Goal: Task Accomplishment & Management: Complete application form

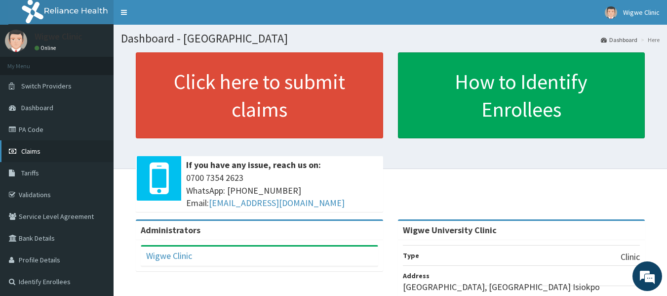
click at [74, 148] on link "Claims" at bounding box center [57, 151] width 114 height 22
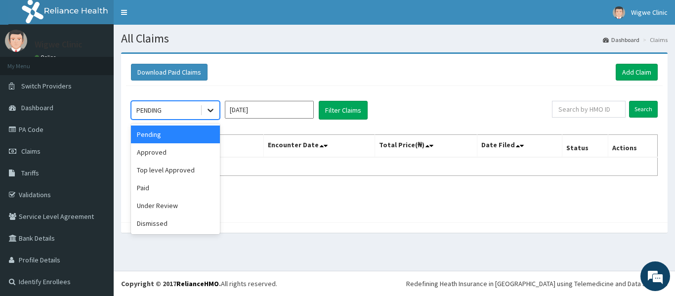
click at [213, 111] on icon at bounding box center [210, 110] width 10 height 10
click at [196, 204] on div "Under Review" at bounding box center [175, 206] width 89 height 18
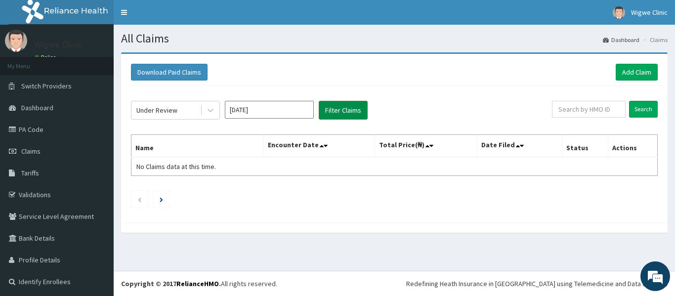
click at [341, 109] on button "Filter Claims" at bounding box center [343, 110] width 49 height 19
click at [30, 192] on link "Validations" at bounding box center [57, 195] width 114 height 22
click at [400, 230] on div at bounding box center [394, 227] width 546 height 10
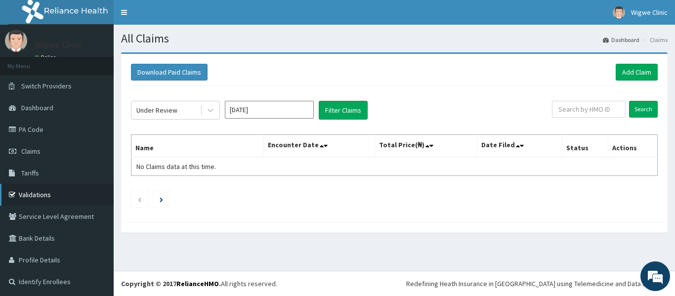
click at [27, 187] on link "Validations" at bounding box center [57, 195] width 114 height 22
click at [33, 193] on link "Validations" at bounding box center [57, 195] width 114 height 22
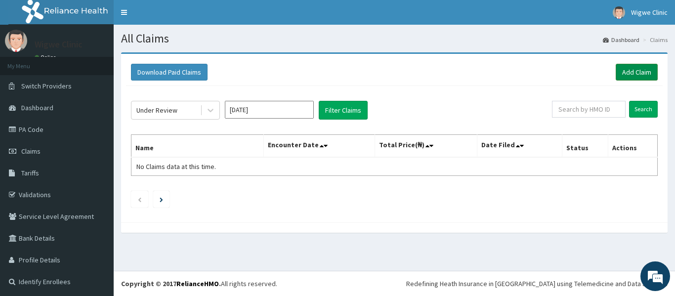
click at [625, 76] on link "Add Claim" at bounding box center [636, 72] width 42 height 17
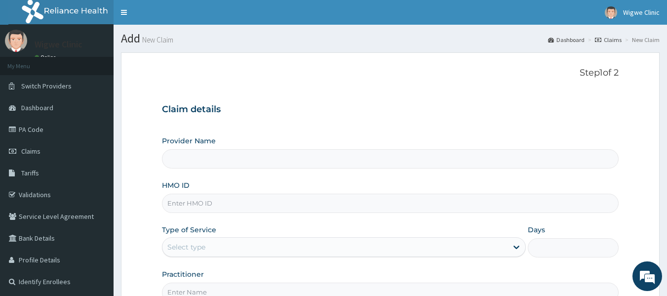
type input "Wigwe University Clinic"
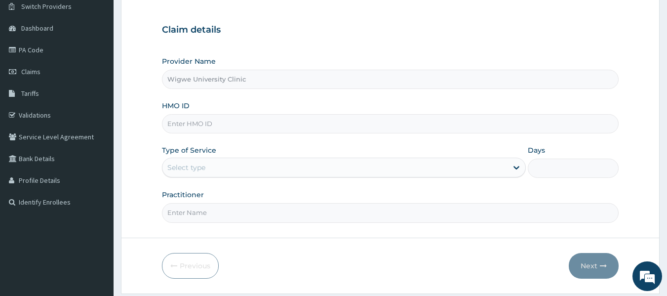
scroll to position [110, 0]
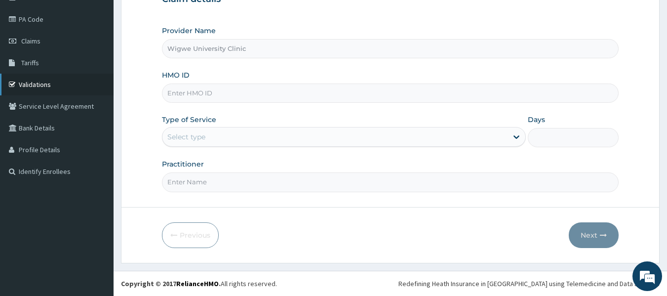
click at [57, 82] on link "Validations" at bounding box center [57, 85] width 114 height 22
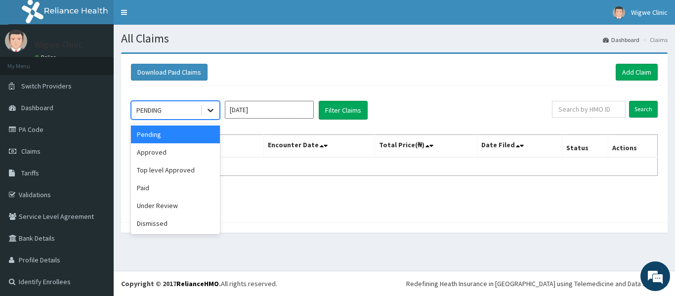
click at [213, 111] on icon at bounding box center [210, 110] width 10 height 10
click at [176, 208] on div "Under Review" at bounding box center [175, 206] width 89 height 18
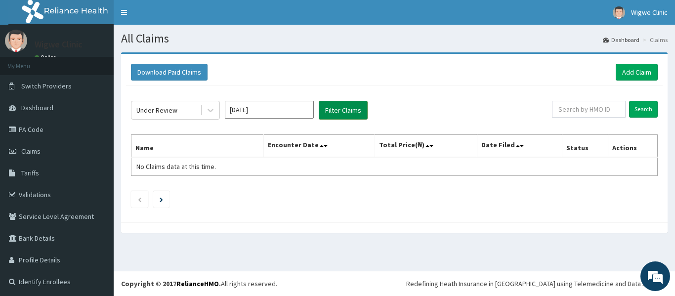
click at [345, 109] on button "Filter Claims" at bounding box center [343, 110] width 49 height 19
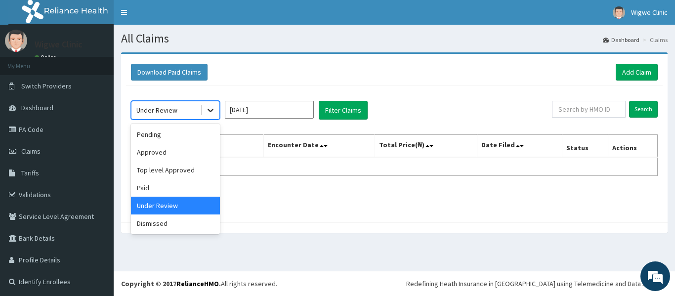
click at [208, 110] on icon at bounding box center [210, 110] width 6 height 3
click at [199, 134] on div "Pending" at bounding box center [175, 134] width 89 height 18
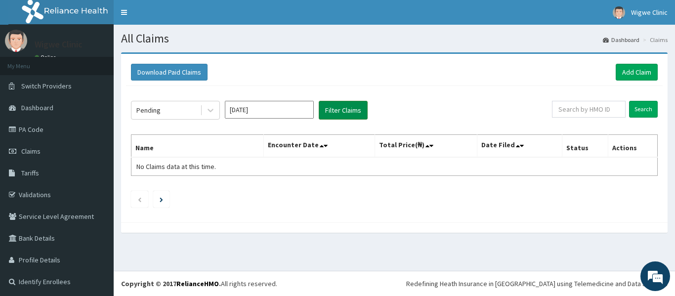
click at [346, 107] on button "Filter Claims" at bounding box center [343, 110] width 49 height 19
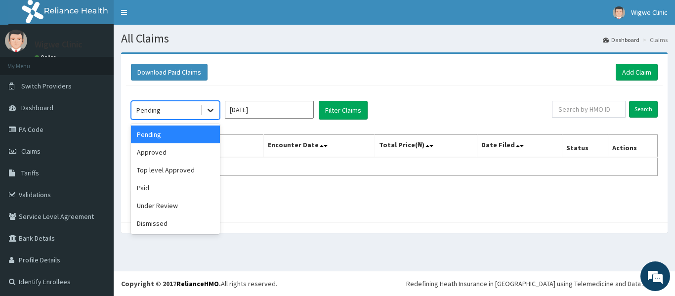
click at [210, 111] on icon at bounding box center [210, 110] width 10 height 10
click at [184, 194] on div "Paid" at bounding box center [175, 188] width 89 height 18
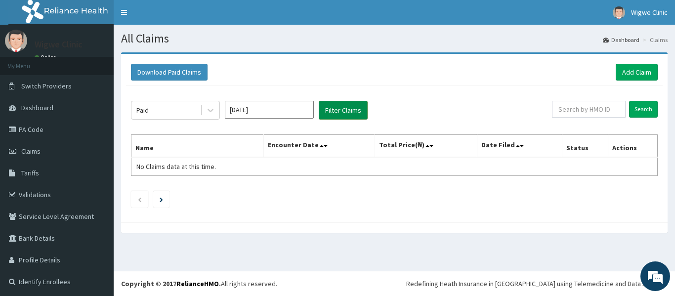
click at [348, 108] on button "Filter Claims" at bounding box center [343, 110] width 49 height 19
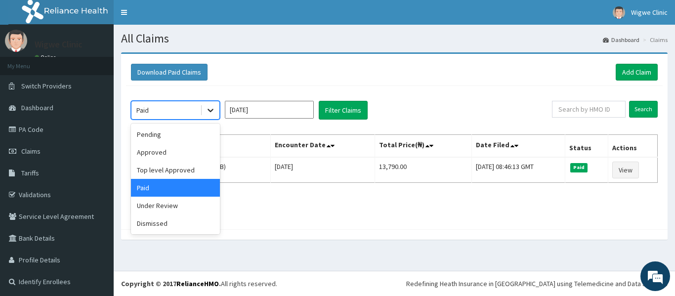
click at [210, 110] on icon at bounding box center [210, 110] width 10 height 10
click at [164, 232] on div "Dismissed" at bounding box center [175, 223] width 89 height 18
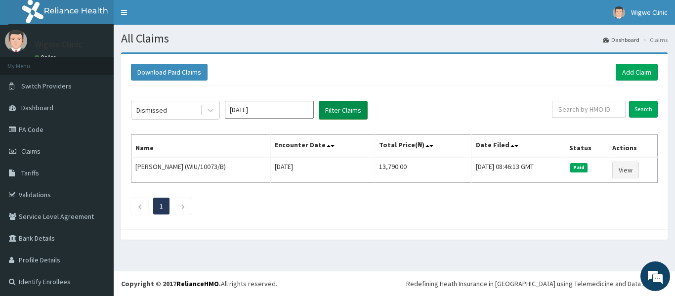
click at [357, 109] on button "Filter Claims" at bounding box center [343, 110] width 49 height 19
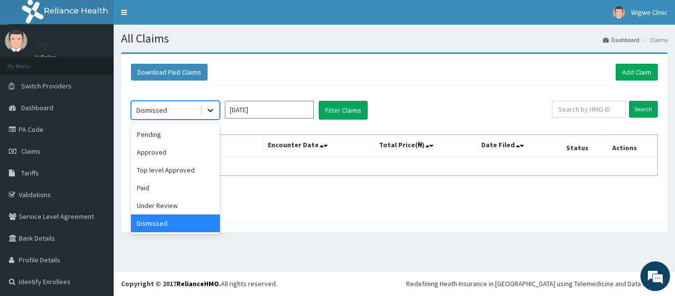
click at [213, 115] on icon at bounding box center [210, 110] width 10 height 10
click at [181, 190] on div "Paid" at bounding box center [175, 188] width 89 height 18
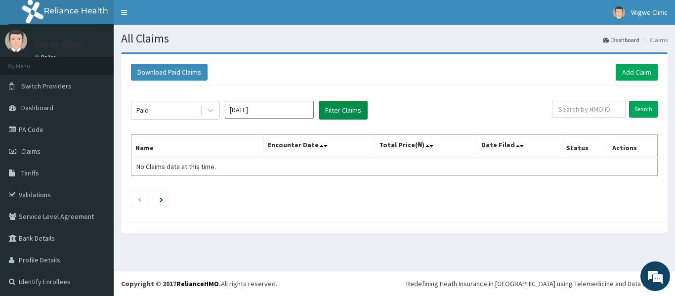
click at [328, 107] on button "Filter Claims" at bounding box center [343, 110] width 49 height 19
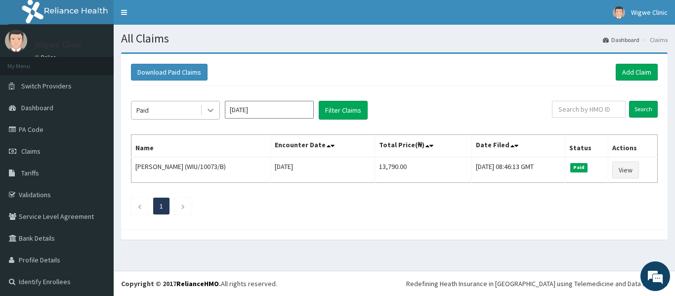
click at [215, 115] on icon at bounding box center [210, 110] width 10 height 10
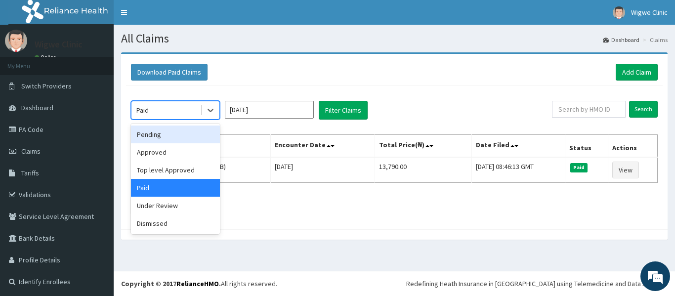
click at [210, 131] on div "Pending" at bounding box center [175, 134] width 89 height 18
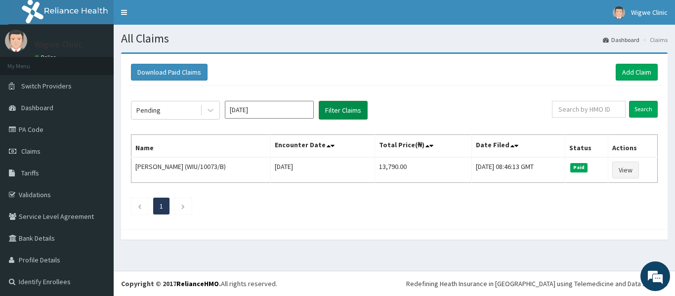
click at [335, 119] on button "Filter Claims" at bounding box center [343, 110] width 49 height 19
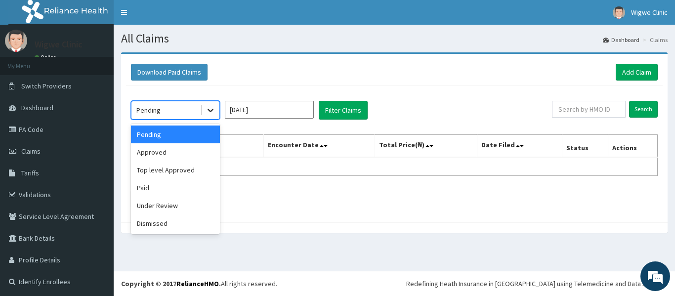
click at [213, 110] on icon at bounding box center [210, 110] width 10 height 10
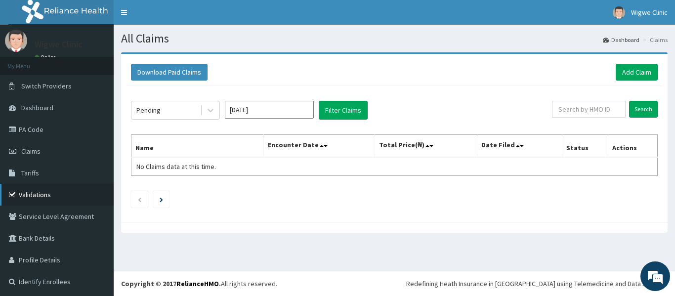
click at [55, 188] on link "Validations" at bounding box center [57, 195] width 114 height 22
click at [58, 157] on link "Claims" at bounding box center [57, 151] width 114 height 22
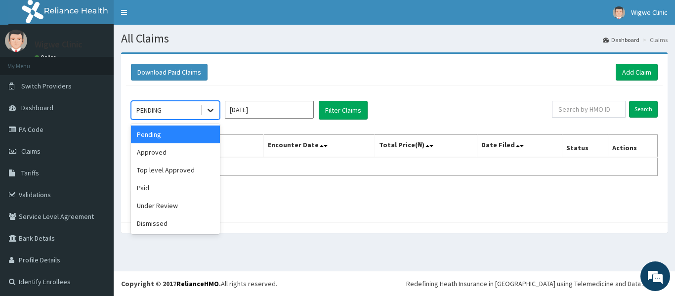
click at [210, 110] on icon at bounding box center [210, 110] width 10 height 10
click at [183, 159] on div "Approved" at bounding box center [175, 152] width 89 height 18
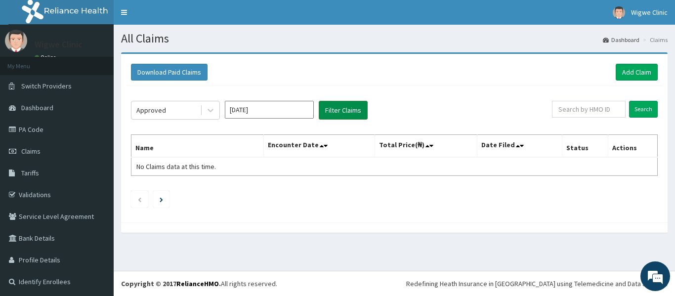
click at [334, 105] on button "Filter Claims" at bounding box center [343, 110] width 49 height 19
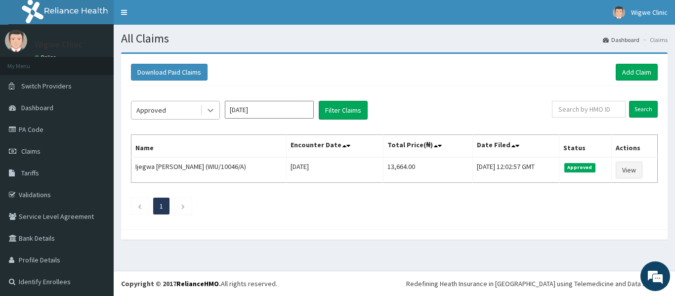
click at [209, 107] on icon at bounding box center [210, 110] width 10 height 10
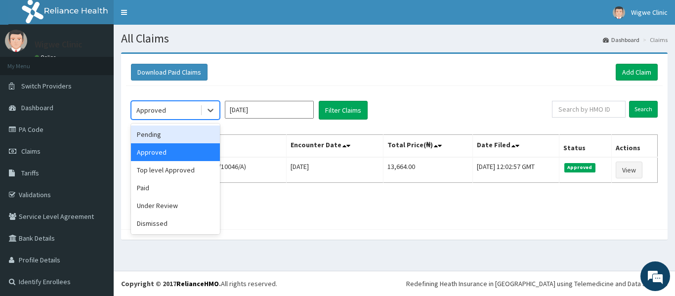
click at [196, 132] on div "Pending" at bounding box center [175, 134] width 89 height 18
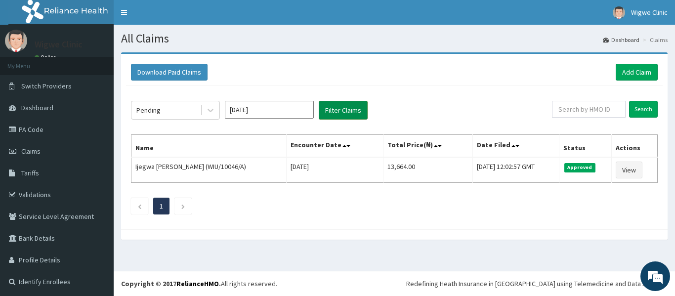
click at [342, 103] on button "Filter Claims" at bounding box center [343, 110] width 49 height 19
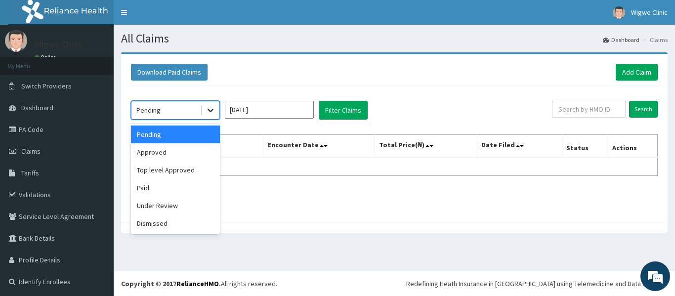
click at [210, 112] on icon at bounding box center [210, 110] width 6 height 3
click at [198, 155] on div "Approved" at bounding box center [175, 152] width 89 height 18
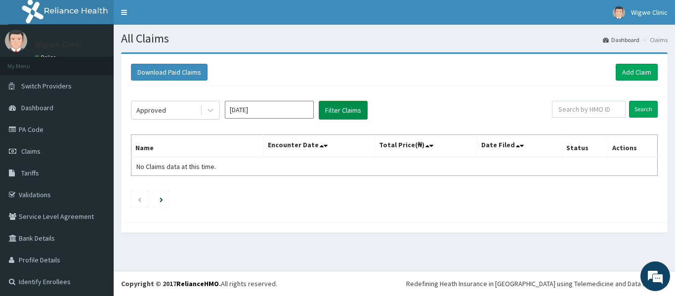
click at [332, 115] on button "Filter Claims" at bounding box center [343, 110] width 49 height 19
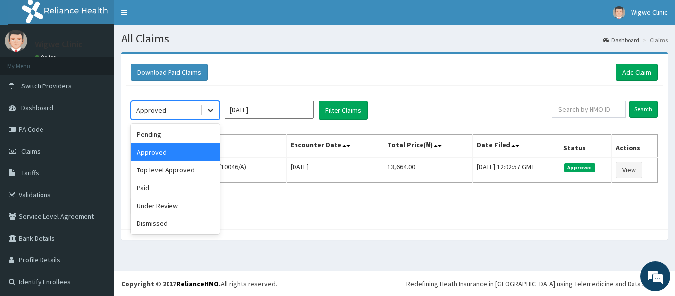
click at [210, 114] on icon at bounding box center [210, 110] width 10 height 10
click at [191, 186] on div "Paid" at bounding box center [175, 188] width 89 height 18
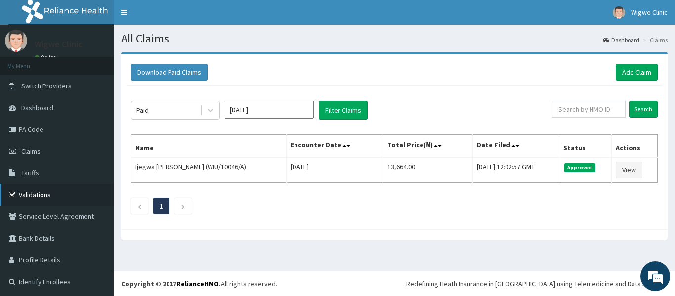
click at [59, 200] on link "Validations" at bounding box center [57, 195] width 114 height 22
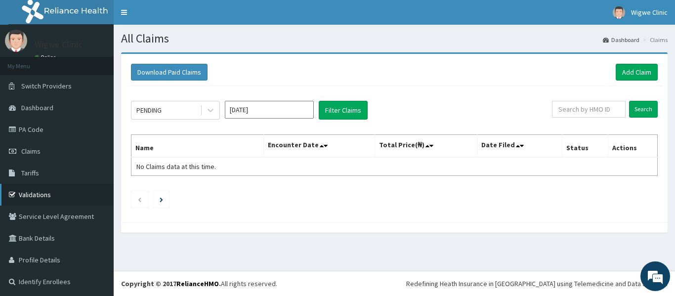
click at [49, 199] on link "Validations" at bounding box center [57, 195] width 114 height 22
click at [634, 74] on link "Add Claim" at bounding box center [636, 72] width 42 height 17
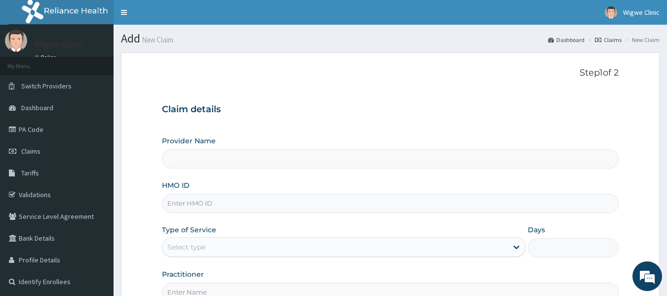
type input "Wigwe University Clinic"
click at [259, 203] on input "HMO ID" at bounding box center [390, 203] width 457 height 19
type input "WIU/10046/B"
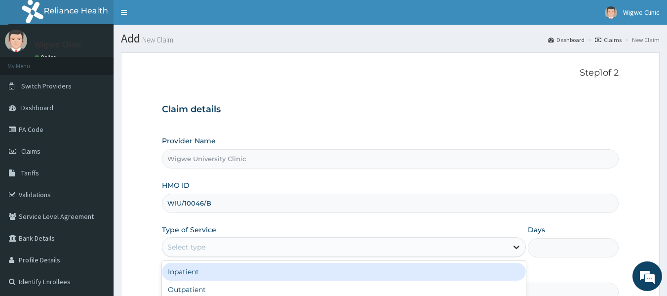
click at [518, 245] on icon at bounding box center [517, 247] width 10 height 10
click at [440, 275] on div "Inpatient" at bounding box center [344, 272] width 364 height 18
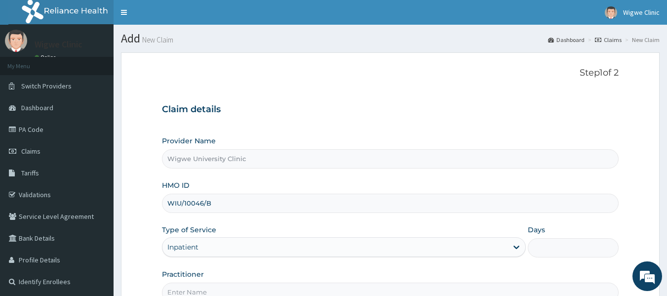
click at [548, 243] on input "Days" at bounding box center [573, 247] width 91 height 19
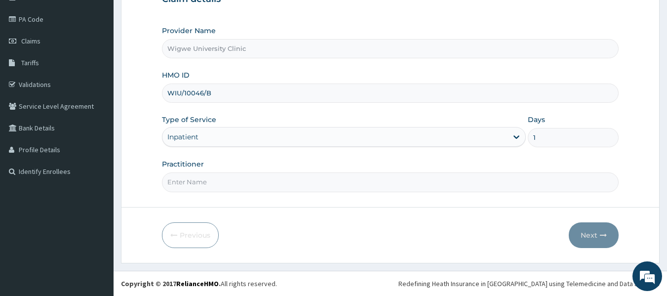
type input "1"
click at [197, 179] on input "Practitioner" at bounding box center [390, 181] width 457 height 19
paste input "[PERSON_NAME]"
click at [197, 179] on input "[PERSON_NAME]" at bounding box center [390, 181] width 457 height 19
type input "[PERSON_NAME]"
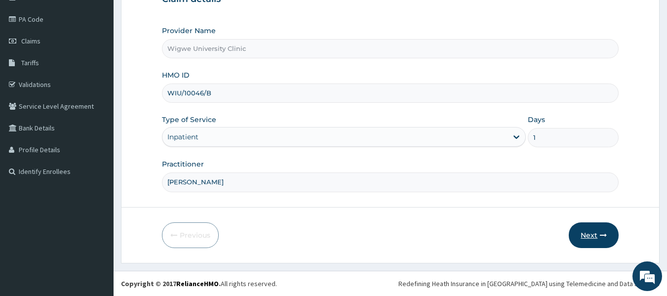
click at [591, 230] on button "Next" at bounding box center [594, 235] width 50 height 26
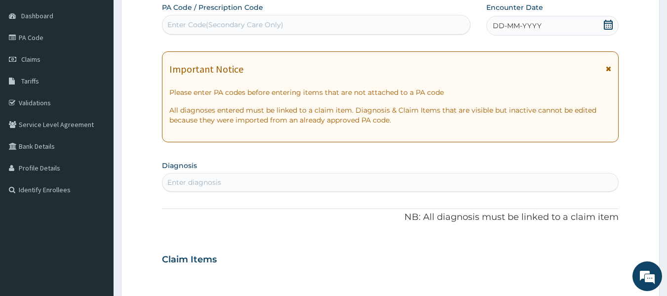
scroll to position [0, 0]
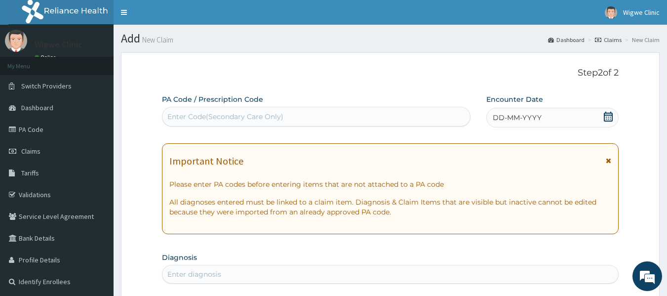
click at [613, 113] on icon at bounding box center [608, 117] width 10 height 10
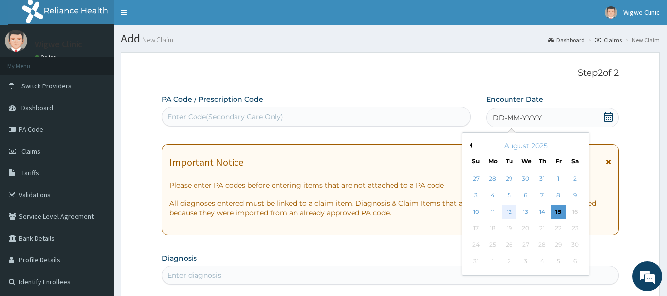
click at [508, 211] on div "12" at bounding box center [509, 211] width 15 height 15
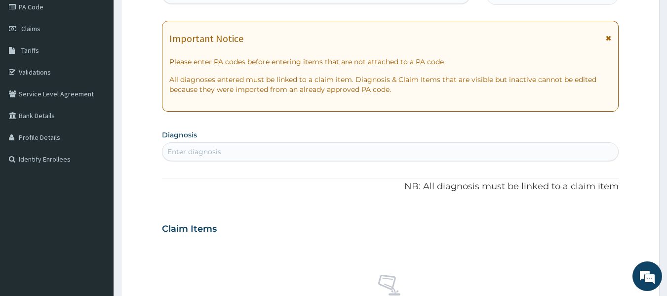
scroll to position [123, 0]
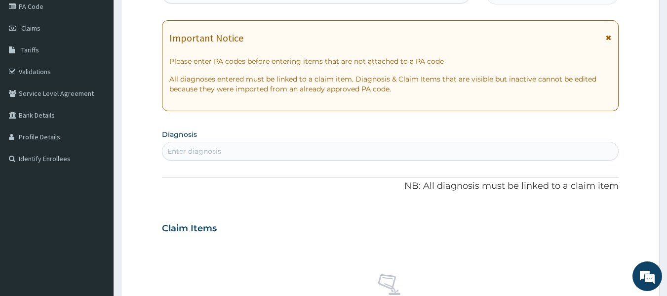
click at [403, 149] on div "Enter diagnosis" at bounding box center [390, 151] width 456 height 16
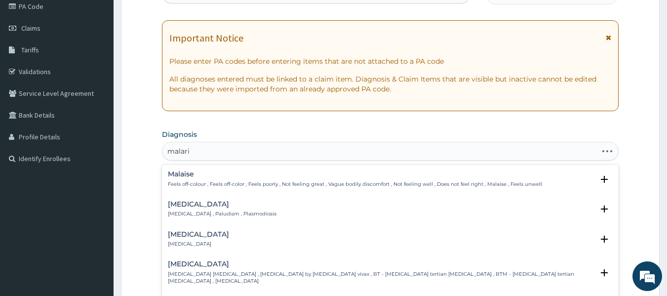
type input "malaria"
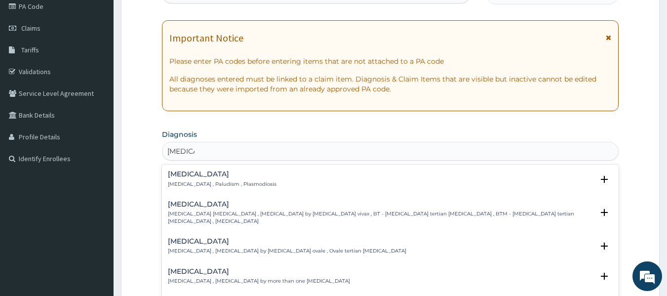
click at [317, 183] on div "Malaria Malaria , Paludism , Plasmodiosis" at bounding box center [390, 178] width 445 height 17
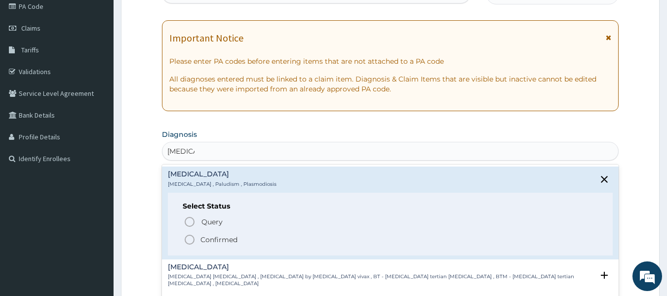
click at [239, 242] on span "Confirmed" at bounding box center [391, 240] width 415 height 12
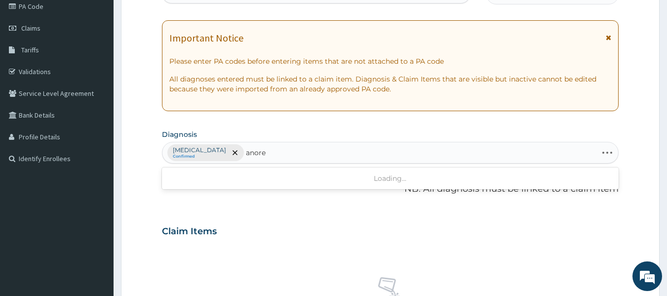
type input "anorex"
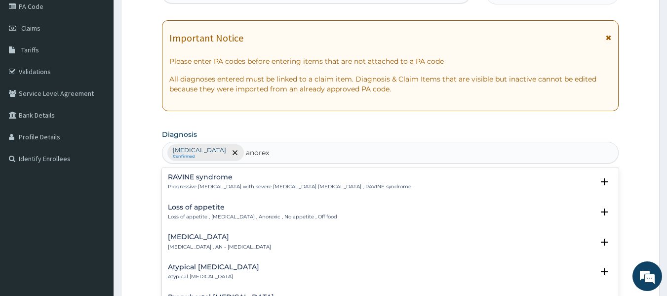
click at [252, 211] on div "Loss of appetite Loss of appetite , Anorexia , Anorexic , No appetite , Off food" at bounding box center [252, 211] width 169 height 17
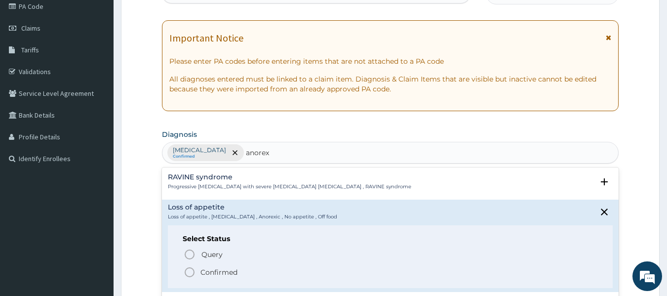
click at [188, 269] on icon "status option filled" at bounding box center [190, 272] width 12 height 12
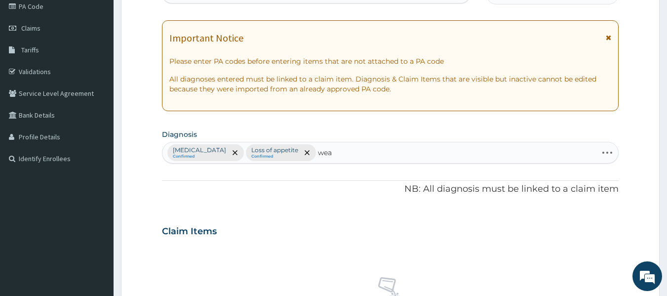
type input "weak"
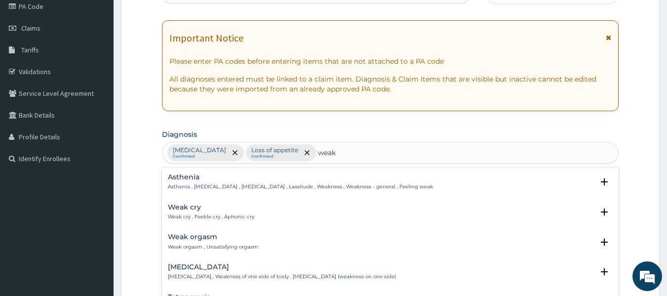
click at [303, 181] on h4 "Asthenia" at bounding box center [300, 176] width 265 height 7
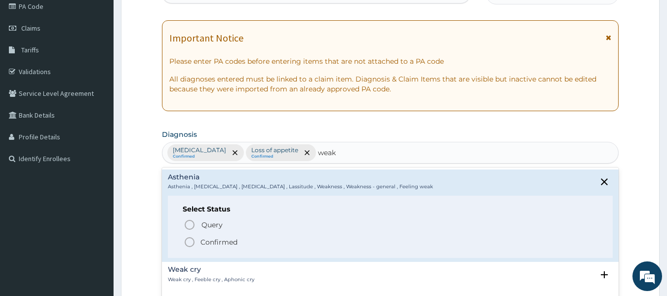
click at [191, 243] on icon "status option filled" at bounding box center [190, 242] width 12 height 12
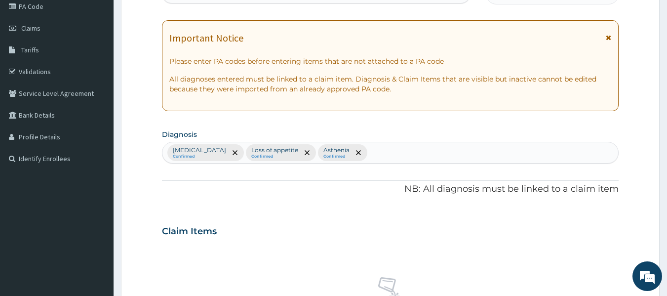
click at [350, 149] on div "Malaria Confirmed Loss of appetite Confirmed Asthenia Confirmed" at bounding box center [390, 152] width 456 height 21
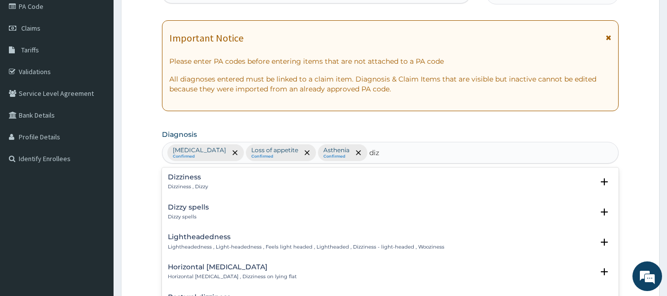
type input "dizz"
click at [242, 186] on div "Dizziness Dizziness , Dizzy" at bounding box center [390, 181] width 445 height 17
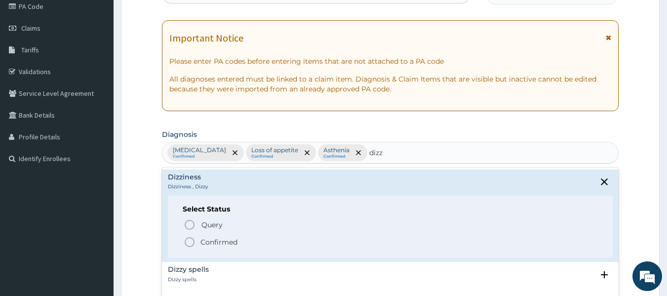
click at [188, 242] on icon "status option filled" at bounding box center [190, 242] width 12 height 12
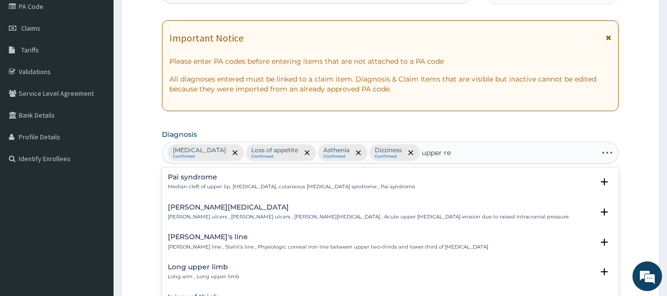
type input "upper res"
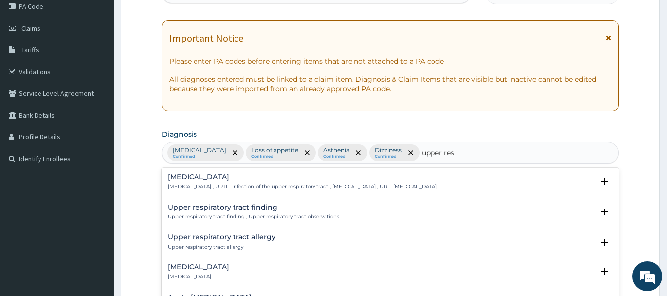
click at [327, 180] on h4 "Upper respiratory infection" at bounding box center [302, 176] width 269 height 7
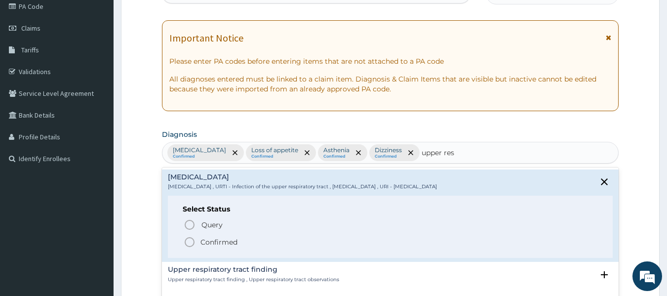
click at [189, 245] on icon "status option filled" at bounding box center [190, 242] width 12 height 12
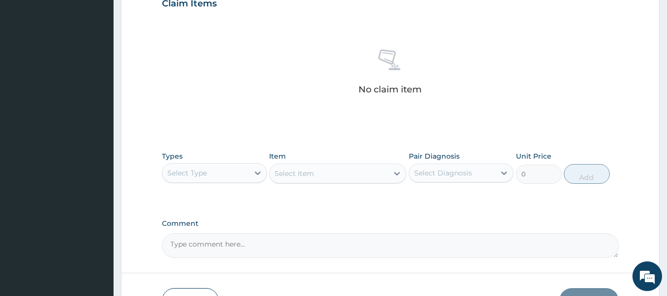
scroll to position [352, 0]
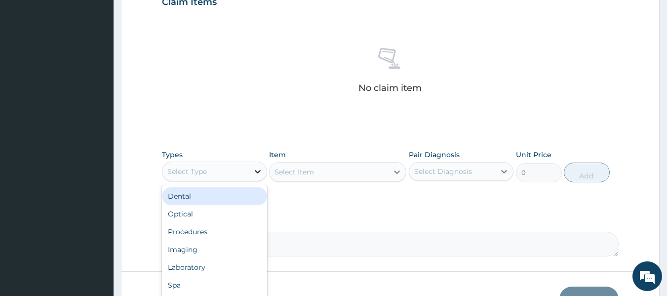
click at [258, 172] on icon at bounding box center [258, 171] width 6 height 3
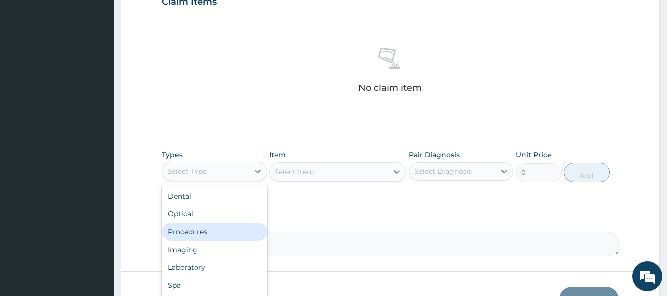
click at [210, 231] on div "Procedures" at bounding box center [214, 232] width 105 height 18
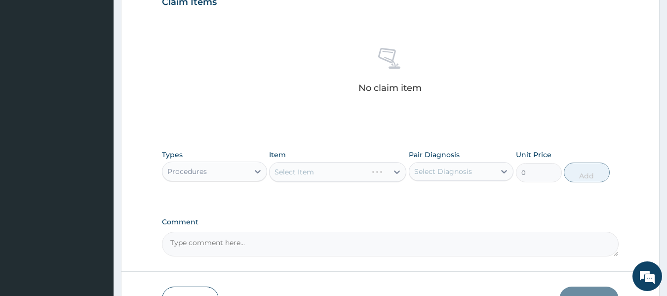
click at [393, 166] on div "Select Item" at bounding box center [337, 172] width 137 height 20
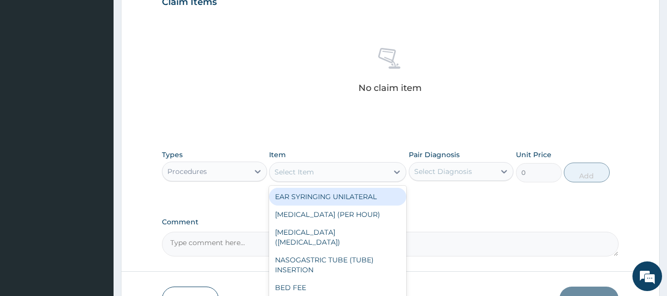
click at [393, 168] on icon at bounding box center [397, 172] width 10 height 10
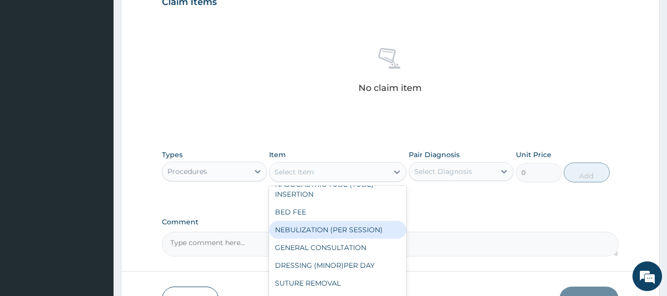
scroll to position [75, 0]
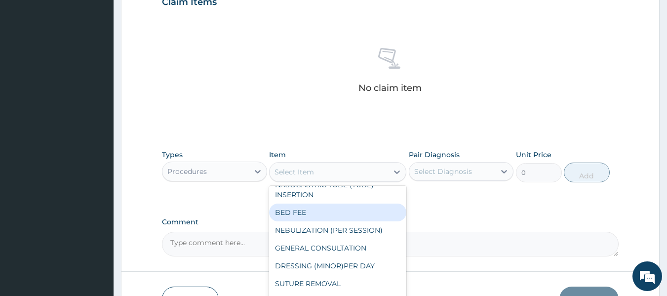
click at [326, 203] on div "BED FEE" at bounding box center [337, 212] width 137 height 18
type input "7000"
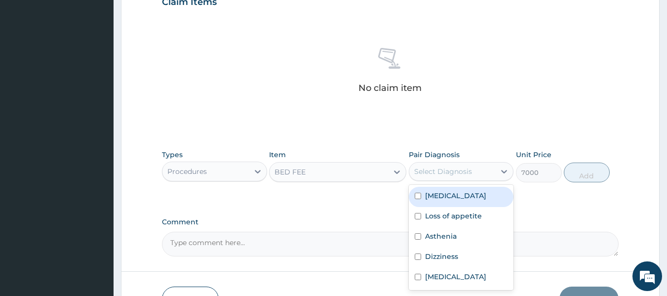
click at [474, 169] on div "Select Diagnosis" at bounding box center [452, 171] width 86 height 16
click at [418, 194] on input "checkbox" at bounding box center [418, 196] width 6 height 6
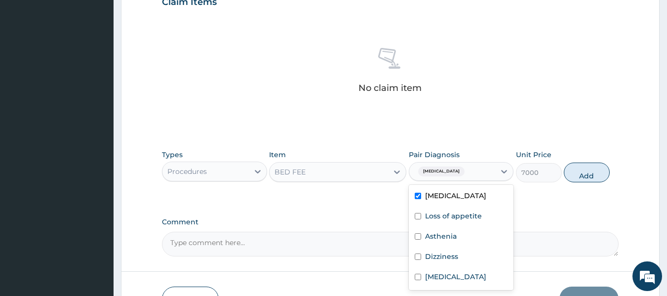
click at [418, 194] on input "checkbox" at bounding box center [418, 196] width 6 height 6
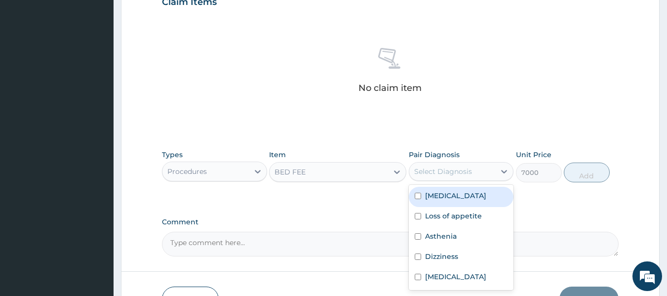
click at [418, 194] on input "checkbox" at bounding box center [418, 196] width 6 height 6
checkbox input "true"
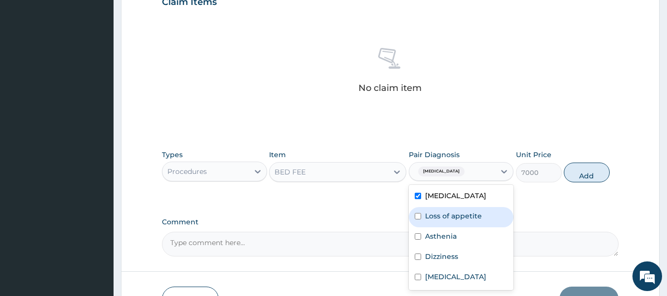
click at [419, 215] on input "checkbox" at bounding box center [418, 216] width 6 height 6
checkbox input "true"
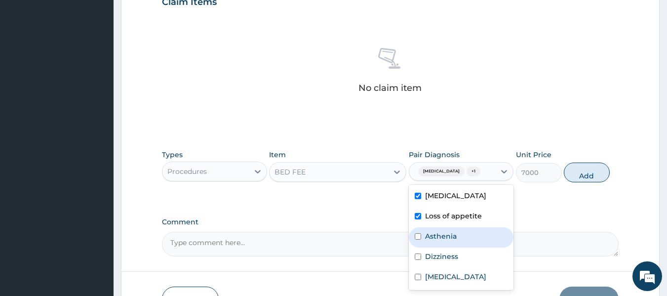
click at [418, 242] on div "Asthenia" at bounding box center [461, 237] width 105 height 20
checkbox input "true"
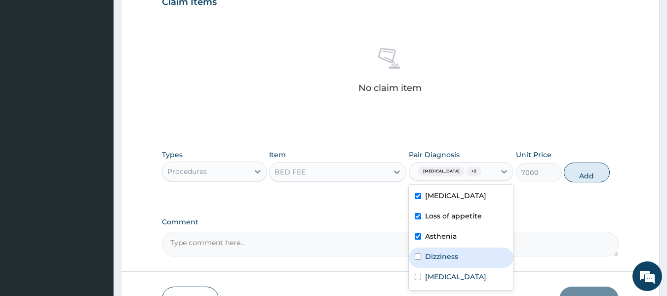
click at [417, 254] on input "checkbox" at bounding box center [418, 256] width 6 height 6
checkbox input "true"
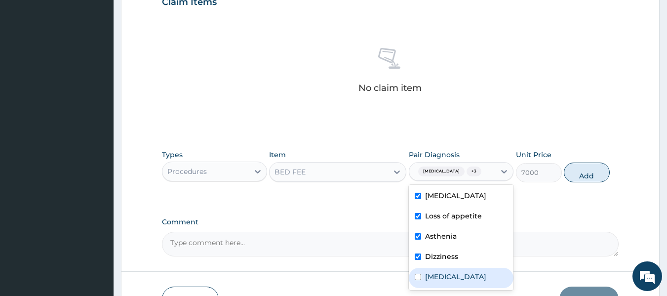
click at [416, 280] on input "checkbox" at bounding box center [418, 277] width 6 height 6
checkbox input "true"
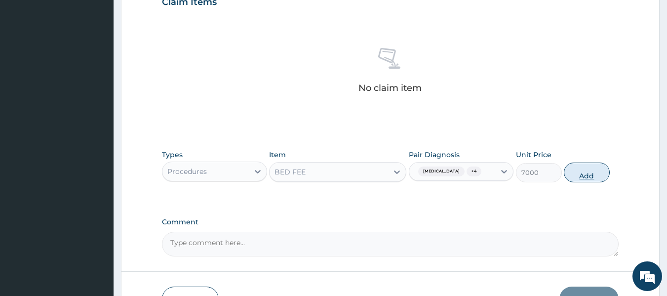
click at [575, 169] on button "Add" at bounding box center [587, 172] width 46 height 20
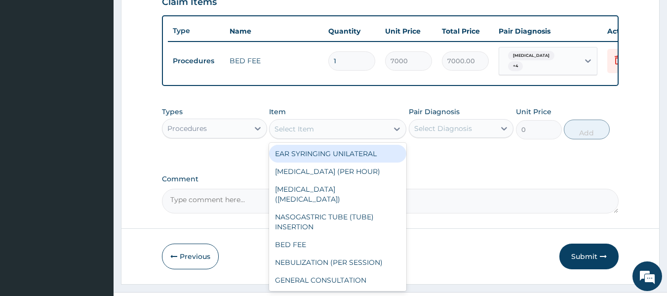
click at [350, 133] on div "Select Item" at bounding box center [329, 129] width 119 height 16
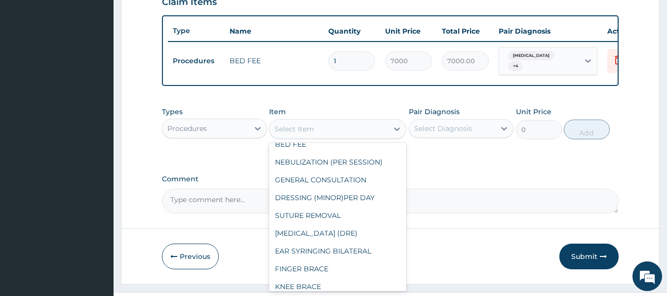
scroll to position [95, 0]
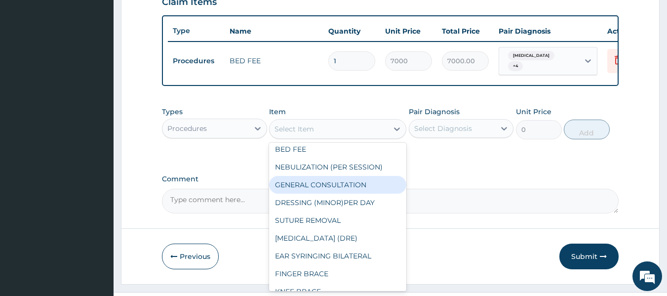
click at [351, 176] on div "GENERAL CONSULTATION" at bounding box center [337, 185] width 137 height 18
type input "4000"
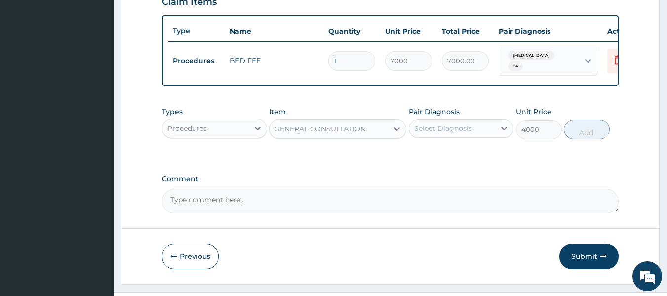
click at [486, 121] on div "Pair Diagnosis Select Diagnosis" at bounding box center [461, 123] width 105 height 33
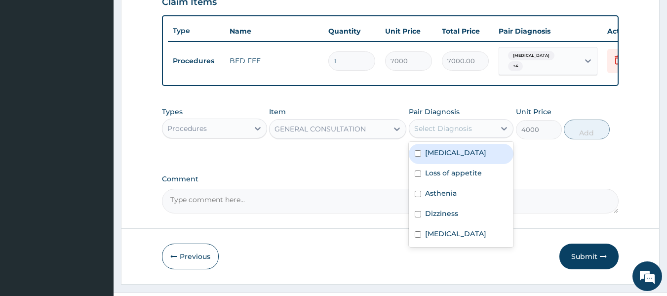
click at [491, 127] on div "Select Diagnosis" at bounding box center [452, 128] width 86 height 16
click at [418, 157] on input "checkbox" at bounding box center [418, 153] width 6 height 6
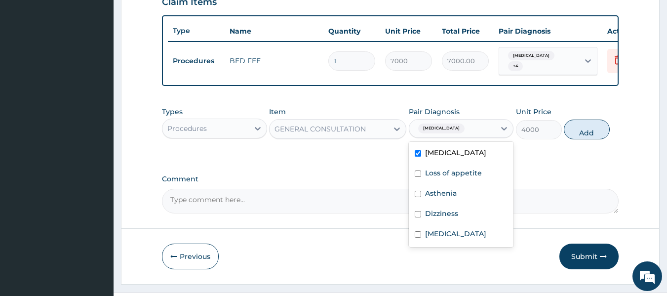
click at [418, 157] on input "checkbox" at bounding box center [418, 153] width 6 height 6
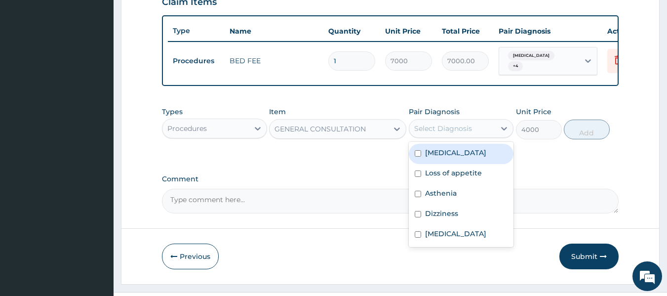
click at [418, 157] on input "checkbox" at bounding box center [418, 153] width 6 height 6
checkbox input "true"
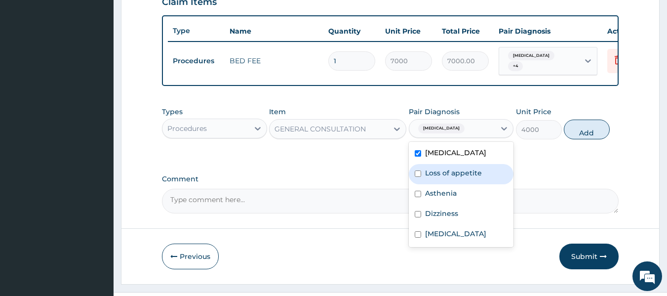
click at [418, 174] on input "checkbox" at bounding box center [418, 173] width 6 height 6
checkbox input "true"
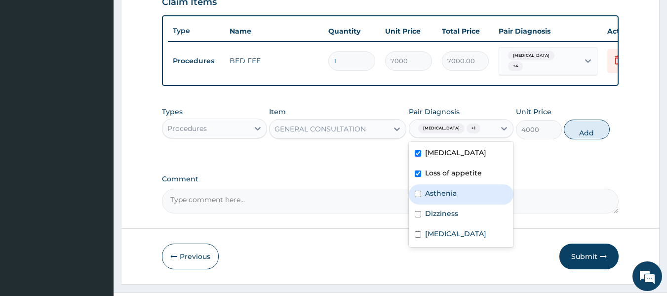
click at [418, 195] on input "checkbox" at bounding box center [418, 194] width 6 height 6
checkbox input "true"
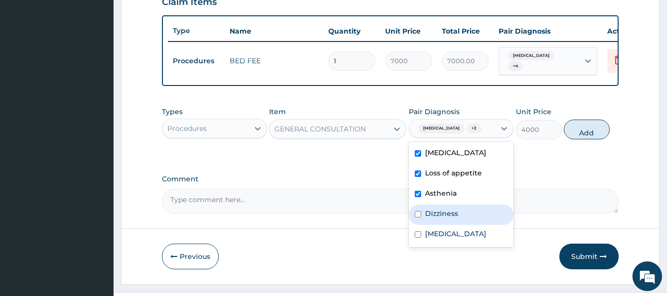
click at [417, 217] on input "checkbox" at bounding box center [418, 214] width 6 height 6
checkbox input "true"
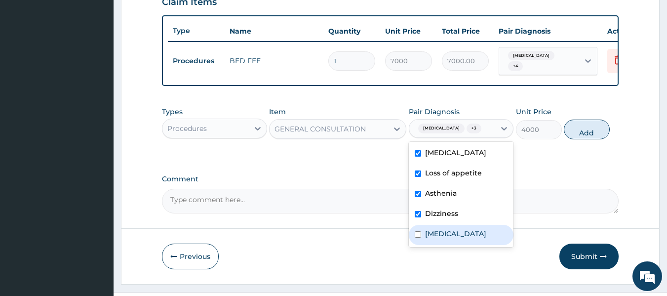
click at [415, 239] on div "Upper respiratory infection" at bounding box center [461, 235] width 105 height 20
checkbox input "true"
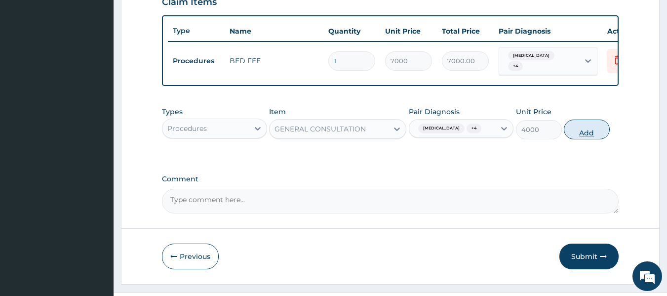
click at [572, 133] on button "Add" at bounding box center [587, 130] width 46 height 20
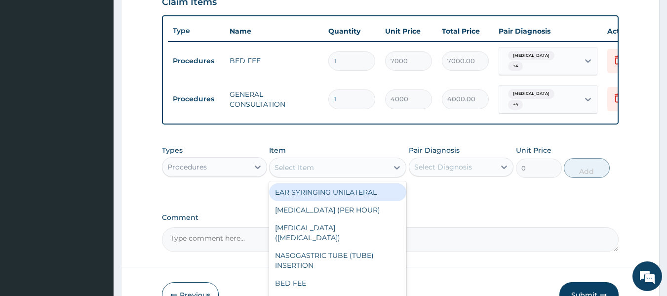
click at [363, 164] on div "Select Item" at bounding box center [329, 168] width 119 height 16
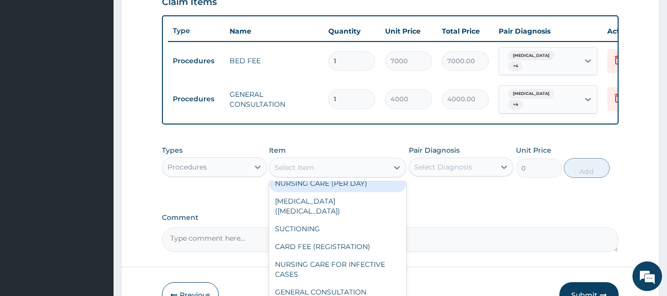
scroll to position [409, 0]
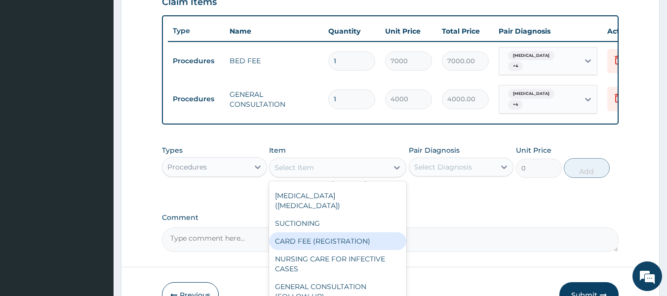
click at [346, 232] on div "CARD FEE (REGISTRATION)" at bounding box center [337, 241] width 137 height 18
type input "2500"
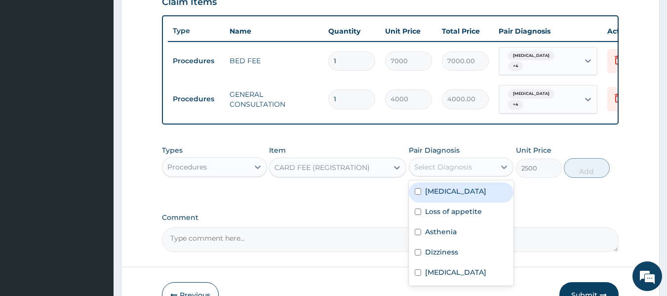
click at [494, 165] on div "Select Diagnosis" at bounding box center [452, 167] width 86 height 16
click at [416, 191] on input "checkbox" at bounding box center [418, 191] width 6 height 6
checkbox input "true"
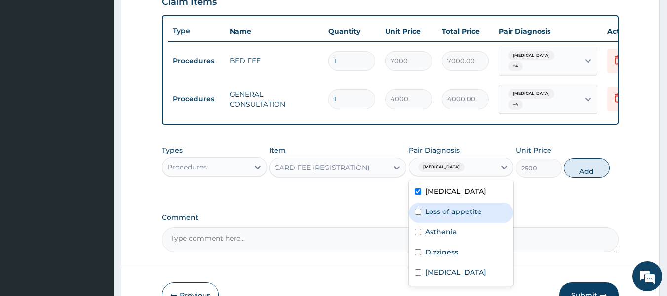
click at [417, 210] on input "checkbox" at bounding box center [418, 211] width 6 height 6
checkbox input "true"
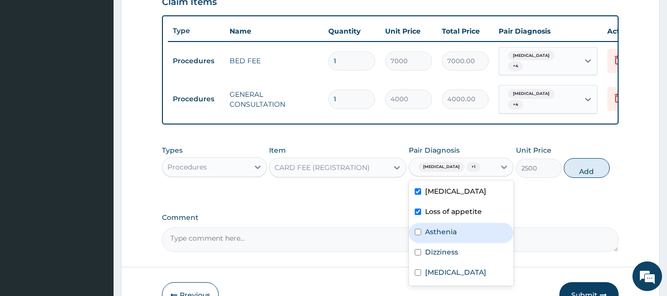
click at [416, 230] on input "checkbox" at bounding box center [418, 232] width 6 height 6
checkbox input "true"
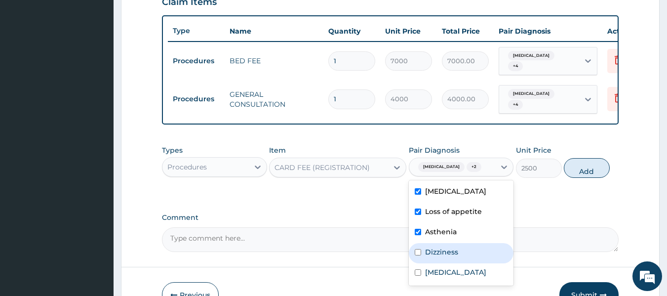
click at [416, 253] on input "checkbox" at bounding box center [418, 252] width 6 height 6
checkbox input "true"
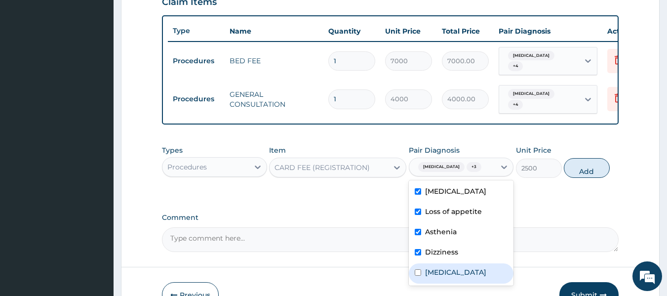
click at [416, 276] on input "checkbox" at bounding box center [418, 272] width 6 height 6
checkbox input "true"
click at [577, 172] on button "Add" at bounding box center [587, 168] width 46 height 20
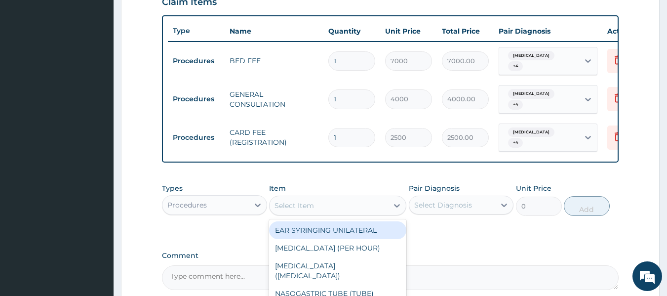
click at [351, 204] on div "Select Item" at bounding box center [329, 206] width 119 height 16
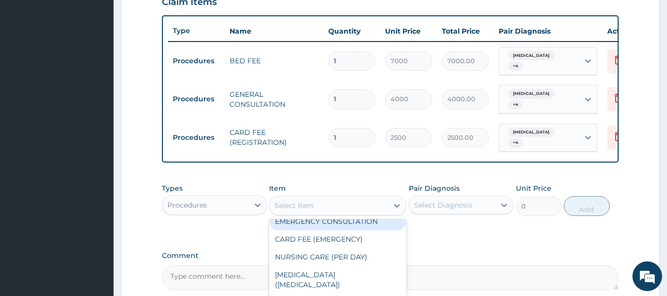
scroll to position [368, 0]
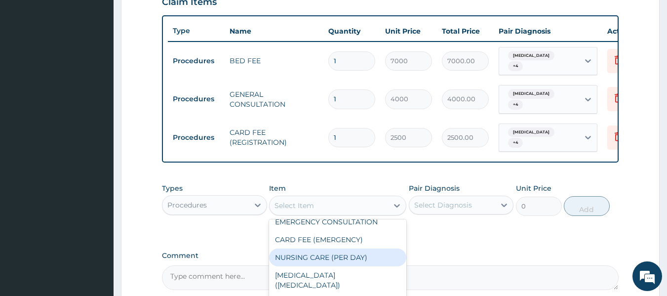
click at [341, 248] on div "NURSING CARE (PER DAY)" at bounding box center [337, 257] width 137 height 18
type input "4000"
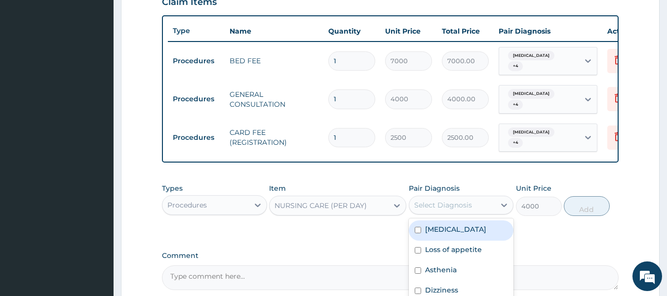
click at [486, 202] on div "Select Diagnosis" at bounding box center [452, 205] width 86 height 16
click at [416, 227] on input "checkbox" at bounding box center [418, 230] width 6 height 6
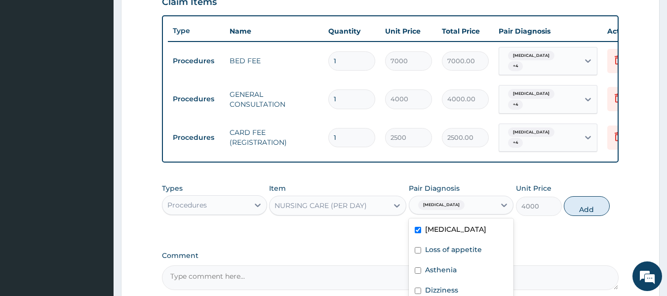
click at [416, 227] on input "checkbox" at bounding box center [418, 230] width 6 height 6
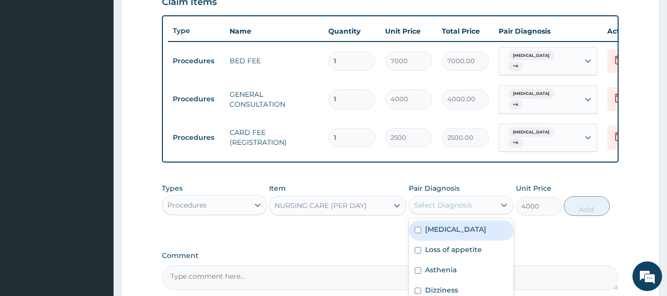
click at [416, 227] on input "checkbox" at bounding box center [418, 230] width 6 height 6
checkbox input "true"
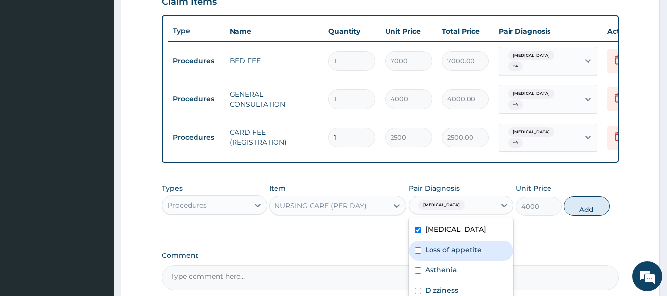
click at [420, 247] on input "checkbox" at bounding box center [418, 250] width 6 height 6
checkbox input "true"
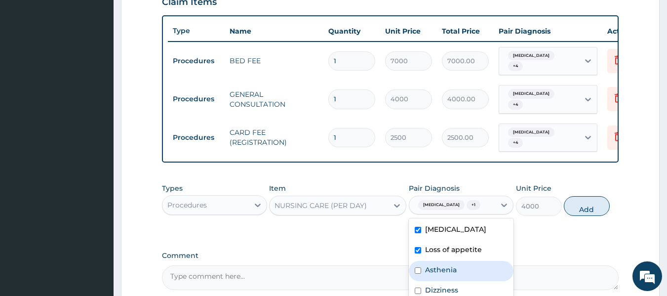
click at [419, 267] on input "checkbox" at bounding box center [418, 270] width 6 height 6
checkbox input "true"
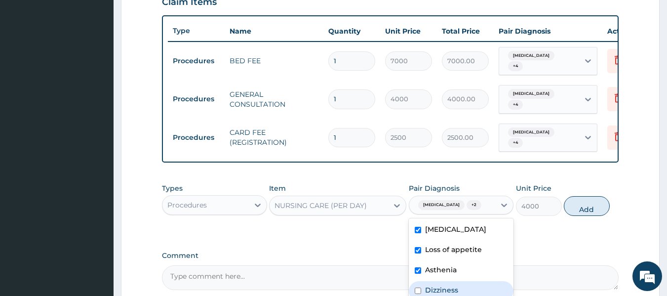
click at [417, 287] on input "checkbox" at bounding box center [418, 290] width 6 height 6
checkbox input "true"
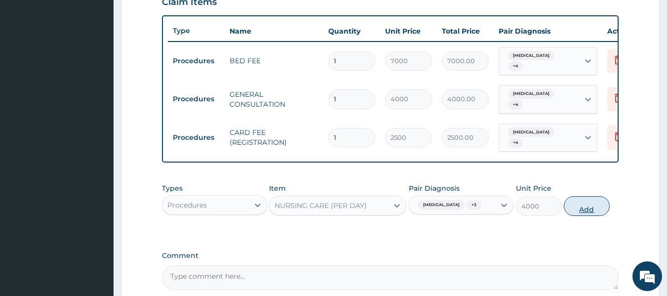
click at [588, 203] on button "Add" at bounding box center [587, 206] width 46 height 20
type input "0"
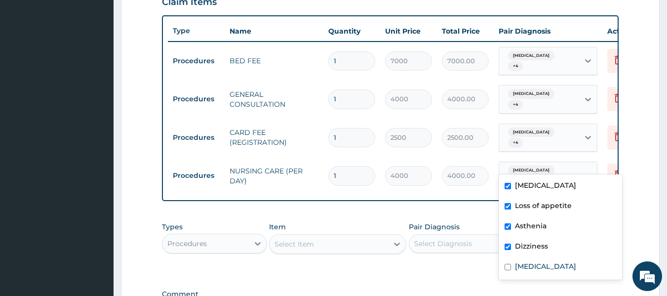
click at [584, 171] on icon at bounding box center [588, 176] width 10 height 10
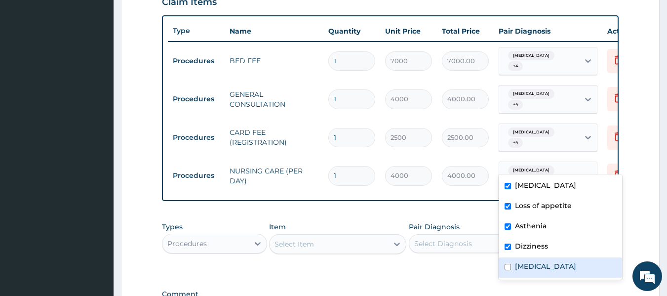
click at [507, 268] on input "checkbox" at bounding box center [508, 267] width 6 height 6
checkbox input "true"
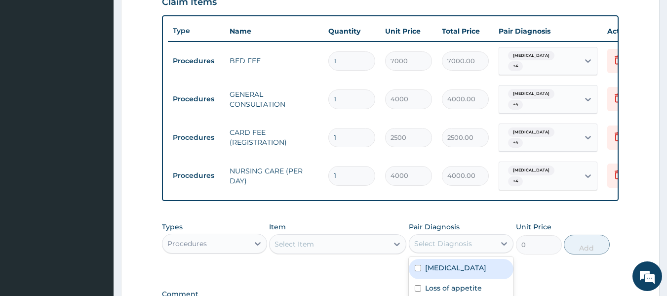
click at [468, 239] on div "Select Diagnosis" at bounding box center [443, 244] width 58 height 10
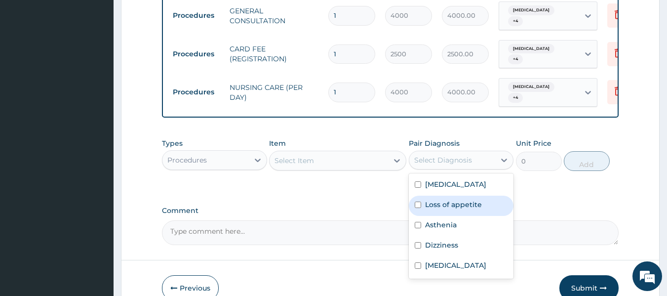
scroll to position [443, 0]
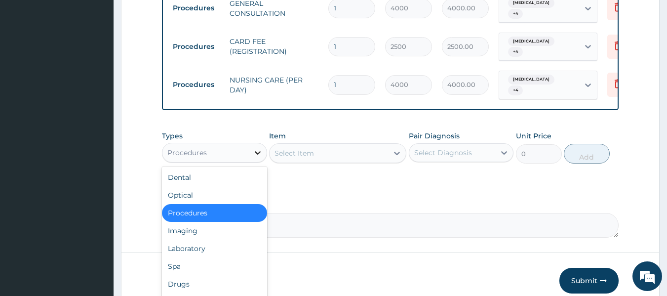
click at [255, 148] on icon at bounding box center [258, 153] width 10 height 10
click at [200, 279] on div "Drugs" at bounding box center [214, 284] width 105 height 18
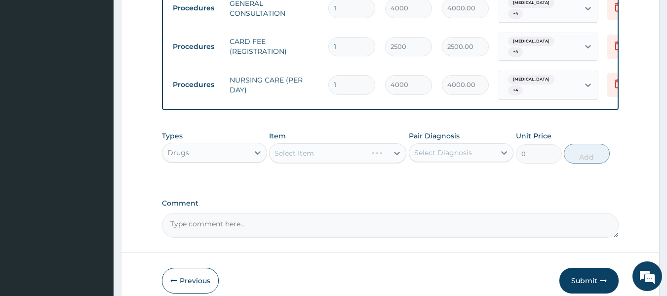
click at [396, 143] on div "Select Item" at bounding box center [337, 153] width 137 height 20
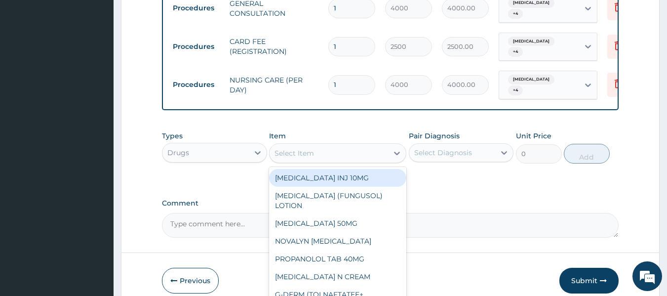
click at [396, 152] on icon at bounding box center [397, 153] width 6 height 3
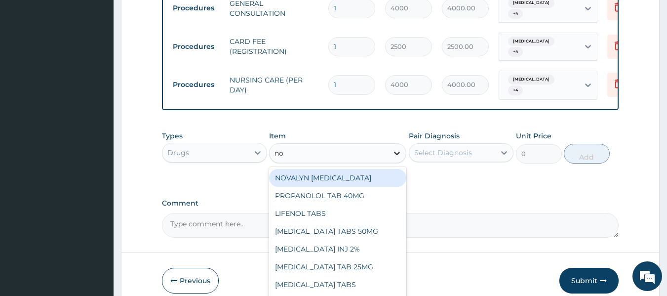
type input "nor"
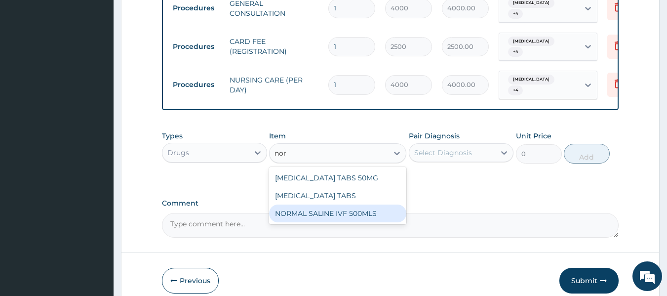
click at [371, 204] on div "NORMAL SALINE IVF 500MLS" at bounding box center [337, 213] width 137 height 18
type input "2000"
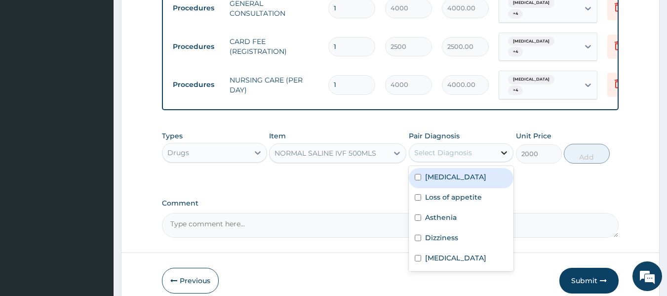
click at [505, 144] on div at bounding box center [504, 153] width 18 height 18
click at [417, 174] on input "checkbox" at bounding box center [418, 177] width 6 height 6
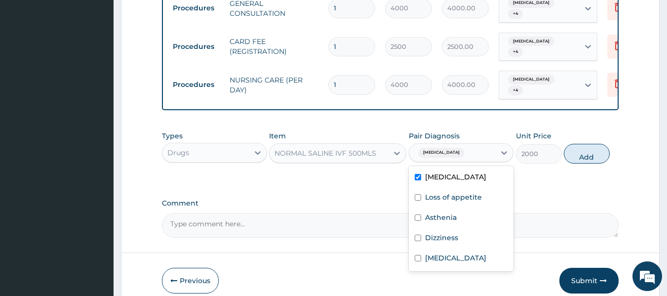
click at [417, 174] on input "checkbox" at bounding box center [418, 177] width 6 height 6
checkbox input "false"
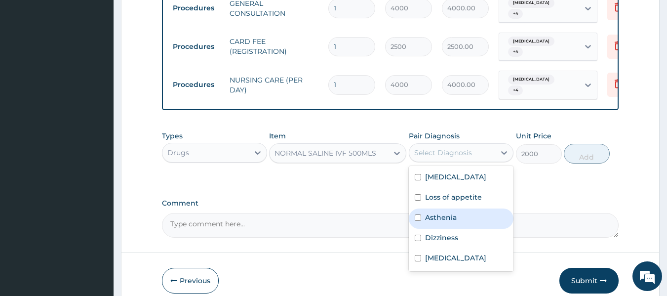
click at [416, 214] on input "checkbox" at bounding box center [418, 217] width 6 height 6
checkbox input "true"
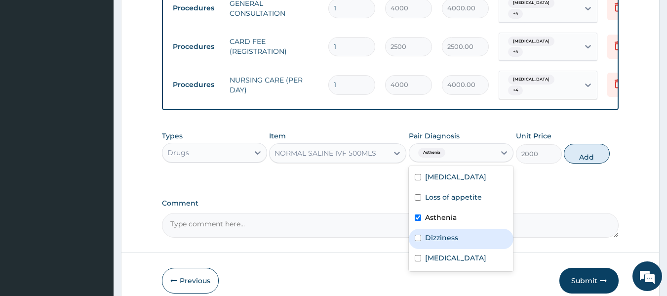
click at [418, 234] on div "Dizziness" at bounding box center [461, 239] width 105 height 20
checkbox input "true"
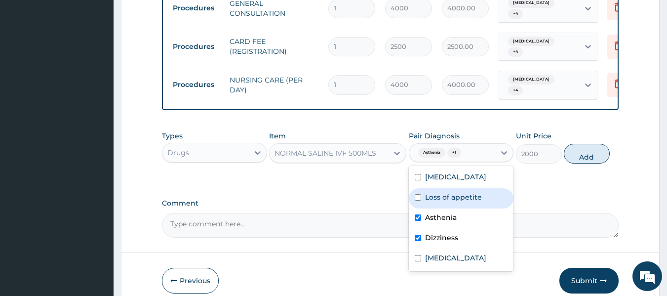
click at [421, 194] on input "checkbox" at bounding box center [418, 197] width 6 height 6
click at [415, 194] on input "checkbox" at bounding box center [418, 197] width 6 height 6
checkbox input "false"
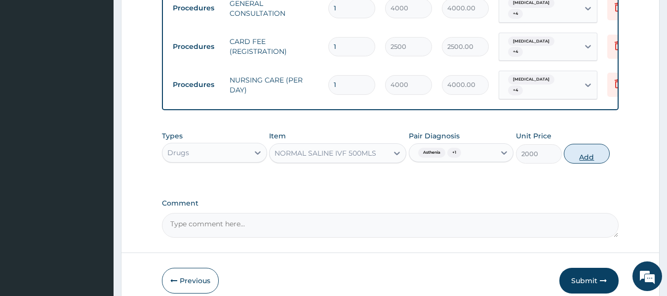
click at [582, 151] on button "Add" at bounding box center [587, 154] width 46 height 20
type input "0"
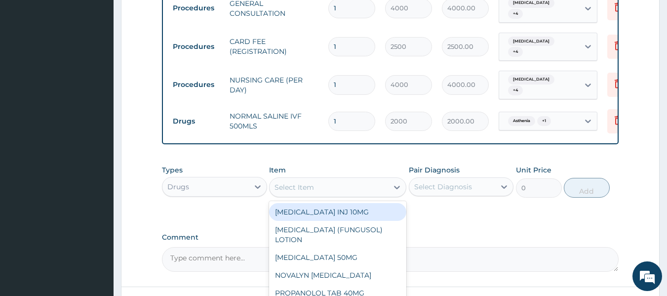
click at [367, 181] on div "Select Item" at bounding box center [329, 187] width 119 height 16
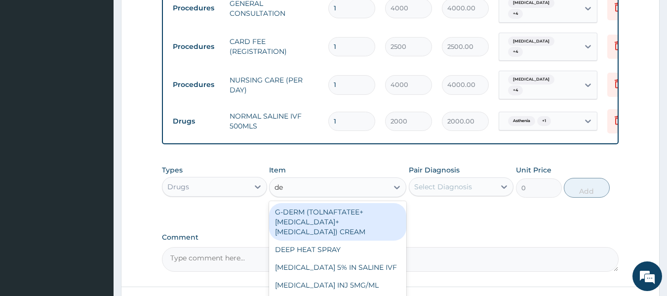
type input "dex"
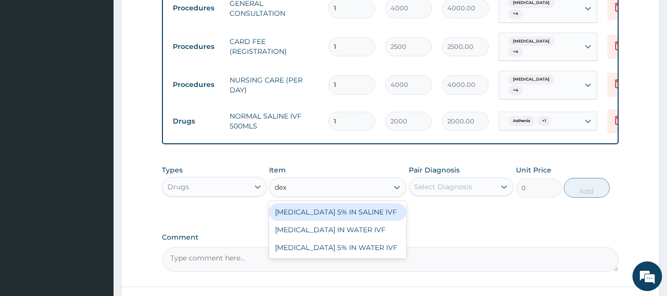
click at [351, 206] on div "[MEDICAL_DATA] 5% IN SALINE IVF" at bounding box center [337, 212] width 137 height 18
type input "2000"
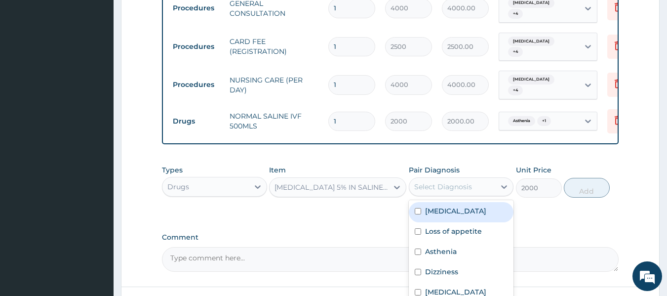
click at [492, 179] on div "Select Diagnosis" at bounding box center [452, 187] width 86 height 16
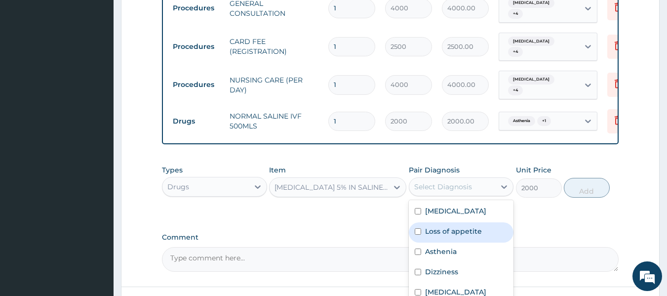
click at [421, 225] on div "Loss of appetite" at bounding box center [461, 232] width 105 height 20
checkbox input "true"
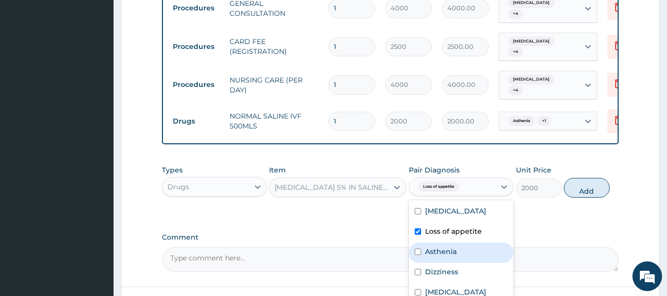
click at [417, 248] on input "checkbox" at bounding box center [418, 251] width 6 height 6
checkbox input "true"
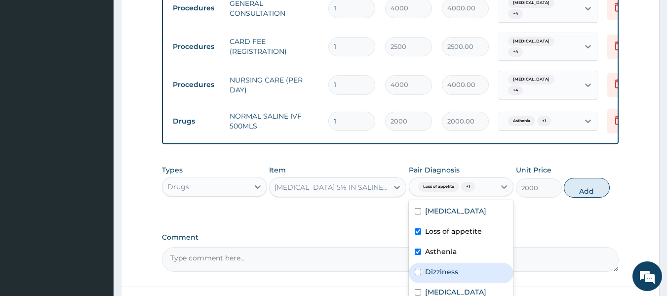
click at [418, 269] on input "checkbox" at bounding box center [418, 272] width 6 height 6
checkbox input "true"
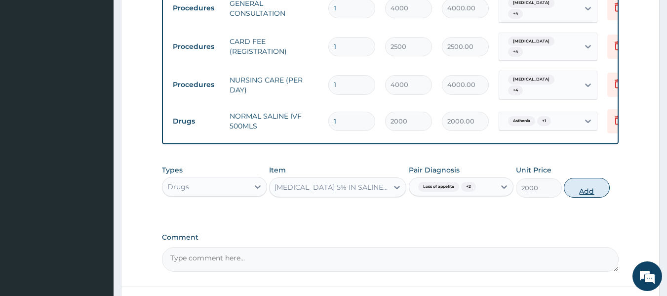
click at [580, 183] on button "Add" at bounding box center [587, 188] width 46 height 20
type input "0"
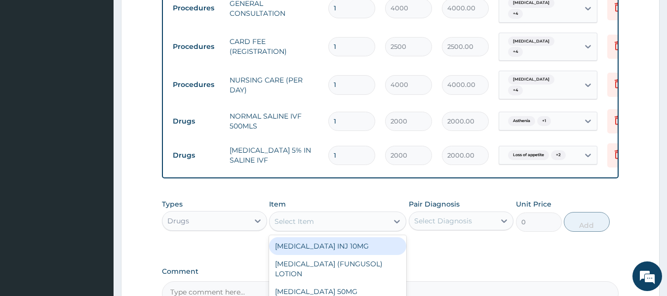
click at [335, 214] on div "Select Item" at bounding box center [329, 221] width 119 height 16
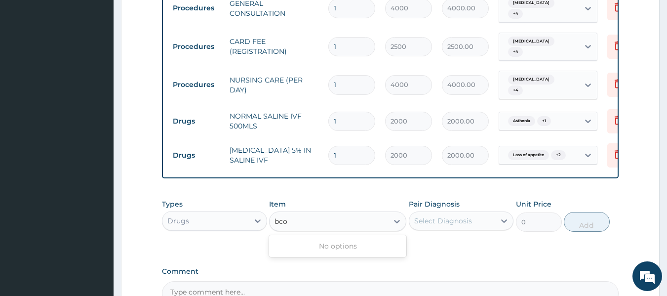
type input "bc"
drag, startPoint x: 335, startPoint y: 214, endPoint x: 303, endPoint y: 208, distance: 33.2
click at [303, 213] on div "Select Item" at bounding box center [329, 221] width 119 height 16
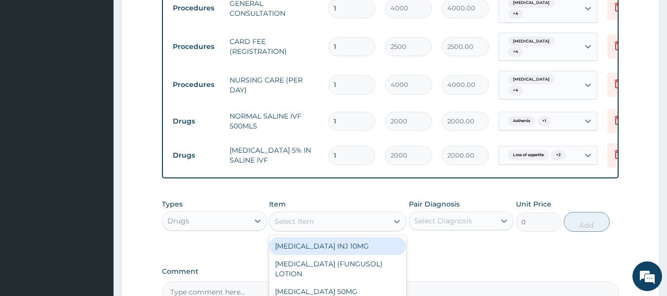
click at [303, 216] on div "Select Item" at bounding box center [295, 221] width 40 height 10
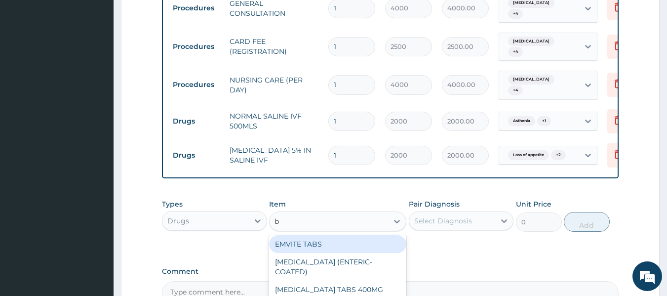
scroll to position [120, 0]
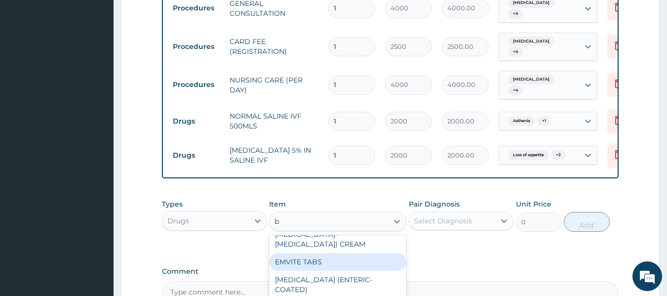
type input "b c"
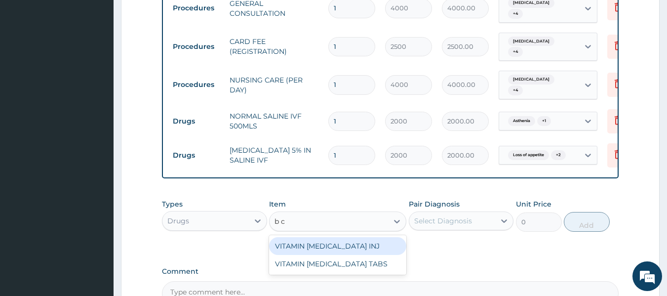
scroll to position [0, 0]
click at [326, 237] on div "VITAMIN [MEDICAL_DATA] INJ" at bounding box center [337, 246] width 137 height 18
type input "1080"
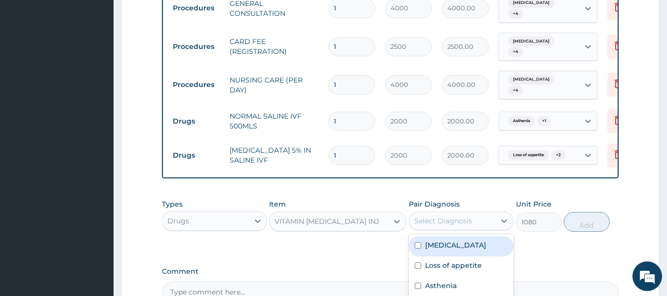
click at [468, 213] on div "Select Diagnosis" at bounding box center [452, 221] width 86 height 16
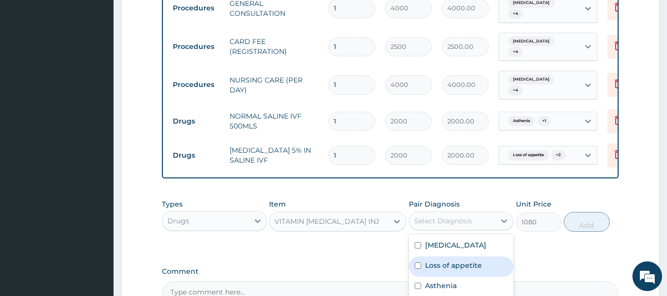
click at [417, 262] on input "checkbox" at bounding box center [418, 265] width 6 height 6
checkbox input "true"
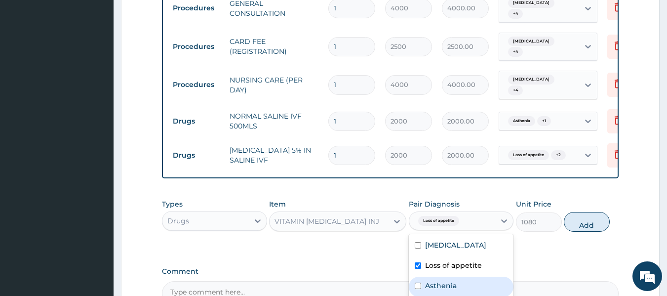
click at [418, 282] on input "checkbox" at bounding box center [418, 285] width 6 height 6
checkbox input "true"
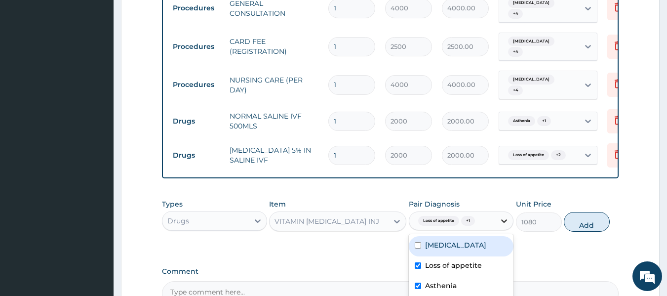
click at [503, 216] on icon at bounding box center [504, 221] width 10 height 10
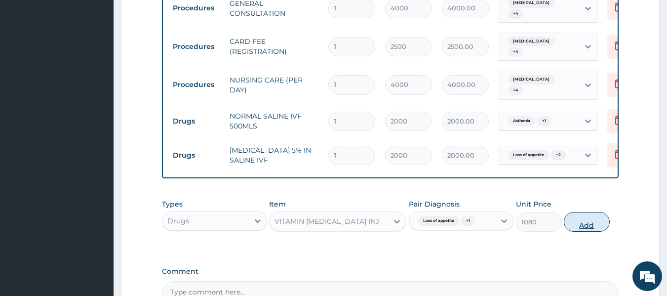
click at [587, 219] on button "Add" at bounding box center [587, 222] width 46 height 20
type input "0"
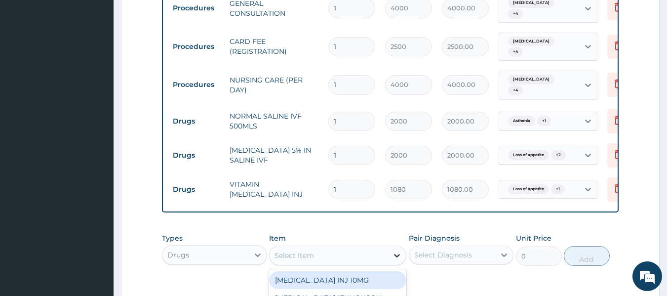
click at [397, 254] on icon at bounding box center [397, 255] width 6 height 3
type input "para"
click at [372, 271] on div "[MEDICAL_DATA] TAB 500MG" at bounding box center [337, 280] width 137 height 18
type input "90"
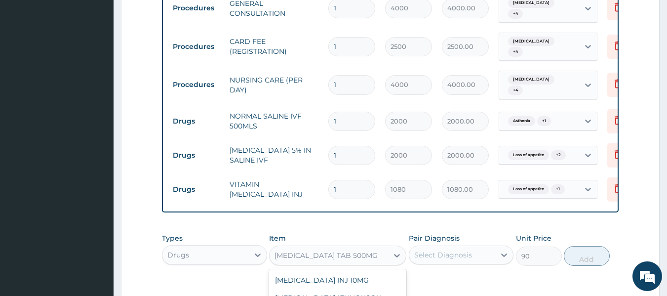
scroll to position [363, 0]
click at [382, 247] on div "[MEDICAL_DATA] TAB 500MG" at bounding box center [329, 255] width 119 height 16
click at [374, 247] on div "[MEDICAL_DATA] TAB 500MG" at bounding box center [329, 255] width 119 height 16
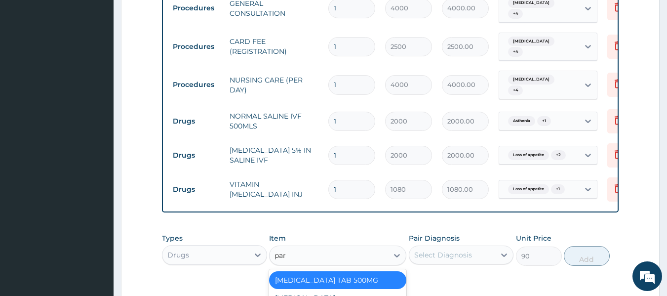
type input "para"
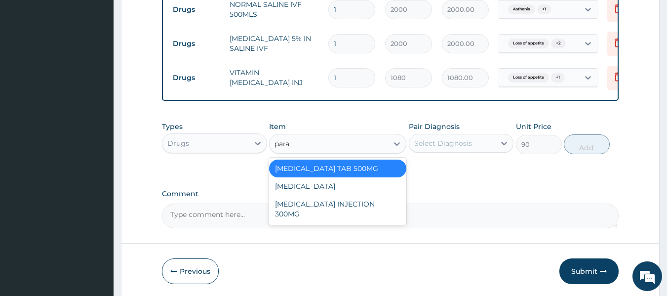
scroll to position [558, 0]
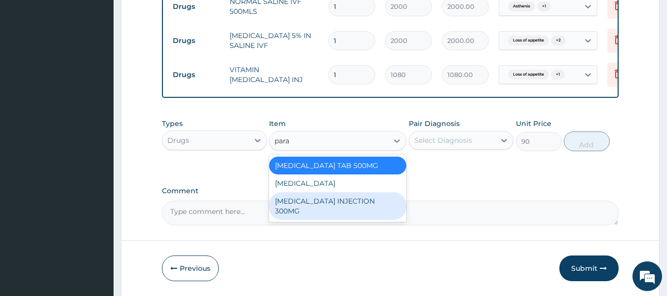
click at [383, 193] on div "[MEDICAL_DATA] INJECTION 300MG" at bounding box center [337, 206] width 137 height 28
type input "450"
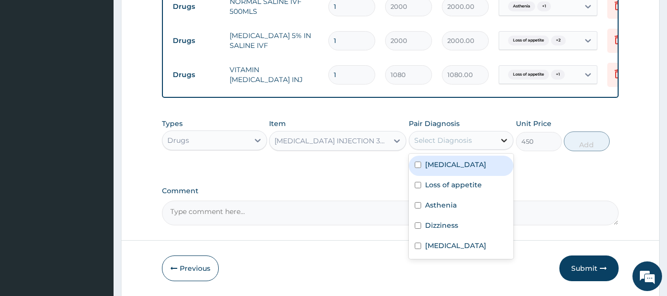
click at [505, 135] on icon at bounding box center [504, 140] width 10 height 10
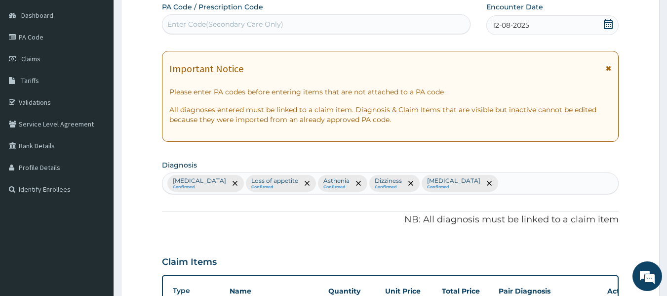
scroll to position [93, 0]
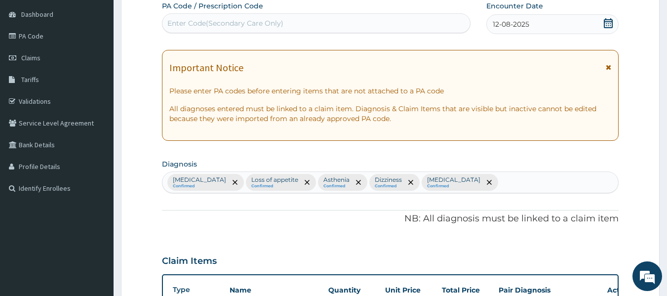
click at [511, 179] on div "Malaria Confirmed Loss of appetite Confirmed Asthenia Confirmed Dizziness Confi…" at bounding box center [390, 182] width 456 height 21
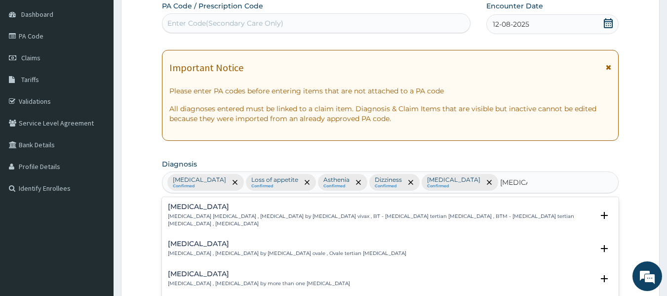
type input "malarial"
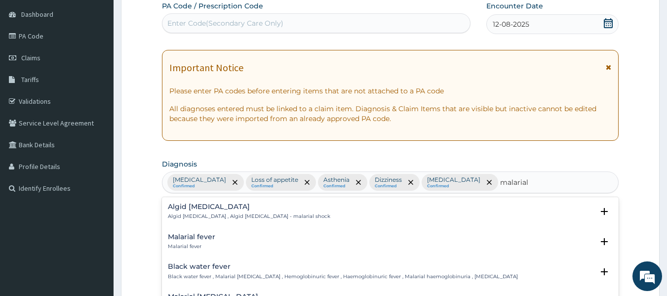
click at [226, 241] on div "Malarial fever Malarial fever" at bounding box center [390, 241] width 445 height 17
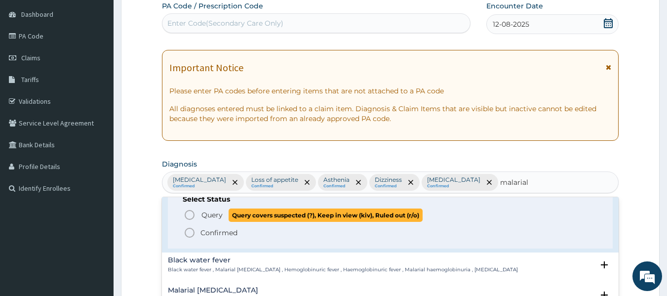
scroll to position [80, 0]
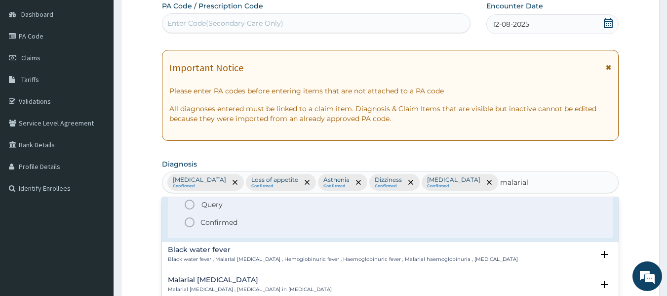
click at [188, 223] on icon "status option filled" at bounding box center [190, 222] width 12 height 12
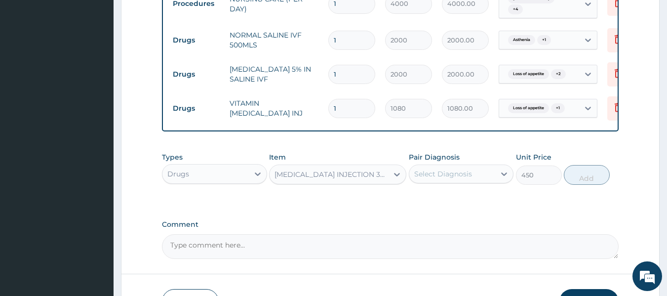
scroll to position [524, 0]
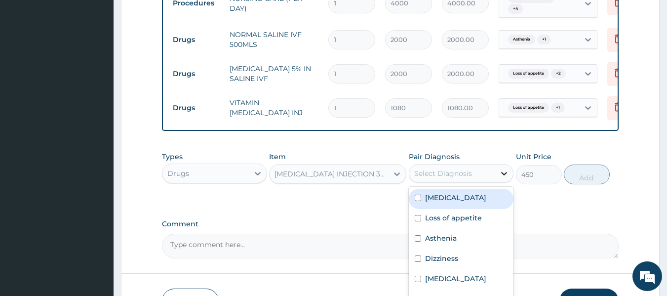
click at [505, 172] on icon at bounding box center [505, 173] width 6 height 3
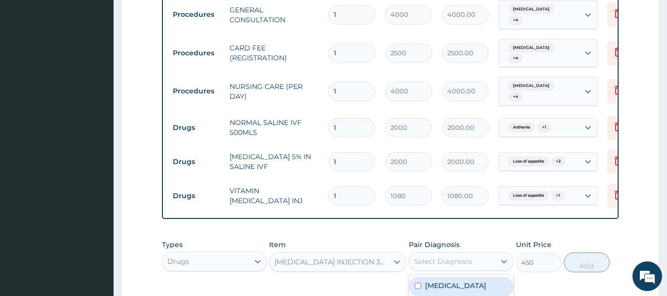
scroll to position [581, 0]
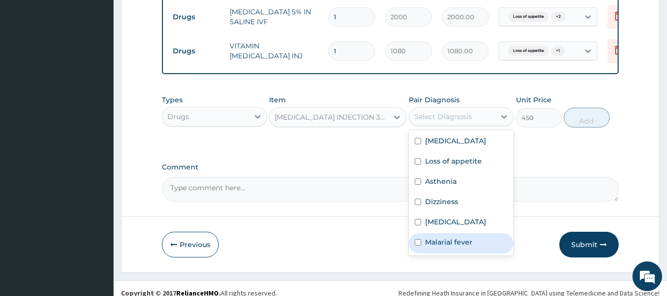
click at [418, 244] on input "checkbox" at bounding box center [418, 242] width 6 height 6
checkbox input "true"
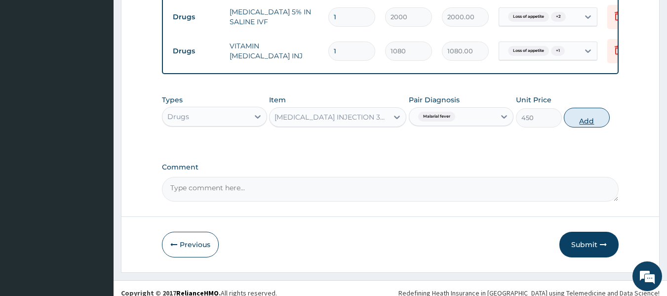
click at [582, 108] on button "Add" at bounding box center [587, 118] width 46 height 20
type input "0"
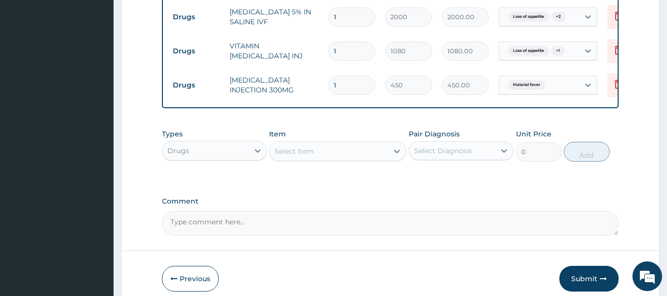
click at [354, 76] on input "1" at bounding box center [351, 85] width 47 height 19
type input "0.00"
type input "2"
type input "900.00"
type input "2"
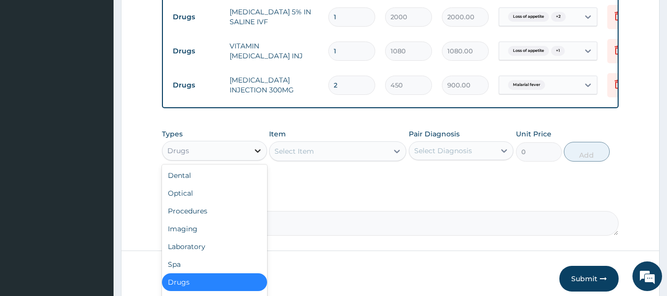
click at [259, 146] on icon at bounding box center [258, 151] width 10 height 10
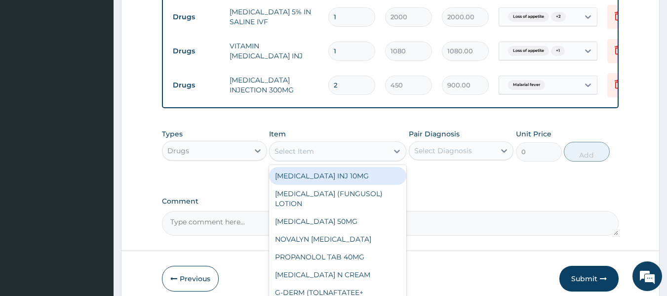
click at [327, 143] on div "Select Item" at bounding box center [329, 151] width 119 height 16
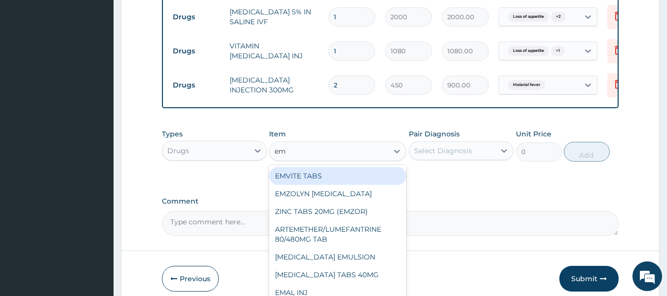
type input "ema"
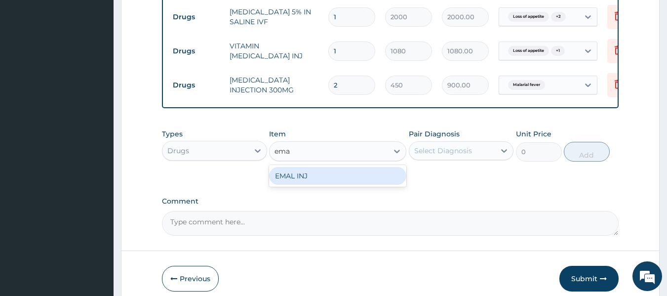
click at [314, 168] on div "EMAL INJ" at bounding box center [337, 176] width 137 height 18
type input "3240"
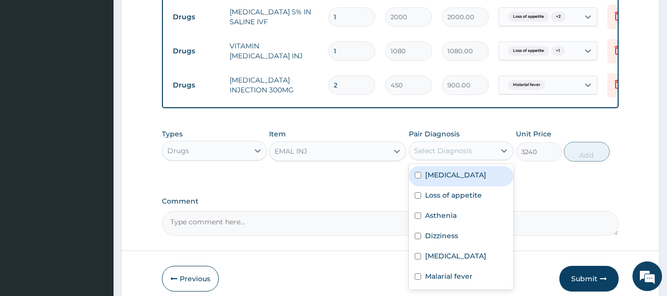
click at [475, 143] on div "Select Diagnosis" at bounding box center [452, 151] width 86 height 16
click at [422, 166] on div "[MEDICAL_DATA]" at bounding box center [461, 176] width 105 height 20
checkbox input "true"
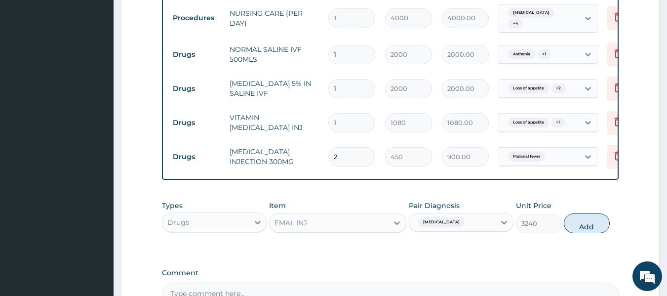
scroll to position [510, 0]
click at [587, 215] on button "Add" at bounding box center [587, 223] width 46 height 20
type input "0"
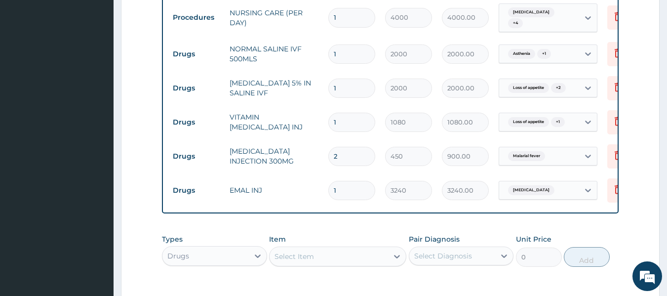
click at [342, 181] on input "1" at bounding box center [351, 190] width 47 height 19
type input "0.00"
type input "3"
type input "9720.00"
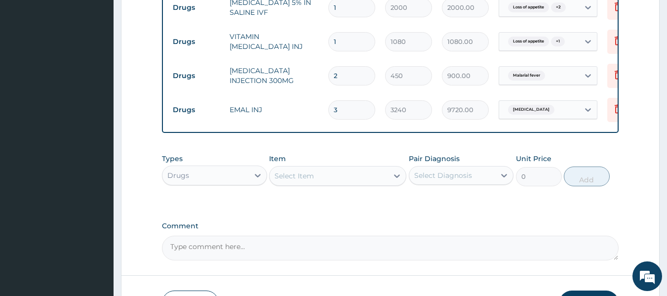
scroll to position [591, 0]
type input "3"
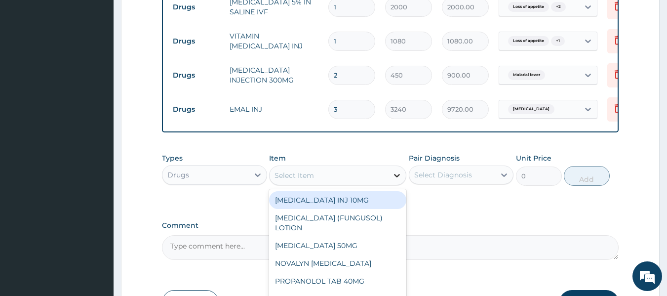
click at [391, 168] on div at bounding box center [397, 175] width 18 height 18
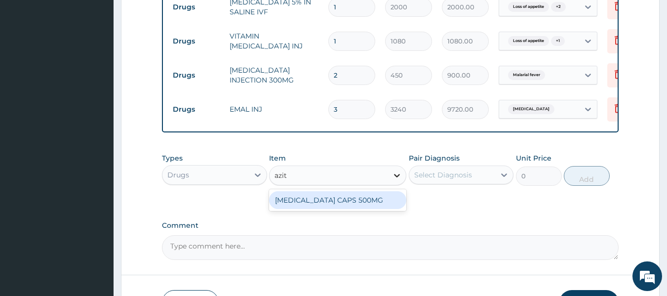
type input "azith"
click at [370, 194] on div "[MEDICAL_DATA] CAPS 500MG" at bounding box center [337, 200] width 137 height 18
type input "495"
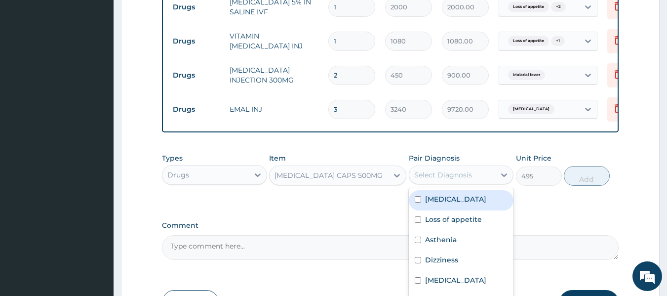
click at [491, 167] on div "Select Diagnosis" at bounding box center [452, 175] width 86 height 16
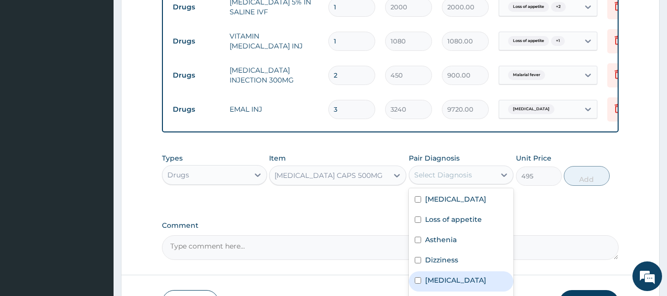
click at [417, 277] on input "checkbox" at bounding box center [418, 280] width 6 height 6
checkbox input "true"
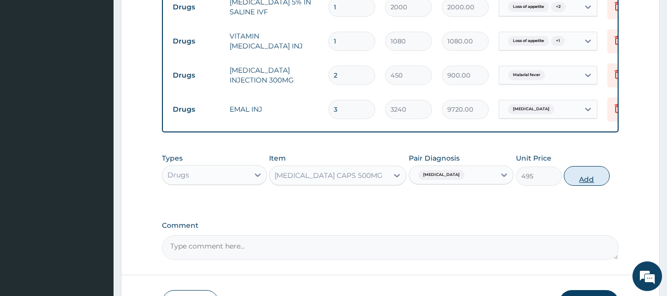
click at [592, 167] on button "Add" at bounding box center [587, 176] width 46 height 20
type input "0"
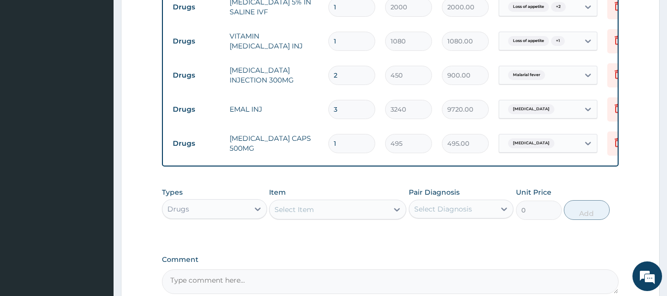
click at [347, 134] on input "1" at bounding box center [351, 143] width 47 height 19
type input "0.00"
type input "3"
type input "1485.00"
type input "3"
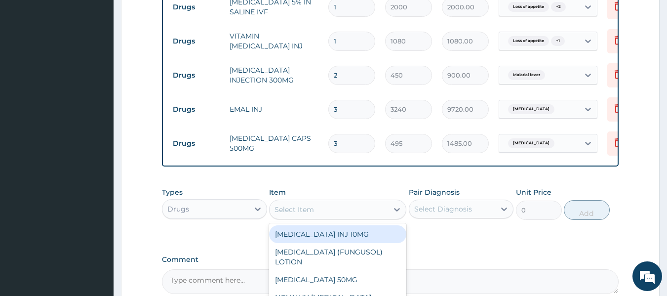
click at [379, 201] on div "Select Item" at bounding box center [329, 209] width 119 height 16
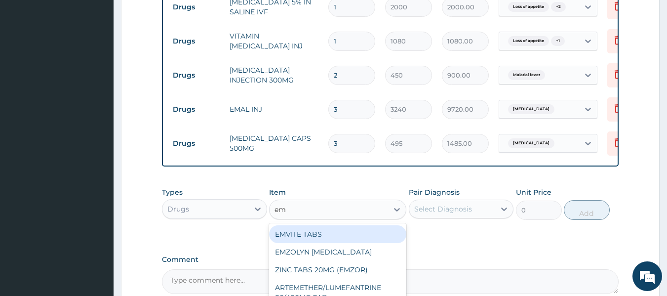
type input "emz"
click at [360, 225] on div "EMZOLYN EXPECTORANT" at bounding box center [337, 234] width 137 height 18
type input "1980"
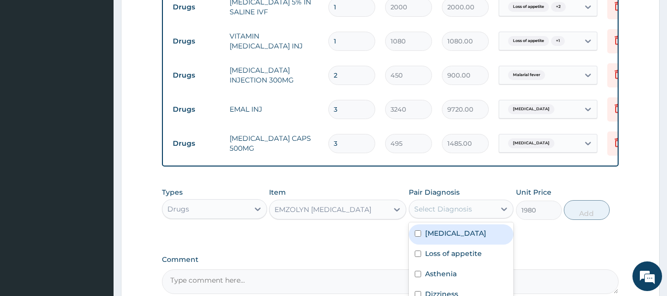
click at [495, 201] on div "Select Diagnosis" at bounding box center [452, 209] width 86 height 16
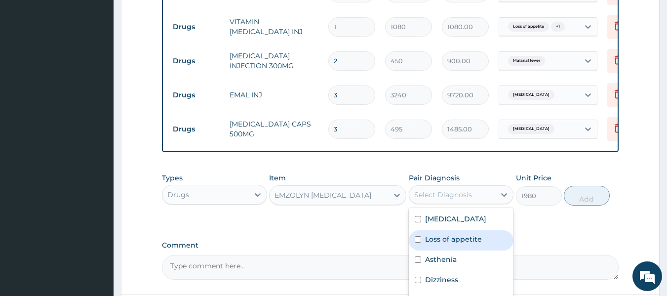
scroll to position [683, 0]
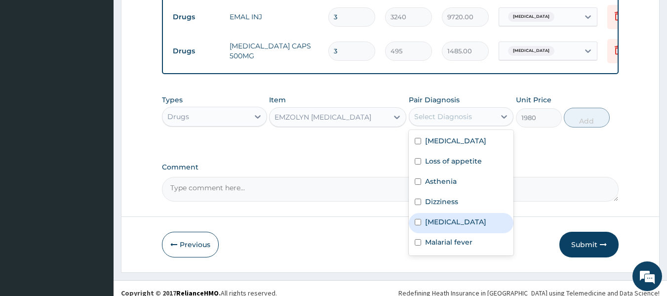
click at [416, 220] on input "checkbox" at bounding box center [418, 222] width 6 height 6
checkbox input "true"
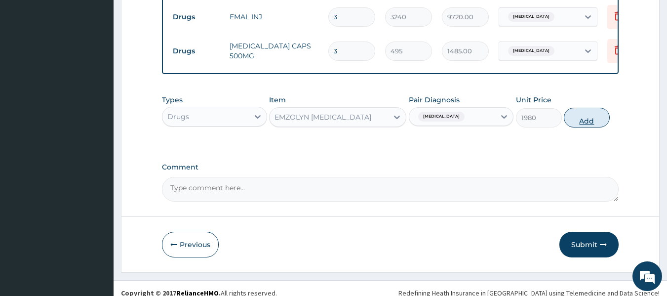
click at [588, 108] on button "Add" at bounding box center [587, 118] width 46 height 20
type input "0"
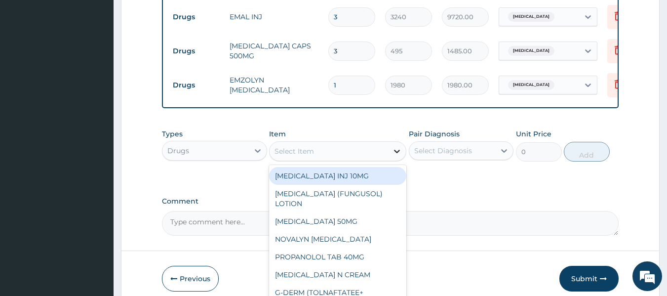
click at [391, 142] on div at bounding box center [397, 151] width 18 height 18
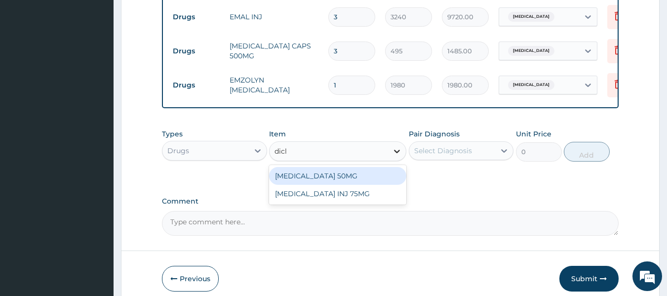
type input "diclo"
click at [354, 167] on div "DICLOFENAC POTASSIUM 50MG" at bounding box center [337, 176] width 137 height 18
type input "90"
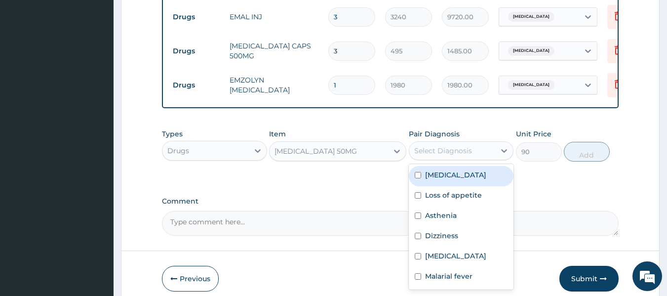
click at [478, 143] on div "Select Diagnosis" at bounding box center [452, 151] width 86 height 16
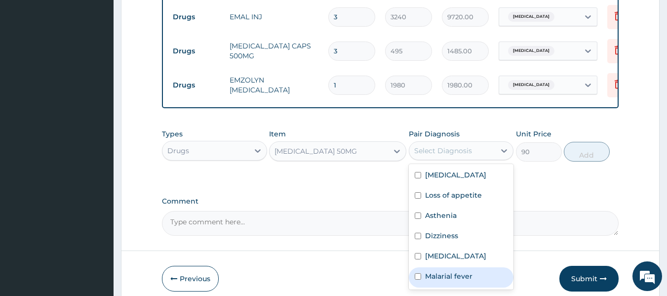
click at [419, 276] on input "checkbox" at bounding box center [418, 276] width 6 height 6
checkbox input "true"
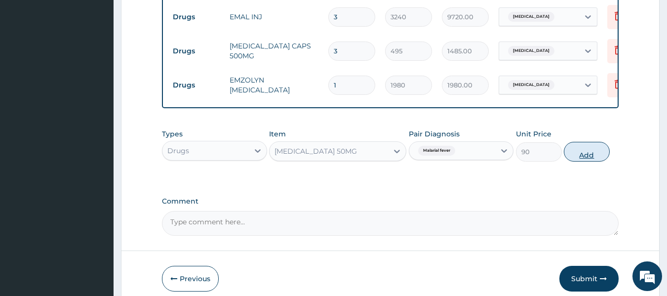
click at [588, 145] on button "Add" at bounding box center [587, 152] width 46 height 20
type input "0"
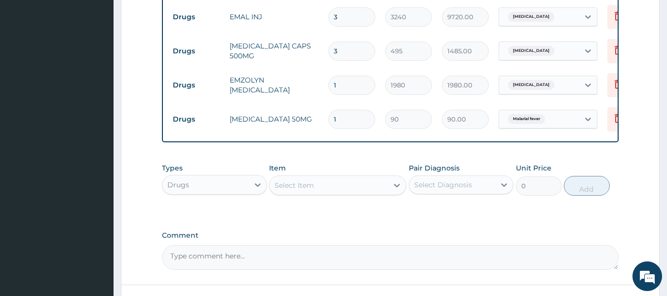
click at [352, 110] on input "1" at bounding box center [351, 119] width 47 height 19
type input "10"
type input "900.00"
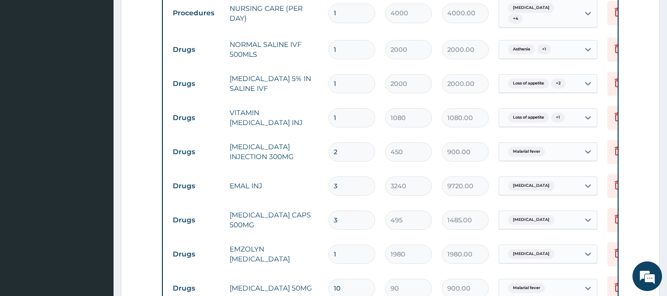
scroll to position [515, 0]
type input "10"
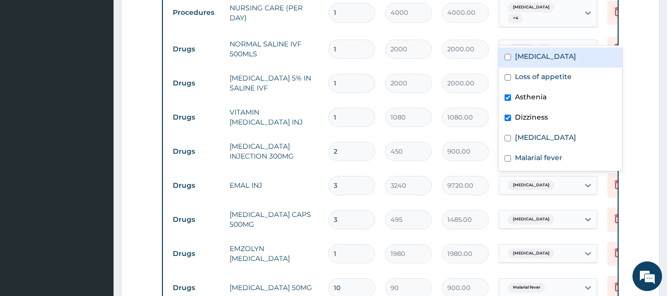
click at [571, 40] on div "Asthenia + 1" at bounding box center [539, 48] width 80 height 17
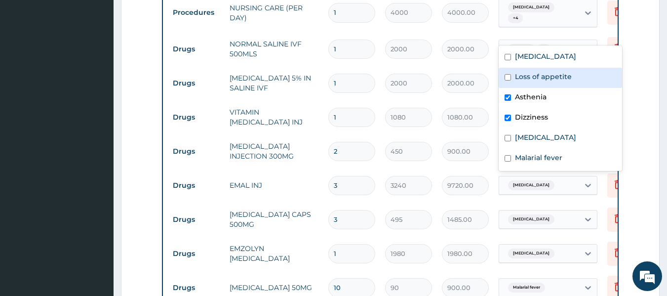
click at [507, 80] on div "Loss of appetite" at bounding box center [560, 78] width 123 height 20
checkbox input "true"
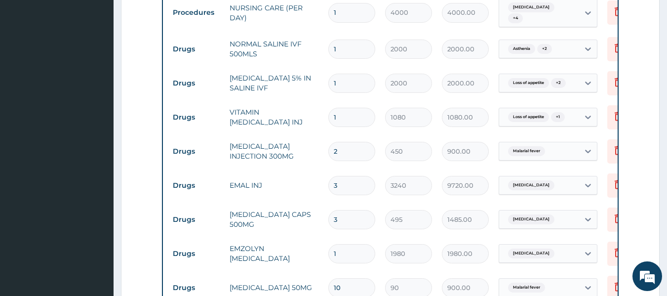
click at [489, 46] on td "2000.00" at bounding box center [465, 49] width 57 height 29
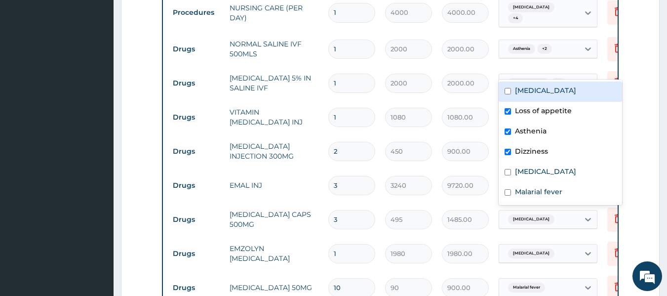
click at [589, 78] on icon at bounding box center [588, 83] width 10 height 10
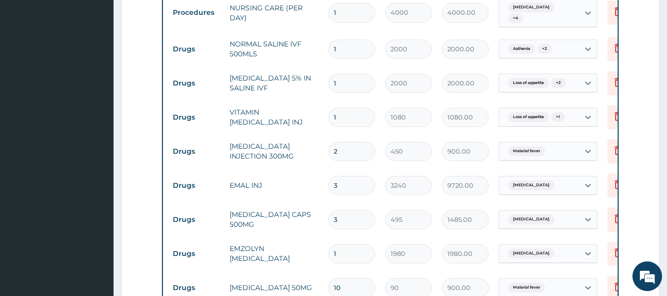
click at [490, 69] on td "2000.00" at bounding box center [465, 83] width 57 height 29
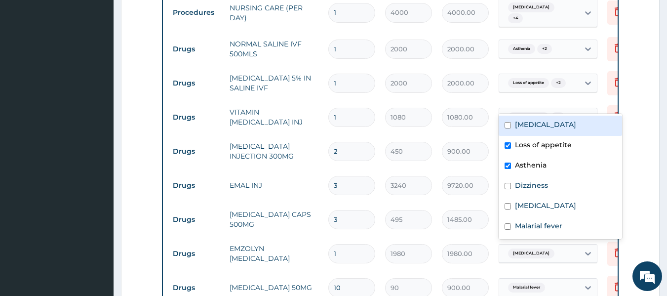
click at [585, 112] on icon at bounding box center [588, 117] width 10 height 10
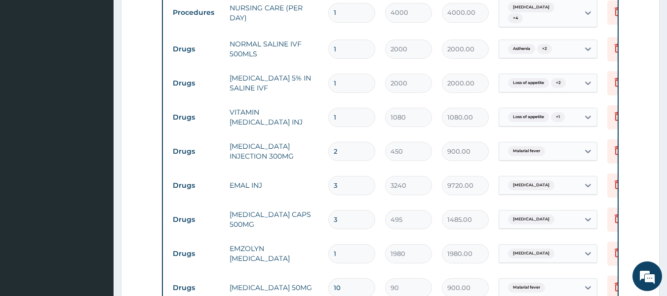
click at [577, 109] on div "Loss of appetite + 1" at bounding box center [539, 117] width 80 height 17
click at [584, 112] on icon at bounding box center [588, 117] width 10 height 10
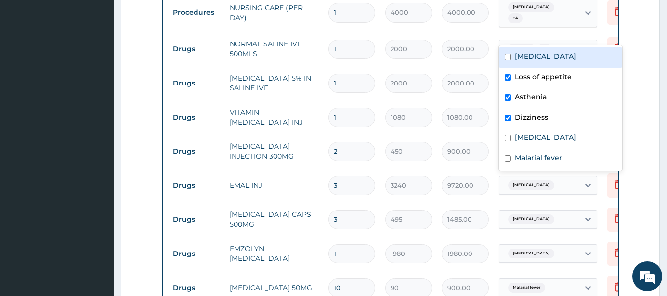
click at [587, 47] on icon at bounding box center [588, 48] width 6 height 3
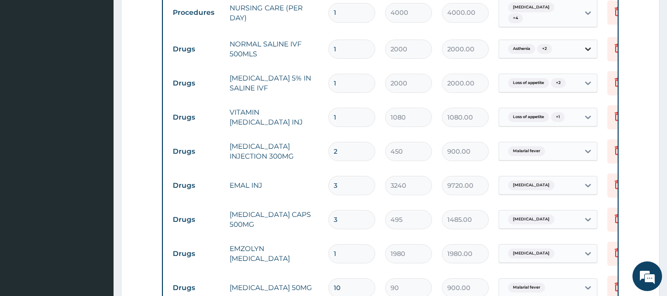
click at [587, 47] on icon at bounding box center [588, 48] width 6 height 3
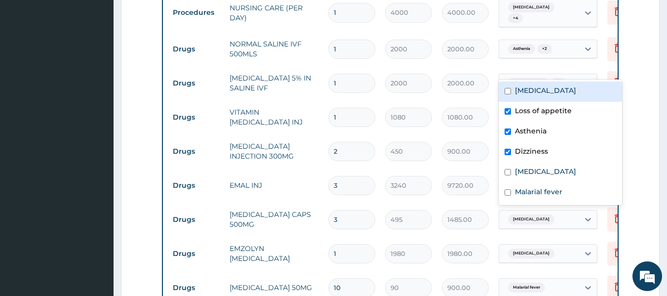
click at [582, 74] on div at bounding box center [588, 83] width 18 height 18
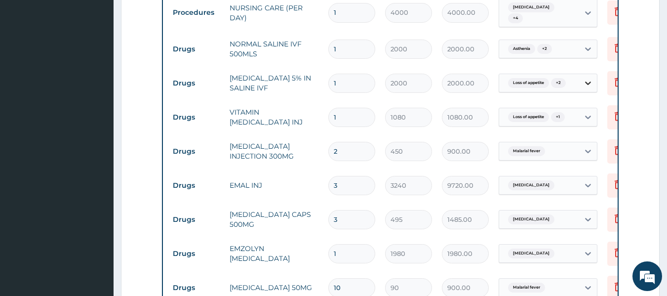
click at [582, 74] on div at bounding box center [588, 83] width 18 height 18
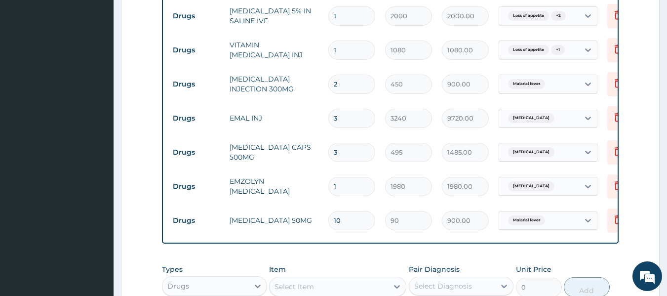
scroll to position [583, 0]
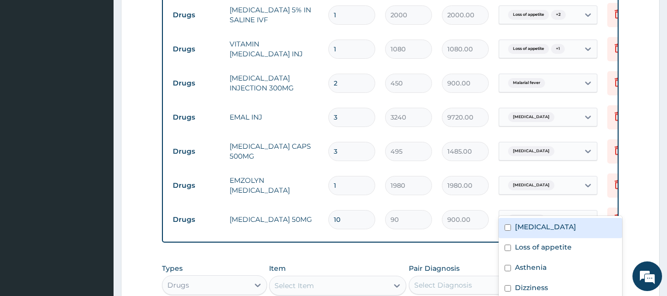
drag, startPoint x: 560, startPoint y: 202, endPoint x: 595, endPoint y: 186, distance: 38.5
click at [595, 202] on tr "Drugs DICLOFENAC POTASSIUM 50MG 10 90 900.00 option Malaria focused, 1 of 6. 6 …" at bounding box center [410, 219] width 484 height 34
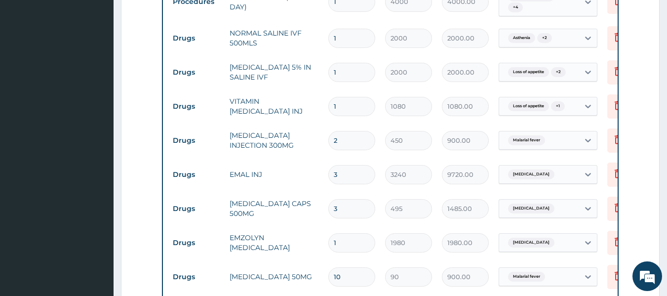
scroll to position [529, 0]
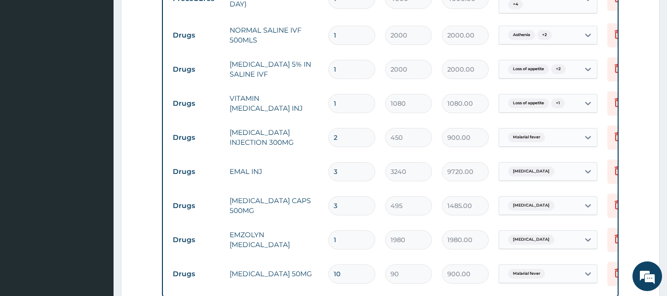
click at [587, 234] on td "Upper respiratory infection" at bounding box center [548, 239] width 109 height 29
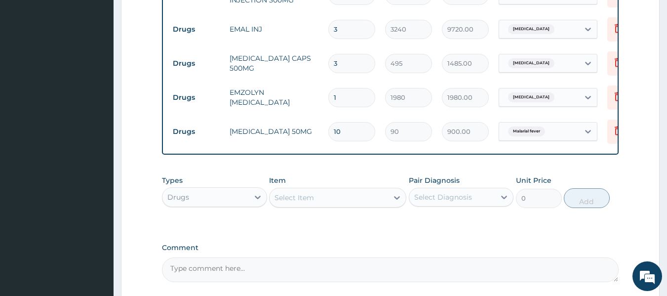
scroll to position [752, 0]
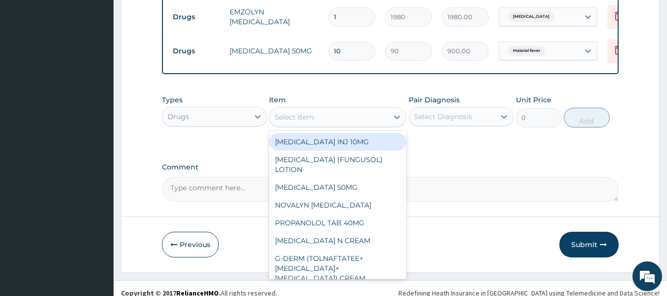
click at [304, 112] on div "Select Item" at bounding box center [295, 117] width 40 height 10
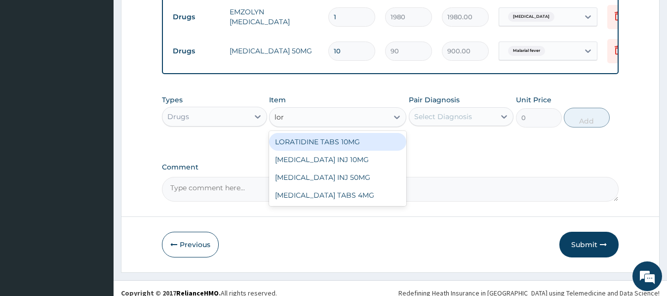
type input "lora"
click at [335, 133] on div "LORATIDINE TABS 10MG" at bounding box center [337, 142] width 137 height 18
type input "135"
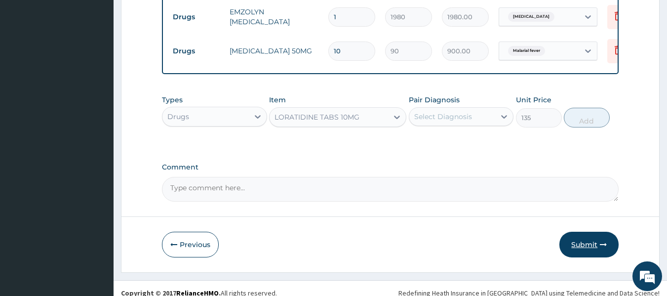
click at [588, 232] on button "Submit" at bounding box center [589, 245] width 59 height 26
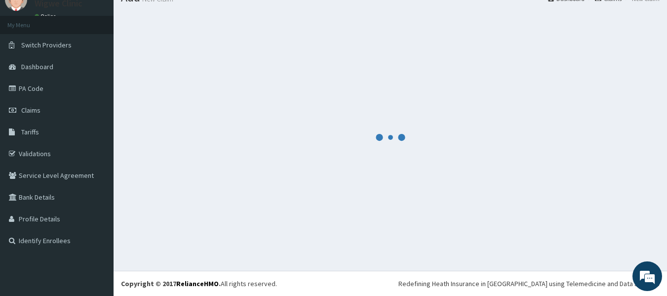
scroll to position [0, 0]
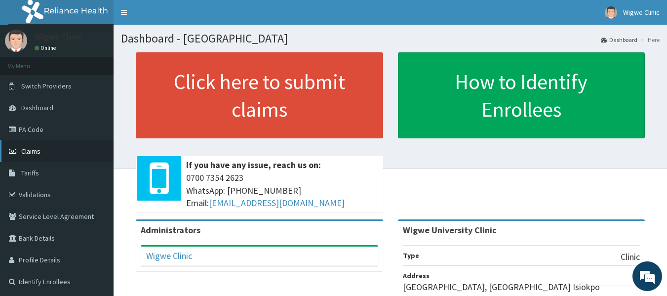
click at [55, 149] on link "Claims" at bounding box center [57, 151] width 114 height 22
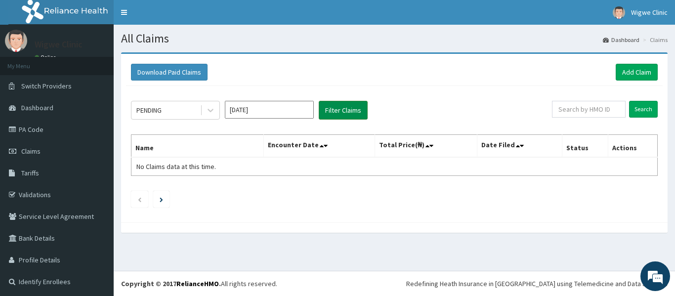
click at [349, 106] on button "Filter Claims" at bounding box center [343, 110] width 49 height 19
click at [342, 108] on button "Filter Claims" at bounding box center [343, 110] width 49 height 19
click at [347, 109] on button "Filter Claims" at bounding box center [343, 110] width 49 height 19
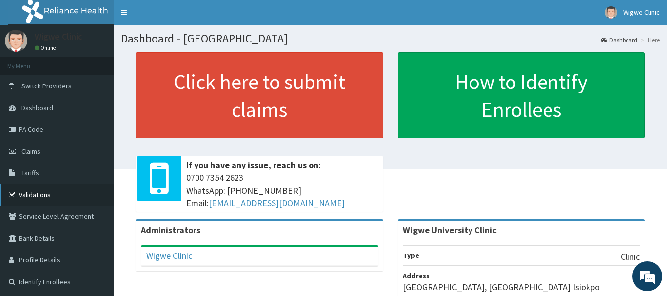
click at [60, 191] on link "Validations" at bounding box center [57, 195] width 114 height 22
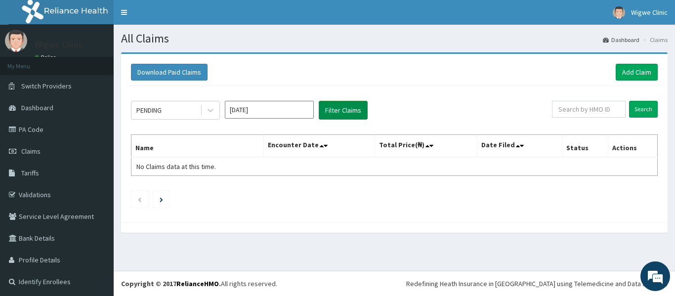
click at [338, 112] on button "Filter Claims" at bounding box center [343, 110] width 49 height 19
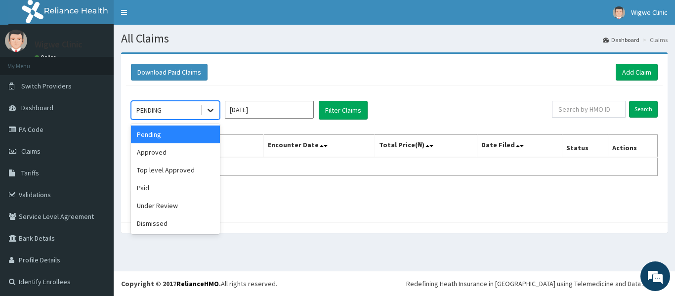
click at [211, 104] on div at bounding box center [210, 110] width 18 height 18
click at [198, 157] on div "Approved" at bounding box center [175, 152] width 89 height 18
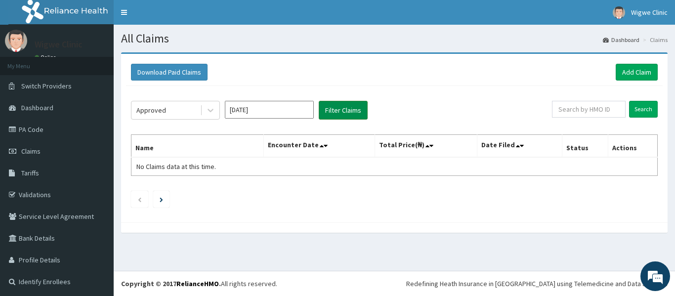
click at [338, 104] on button "Filter Claims" at bounding box center [343, 110] width 49 height 19
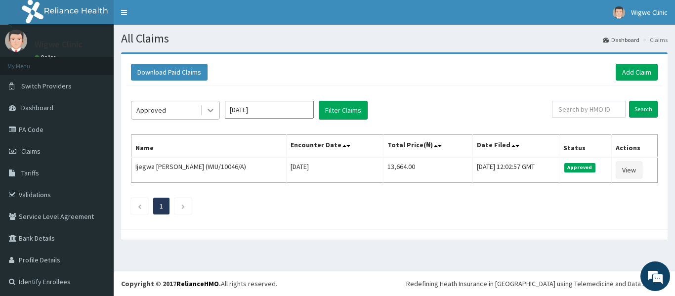
click at [210, 110] on icon at bounding box center [210, 110] width 10 height 10
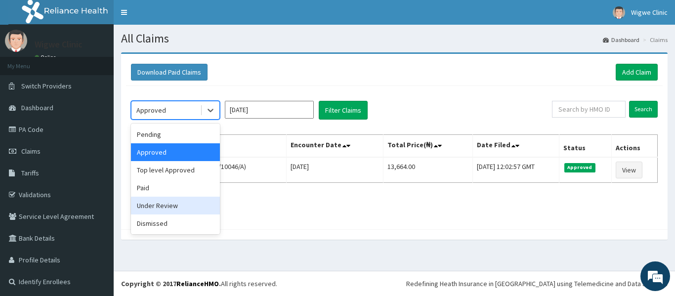
click at [175, 202] on div "Under Review" at bounding box center [175, 206] width 89 height 18
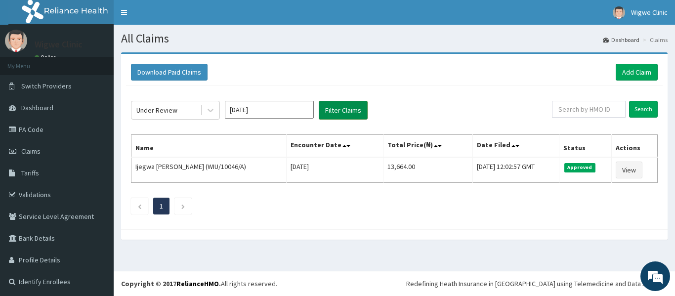
click at [326, 112] on button "Filter Claims" at bounding box center [343, 110] width 49 height 19
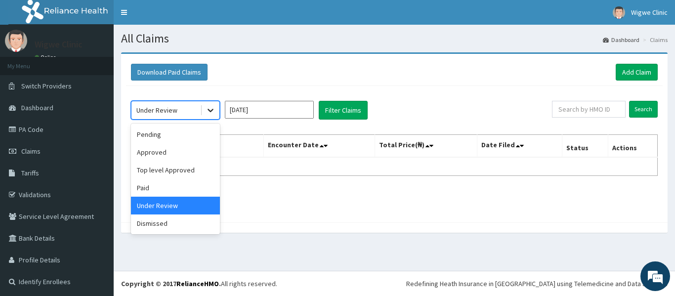
click at [211, 114] on icon at bounding box center [210, 110] width 10 height 10
click at [195, 133] on div "Pending" at bounding box center [175, 134] width 89 height 18
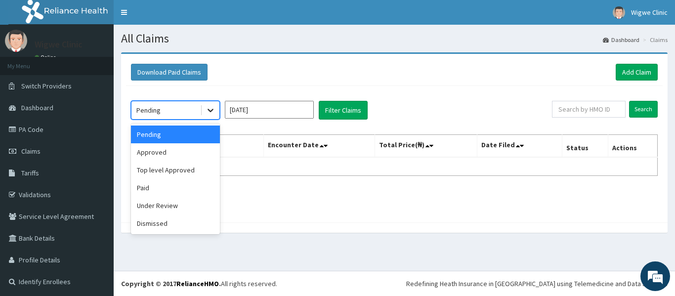
click at [213, 109] on icon at bounding box center [210, 110] width 10 height 10
click at [174, 224] on div "Dismissed" at bounding box center [175, 223] width 89 height 18
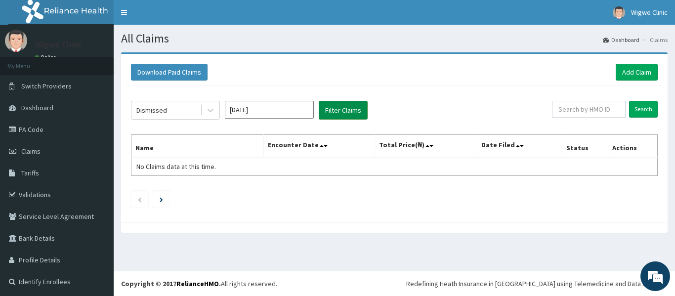
click at [340, 110] on button "Filter Claims" at bounding box center [343, 110] width 49 height 19
click at [59, 153] on link "Claims" at bounding box center [57, 151] width 114 height 22
click at [629, 73] on link "Add Claim" at bounding box center [636, 72] width 42 height 17
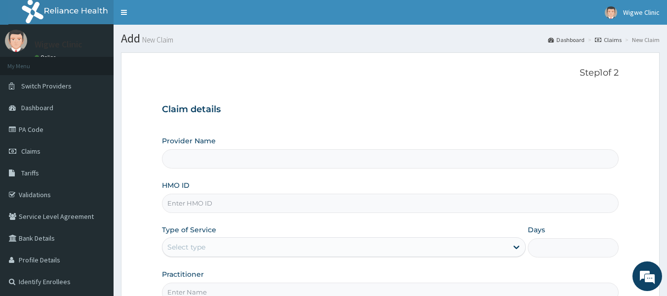
type input "Wigwe University Clinic"
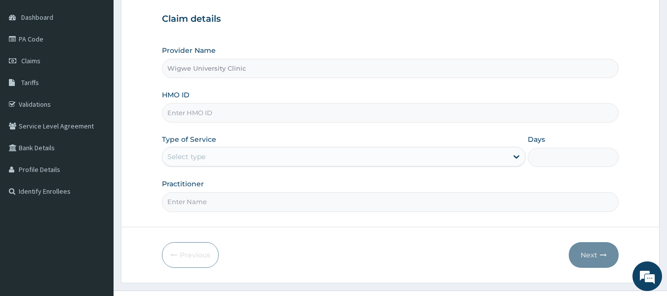
scroll to position [91, 0]
click at [247, 111] on input "HMO ID" at bounding box center [390, 111] width 457 height 19
type input "WIU/10046/B1"
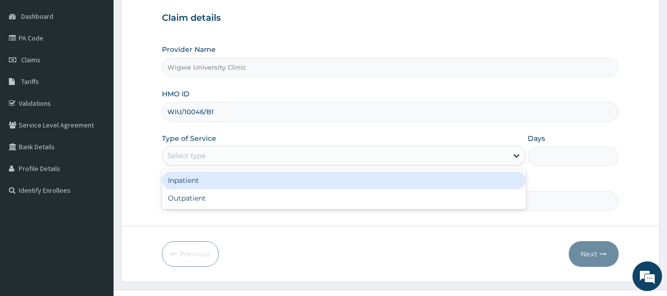
click at [512, 158] on icon at bounding box center [517, 156] width 10 height 10
click at [468, 177] on div "Inpatient" at bounding box center [344, 180] width 364 height 18
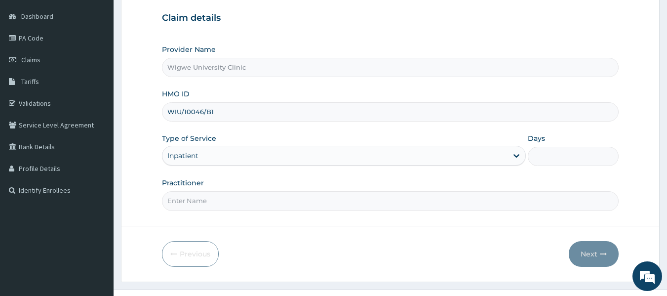
click at [552, 158] on input "Days" at bounding box center [573, 156] width 91 height 19
type input "1"
click at [203, 199] on input "Practitioner" at bounding box center [390, 200] width 457 height 19
paste input "[PERSON_NAME]"
type input "[PERSON_NAME]"
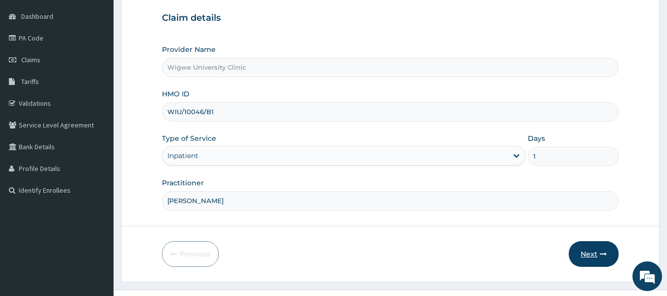
click at [593, 251] on button "Next" at bounding box center [594, 254] width 50 height 26
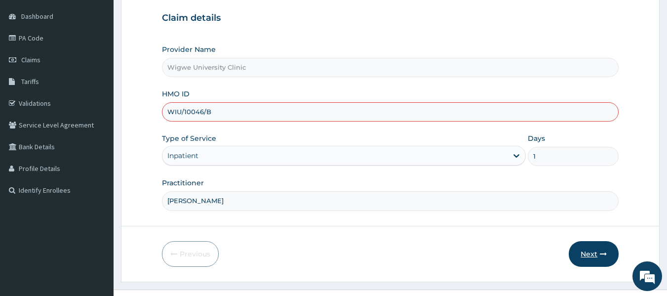
type input "WIU/10046/B"
click at [597, 257] on button "Next" at bounding box center [594, 254] width 50 height 26
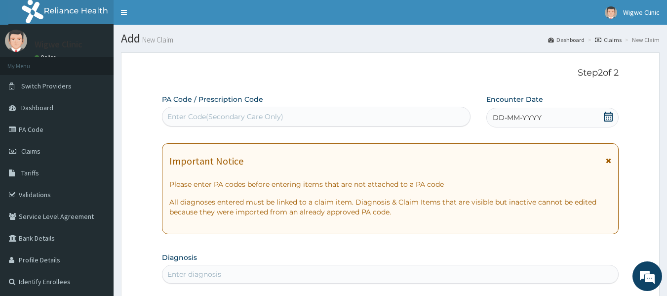
click at [610, 113] on icon at bounding box center [608, 117] width 9 height 10
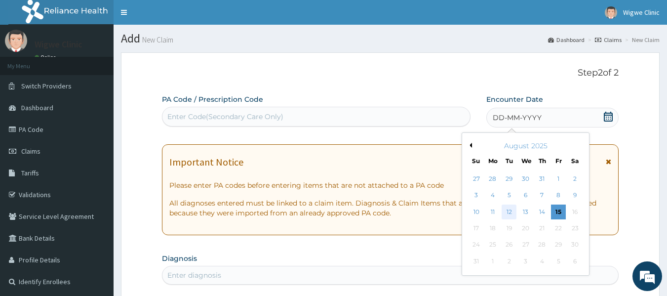
click at [510, 213] on div "12" at bounding box center [509, 211] width 15 height 15
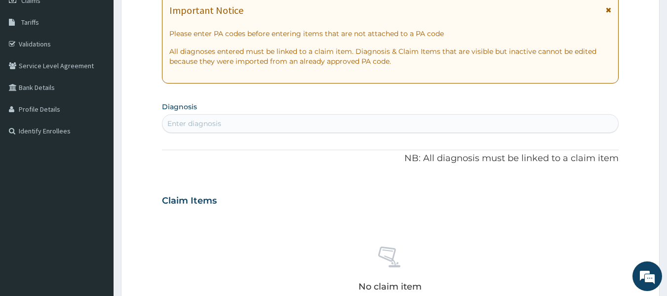
scroll to position [151, 0]
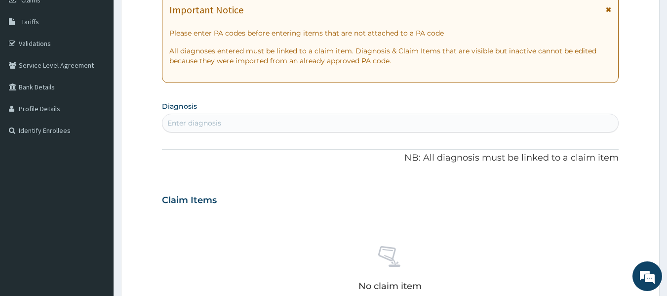
click at [352, 118] on div "Enter diagnosis" at bounding box center [390, 123] width 456 height 16
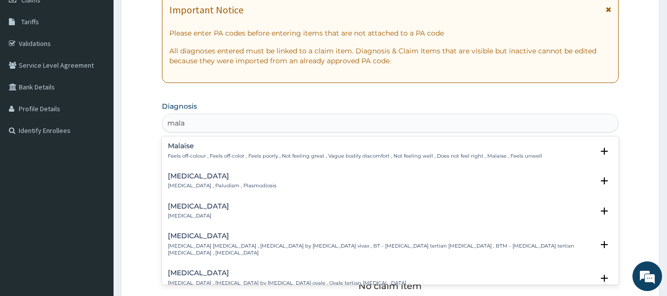
type input "malar"
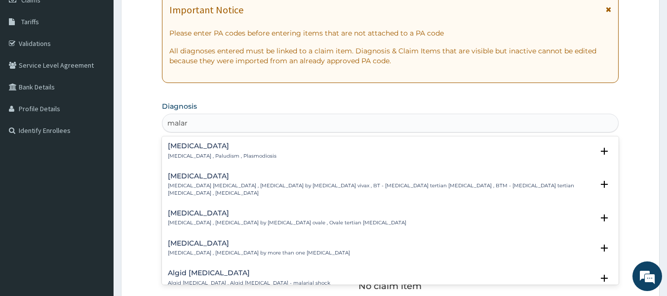
click at [276, 154] on div "[MEDICAL_DATA] [MEDICAL_DATA] , Paludism , Plasmodiosis" at bounding box center [390, 150] width 445 height 17
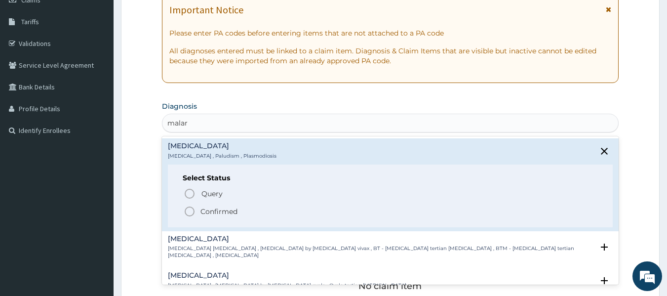
click at [191, 212] on icon "status option filled" at bounding box center [190, 211] width 12 height 12
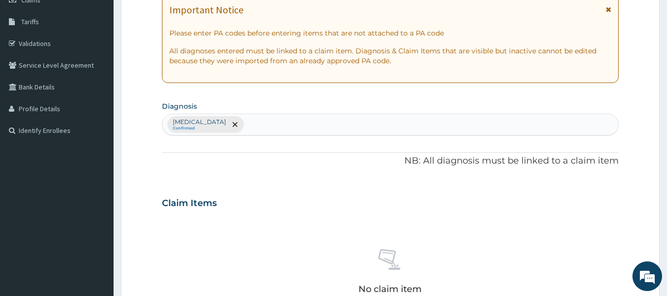
click at [250, 133] on div "[MEDICAL_DATA] Confirmed" at bounding box center [390, 124] width 456 height 21
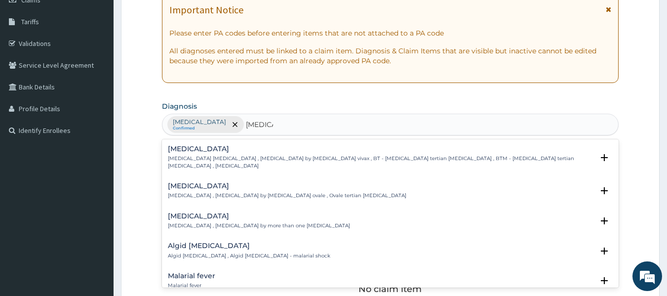
type input "malarial"
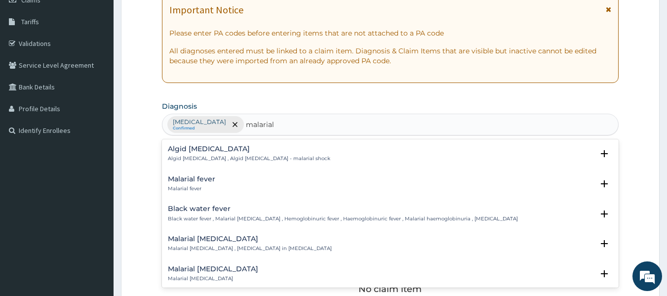
click at [206, 184] on div "Malarial fever Malarial fever" at bounding box center [191, 183] width 47 height 17
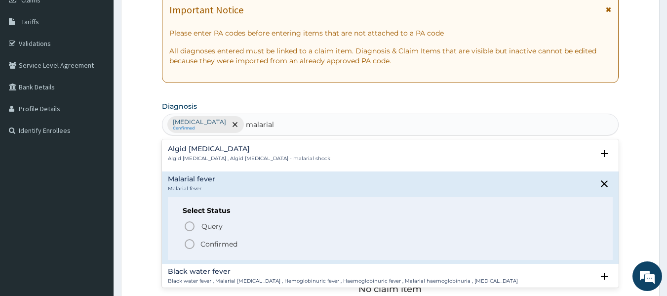
click at [193, 242] on circle "status option filled" at bounding box center [189, 244] width 9 height 9
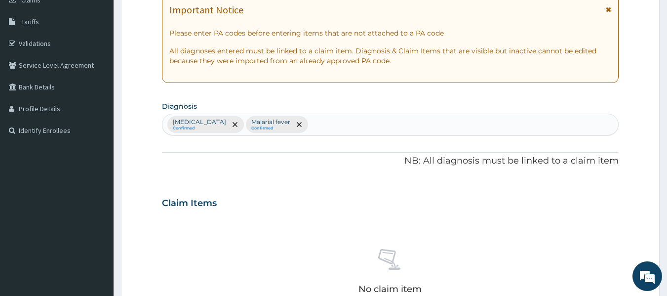
click at [286, 122] on div "[MEDICAL_DATA] Confirmed Malarial fever Confirmed" at bounding box center [390, 124] width 456 height 21
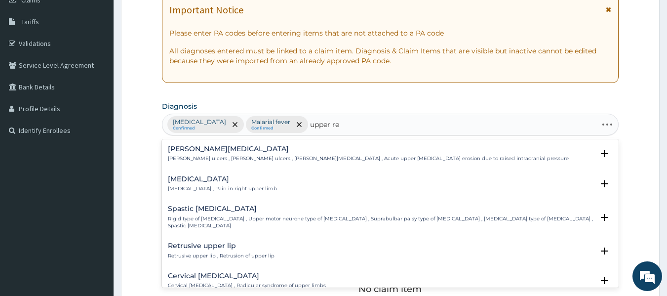
type input "upper res"
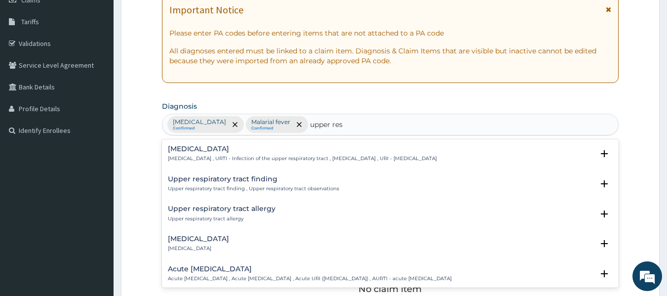
click at [276, 156] on p "[MEDICAL_DATA] , URTI - Infection of the upper respiratory tract , [MEDICAL_DAT…" at bounding box center [302, 158] width 269 height 7
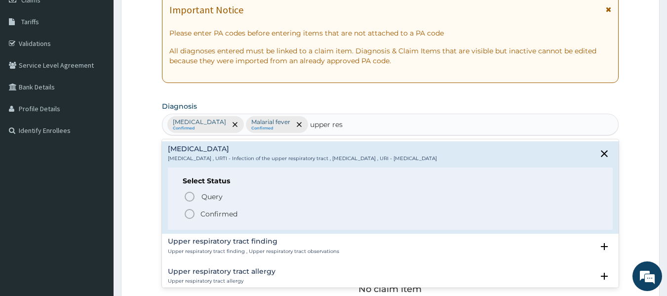
click at [190, 215] on icon "status option filled" at bounding box center [190, 214] width 12 height 12
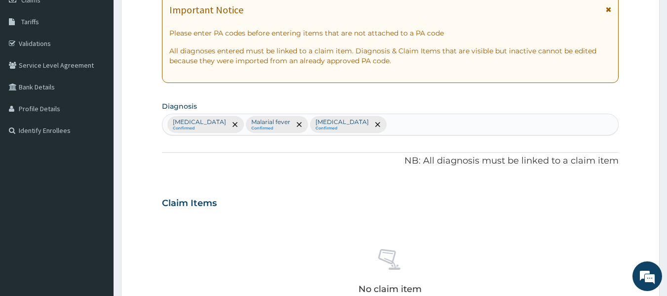
click at [388, 129] on div "[MEDICAL_DATA] Confirmed Malarial fever Confirmed [MEDICAL_DATA] Confirmed" at bounding box center [390, 124] width 456 height 21
type input "head"
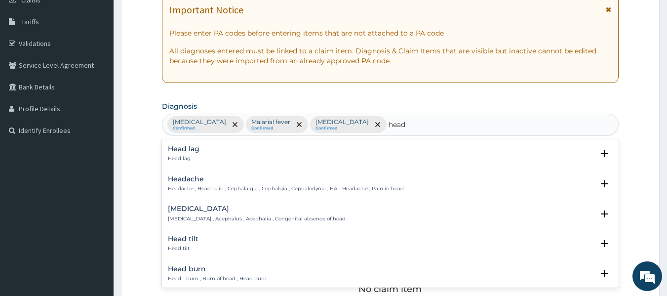
click at [286, 185] on div "Headache Headache , Head pain , Cephalalgia , Cephalgia , Cephalodynia , HA - H…" at bounding box center [286, 183] width 236 height 17
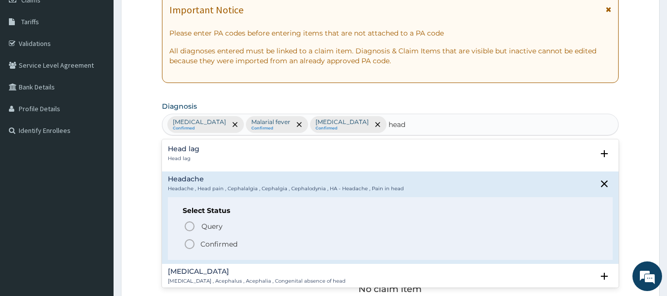
click at [187, 246] on icon "status option filled" at bounding box center [190, 244] width 12 height 12
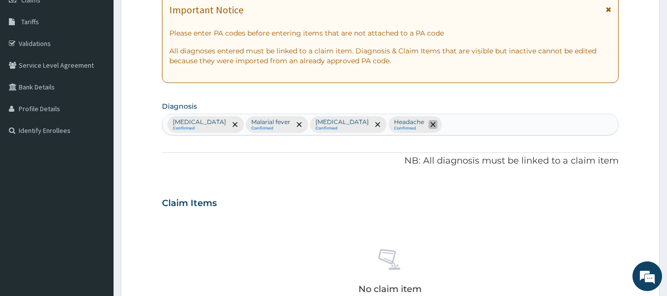
click at [431, 126] on icon "remove selection option" at bounding box center [433, 124] width 5 height 5
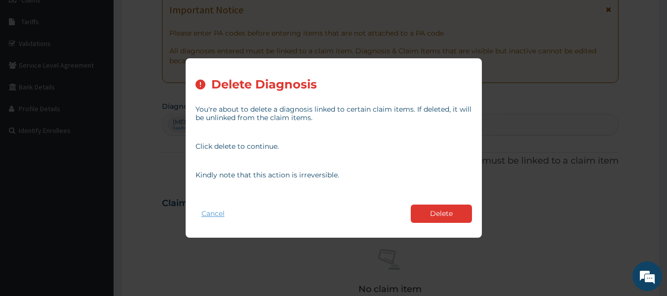
click at [225, 214] on button "Cancel" at bounding box center [213, 213] width 35 height 14
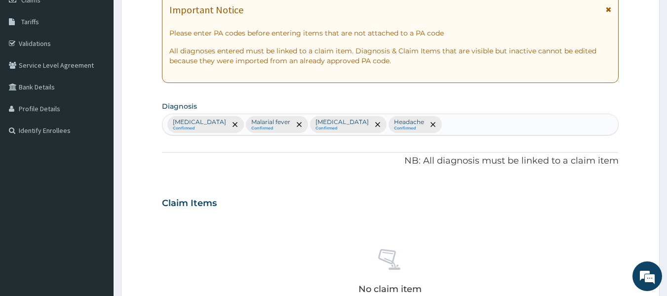
click at [456, 120] on div "[MEDICAL_DATA] Confirmed Malarial fever Confirmed [MEDICAL_DATA] Confirmed Head…" at bounding box center [390, 124] width 456 height 21
type input "dizzi"
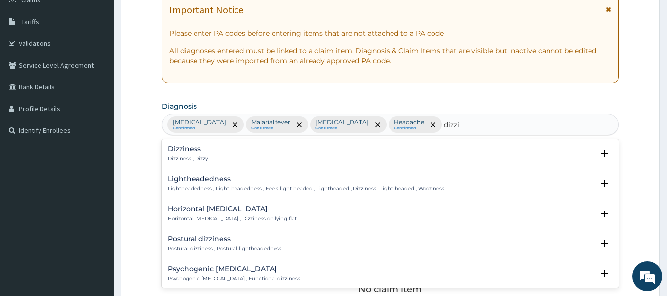
click at [303, 162] on div "Dizziness Dizziness , Dizzy" at bounding box center [390, 153] width 445 height 17
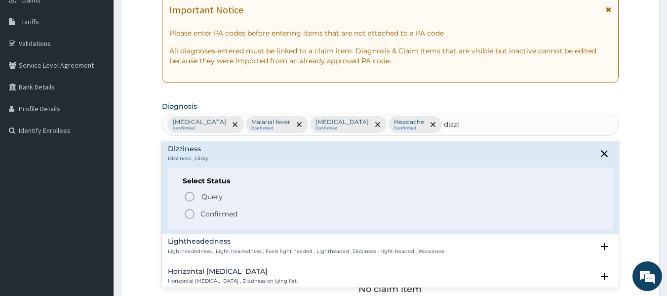
click at [190, 213] on icon "status option filled" at bounding box center [190, 214] width 12 height 12
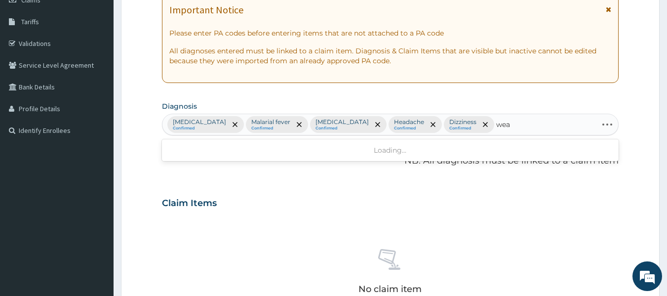
type input "weak"
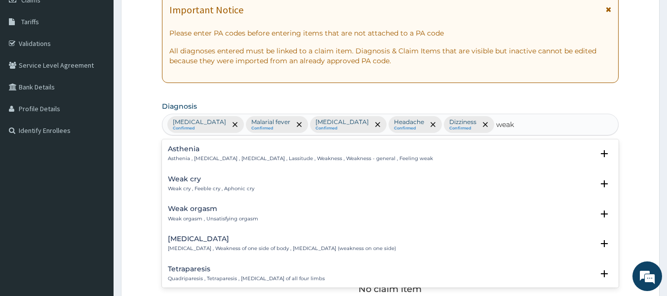
click at [207, 159] on p "Asthenia , [MEDICAL_DATA] , [MEDICAL_DATA] , Lassitude , Weakness , Weakness - …" at bounding box center [300, 158] width 265 height 7
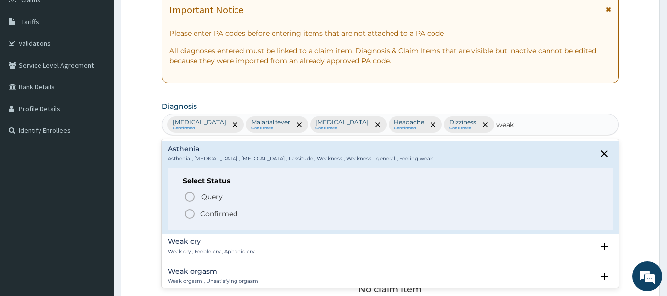
click at [189, 212] on icon "status option filled" at bounding box center [190, 214] width 12 height 12
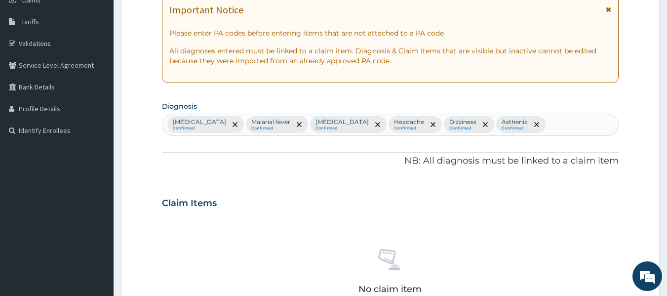
click at [550, 120] on div "[MEDICAL_DATA] Confirmed Malarial fever Confirmed [MEDICAL_DATA] Confirmed Head…" at bounding box center [390, 124] width 456 height 21
type input "cou"
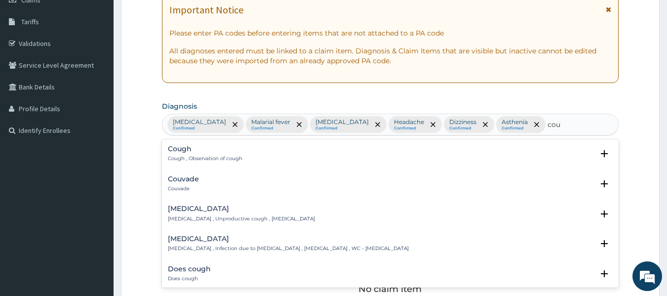
click at [296, 157] on div "Cough Cough , Observation of cough" at bounding box center [390, 153] width 445 height 17
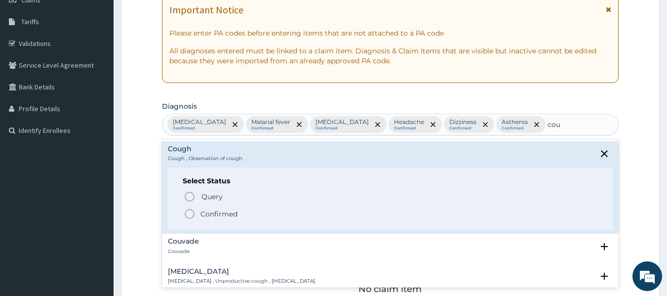
click at [190, 211] on icon "status option filled" at bounding box center [190, 214] width 12 height 12
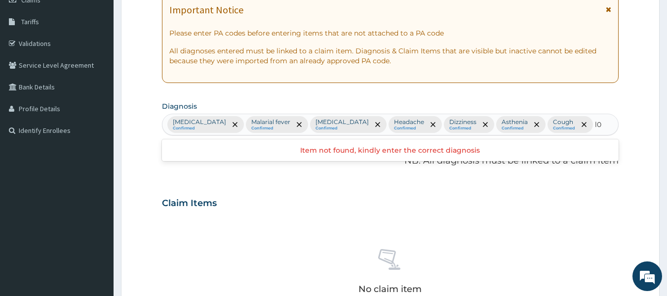
type input "l"
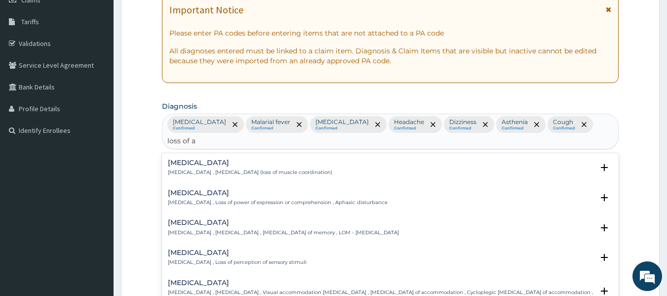
type input "loss of ap"
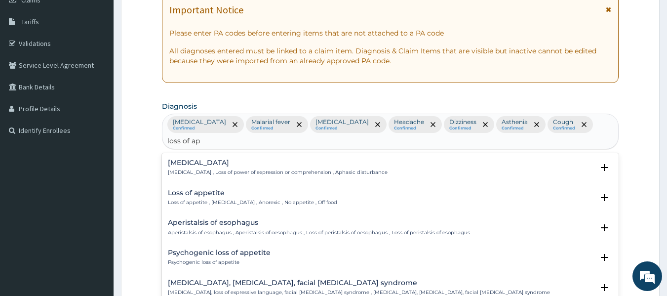
click at [198, 198] on div "Loss of appetite Loss of appetite , [MEDICAL_DATA] , Anorexic , No appetite , O…" at bounding box center [252, 197] width 169 height 17
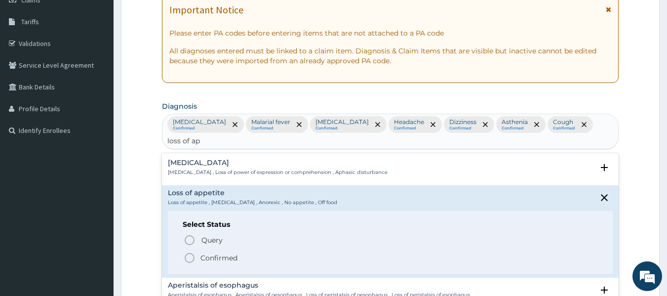
click at [193, 259] on icon "status option filled" at bounding box center [190, 258] width 12 height 12
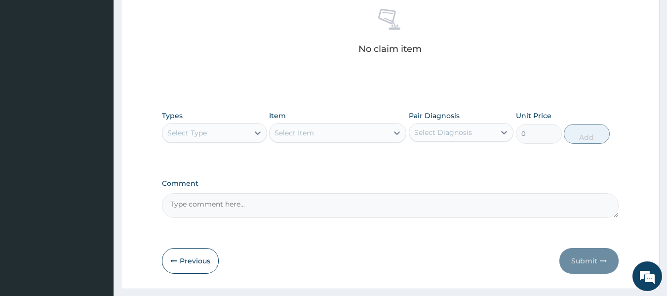
scroll to position [435, 0]
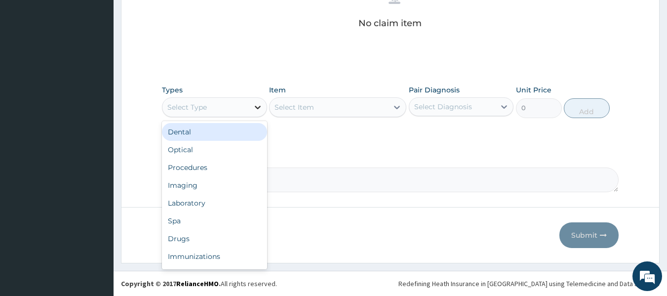
click at [254, 111] on icon at bounding box center [258, 107] width 10 height 10
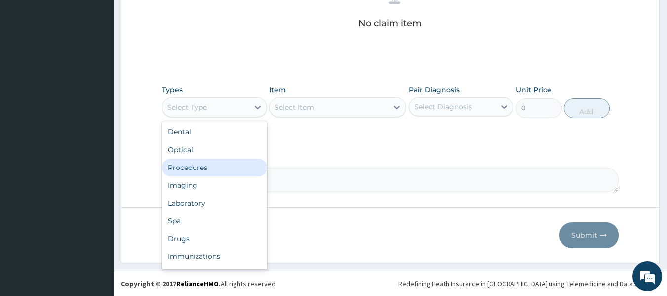
click at [210, 168] on div "Procedures" at bounding box center [214, 168] width 105 height 18
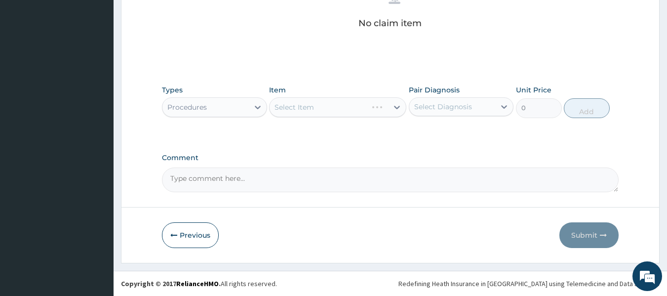
click at [381, 114] on div "Select Item" at bounding box center [337, 107] width 137 height 20
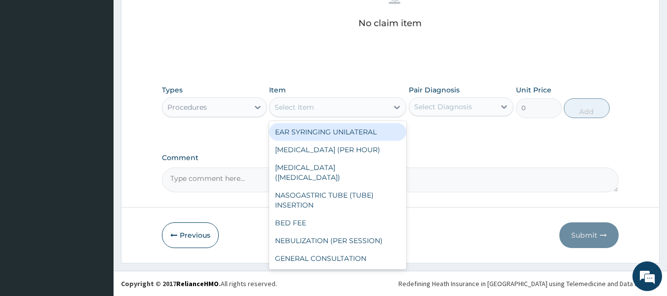
click at [398, 111] on icon at bounding box center [397, 107] width 10 height 10
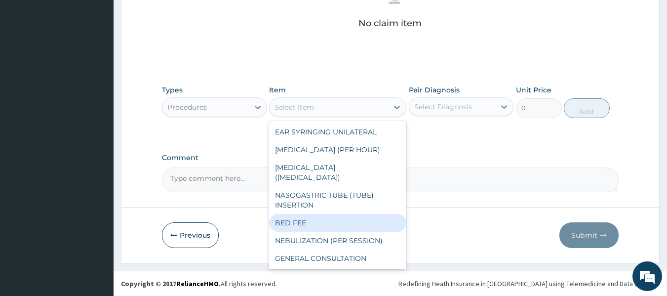
click at [330, 214] on div "BED FEE" at bounding box center [337, 223] width 137 height 18
type input "7000"
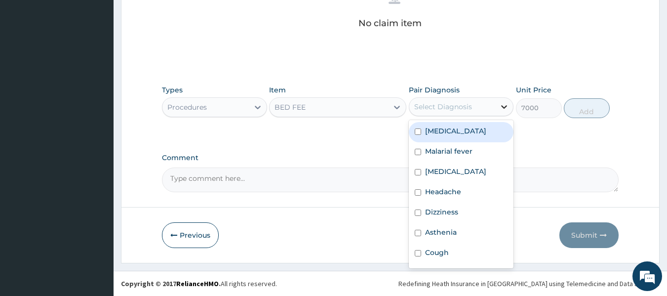
click at [505, 105] on icon at bounding box center [504, 107] width 10 height 10
click at [417, 134] on div "[MEDICAL_DATA]" at bounding box center [461, 132] width 105 height 20
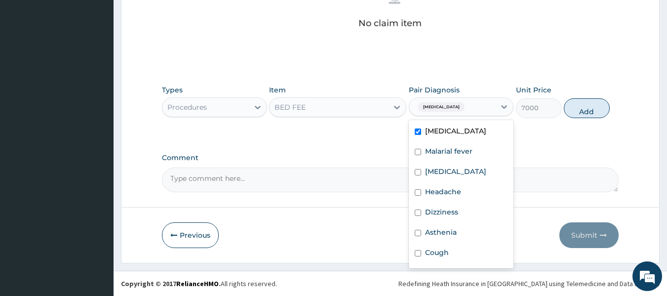
click at [417, 134] on input "checkbox" at bounding box center [418, 131] width 6 height 6
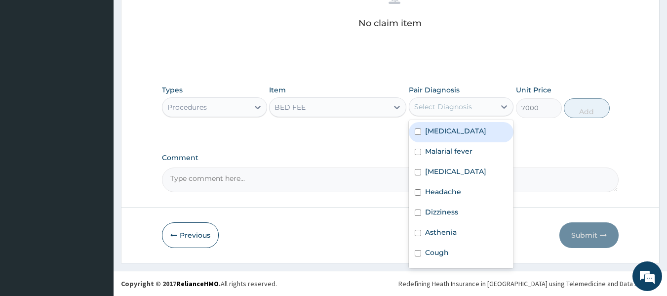
click at [417, 134] on input "checkbox" at bounding box center [418, 131] width 6 height 6
checkbox input "true"
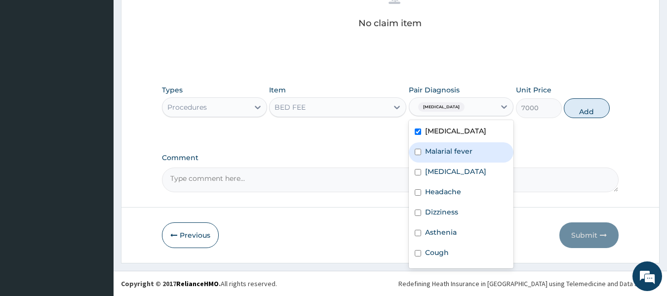
click at [418, 153] on input "checkbox" at bounding box center [418, 152] width 6 height 6
checkbox input "true"
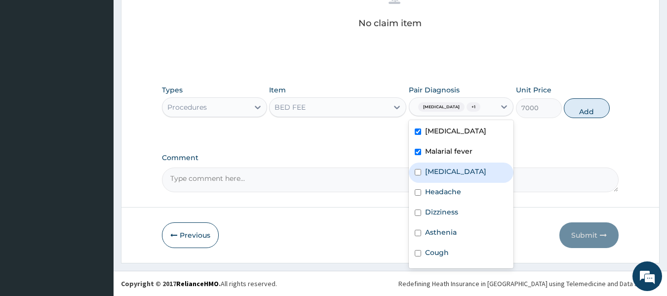
click at [419, 175] on input "checkbox" at bounding box center [418, 172] width 6 height 6
checkbox input "true"
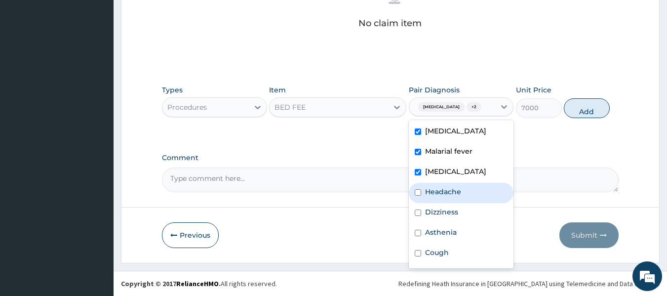
click at [421, 196] on input "checkbox" at bounding box center [418, 192] width 6 height 6
checkbox input "true"
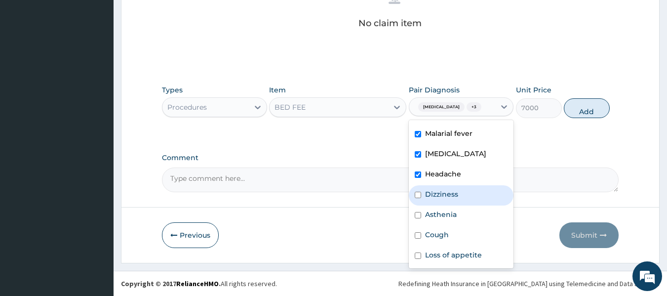
click at [419, 197] on input "checkbox" at bounding box center [418, 195] width 6 height 6
checkbox input "true"
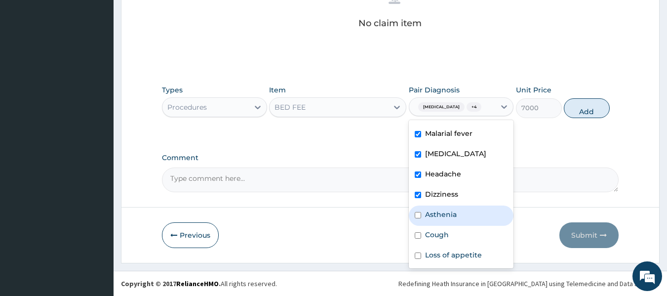
click at [417, 214] on input "checkbox" at bounding box center [418, 215] width 6 height 6
checkbox input "true"
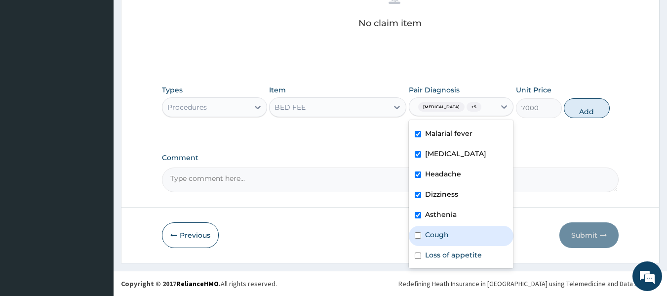
click at [417, 235] on input "checkbox" at bounding box center [418, 235] width 6 height 6
checkbox input "true"
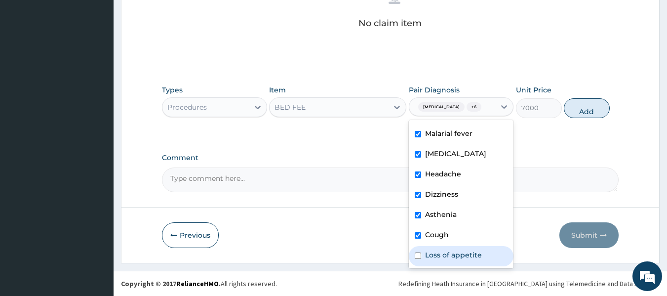
click at [417, 255] on input "checkbox" at bounding box center [418, 255] width 6 height 6
checkbox input "true"
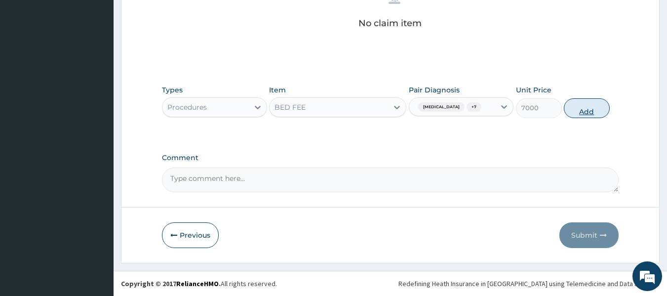
click at [590, 111] on button "Add" at bounding box center [587, 108] width 46 height 20
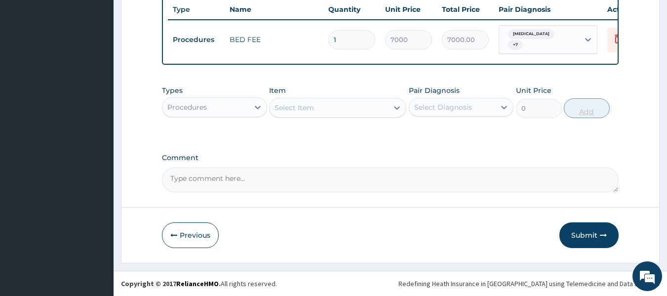
scroll to position [396, 0]
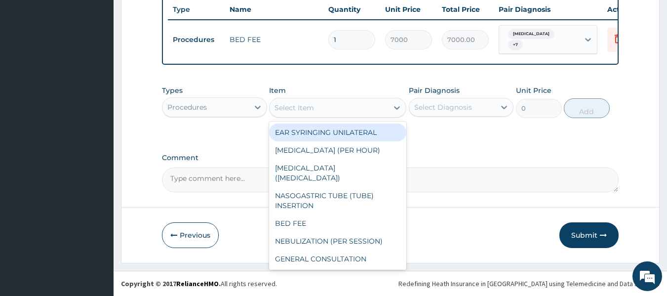
click at [366, 100] on div "Select Item" at bounding box center [329, 108] width 119 height 16
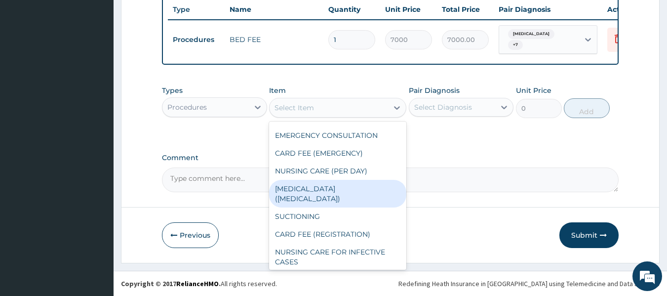
scroll to position [357, 0]
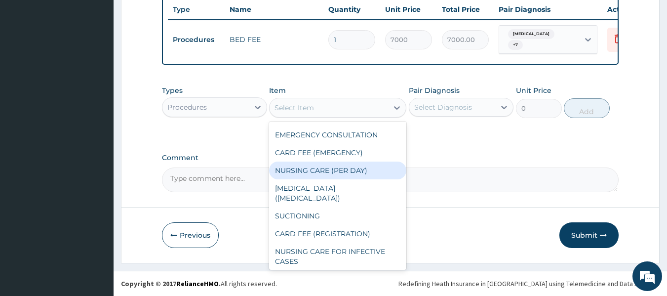
click at [344, 161] on div "NURSING CARE (PER DAY)" at bounding box center [337, 170] width 137 height 18
type input "4000"
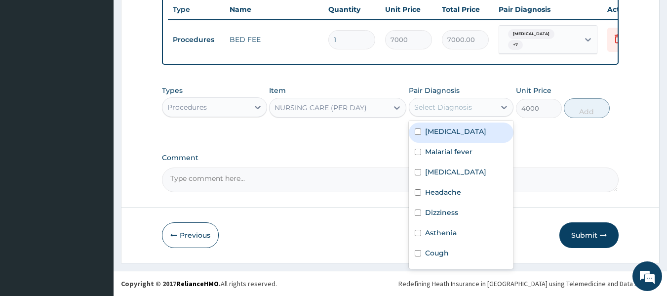
click at [472, 104] on div "Select Diagnosis" at bounding box center [452, 107] width 86 height 16
click at [422, 130] on div "[MEDICAL_DATA]" at bounding box center [461, 132] width 105 height 20
checkbox input "true"
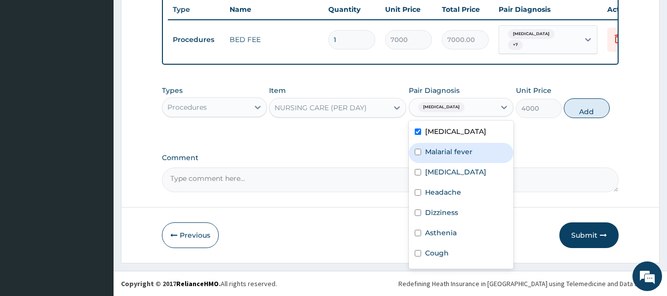
click at [423, 153] on div "Malarial fever" at bounding box center [461, 153] width 105 height 20
checkbox input "true"
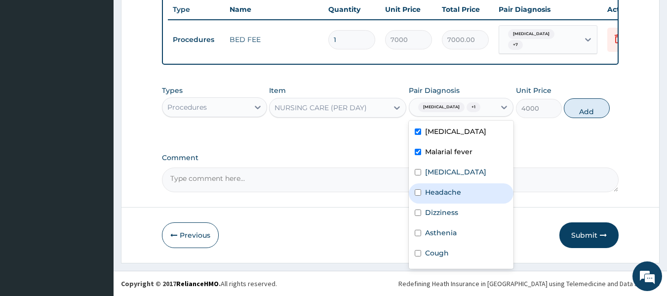
drag, startPoint x: 417, startPoint y: 181, endPoint x: 415, endPoint y: 208, distance: 27.7
click at [415, 208] on div "[MEDICAL_DATA] Malarial fever [MEDICAL_DATA] Headache Dizziness Asthenia Cough …" at bounding box center [461, 194] width 105 height 148
click at [415, 203] on div "Headache" at bounding box center [461, 193] width 105 height 20
checkbox input "true"
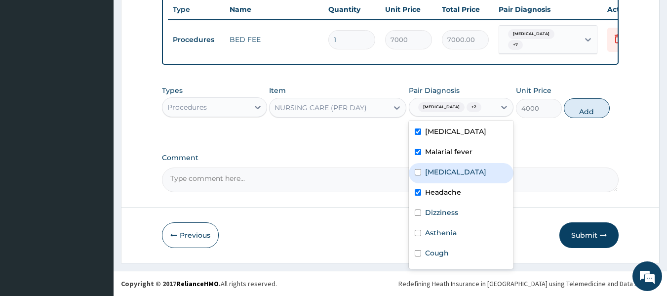
click at [418, 180] on div "[MEDICAL_DATA]" at bounding box center [461, 173] width 105 height 20
checkbox input "true"
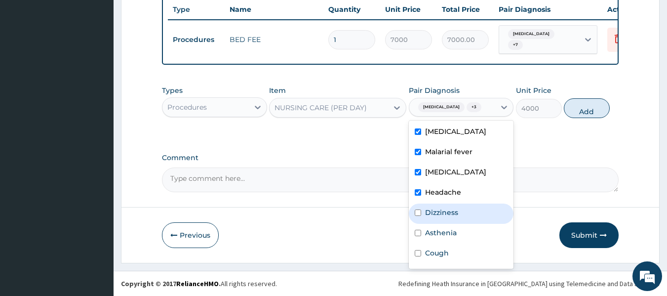
click at [416, 216] on input "checkbox" at bounding box center [418, 212] width 6 height 6
checkbox input "true"
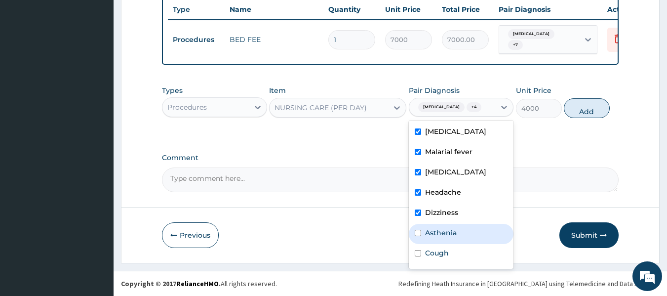
click at [417, 236] on input "checkbox" at bounding box center [418, 233] width 6 height 6
checkbox input "true"
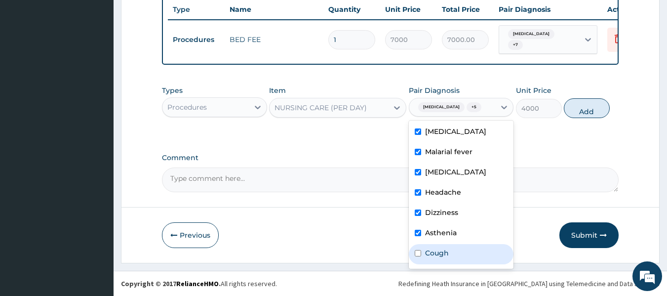
click at [417, 256] on input "checkbox" at bounding box center [418, 253] width 6 height 6
checkbox input "true"
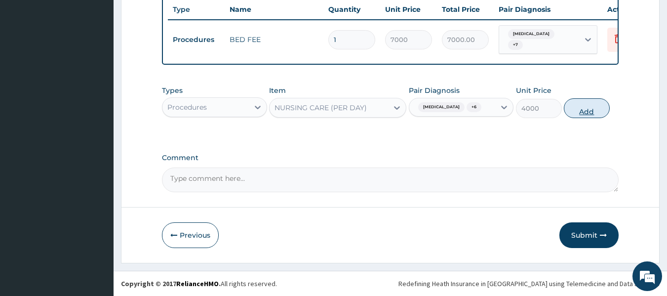
click at [583, 115] on button "Add" at bounding box center [587, 108] width 46 height 20
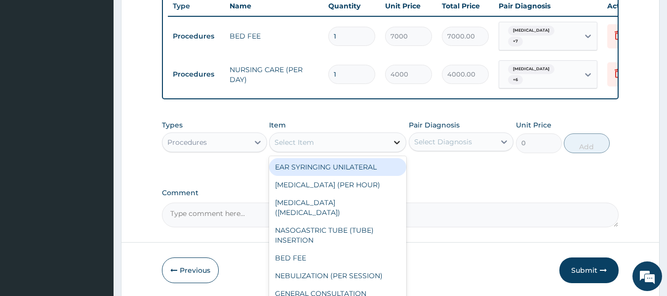
click at [398, 138] on icon at bounding box center [397, 142] width 10 height 10
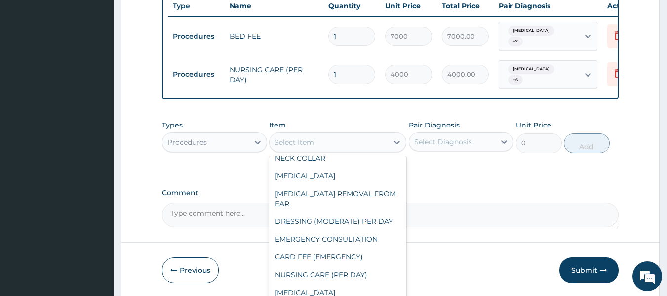
scroll to position [288, 0]
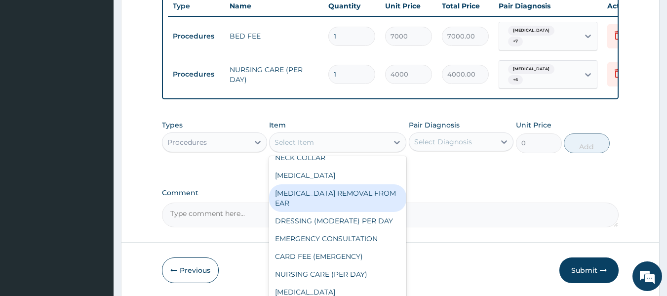
click at [352, 199] on div "[MEDICAL_DATA] REMOVAL FROM EAR" at bounding box center [337, 198] width 137 height 28
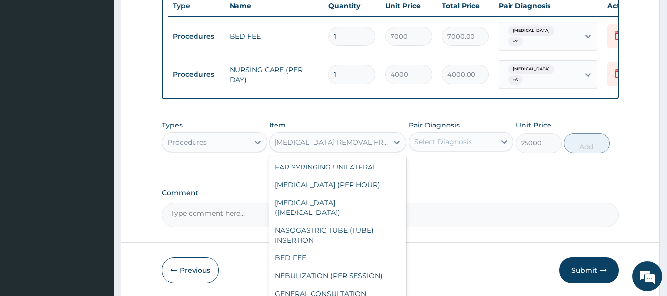
scroll to position [195, 0]
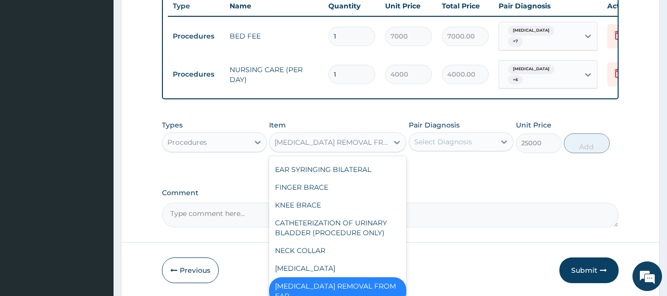
click at [373, 141] on div "[MEDICAL_DATA] REMOVAL FROM EAR" at bounding box center [332, 142] width 115 height 10
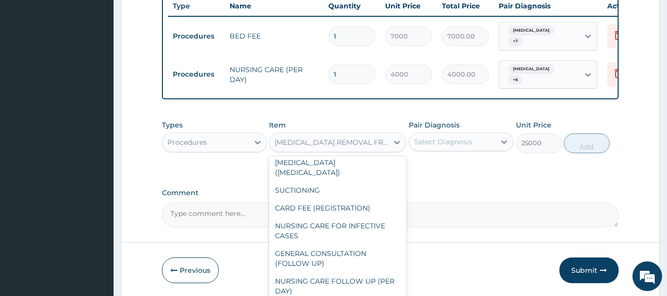
scroll to position [419, 0]
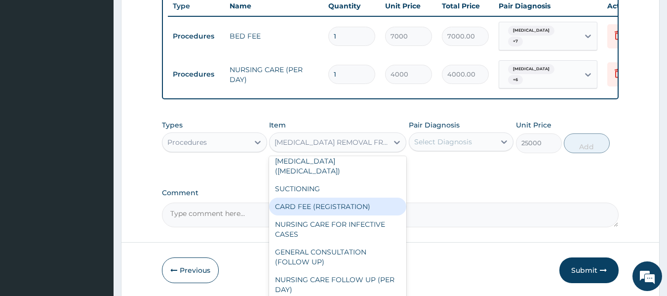
click at [347, 198] on div "CARD FEE (REGISTRATION)" at bounding box center [337, 207] width 137 height 18
type input "2500"
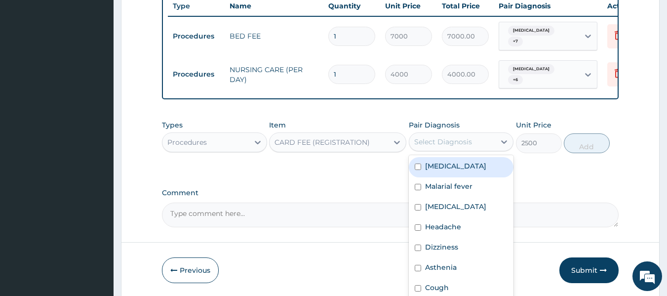
click at [464, 134] on div "Select Diagnosis" at bounding box center [452, 142] width 86 height 16
click at [421, 164] on div "Malaria" at bounding box center [461, 167] width 105 height 20
checkbox input "true"
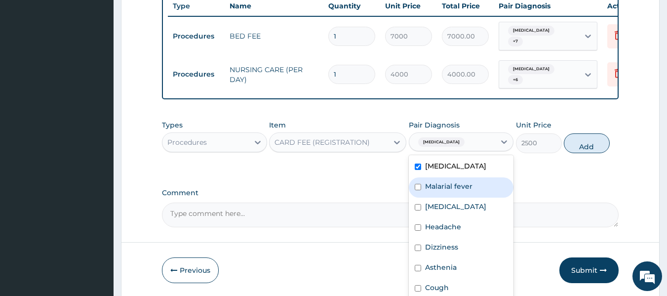
click at [419, 186] on input "checkbox" at bounding box center [418, 187] width 6 height 6
checkbox input "true"
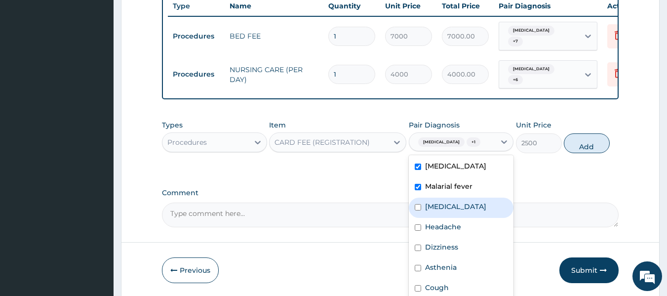
click at [418, 210] on input "checkbox" at bounding box center [418, 207] width 6 height 6
checkbox input "true"
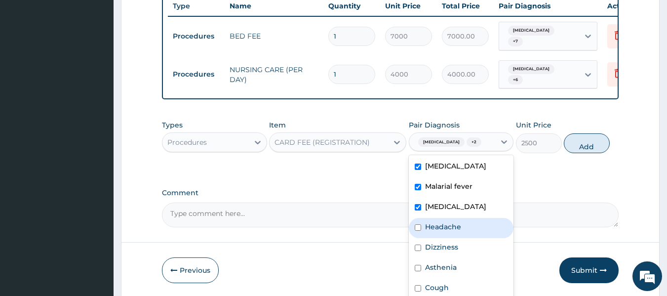
click at [419, 231] on input "checkbox" at bounding box center [418, 227] width 6 height 6
checkbox input "true"
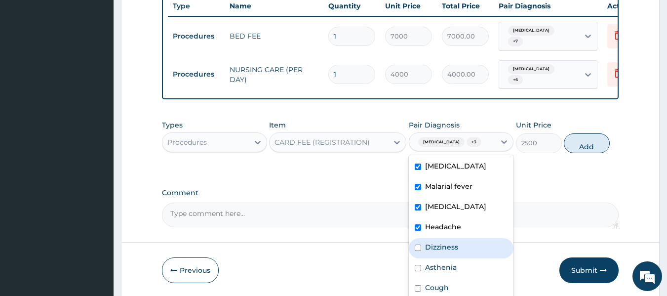
click at [418, 251] on input "checkbox" at bounding box center [418, 247] width 6 height 6
checkbox input "true"
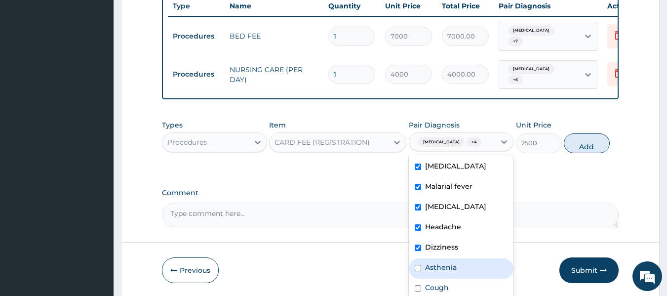
click at [418, 271] on input "checkbox" at bounding box center [418, 268] width 6 height 6
checkbox input "true"
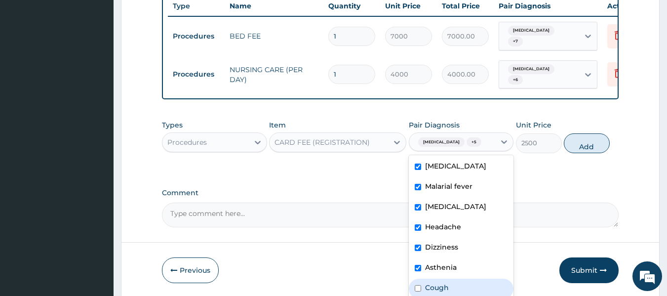
scroll to position [28, 0]
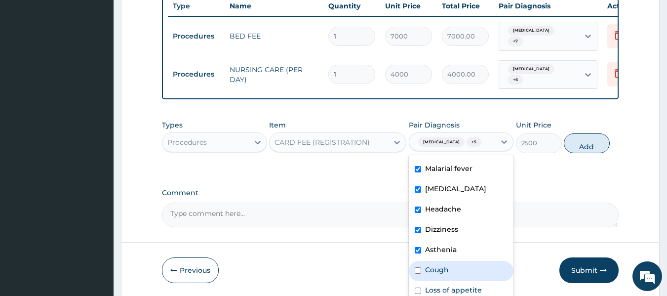
click at [420, 270] on input "checkbox" at bounding box center [418, 270] width 6 height 6
checkbox input "true"
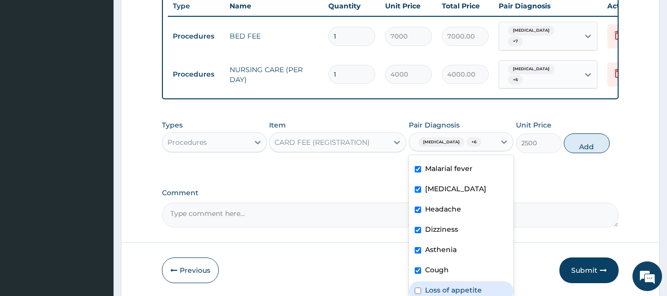
click at [419, 290] on input "checkbox" at bounding box center [418, 290] width 6 height 6
checkbox input "true"
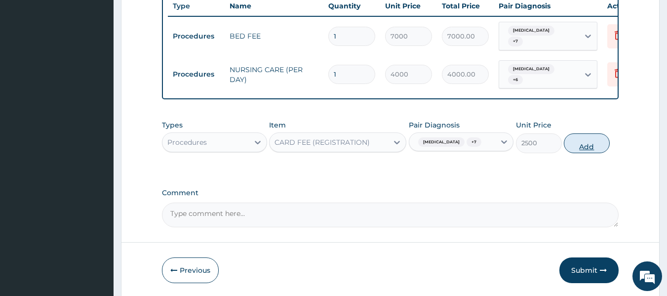
click at [597, 147] on button "Add" at bounding box center [587, 143] width 46 height 20
type input "0"
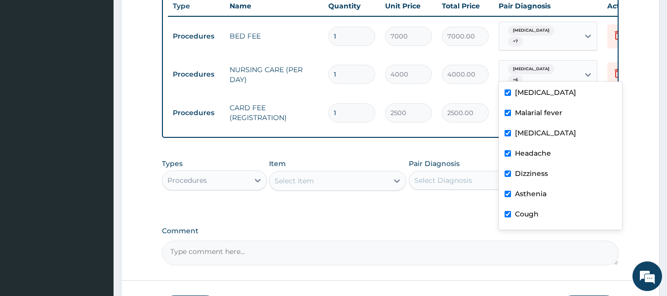
click at [561, 66] on div "Malaria + 6" at bounding box center [539, 75] width 80 height 28
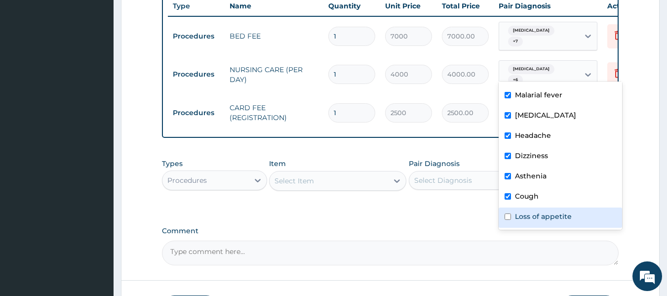
click at [508, 218] on input "checkbox" at bounding box center [508, 216] width 6 height 6
checkbox input "true"
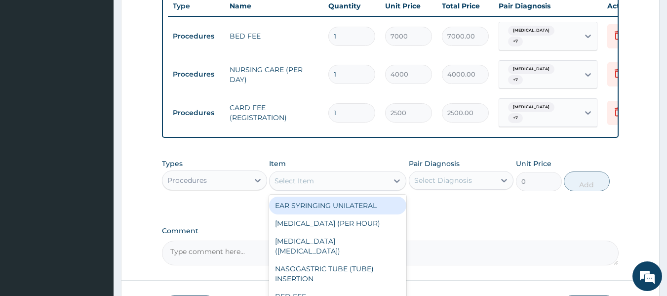
click at [334, 173] on div "Select Item" at bounding box center [329, 181] width 119 height 16
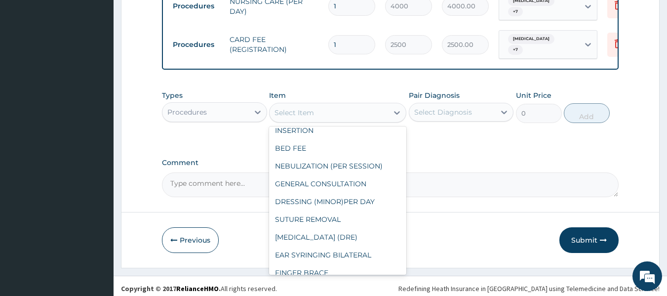
scroll to position [78, 0]
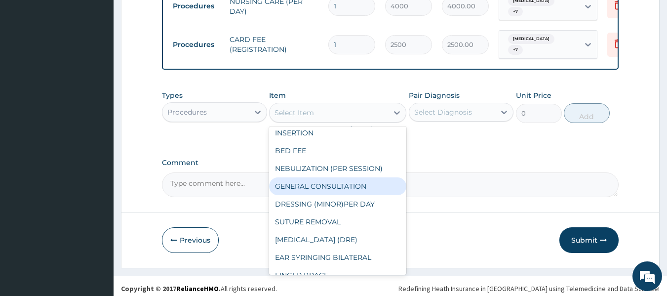
click at [351, 177] on div "GENERAL CONSULTATION" at bounding box center [337, 186] width 137 height 18
type input "4000"
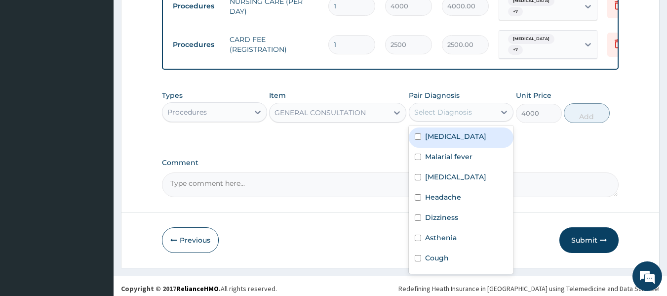
click at [487, 104] on div "Select Diagnosis" at bounding box center [452, 112] width 86 height 16
click at [413, 131] on div "Malaria" at bounding box center [461, 137] width 105 height 20
checkbox input "true"
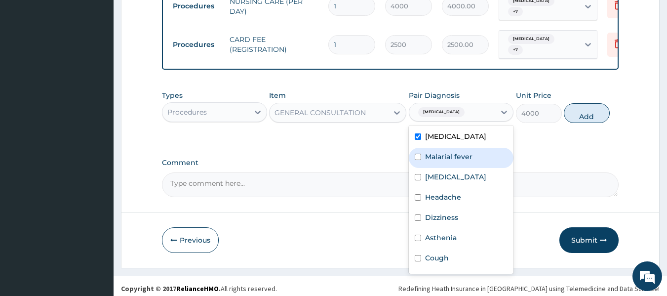
click at [416, 154] on input "checkbox" at bounding box center [418, 157] width 6 height 6
checkbox input "true"
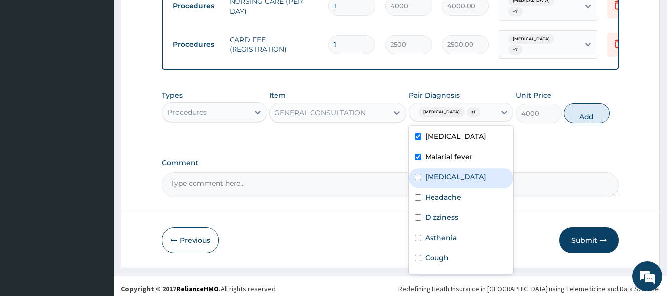
click at [417, 178] on input "checkbox" at bounding box center [418, 177] width 6 height 6
checkbox input "true"
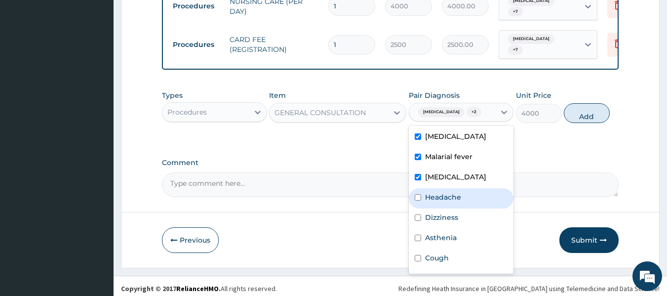
click at [417, 208] on div "Headache" at bounding box center [461, 198] width 105 height 20
checkbox input "true"
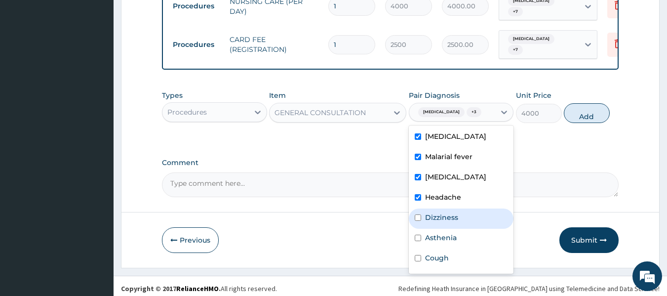
click at [417, 223] on div "Dizziness" at bounding box center [461, 218] width 105 height 20
click at [417, 221] on input "checkbox" at bounding box center [418, 217] width 6 height 6
checkbox input "true"
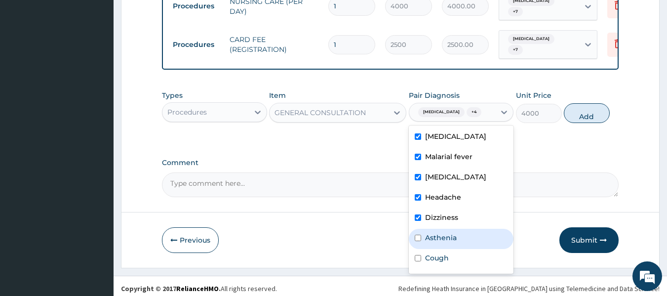
click at [418, 241] on input "checkbox" at bounding box center [418, 238] width 6 height 6
checkbox input "true"
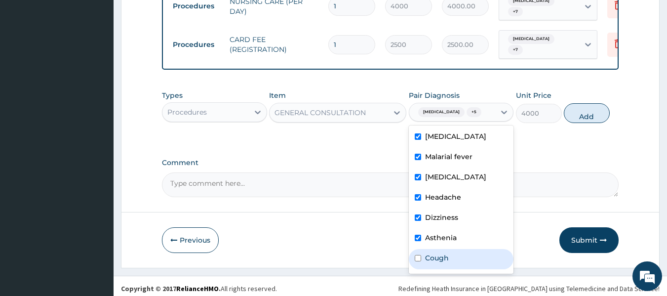
click at [417, 261] on input "checkbox" at bounding box center [418, 258] width 6 height 6
checkbox input "true"
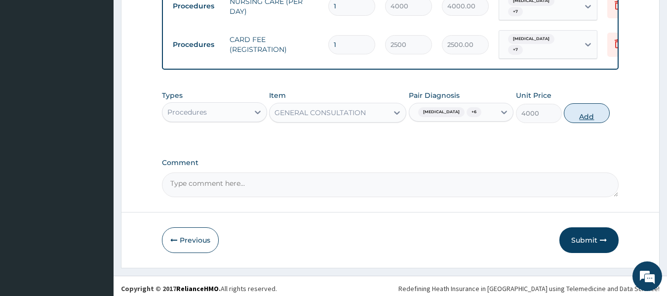
click at [589, 115] on button "Add" at bounding box center [587, 113] width 46 height 20
type input "0"
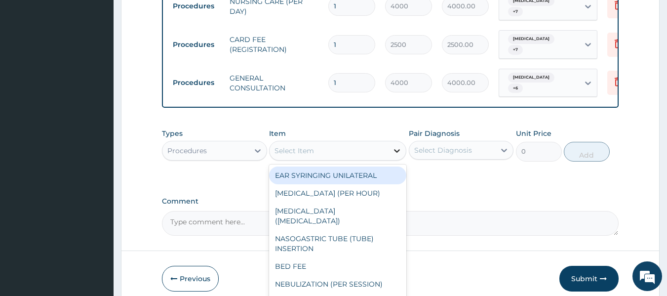
click at [391, 143] on div at bounding box center [397, 151] width 18 height 18
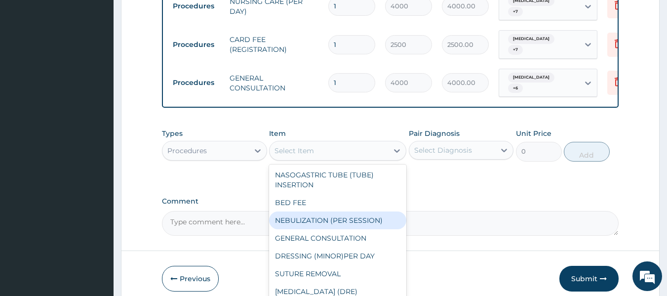
scroll to position [65, 0]
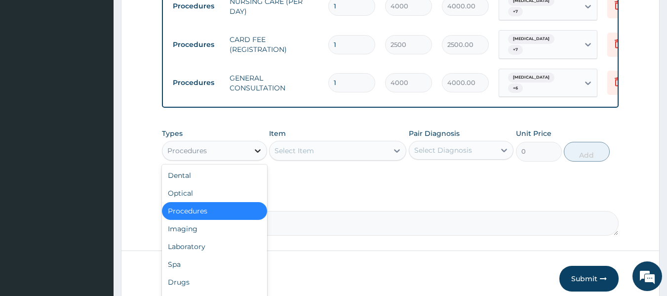
click at [256, 146] on icon at bounding box center [258, 151] width 10 height 10
click at [186, 273] on div "Drugs" at bounding box center [214, 282] width 105 height 18
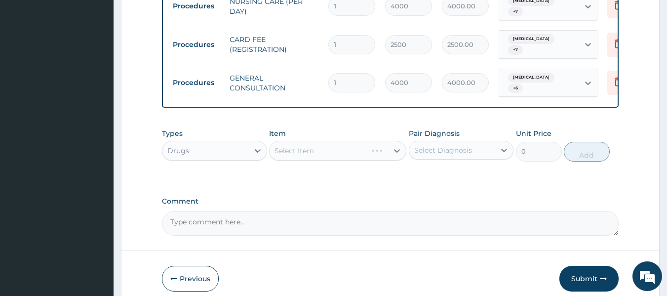
click at [401, 141] on div "Select Item" at bounding box center [337, 151] width 137 height 20
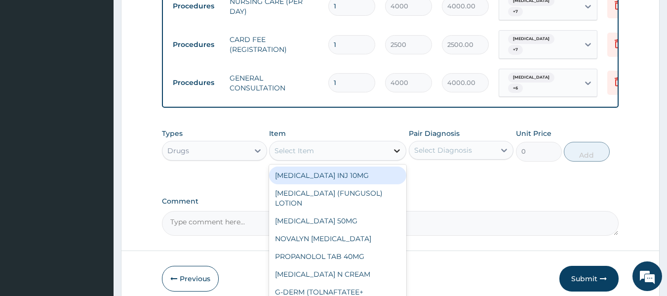
click at [397, 150] on icon at bounding box center [397, 151] width 6 height 3
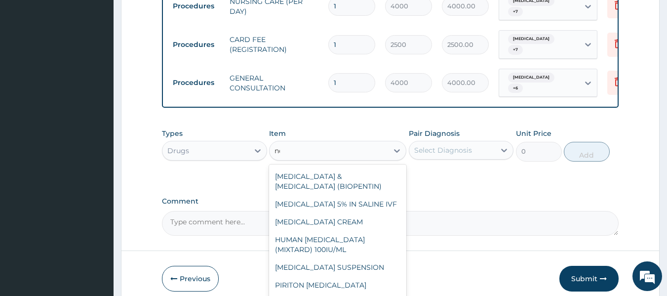
scroll to position [16, 0]
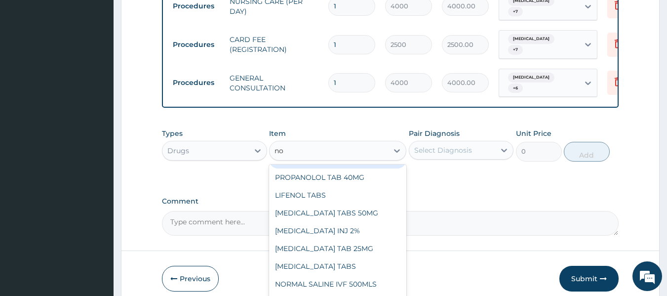
type input "nor"
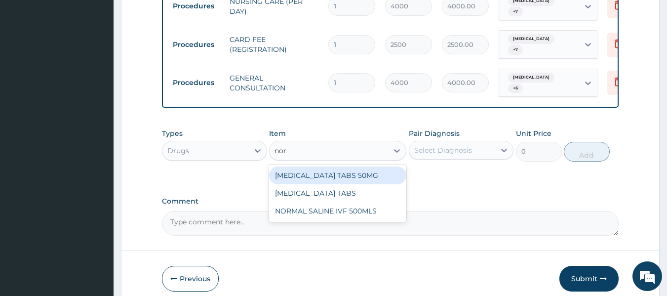
scroll to position [0, 0]
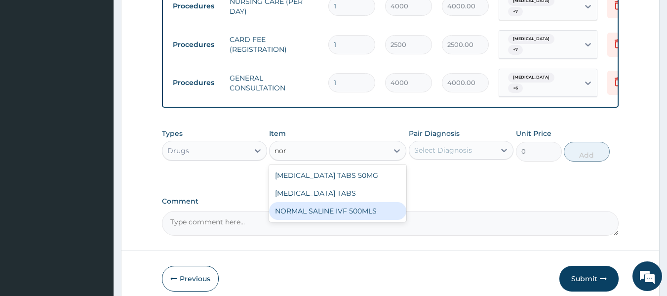
click at [340, 203] on div "NORMAL SALINE IVF 500MLS" at bounding box center [337, 211] width 137 height 18
type input "2000"
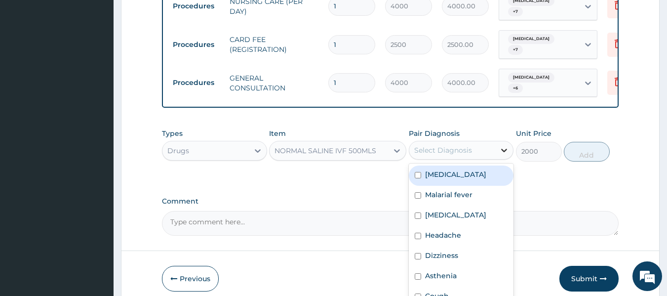
click at [504, 145] on icon at bounding box center [504, 150] width 10 height 10
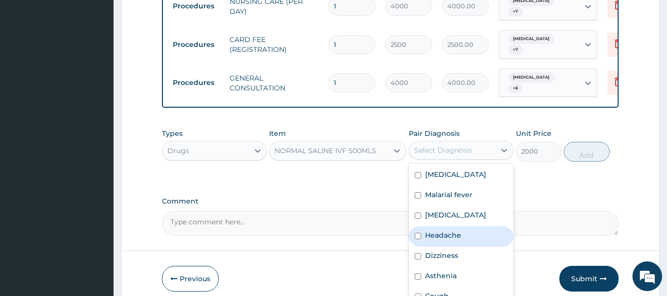
scroll to position [28, 0]
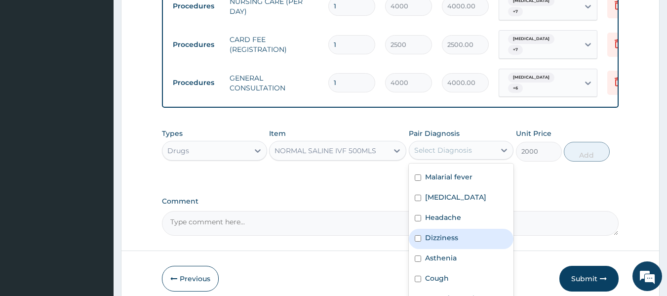
click at [420, 235] on input "checkbox" at bounding box center [418, 238] width 6 height 6
checkbox input "true"
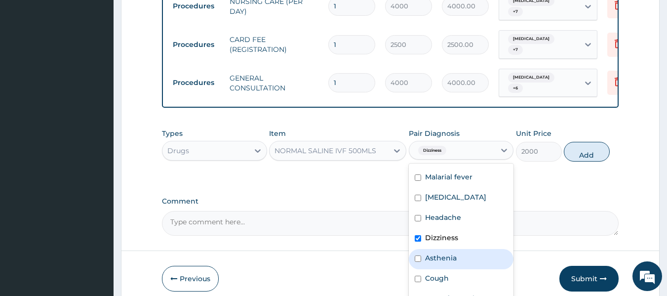
click at [419, 255] on input "checkbox" at bounding box center [418, 258] width 6 height 6
checkbox input "true"
click at [419, 295] on input "checkbox" at bounding box center [418, 299] width 6 height 6
checkbox input "true"
click at [584, 144] on button "Add" at bounding box center [587, 152] width 46 height 20
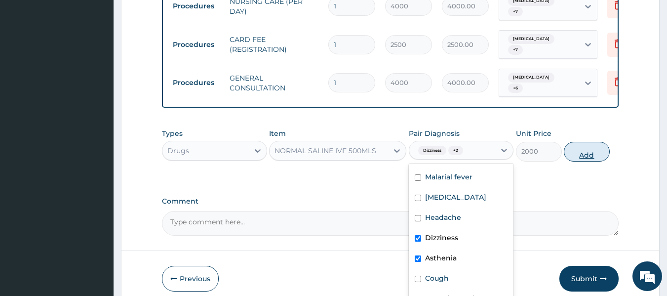
type input "0"
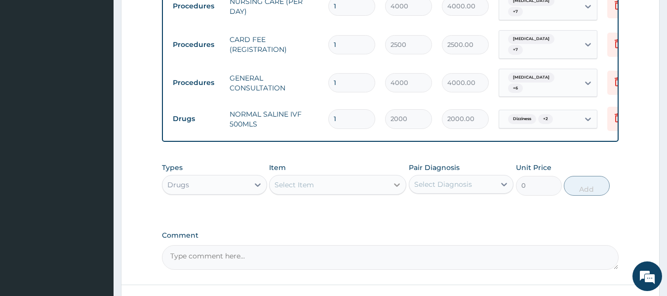
click at [402, 176] on div at bounding box center [397, 185] width 18 height 18
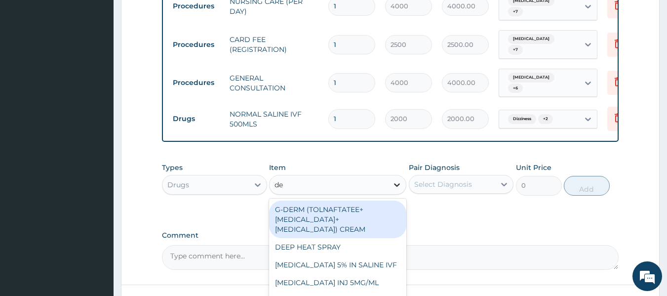
type input "dex"
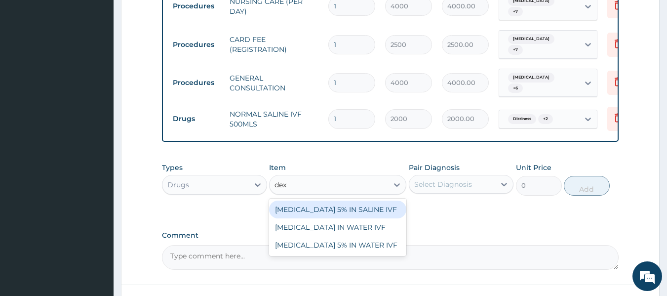
click at [353, 200] on div "[MEDICAL_DATA] 5% IN SALINE IVF" at bounding box center [337, 209] width 137 height 18
type input "2000"
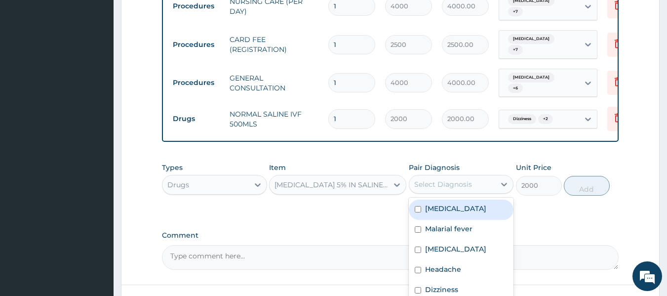
click at [476, 176] on div "Select Diagnosis" at bounding box center [452, 184] width 86 height 16
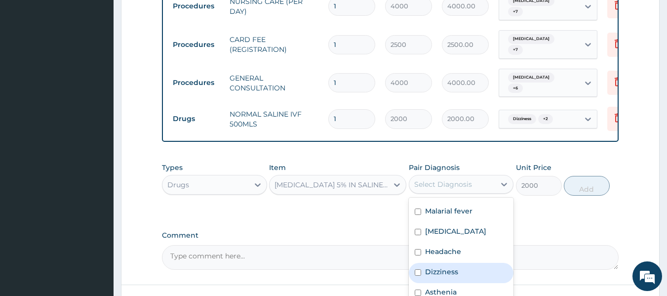
click at [419, 269] on input "checkbox" at bounding box center [418, 272] width 6 height 6
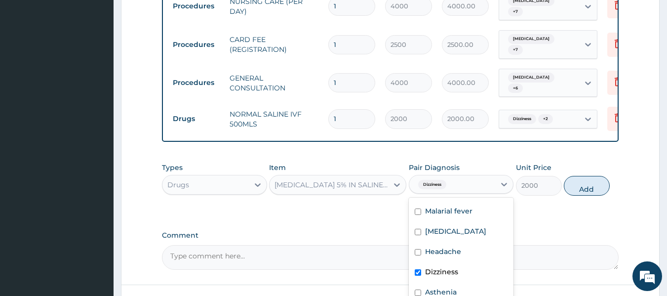
click at [419, 269] on input "checkbox" at bounding box center [418, 272] width 6 height 6
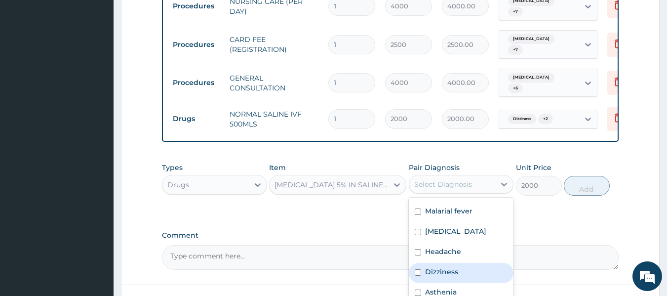
click at [419, 269] on input "checkbox" at bounding box center [418, 272] width 6 height 6
checkbox input "true"
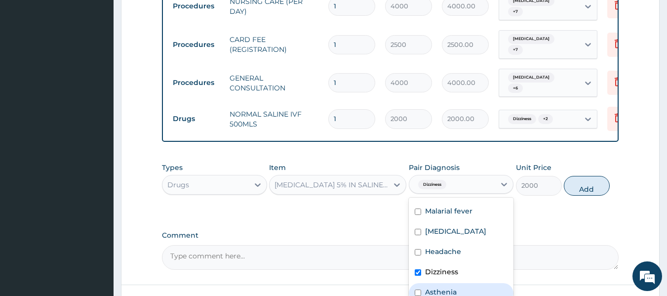
click at [417, 289] on input "checkbox" at bounding box center [418, 292] width 6 height 6
checkbox input "true"
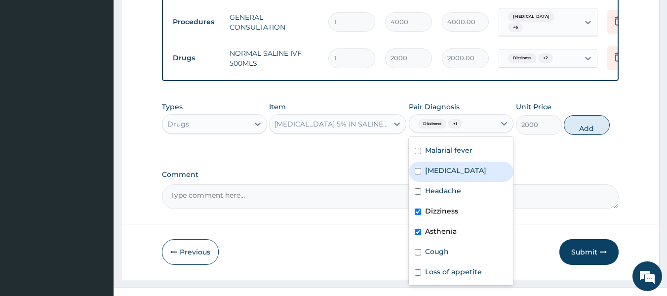
scroll to position [532, 0]
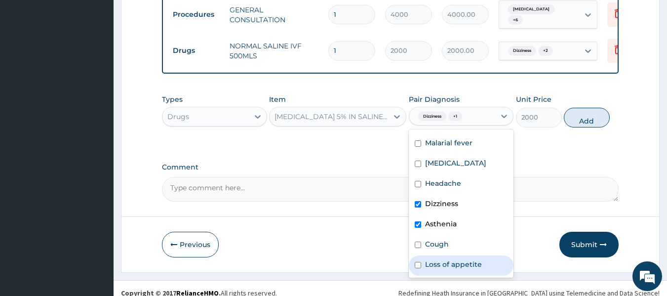
click at [419, 262] on input "checkbox" at bounding box center [418, 265] width 6 height 6
checkbox input "true"
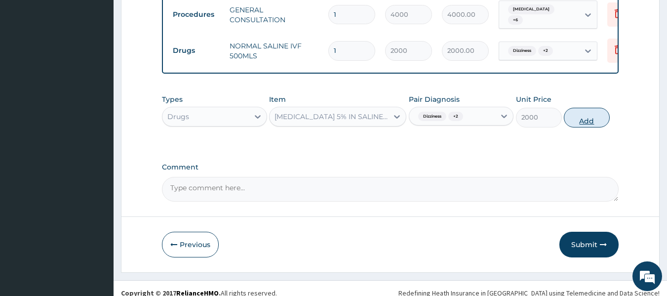
click at [594, 112] on button "Add" at bounding box center [587, 118] width 46 height 20
type input "0"
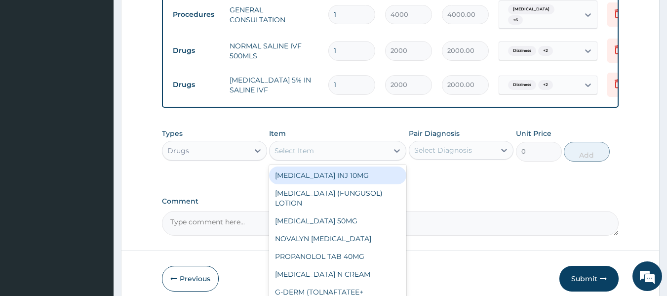
click at [372, 145] on div "Select Item" at bounding box center [329, 151] width 119 height 16
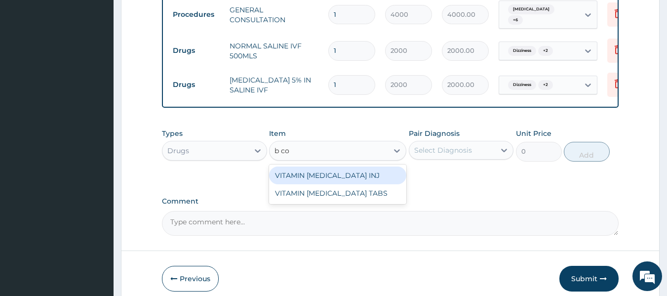
type input "b com"
click at [360, 166] on div "VITAMIN B COMPLEX INJ" at bounding box center [337, 175] width 137 height 18
type input "1080"
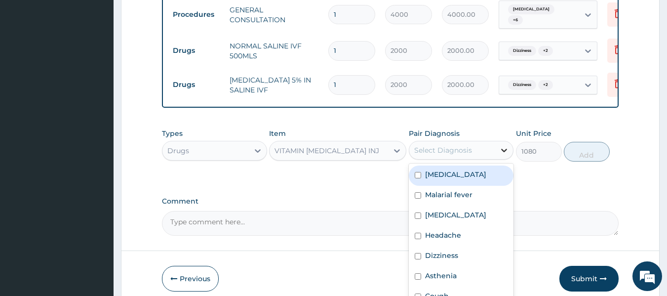
click at [504, 149] on icon at bounding box center [505, 150] width 6 height 3
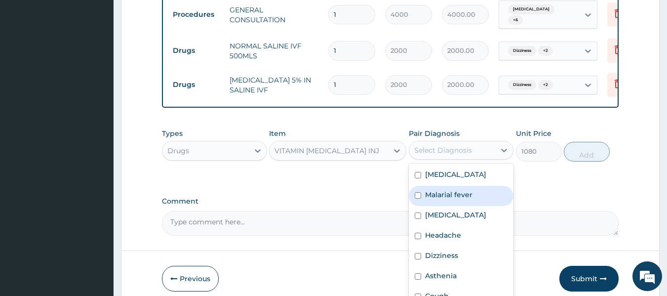
scroll to position [28, 0]
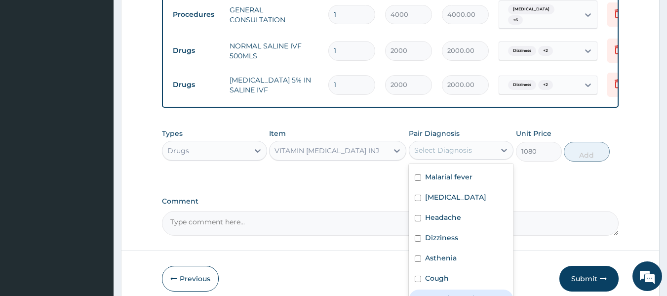
click at [418, 295] on input "checkbox" at bounding box center [418, 299] width 6 height 6
checkbox input "true"
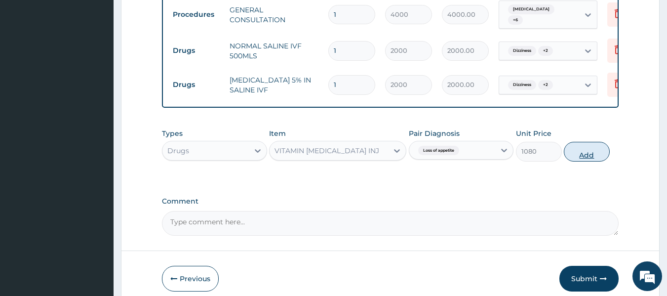
click at [588, 146] on button "Add" at bounding box center [587, 152] width 46 height 20
type input "0"
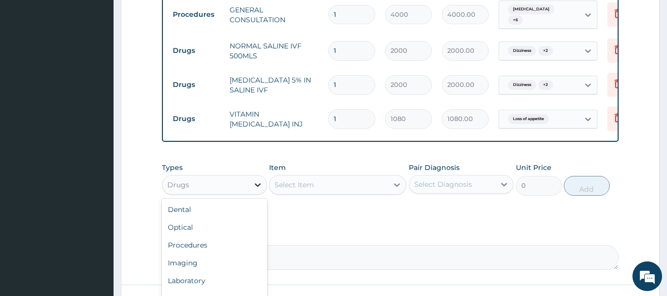
click at [254, 180] on icon at bounding box center [258, 185] width 10 height 10
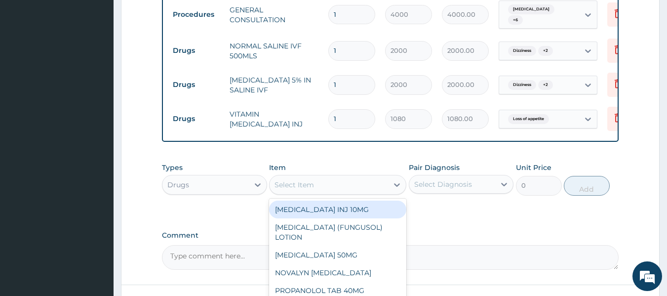
click at [359, 177] on div "Select Item" at bounding box center [329, 185] width 119 height 16
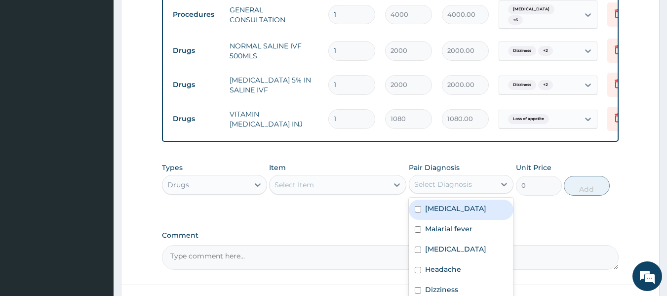
click at [454, 179] on div "Select Diagnosis" at bounding box center [443, 184] width 58 height 10
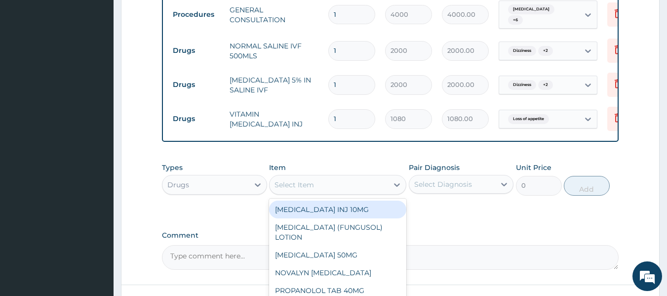
click at [378, 177] on div "Select Item" at bounding box center [329, 185] width 119 height 16
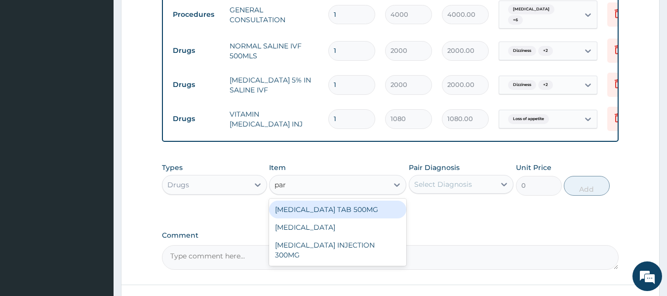
type input "para"
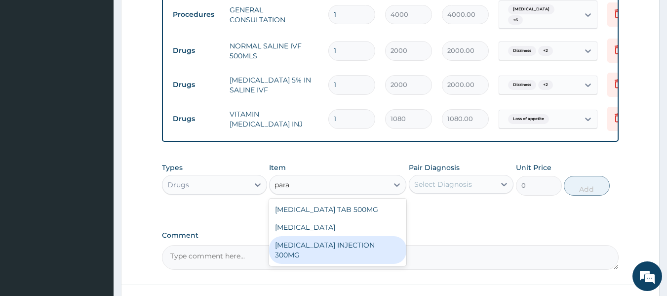
click at [368, 239] on div "PARACETAMOL INJECTION 300MG" at bounding box center [337, 250] width 137 height 28
type input "450"
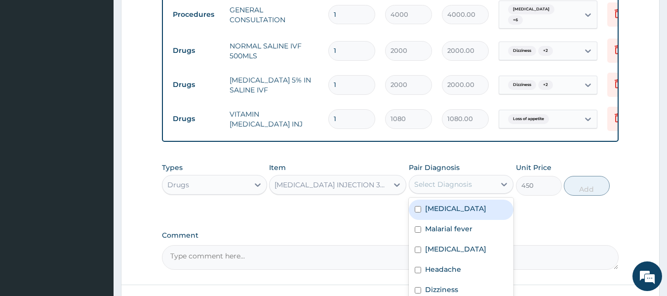
click at [489, 176] on div "Select Diagnosis" at bounding box center [452, 184] width 86 height 16
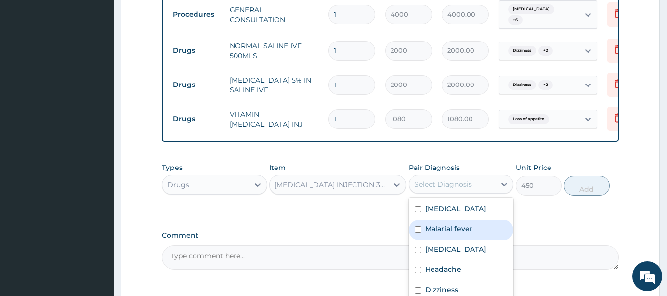
click at [425, 224] on label "Malarial fever" at bounding box center [448, 229] width 47 height 10
checkbox input "true"
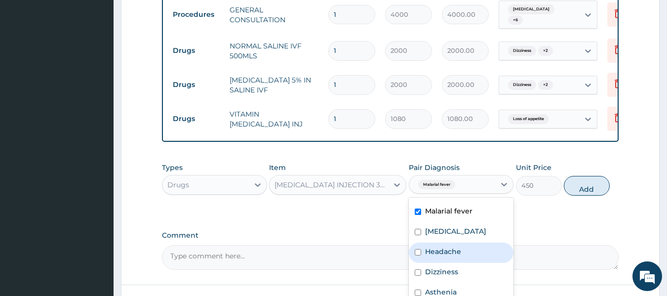
click at [417, 249] on div "Headache" at bounding box center [461, 252] width 105 height 20
checkbox input "true"
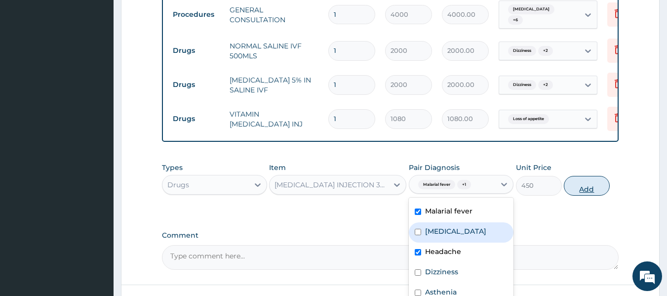
click at [578, 178] on button "Add" at bounding box center [587, 186] width 46 height 20
type input "0"
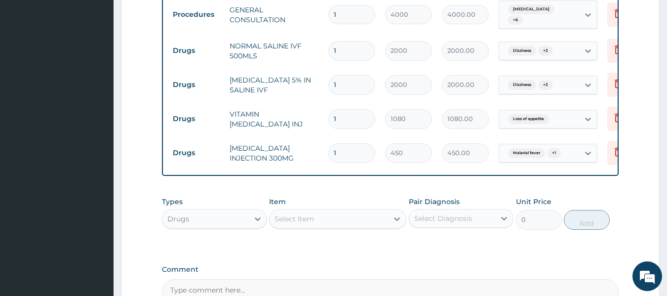
click at [356, 143] on input "1" at bounding box center [351, 152] width 47 height 19
type input "0.00"
type input "2"
type input "900.00"
type input "2"
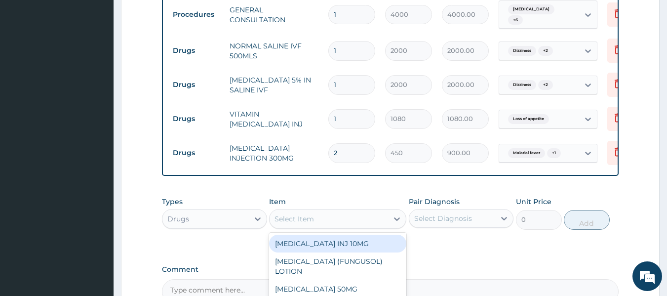
click at [347, 219] on div "Select Item" at bounding box center [337, 219] width 137 height 20
type input "ema"
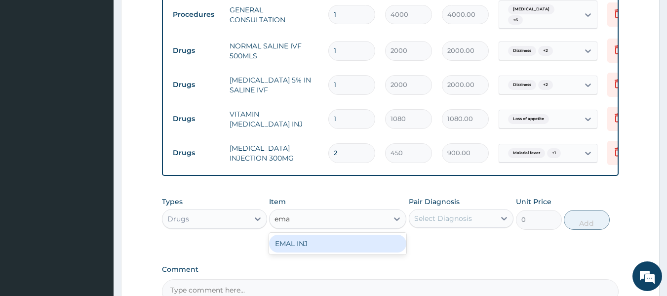
click at [316, 239] on div "EMAL INJ" at bounding box center [337, 244] width 137 height 18
type input "3240"
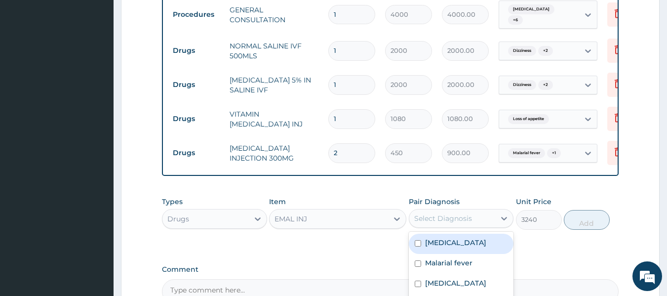
click at [464, 213] on div "Select Diagnosis" at bounding box center [443, 218] width 58 height 10
click at [418, 240] on input "checkbox" at bounding box center [418, 243] width 6 height 6
checkbox input "true"
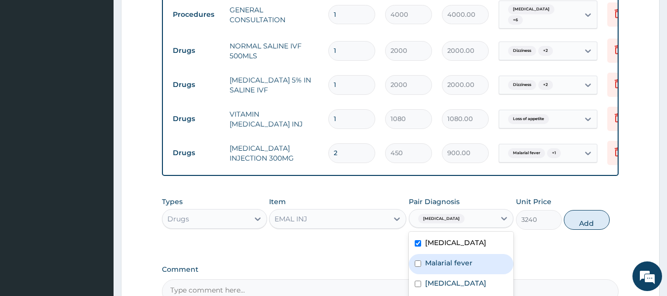
click at [419, 260] on input "checkbox" at bounding box center [418, 263] width 6 height 6
checkbox input "true"
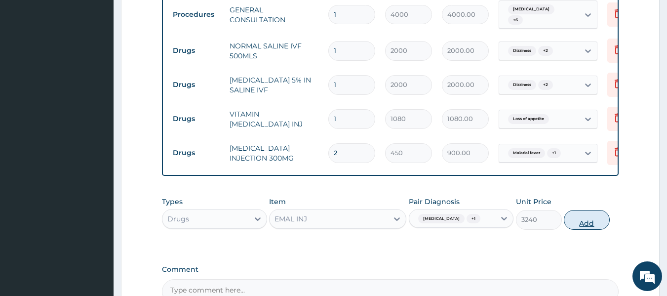
click at [580, 215] on button "Add" at bounding box center [587, 220] width 46 height 20
type input "0"
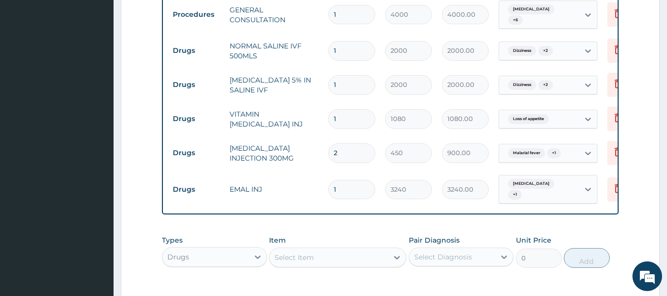
click at [338, 180] on input "1" at bounding box center [351, 189] width 47 height 19
type input "0.00"
type input "3"
type input "9720.00"
type input "3"
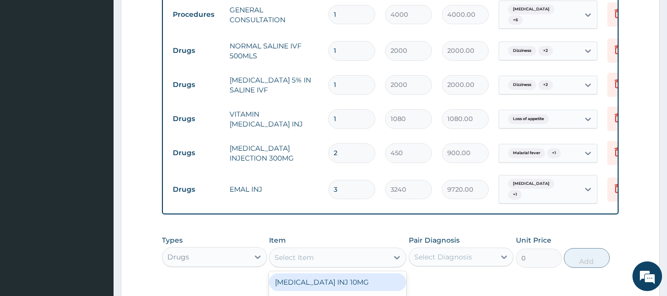
click at [375, 249] on div "Select Item" at bounding box center [329, 257] width 119 height 16
type input "azi"
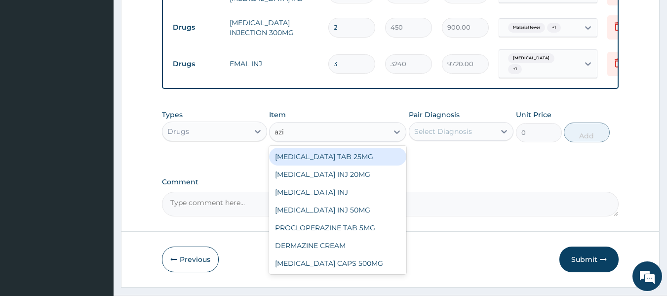
scroll to position [659, 0]
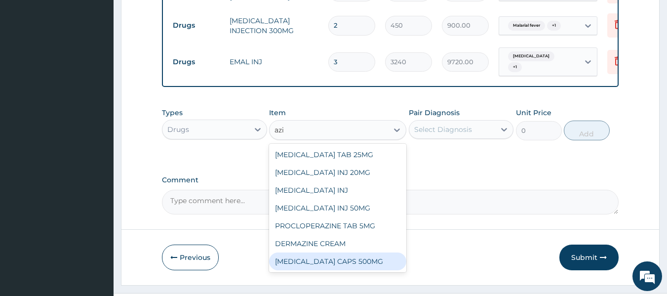
click at [381, 252] on div "[MEDICAL_DATA] CAPS 500MG" at bounding box center [337, 261] width 137 height 18
type input "495"
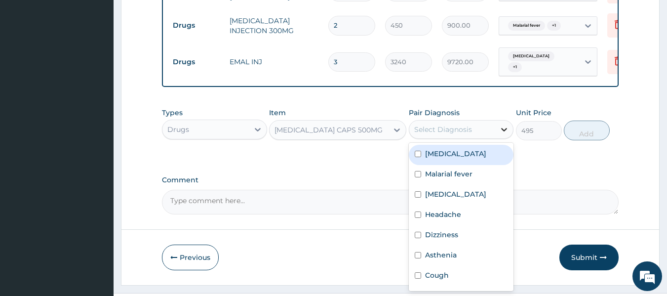
click at [508, 124] on icon at bounding box center [504, 129] width 10 height 10
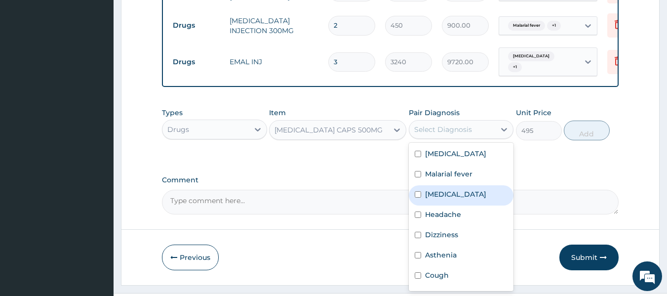
click at [417, 191] on input "checkbox" at bounding box center [418, 194] width 6 height 6
checkbox input "true"
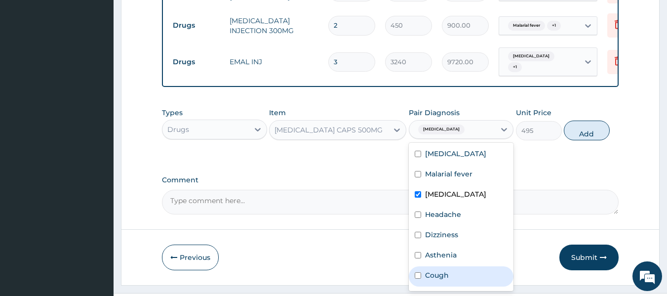
click at [419, 273] on input "checkbox" at bounding box center [418, 275] width 6 height 6
checkbox input "true"
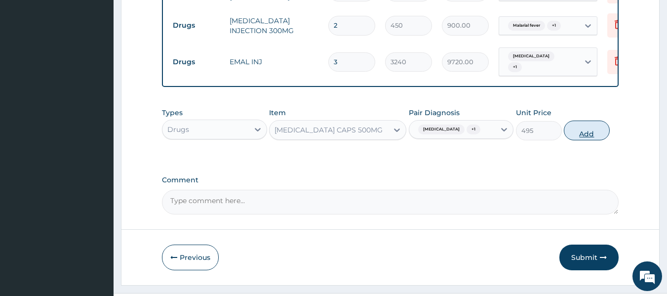
click at [593, 128] on button "Add" at bounding box center [587, 130] width 46 height 20
type input "0"
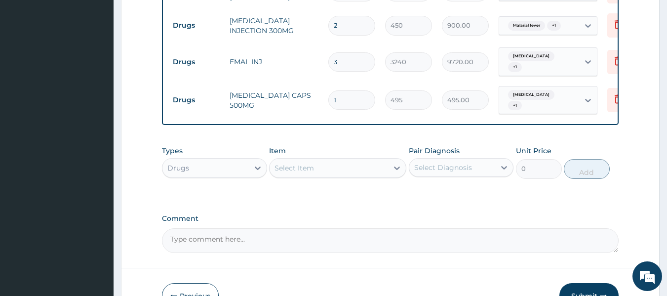
type input "0.00"
type input "3"
type input "1485.00"
type input "3"
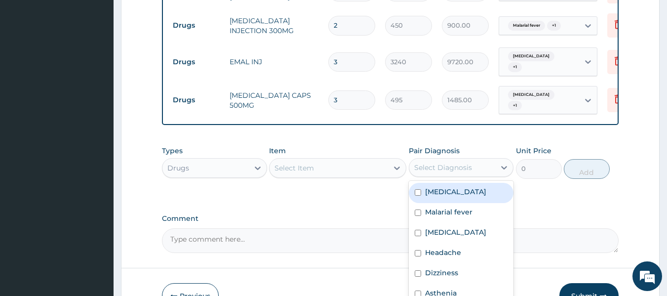
click at [437, 162] on div "Select Diagnosis" at bounding box center [443, 167] width 58 height 10
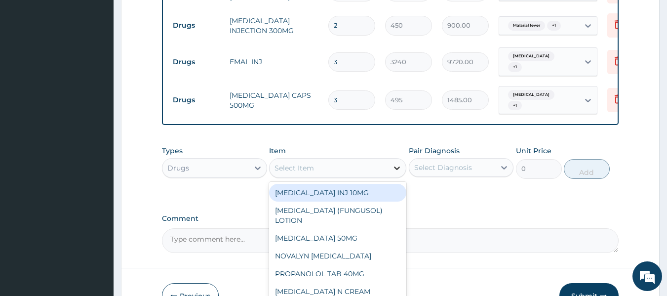
click at [392, 163] on icon at bounding box center [397, 168] width 10 height 10
type input "em"
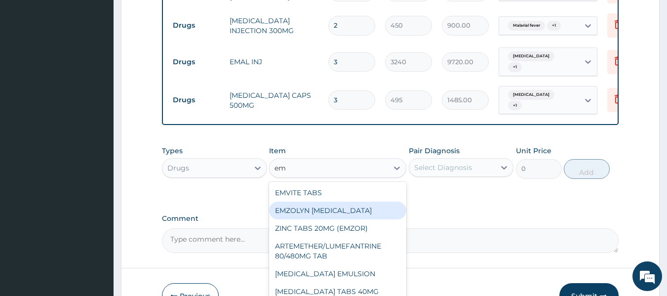
click at [363, 201] on div "EMZOLYN [MEDICAL_DATA]" at bounding box center [337, 210] width 137 height 18
type input "1980"
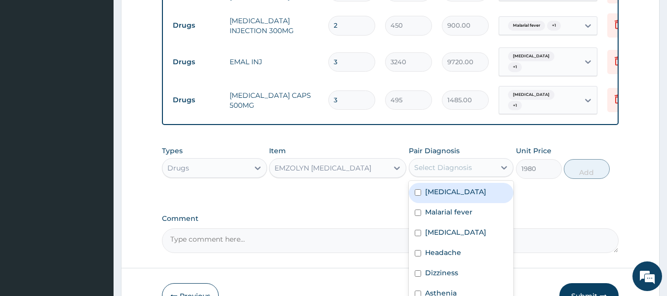
click at [470, 162] on div "Select Diagnosis" at bounding box center [443, 167] width 58 height 10
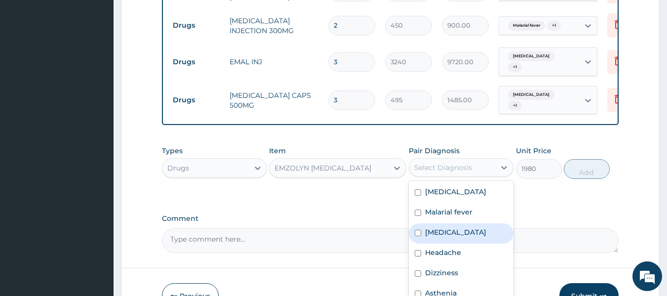
scroll to position [28, 0]
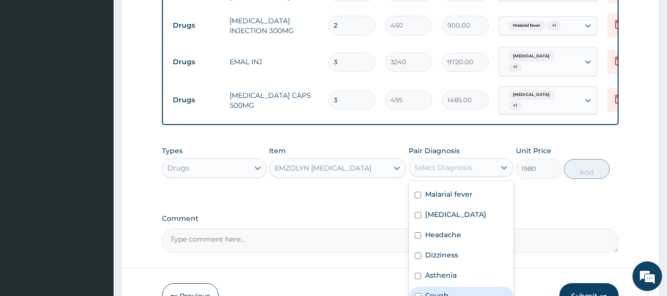
click at [419, 293] on input "checkbox" at bounding box center [418, 296] width 6 height 6
checkbox input "true"
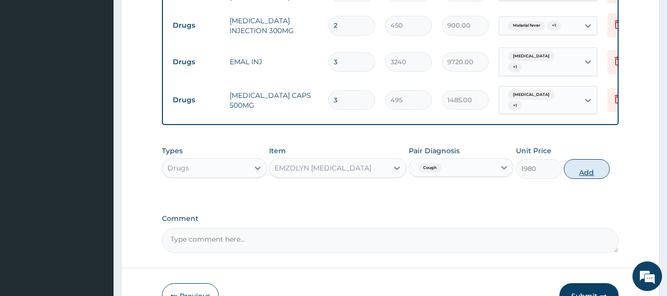
click at [586, 159] on button "Add" at bounding box center [587, 169] width 46 height 20
type input "0"
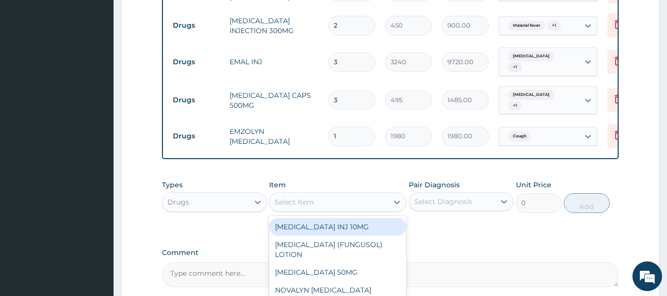
click at [305, 197] on div "Select Item" at bounding box center [295, 202] width 40 height 10
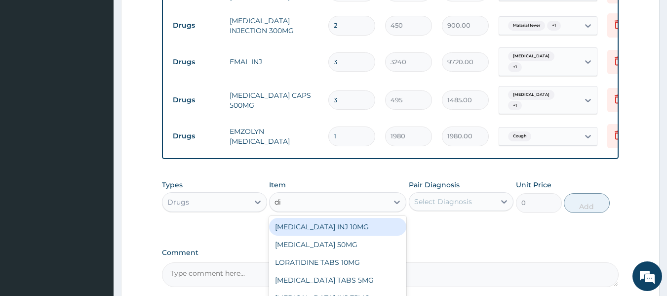
type input "dic"
click at [330, 218] on div "[MEDICAL_DATA] 50MG" at bounding box center [337, 227] width 137 height 18
type input "90"
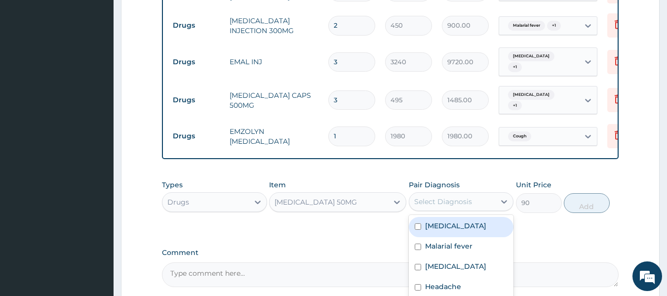
click at [477, 194] on div "Select Diagnosis" at bounding box center [452, 202] width 86 height 16
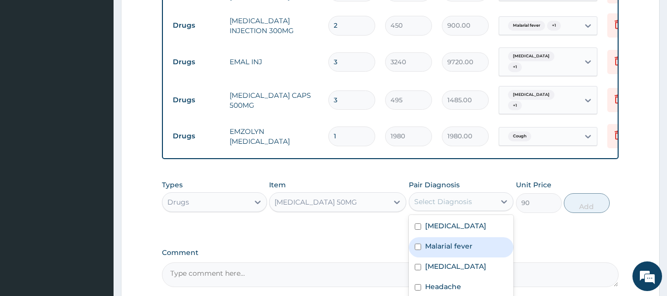
click at [416, 243] on input "checkbox" at bounding box center [418, 246] width 6 height 6
checkbox input "true"
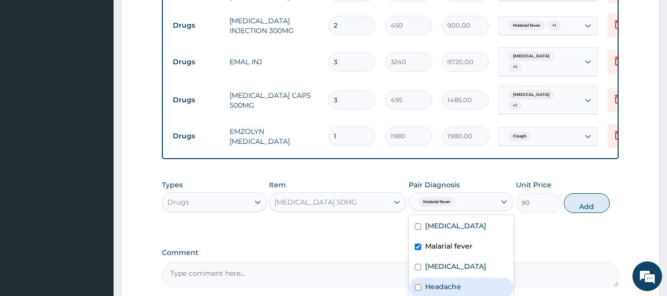
click at [418, 284] on input "checkbox" at bounding box center [418, 287] width 6 height 6
checkbox input "true"
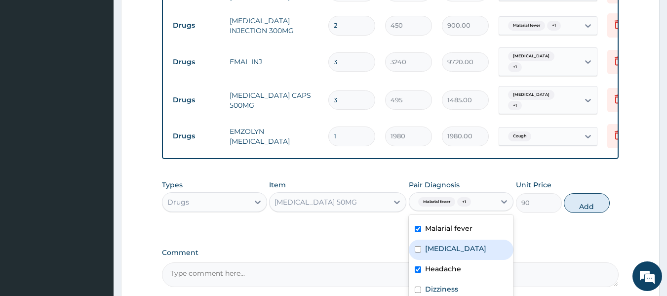
drag, startPoint x: 463, startPoint y: 249, endPoint x: 560, endPoint y: 217, distance: 102.0
click at [560, 217] on div "Types Drugs Item DICLOFENAC POTASSIUM 50MG Pair Diagnosis option Headache, sele…" at bounding box center [390, 203] width 457 height 57
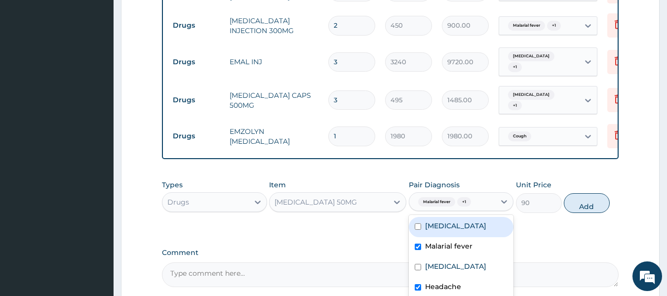
click at [464, 197] on span "+ 1" at bounding box center [464, 202] width 14 height 10
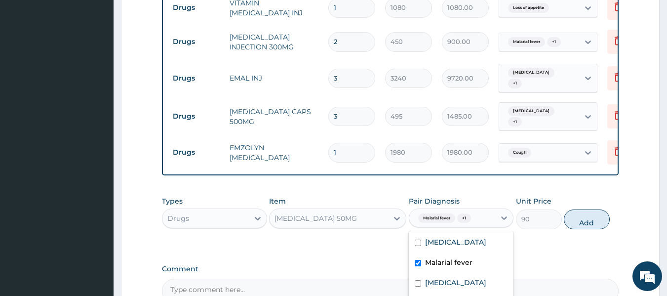
scroll to position [740, 0]
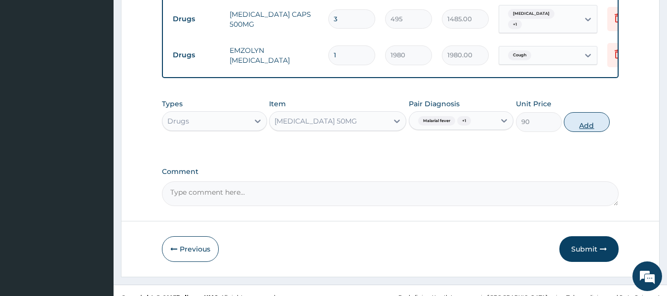
click at [582, 112] on button "Add" at bounding box center [587, 122] width 46 height 20
type input "0"
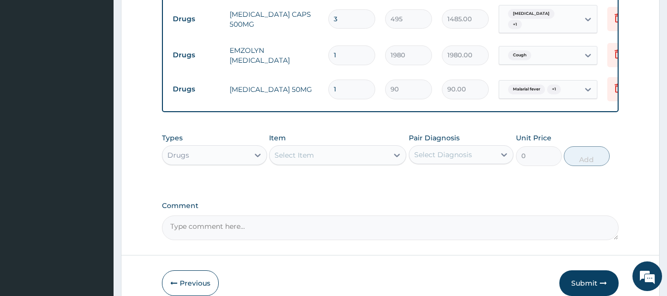
click at [350, 80] on input "1" at bounding box center [351, 89] width 47 height 19
type input "10"
type input "900.00"
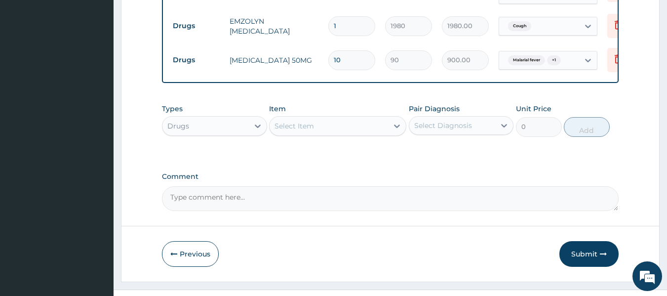
scroll to position [770, 0]
type input "10"
click at [588, 240] on button "Submit" at bounding box center [589, 253] width 59 height 26
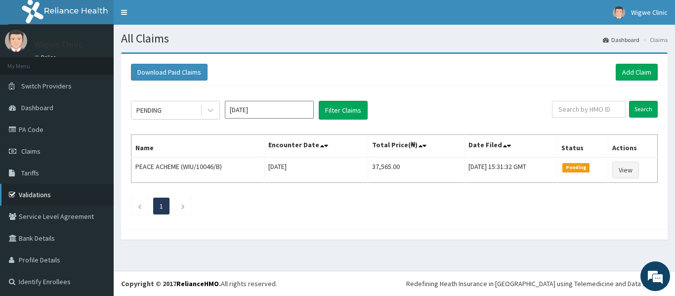
click at [68, 196] on link "Validations" at bounding box center [57, 195] width 114 height 22
click at [628, 70] on link "Add Claim" at bounding box center [636, 72] width 42 height 17
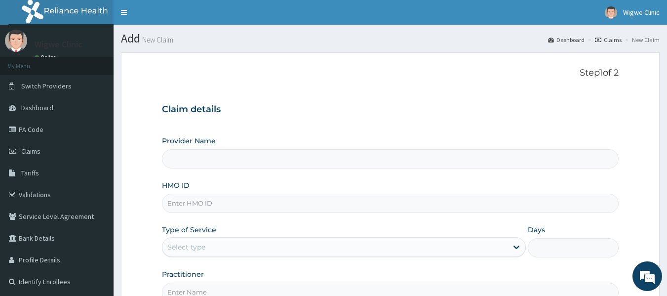
type input "Wigwe University Clinic"
click at [260, 196] on input "HMO ID" at bounding box center [390, 203] width 457 height 19
type input "WIU/10046/D"
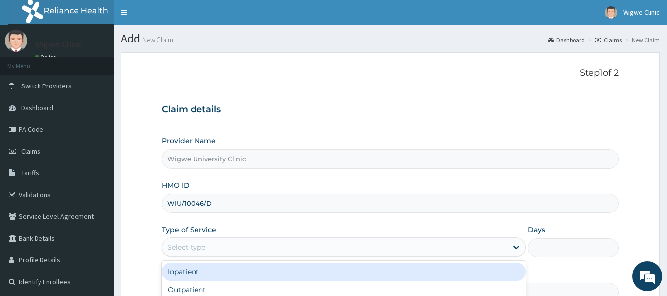
click at [227, 243] on div "Select type" at bounding box center [334, 247] width 345 height 16
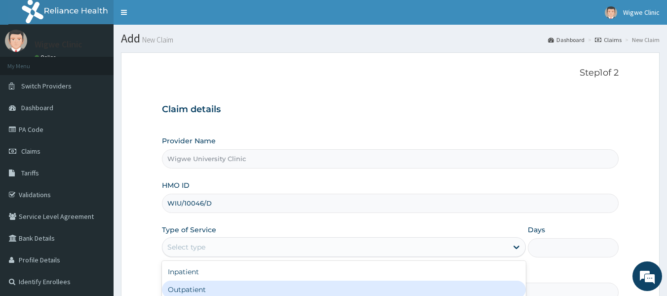
click at [214, 283] on div "Outpatient" at bounding box center [344, 289] width 364 height 18
type input "1"
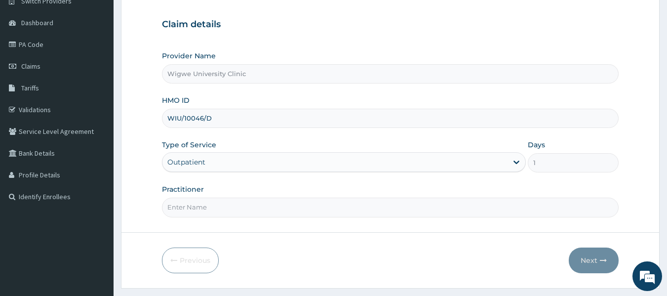
scroll to position [85, 0]
paste input "[PERSON_NAME]"
type input "[PERSON_NAME]"
click at [365, 170] on div "Outpatient" at bounding box center [344, 162] width 364 height 20
click at [378, 219] on form "Step 1 of 2 Claim details Provider Name [GEOGRAPHIC_DATA] Clinic HMO ID WIU/100…" at bounding box center [390, 127] width 539 height 320
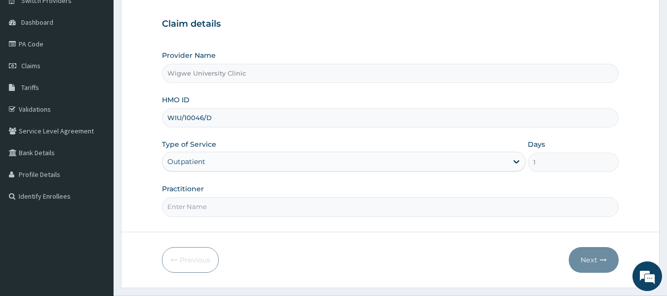
click at [376, 201] on input "Practitioner" at bounding box center [390, 206] width 457 height 19
paste input "[PERSON_NAME]"
type input "[PERSON_NAME]"
click at [598, 255] on button "Next" at bounding box center [594, 260] width 50 height 26
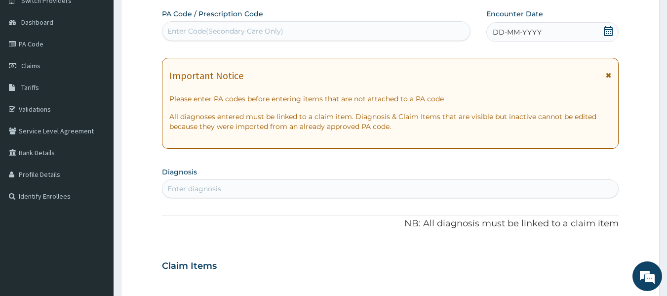
click at [492, 189] on div "Enter diagnosis" at bounding box center [390, 189] width 456 height 16
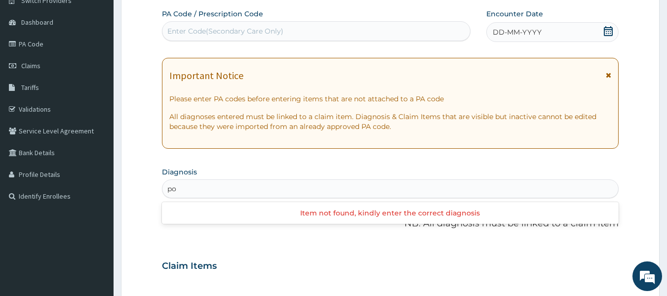
type input "p"
type input "fever"
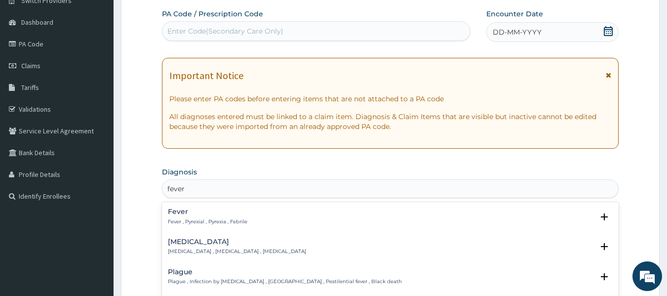
click at [255, 219] on div "Fever Fever , Pyrexial , Pyrexia , Febrile" at bounding box center [390, 216] width 445 height 17
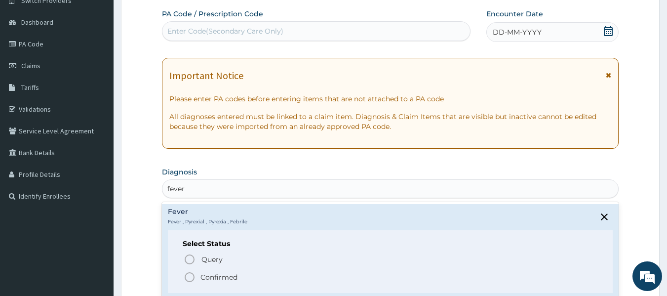
click at [191, 278] on icon "status option filled" at bounding box center [190, 277] width 12 height 12
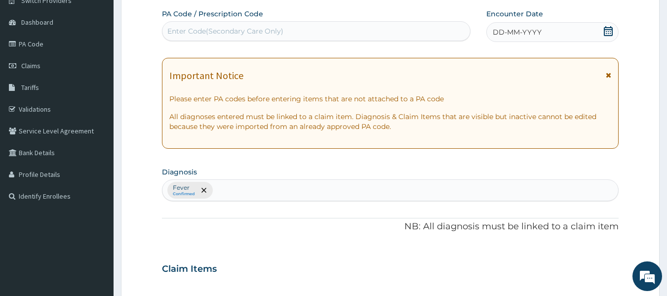
click at [220, 190] on div "Fever Confirmed" at bounding box center [390, 190] width 456 height 21
type input "c"
type input "r"
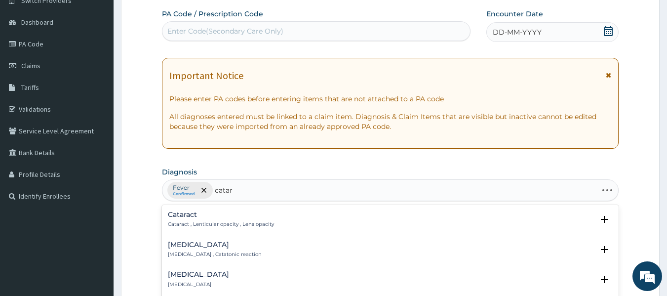
type input "catarr"
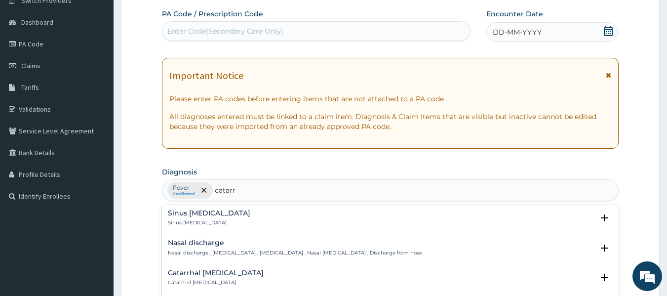
scroll to position [69, 0]
click at [222, 251] on p "Nasal discharge , [MEDICAL_DATA] , [MEDICAL_DATA] , Nasal [MEDICAL_DATA] , Disc…" at bounding box center [295, 252] width 254 height 7
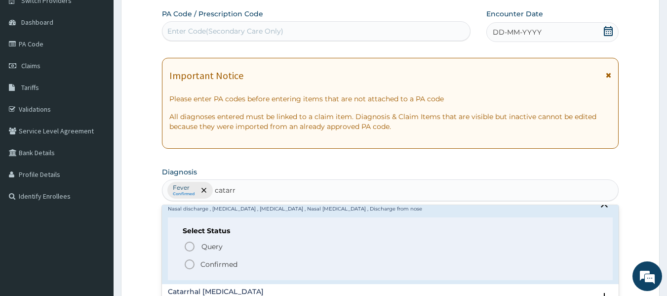
scroll to position [113, 0]
click at [190, 261] on icon "status option filled" at bounding box center [190, 264] width 12 height 12
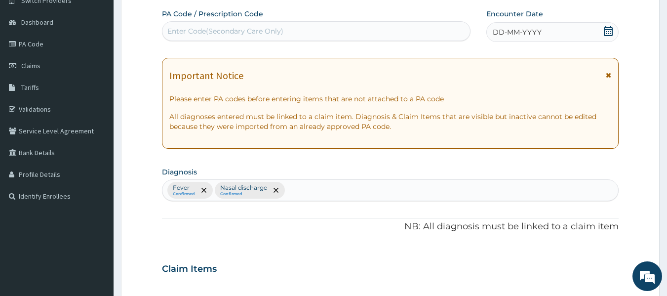
click at [510, 29] on span "DD-MM-YYYY" at bounding box center [517, 32] width 49 height 10
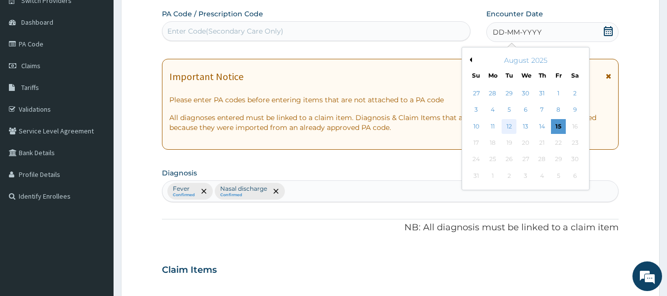
click at [512, 130] on div "12" at bounding box center [509, 126] width 15 height 15
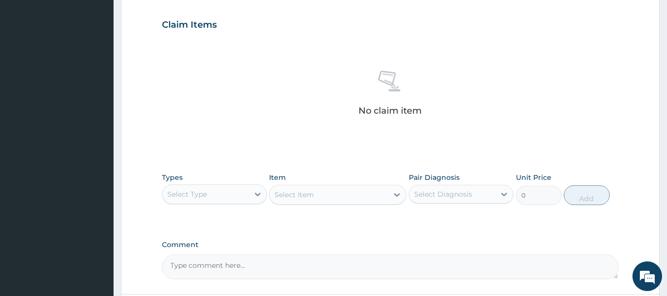
scroll to position [330, 0]
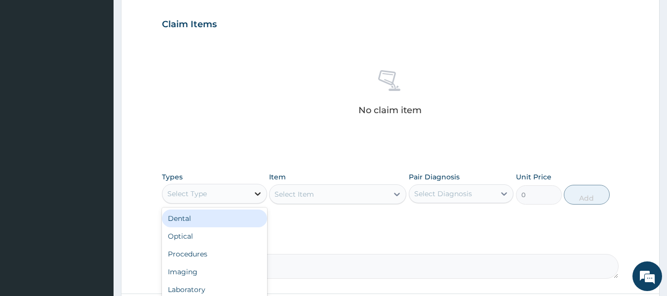
click at [257, 194] on icon at bounding box center [258, 193] width 6 height 3
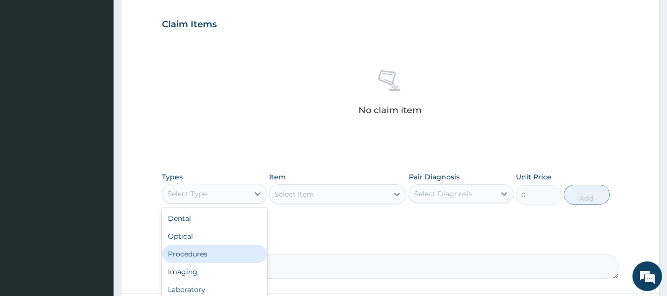
click at [228, 253] on div "Procedures" at bounding box center [214, 254] width 105 height 18
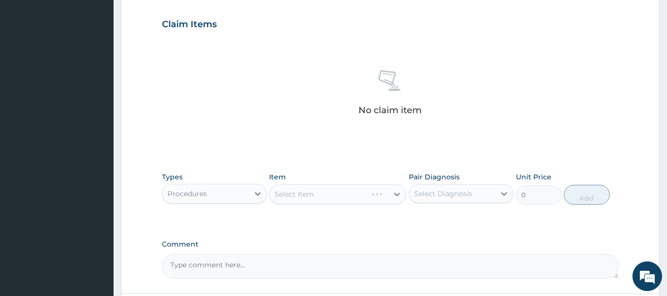
click at [329, 194] on div "Select Item" at bounding box center [337, 194] width 137 height 20
click at [395, 193] on div "Select Item" at bounding box center [337, 194] width 137 height 20
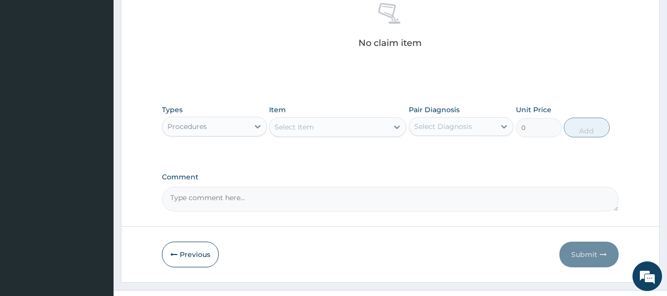
scroll to position [398, 0]
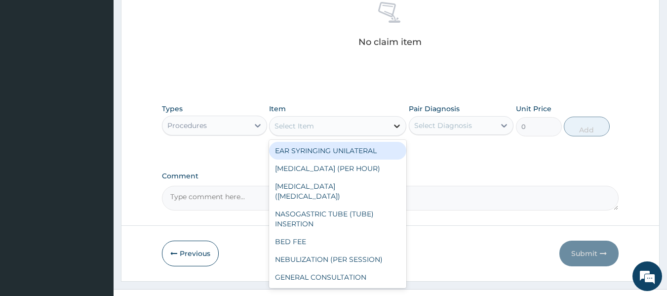
click at [397, 125] on icon at bounding box center [397, 126] width 10 height 10
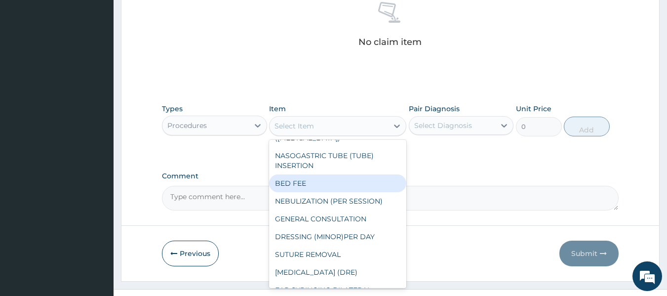
scroll to position [59, 0]
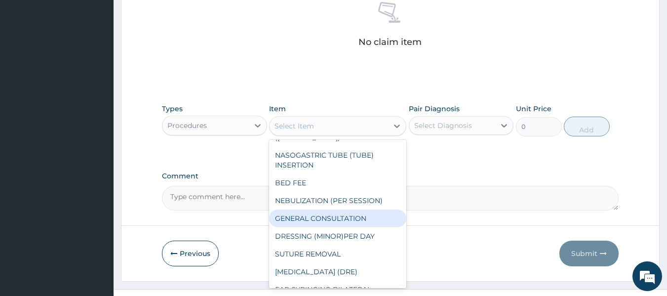
click at [344, 209] on div "GENERAL CONSULTATION" at bounding box center [337, 218] width 137 height 18
type input "4000"
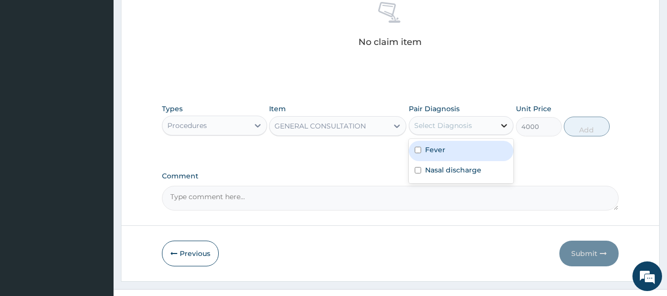
click at [497, 129] on div at bounding box center [504, 126] width 18 height 18
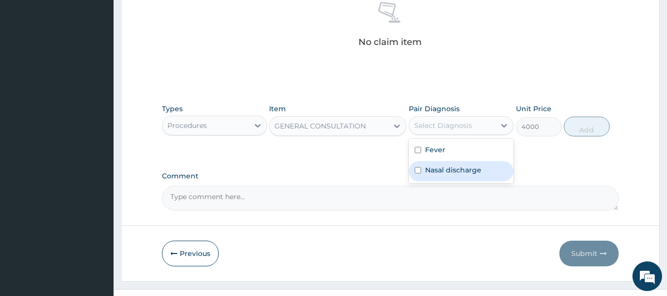
click at [420, 171] on input "checkbox" at bounding box center [418, 170] width 6 height 6
checkbox input "true"
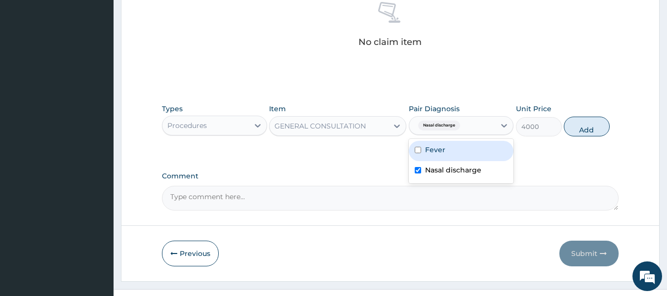
click at [422, 150] on div "Fever" at bounding box center [461, 151] width 105 height 20
checkbox input "true"
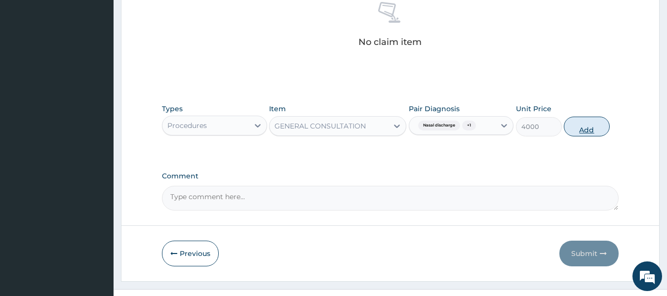
click at [582, 127] on button "Add" at bounding box center [587, 127] width 46 height 20
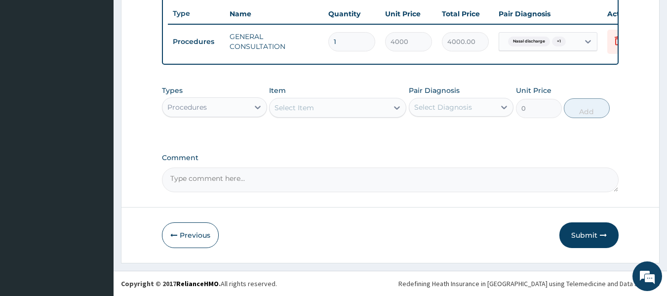
click at [327, 105] on div "Select Item" at bounding box center [329, 108] width 119 height 16
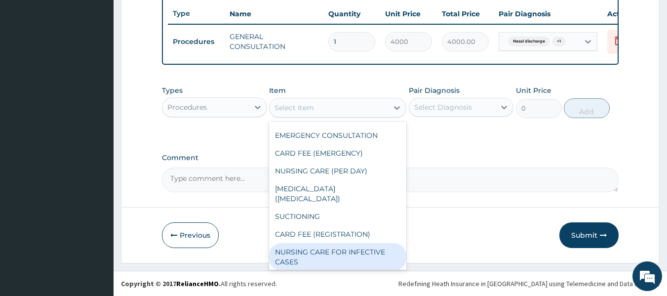
scroll to position [357, 0]
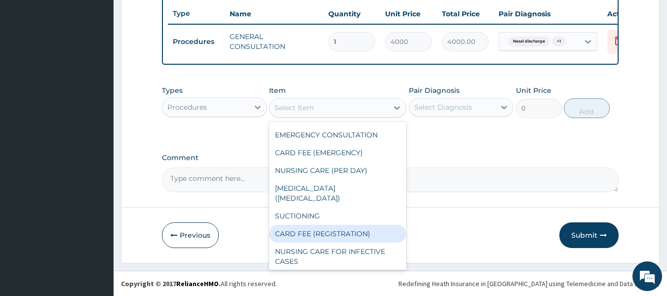
click at [330, 225] on div "CARD FEE (REGISTRATION)" at bounding box center [337, 234] width 137 height 18
type input "2500"
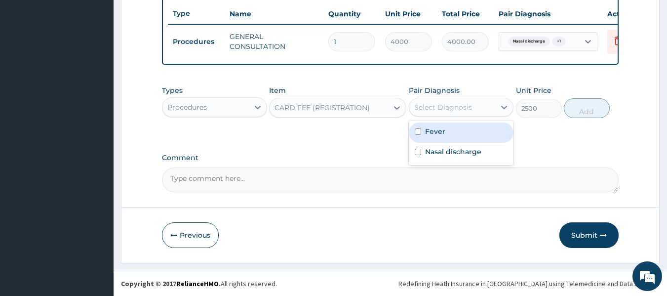
click at [460, 101] on div "Select Diagnosis" at bounding box center [452, 107] width 86 height 16
click at [420, 132] on input "checkbox" at bounding box center [418, 131] width 6 height 6
checkbox input "true"
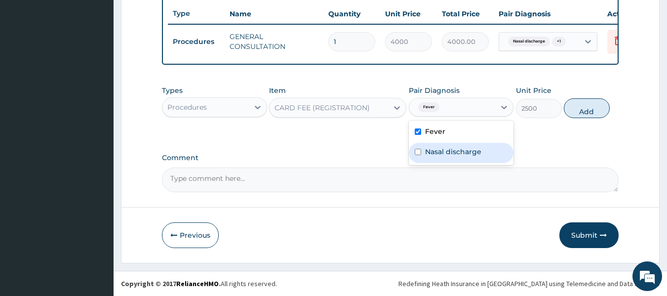
click at [419, 152] on input "checkbox" at bounding box center [418, 152] width 6 height 6
checkbox input "true"
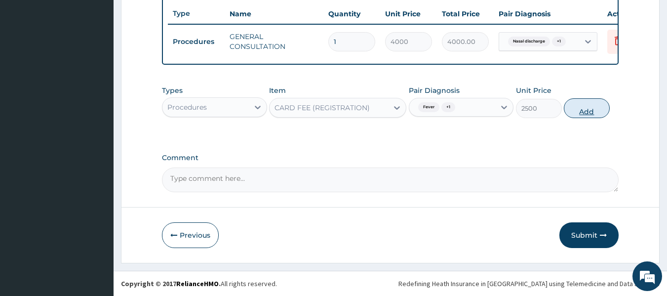
click at [584, 108] on button "Add" at bounding box center [587, 108] width 46 height 20
type input "0"
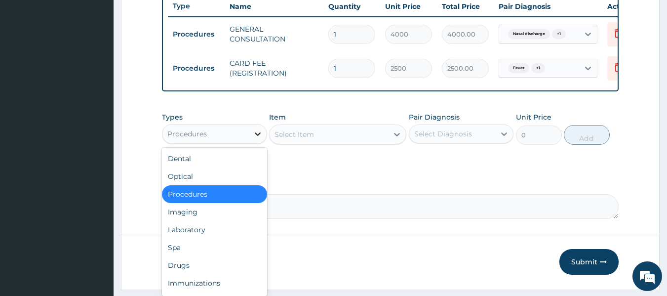
click at [255, 139] on icon at bounding box center [258, 134] width 10 height 10
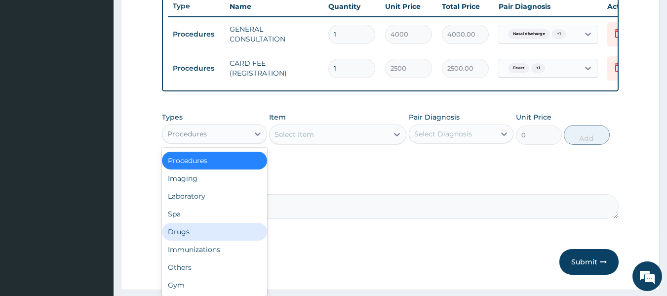
click at [199, 237] on div "Drugs" at bounding box center [214, 232] width 105 height 18
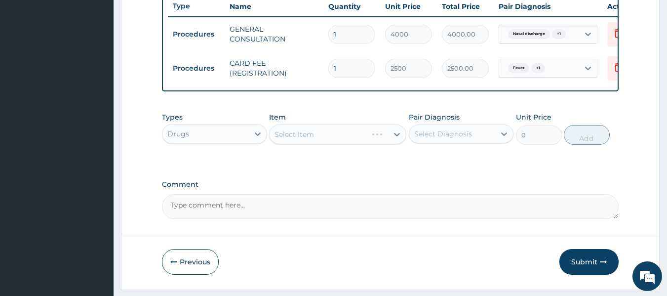
click at [367, 138] on div "Select Item" at bounding box center [337, 134] width 137 height 20
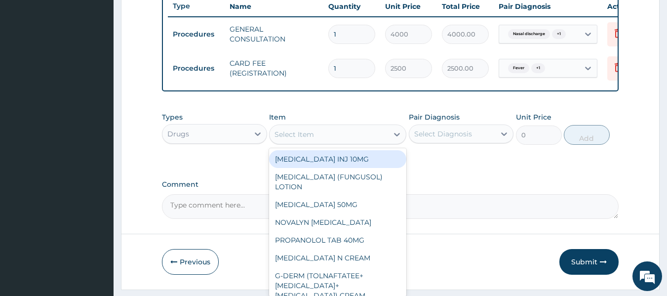
click at [398, 136] on icon at bounding box center [397, 134] width 6 height 3
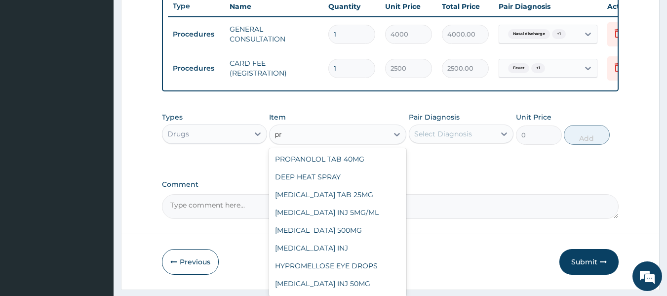
type input "p"
type input "pri"
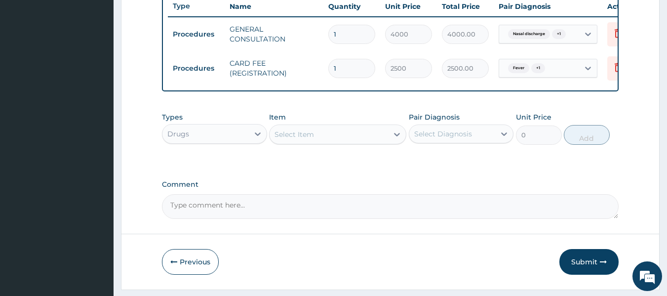
click at [297, 142] on div "Select Item" at bounding box center [329, 134] width 119 height 16
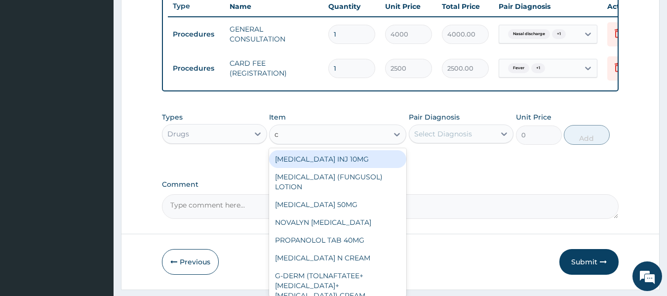
type input "ch"
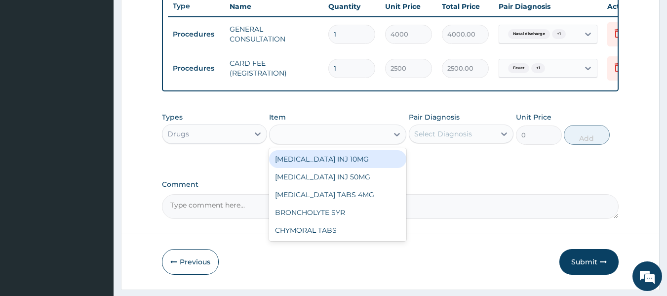
click at [323, 142] on div "ch" at bounding box center [329, 134] width 119 height 16
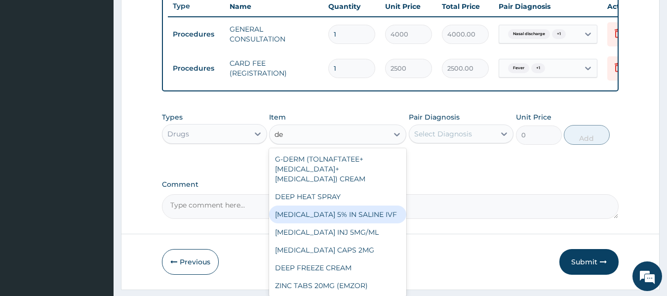
type input "d"
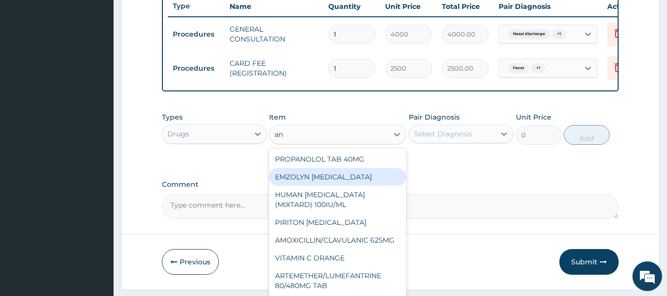
type input "a"
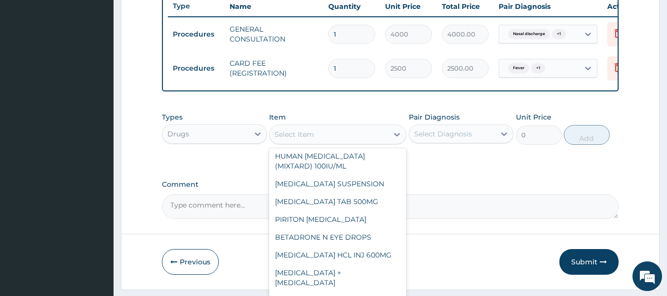
scroll to position [454, 0]
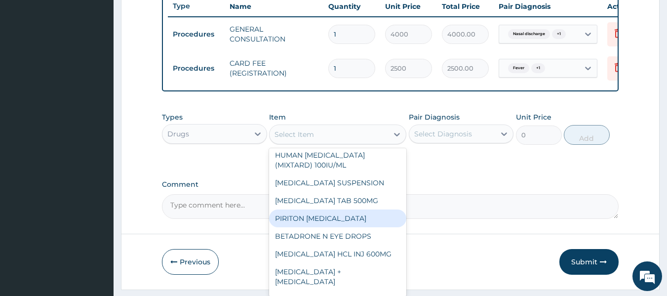
click at [372, 212] on div "PIRITON EXPECTORANT" at bounding box center [337, 218] width 137 height 18
type input "1620"
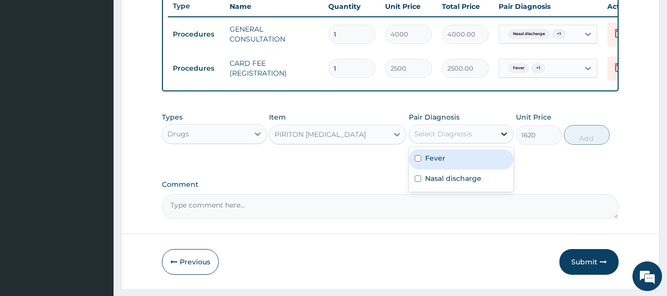
click at [498, 139] on div at bounding box center [504, 134] width 18 height 18
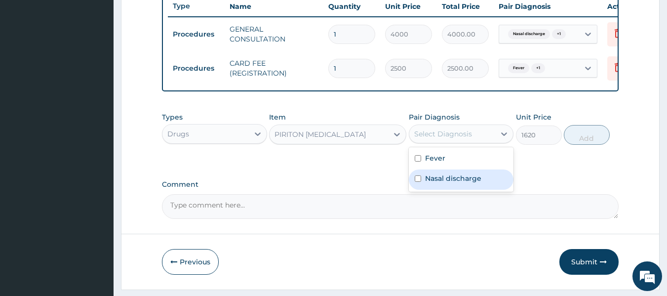
click at [420, 182] on input "checkbox" at bounding box center [418, 178] width 6 height 6
checkbox input "true"
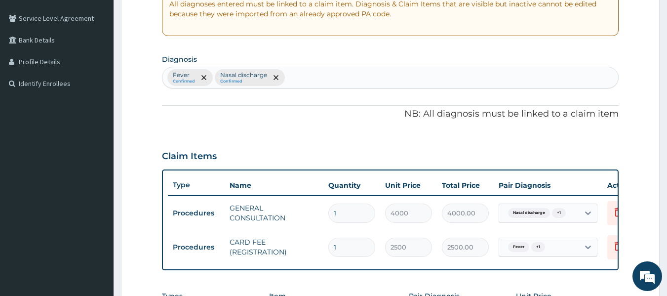
scroll to position [198, 0]
click at [306, 80] on div "Fever Confirmed Nasal discharge Confirmed" at bounding box center [390, 78] width 456 height 21
type input "cough"
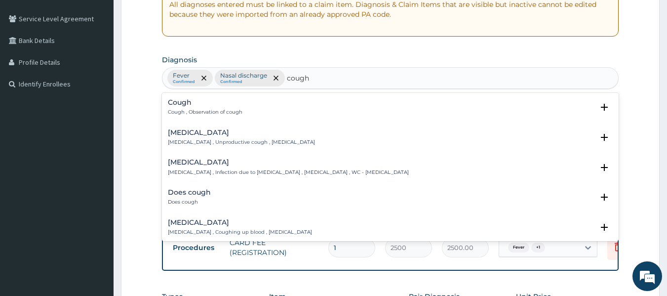
click at [267, 114] on div "Cough Cough , Observation of cough" at bounding box center [390, 107] width 445 height 17
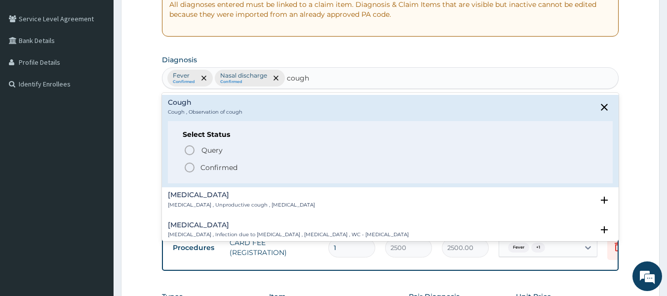
click at [190, 170] on icon "status option filled" at bounding box center [190, 167] width 12 height 12
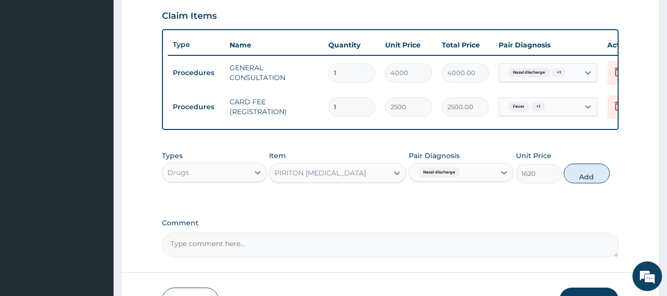
scroll to position [411, 0]
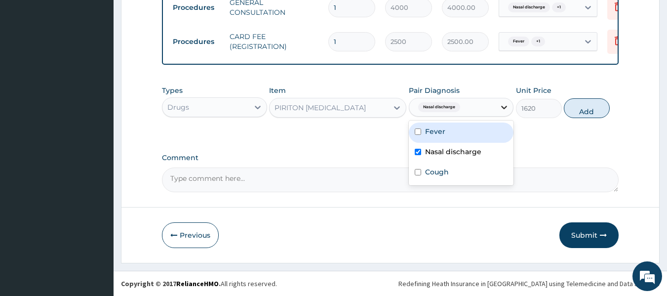
click at [506, 108] on icon at bounding box center [504, 107] width 10 height 10
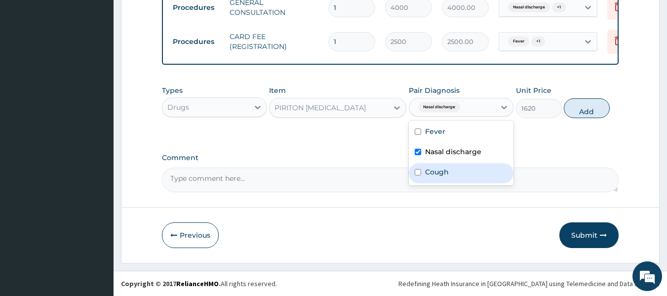
click at [419, 170] on input "checkbox" at bounding box center [418, 172] width 6 height 6
checkbox input "true"
click at [418, 151] on input "checkbox" at bounding box center [418, 152] width 6 height 6
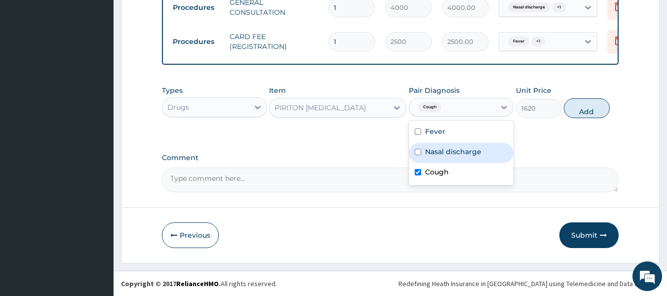
click at [419, 149] on input "checkbox" at bounding box center [418, 152] width 6 height 6
checkbox input "true"
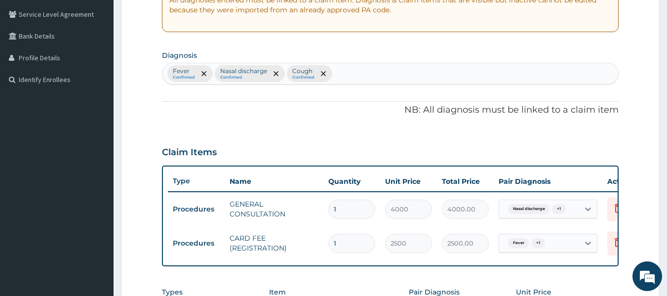
scroll to position [201, 0]
click at [274, 73] on icon "remove selection option" at bounding box center [276, 74] width 5 height 5
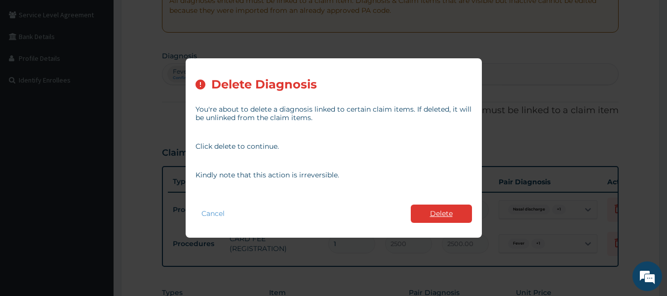
click at [416, 209] on button "Delete" at bounding box center [441, 213] width 61 height 18
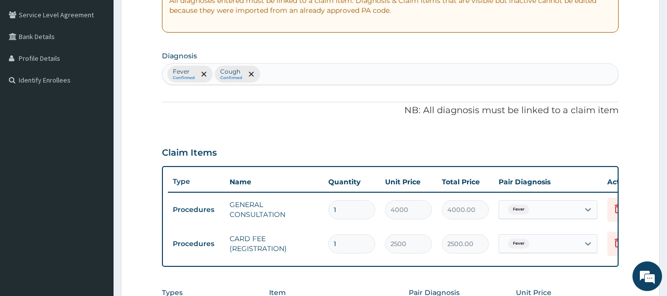
click at [293, 69] on div "Fever Confirmed Cough Confirmed" at bounding box center [390, 74] width 456 height 21
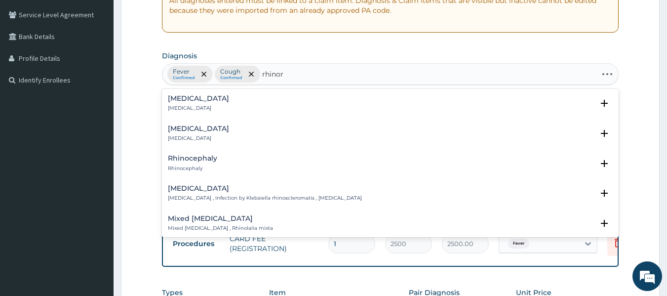
type input "rhinorr"
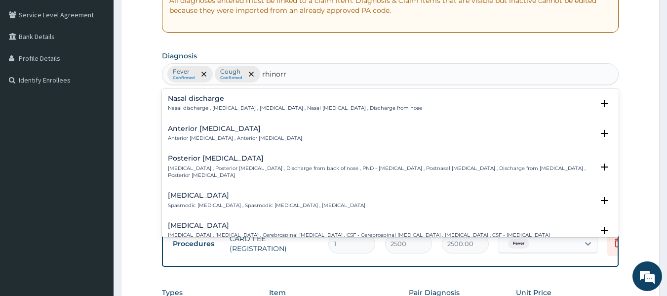
click at [266, 105] on p "Nasal discharge , Rhinorrhoea , Rhinorrhea , Nasal catarrh , Discharge from nose" at bounding box center [295, 108] width 254 height 7
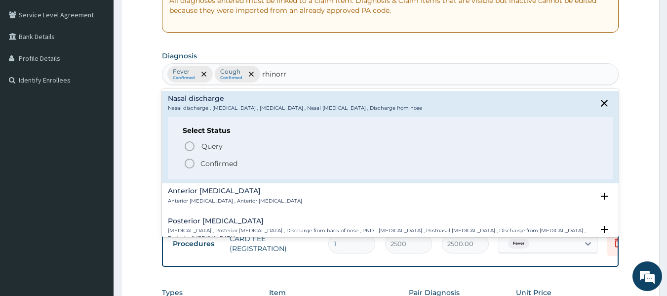
click at [190, 167] on icon "status option filled" at bounding box center [190, 164] width 12 height 12
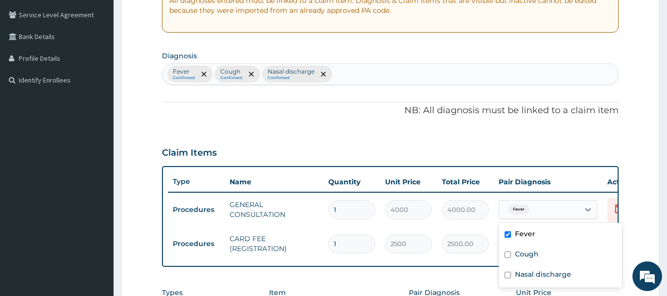
click at [536, 207] on div "Fever" at bounding box center [539, 209] width 80 height 17
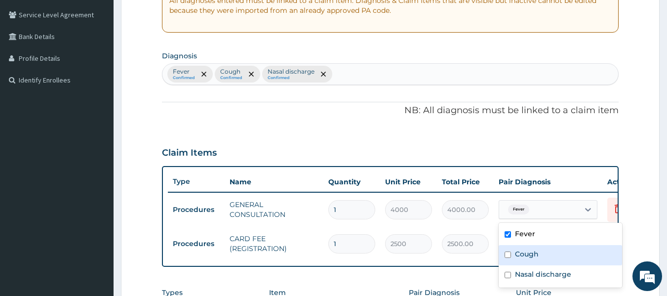
click at [512, 253] on div "Cough" at bounding box center [560, 255] width 123 height 20
checkbox input "true"
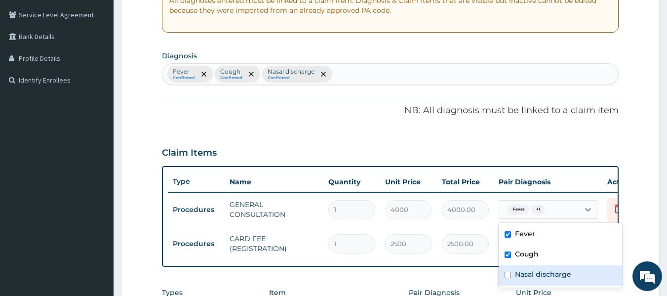
click at [507, 272] on input "checkbox" at bounding box center [508, 275] width 6 height 6
checkbox input "true"
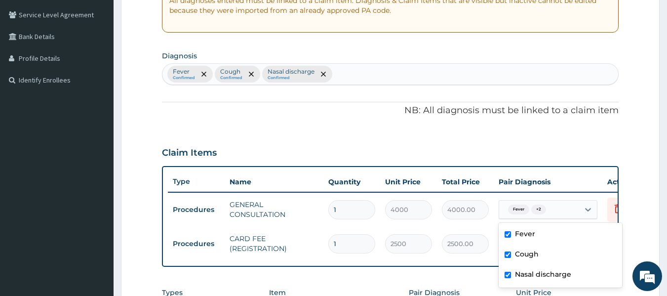
click at [507, 254] on input "checkbox" at bounding box center [508, 254] width 6 height 6
checkbox input "false"
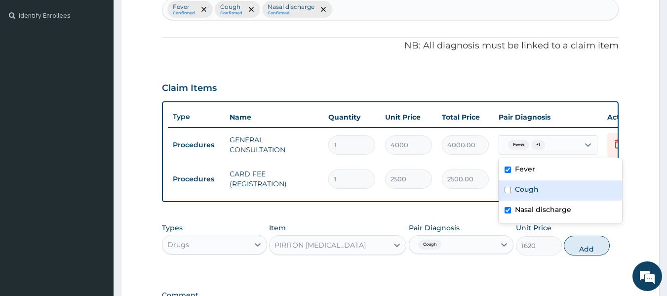
scroll to position [267, 0]
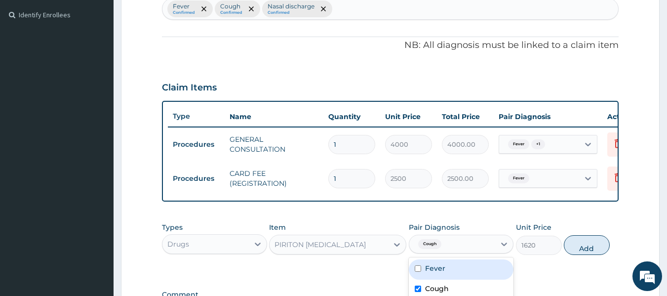
click at [480, 247] on div "Cough" at bounding box center [452, 244] width 86 height 17
click at [249, 9] on icon "remove selection option" at bounding box center [251, 8] width 5 height 5
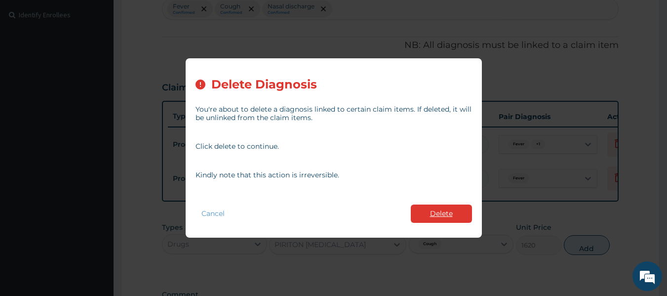
click at [436, 211] on button "Delete" at bounding box center [441, 213] width 61 height 18
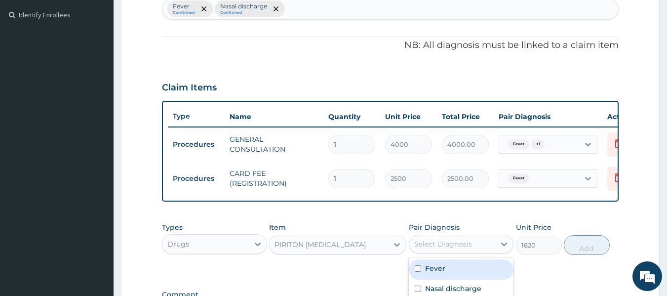
click at [433, 249] on div "Select Diagnosis" at bounding box center [443, 244] width 58 height 10
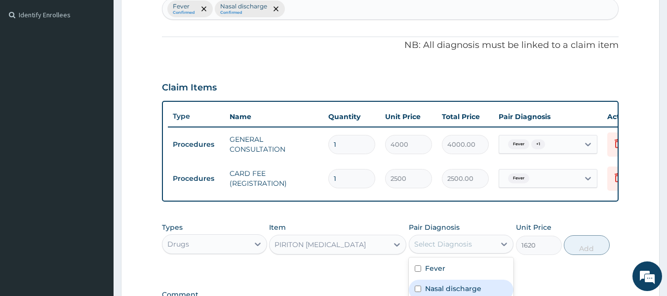
click at [419, 292] on input "checkbox" at bounding box center [418, 288] width 6 height 6
checkbox input "true"
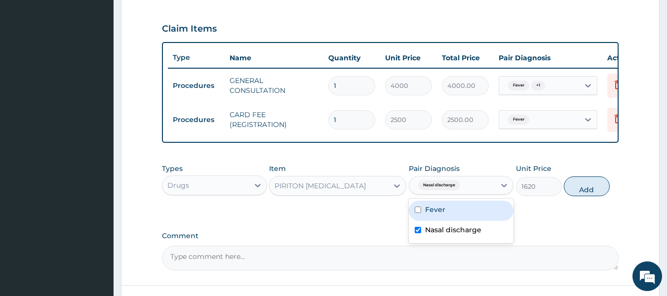
scroll to position [326, 0]
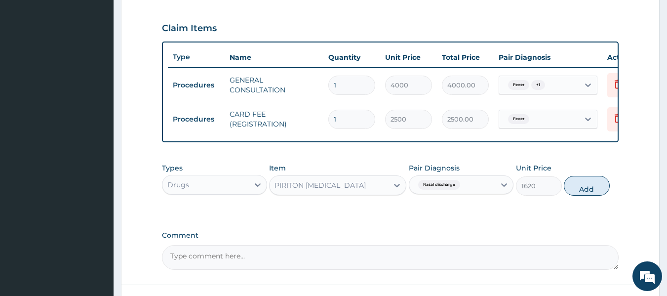
click at [531, 234] on div "PA Code / Prescription Code Enter Code(Secondary Care Only) Encounter Date 12-0…" at bounding box center [390, 18] width 457 height 501
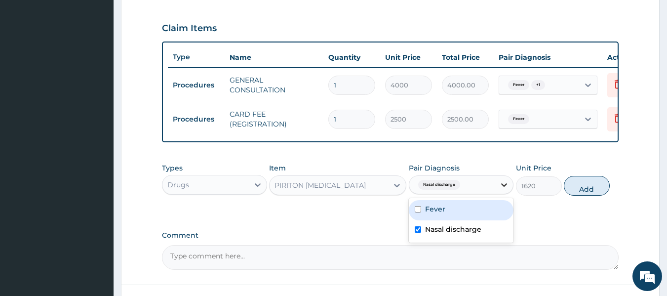
click at [506, 190] on icon at bounding box center [504, 185] width 10 height 10
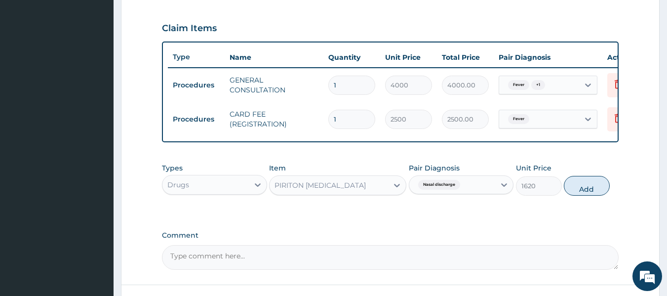
click at [554, 230] on div "PA Code / Prescription Code Enter Code(Secondary Care Only) Encounter Date 12-0…" at bounding box center [390, 18] width 457 height 501
click at [587, 196] on button "Add" at bounding box center [587, 186] width 46 height 20
type input "0"
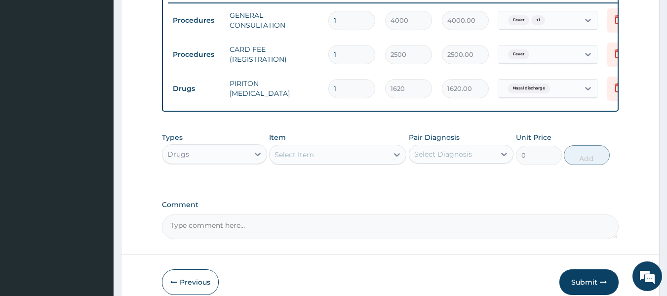
scroll to position [445, 0]
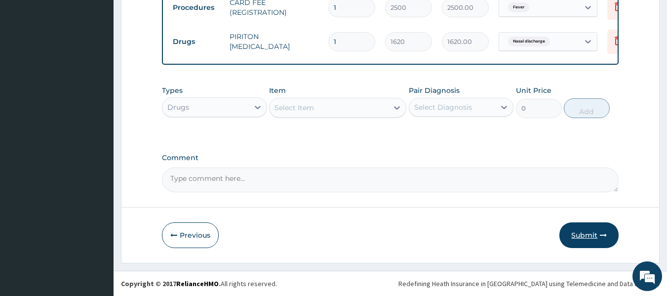
click at [578, 238] on button "Submit" at bounding box center [589, 235] width 59 height 26
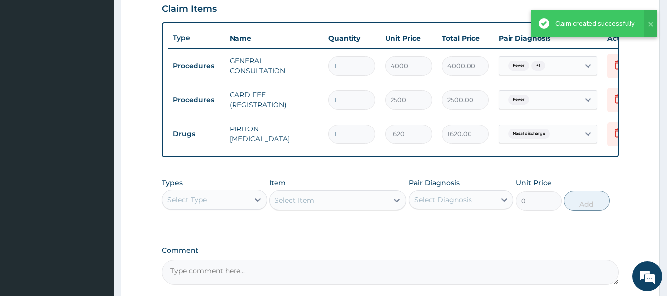
scroll to position [280, 0]
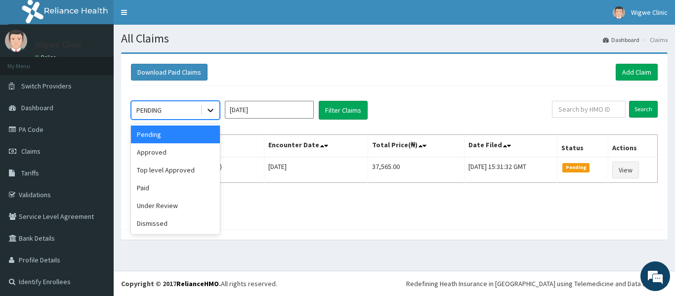
click at [213, 109] on icon at bounding box center [210, 110] width 10 height 10
click at [178, 207] on div "Under Review" at bounding box center [175, 206] width 89 height 18
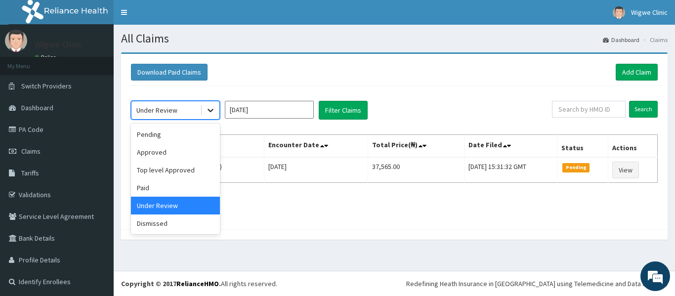
click at [214, 107] on icon at bounding box center [210, 110] width 10 height 10
click at [173, 156] on div "Approved" at bounding box center [175, 152] width 89 height 18
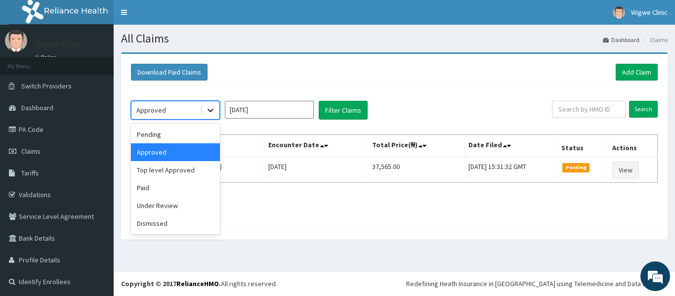
click at [208, 106] on icon at bounding box center [210, 110] width 10 height 10
click at [164, 191] on div "Paid" at bounding box center [175, 188] width 89 height 18
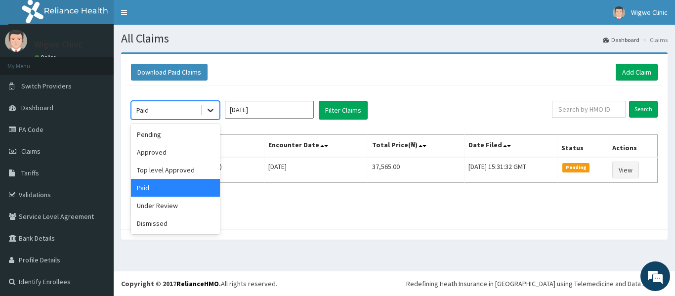
click at [213, 110] on icon at bounding box center [210, 110] width 6 height 3
click at [173, 202] on div "Under Review" at bounding box center [175, 206] width 89 height 18
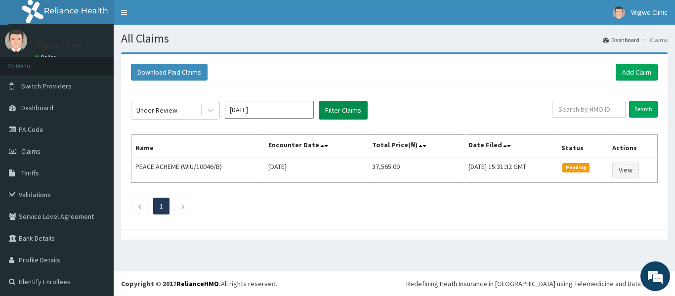
click at [332, 106] on button "Filter Claims" at bounding box center [343, 110] width 49 height 19
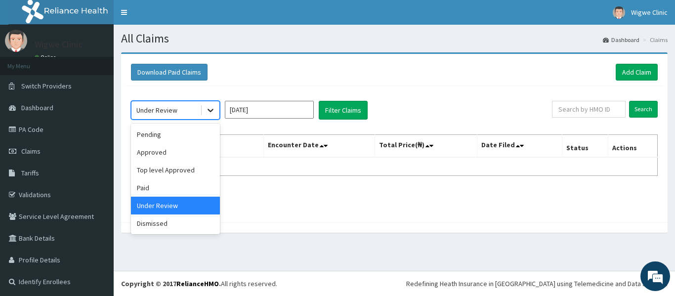
click at [212, 107] on icon at bounding box center [210, 110] width 10 height 10
click at [166, 134] on div "Pending" at bounding box center [175, 134] width 89 height 18
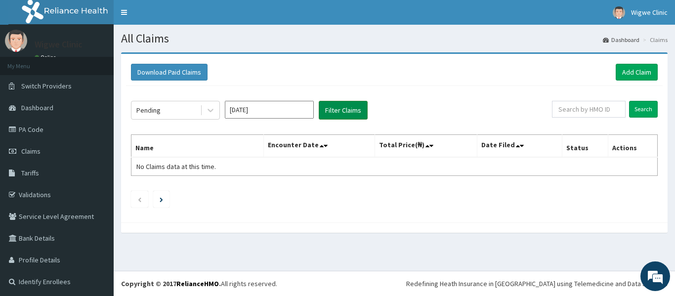
click at [327, 106] on button "Filter Claims" at bounding box center [343, 110] width 49 height 19
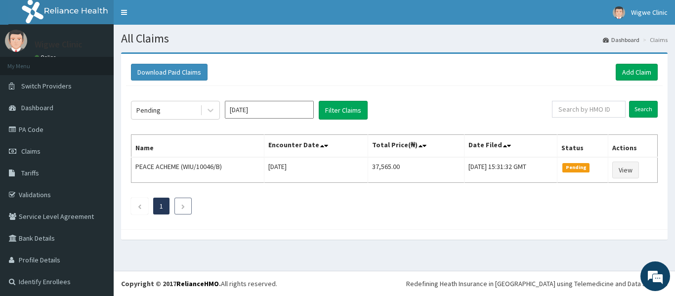
click at [184, 208] on icon "Next page" at bounding box center [183, 206] width 4 height 6
click at [59, 192] on link "Validations" at bounding box center [57, 195] width 114 height 22
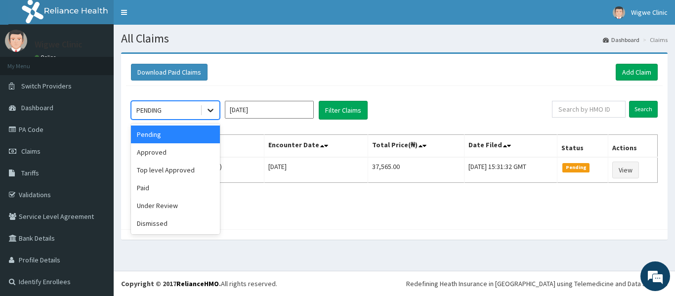
click at [210, 107] on icon at bounding box center [210, 110] width 10 height 10
click at [183, 226] on div "Dismissed" at bounding box center [175, 223] width 89 height 18
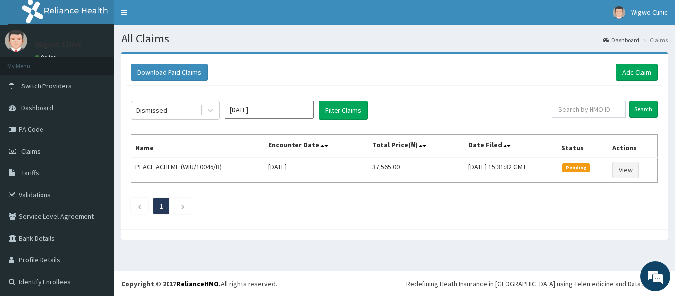
click at [351, 121] on div "Dismissed [DATE] Filter Claims Search Name Encounter Date Total Price(₦) Date F…" at bounding box center [394, 155] width 536 height 138
click at [351, 114] on button "Filter Claims" at bounding box center [343, 110] width 49 height 19
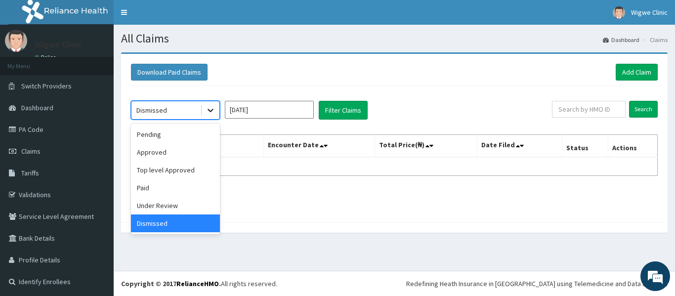
click at [209, 109] on icon at bounding box center [210, 110] width 10 height 10
click at [174, 171] on div "Top level Approved" at bounding box center [175, 170] width 89 height 18
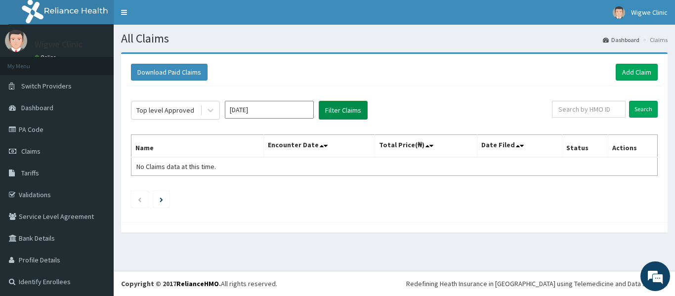
click at [344, 106] on button "Filter Claims" at bounding box center [343, 110] width 49 height 19
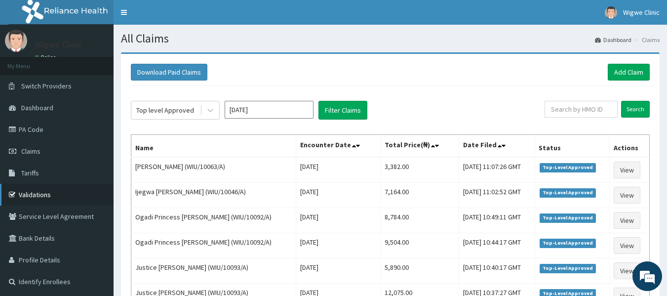
click at [34, 192] on link "Validations" at bounding box center [57, 195] width 114 height 22
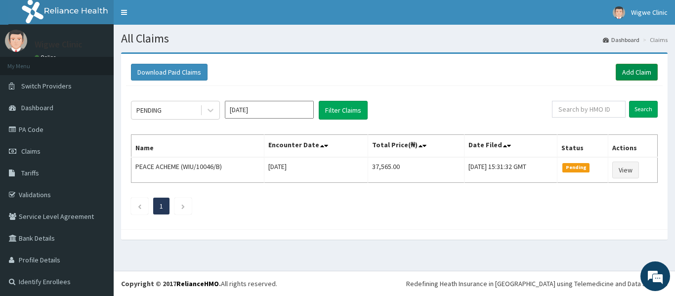
click at [627, 69] on link "Add Claim" at bounding box center [636, 72] width 42 height 17
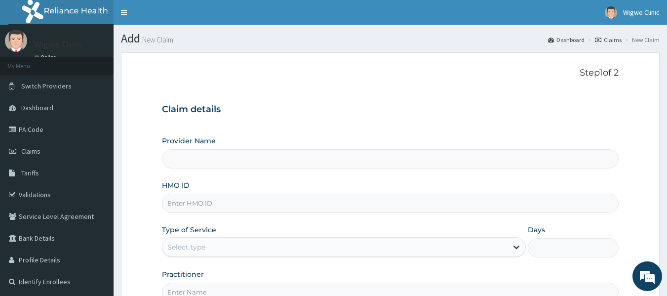
type input "Wigwe University Clinic"
click at [203, 205] on input "HMO ID" at bounding box center [390, 203] width 457 height 19
click at [201, 203] on input "WIU/10046/A" at bounding box center [390, 203] width 457 height 19
type input "WIU/10049/A"
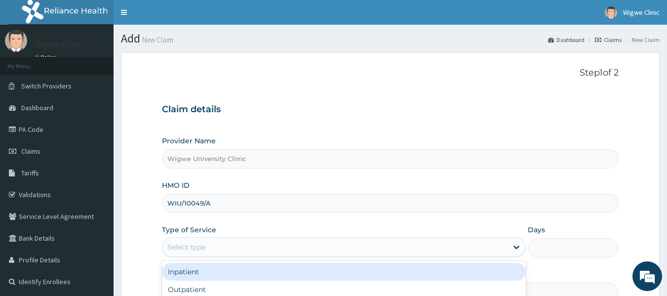
click at [348, 251] on div "Select type" at bounding box center [334, 247] width 345 height 16
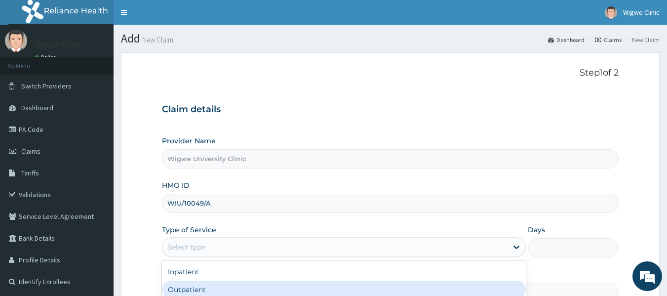
click at [260, 286] on div "Outpatient" at bounding box center [344, 289] width 364 height 18
type input "1"
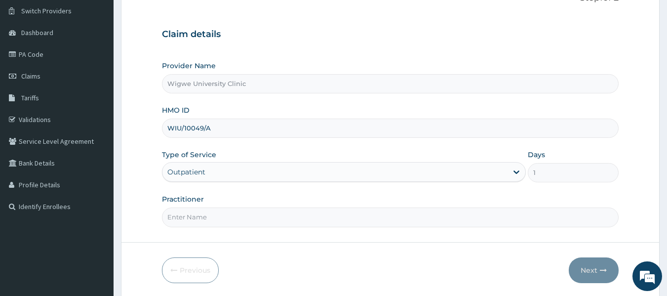
scroll to position [110, 0]
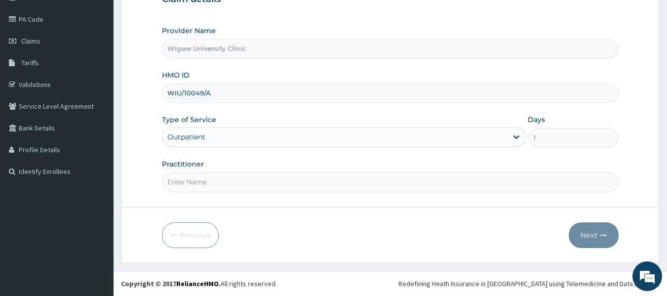
paste input "[PERSON_NAME]"
type input "[PERSON_NAME]"
click at [494, 201] on form "Step 1 of 2 Claim details Provider Name [GEOGRAPHIC_DATA] Clinic HMO ID WIU/100…" at bounding box center [390, 102] width 539 height 320
click at [405, 186] on input "Practitioner" at bounding box center [390, 181] width 457 height 19
paste input "[PERSON_NAME]"
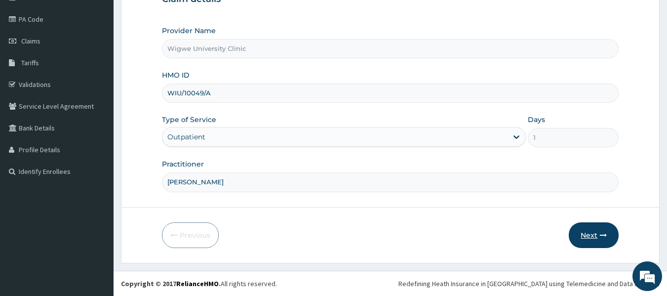
type input "[PERSON_NAME]"
click at [593, 236] on button "Next" at bounding box center [594, 235] width 50 height 26
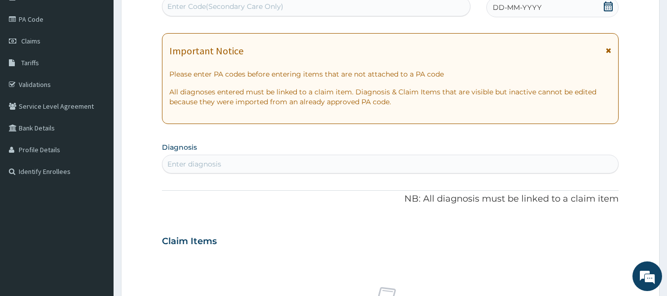
click at [261, 159] on div "Enter diagnosis" at bounding box center [390, 164] width 456 height 16
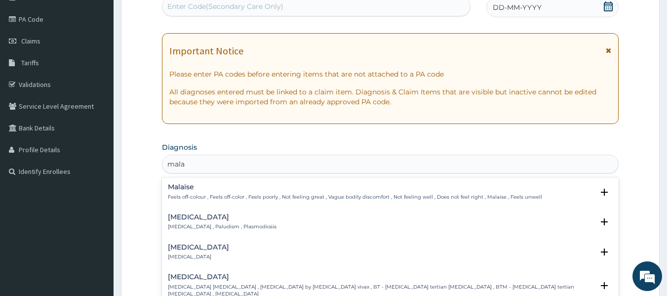
type input "malar"
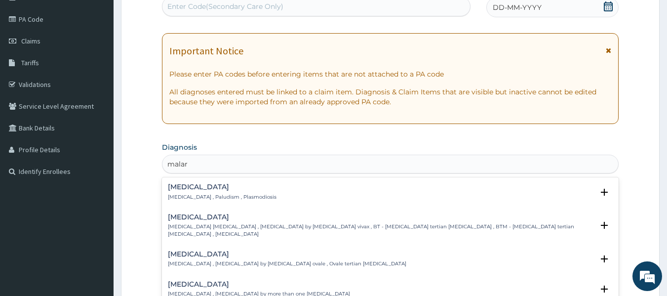
click at [235, 192] on div "[MEDICAL_DATA] [MEDICAL_DATA] , Paludism , Plasmodiosis" at bounding box center [222, 191] width 109 height 17
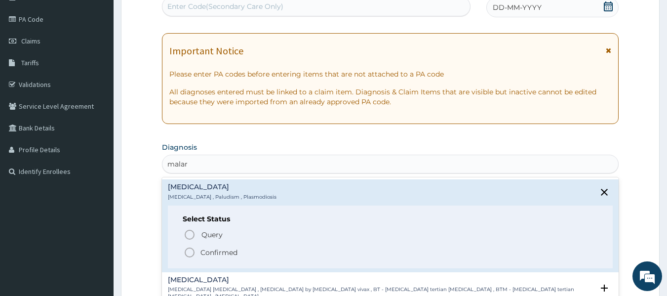
click at [191, 247] on icon "status option filled" at bounding box center [190, 252] width 12 height 12
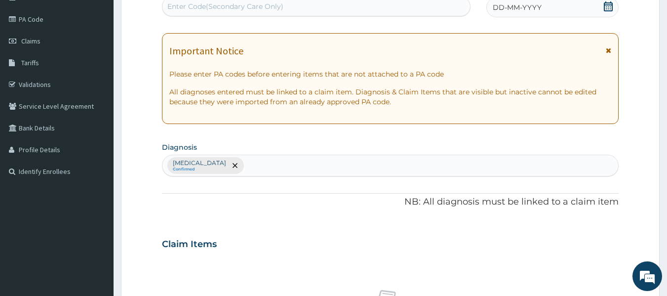
click at [231, 165] on div "[MEDICAL_DATA] Confirmed" at bounding box center [390, 165] width 456 height 21
type input "cephal"
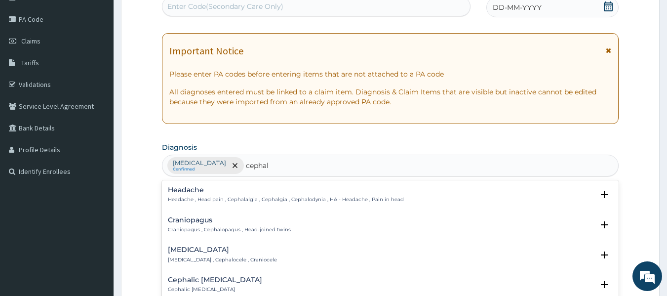
click at [234, 193] on h4 "Headache" at bounding box center [286, 189] width 236 height 7
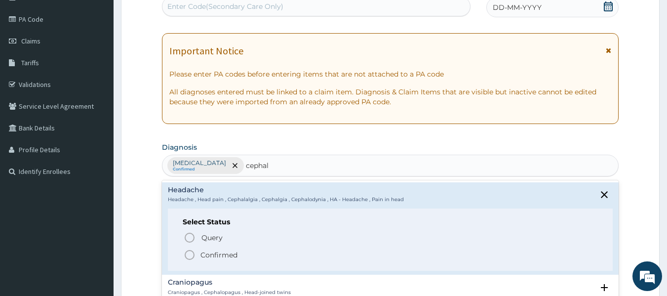
drag, startPoint x: 234, startPoint y: 193, endPoint x: 188, endPoint y: 257, distance: 79.1
click at [188, 257] on div "Headache Headache , Head pain , Cephalalgia , Cephalgia , Cephalodynia , HA - H…" at bounding box center [390, 228] width 445 height 84
click at [188, 257] on icon "status option filled" at bounding box center [190, 255] width 12 height 12
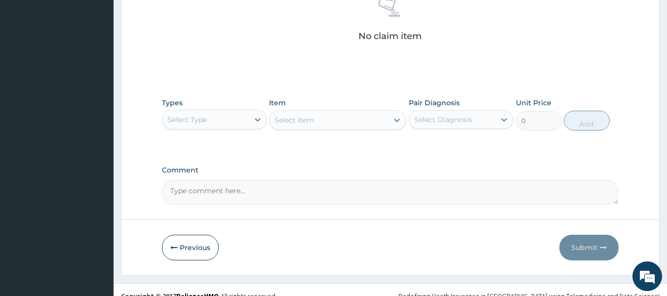
scroll to position [404, 0]
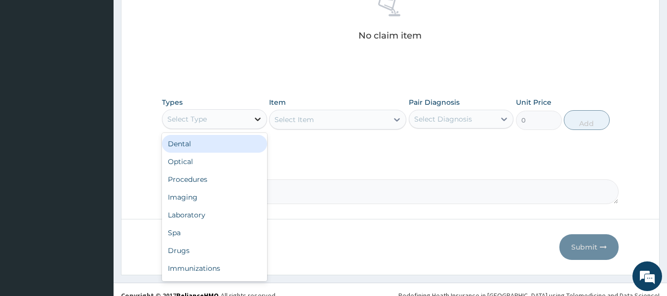
click at [259, 122] on icon at bounding box center [258, 119] width 10 height 10
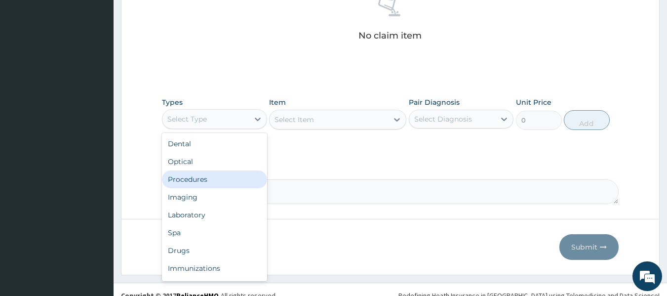
click at [211, 184] on div "Procedures" at bounding box center [214, 179] width 105 height 18
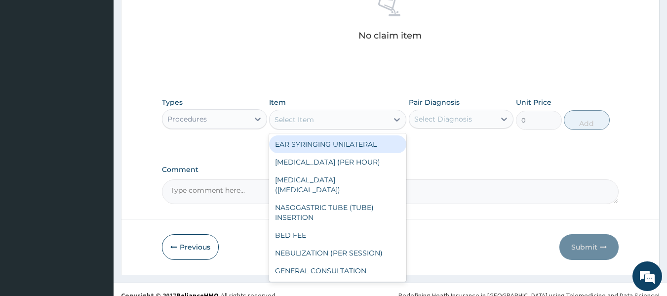
click at [398, 119] on icon at bounding box center [397, 120] width 10 height 10
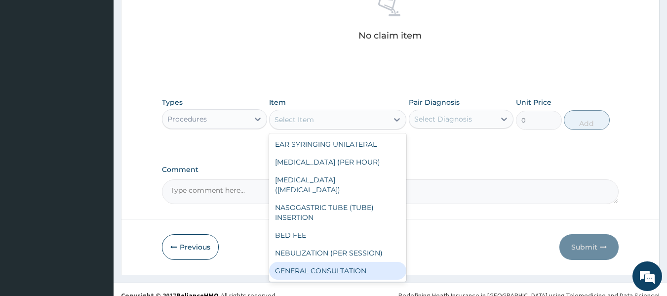
click at [322, 262] on div "GENERAL CONSULTATION" at bounding box center [337, 271] width 137 height 18
type input "4000"
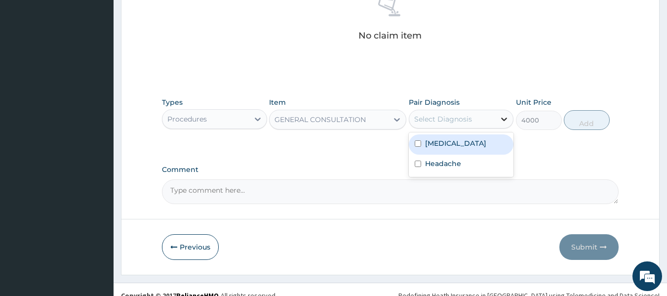
click at [506, 118] on icon at bounding box center [504, 119] width 10 height 10
click at [422, 146] on div "[MEDICAL_DATA]" at bounding box center [461, 144] width 105 height 20
checkbox input "true"
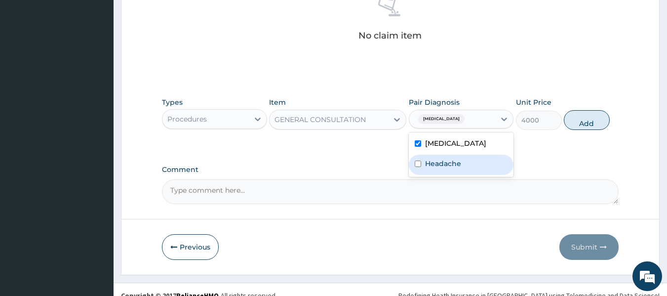
click at [419, 161] on input "checkbox" at bounding box center [418, 163] width 6 height 6
checkbox input "true"
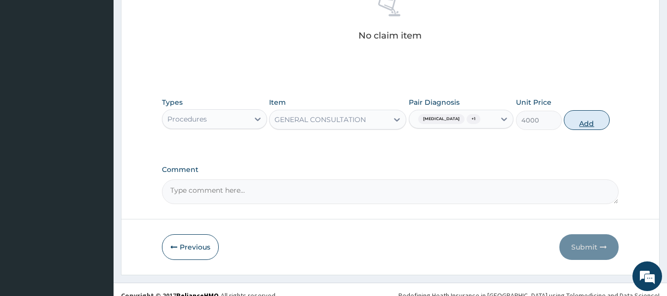
click at [589, 123] on button "Add" at bounding box center [587, 120] width 46 height 20
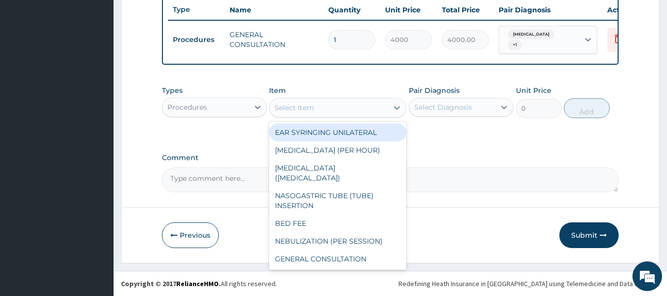
click at [374, 104] on div "Select Item" at bounding box center [329, 108] width 119 height 16
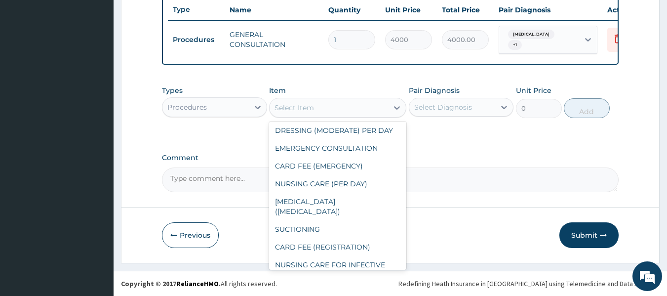
scroll to position [346, 0]
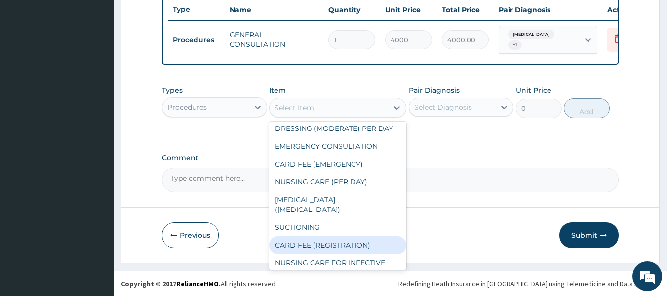
click at [330, 236] on div "CARD FEE (REGISTRATION)" at bounding box center [337, 245] width 137 height 18
type input "2500"
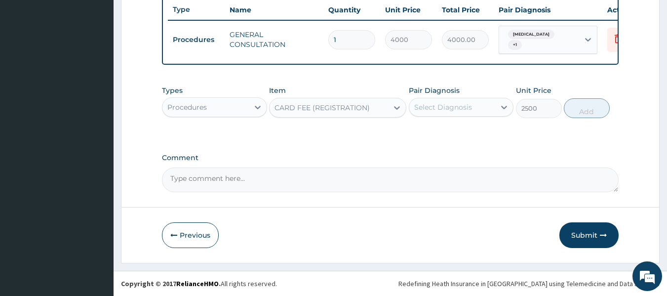
click at [490, 112] on div "Select Diagnosis" at bounding box center [452, 107] width 86 height 16
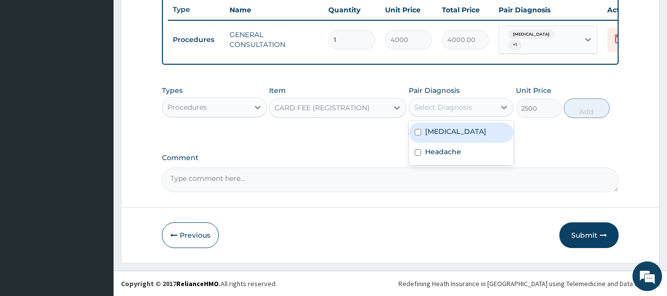
click at [425, 129] on label "[MEDICAL_DATA]" at bounding box center [455, 131] width 61 height 10
checkbox input "true"
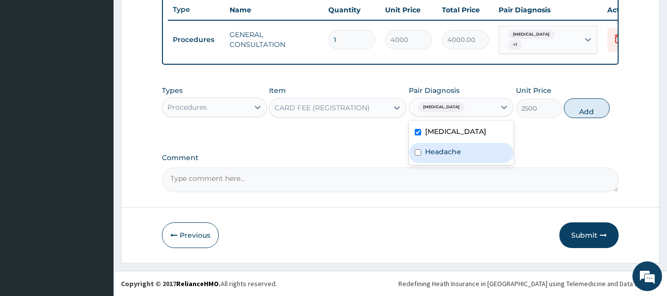
click at [415, 155] on input "checkbox" at bounding box center [418, 152] width 6 height 6
checkbox input "true"
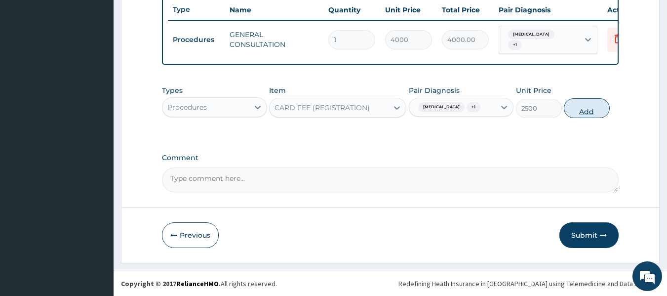
click at [575, 110] on button "Add" at bounding box center [587, 108] width 46 height 20
type input "0"
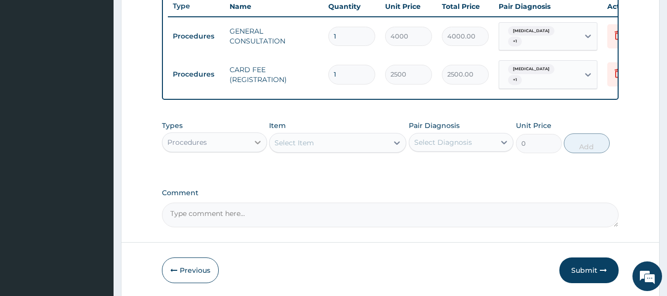
click at [263, 139] on div at bounding box center [258, 142] width 18 height 18
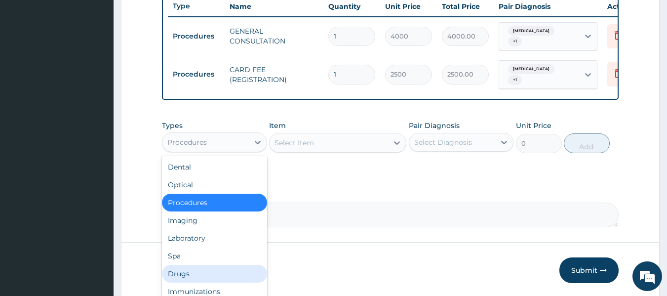
click at [193, 273] on div "Drugs" at bounding box center [214, 274] width 105 height 18
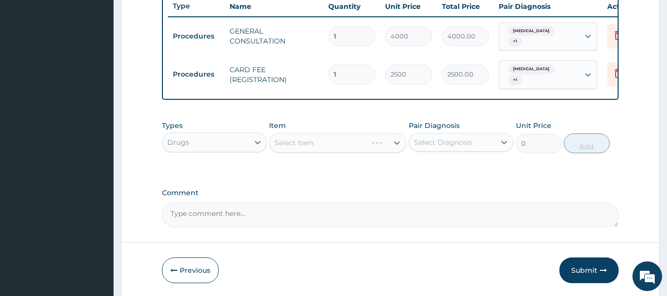
click at [392, 147] on div "Select Item" at bounding box center [337, 143] width 137 height 20
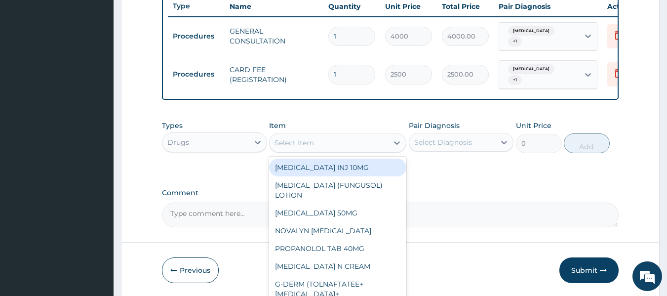
click at [399, 143] on icon at bounding box center [397, 143] width 10 height 10
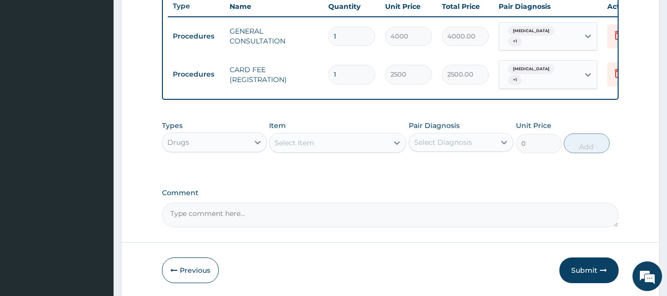
click at [321, 144] on div "Select Item" at bounding box center [329, 143] width 119 height 16
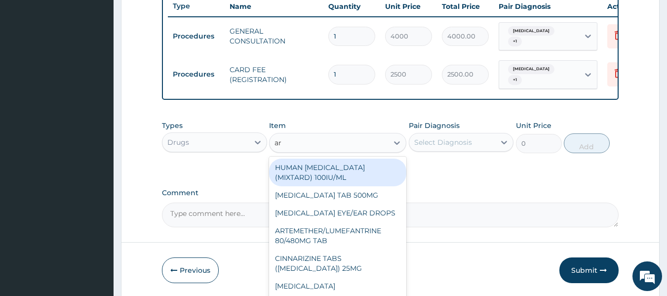
type input "art"
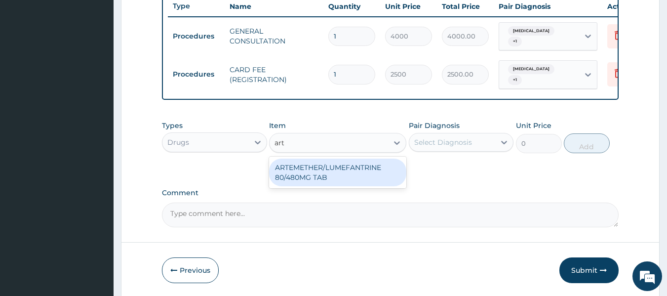
click at [326, 165] on div "ARTEMETHER/LUMEFANTRINE 80/480MG TAB" at bounding box center [337, 173] width 137 height 28
type input "459"
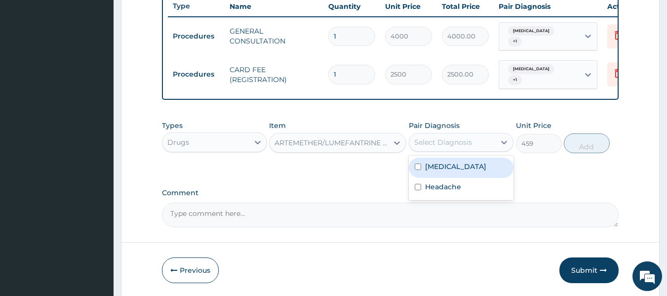
click at [469, 148] on div "Select Diagnosis" at bounding box center [452, 142] width 86 height 16
click at [419, 166] on input "checkbox" at bounding box center [418, 166] width 6 height 6
checkbox input "true"
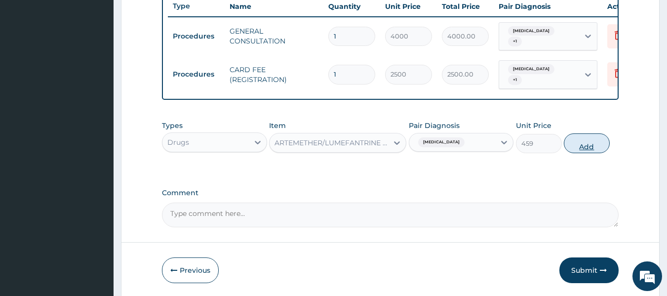
click at [578, 147] on button "Add" at bounding box center [587, 143] width 46 height 20
type input "0"
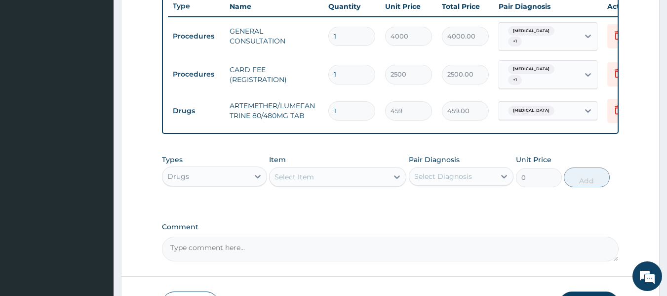
click at [339, 101] on input "1" at bounding box center [351, 110] width 47 height 19
type input "0.00"
type input "6"
type input "2754.00"
type input "6"
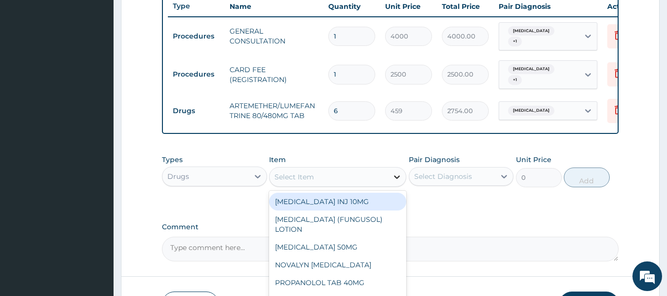
click at [394, 175] on icon at bounding box center [397, 177] width 10 height 10
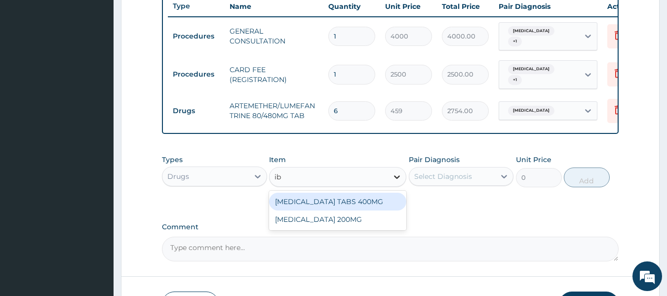
type input "ibu"
click at [381, 205] on div "[MEDICAL_DATA] TABS 400MG" at bounding box center [337, 202] width 137 height 18
type input "90"
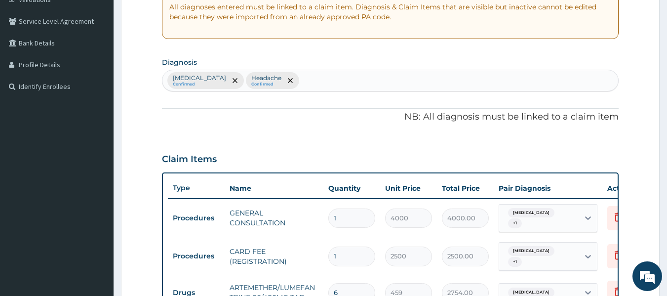
scroll to position [195, 0]
click at [299, 76] on div "[MEDICAL_DATA] Confirmed Headache Confirmed" at bounding box center [390, 81] width 456 height 21
type input "fever"
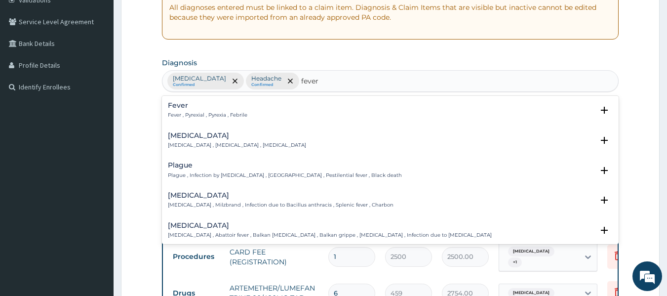
click at [254, 113] on div "Fever Fever , Pyrexial , Pyrexia , Febrile" at bounding box center [390, 110] width 445 height 17
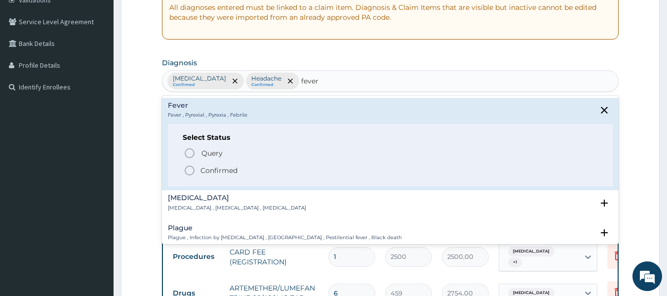
click at [188, 173] on icon "status option filled" at bounding box center [190, 170] width 12 height 12
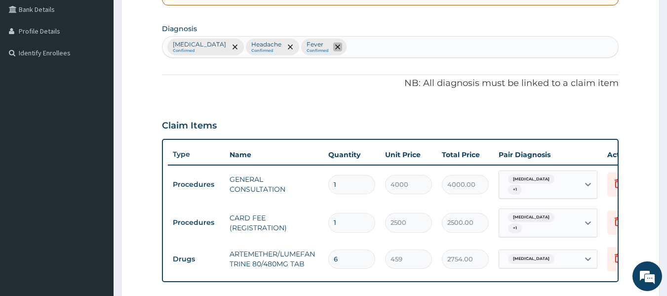
scroll to position [229, 0]
click at [333, 45] on span "remove selection option" at bounding box center [337, 46] width 9 height 9
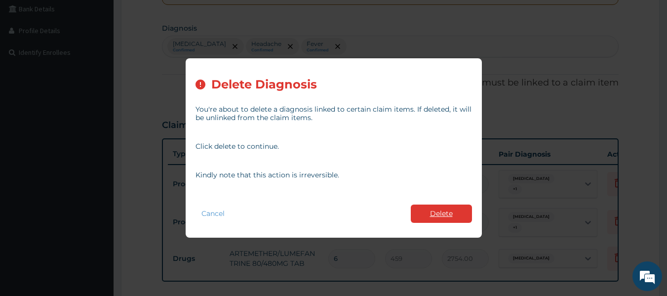
click at [434, 211] on button "Delete" at bounding box center [441, 213] width 61 height 18
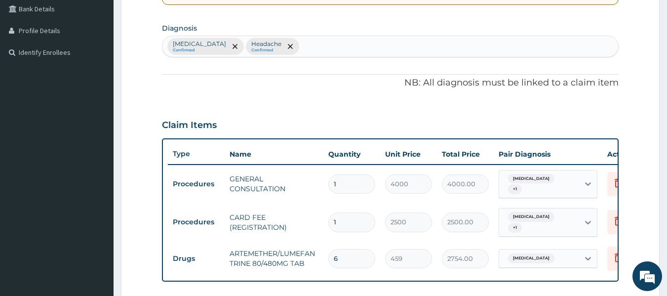
click at [295, 40] on div "[MEDICAL_DATA] Confirmed Headache Confirmed" at bounding box center [390, 46] width 456 height 21
type input "fever"
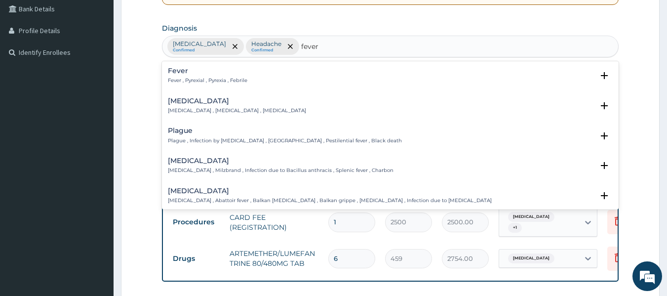
click at [255, 78] on div "Fever Fever , Pyrexial , Pyrexia , Febrile" at bounding box center [390, 75] width 445 height 17
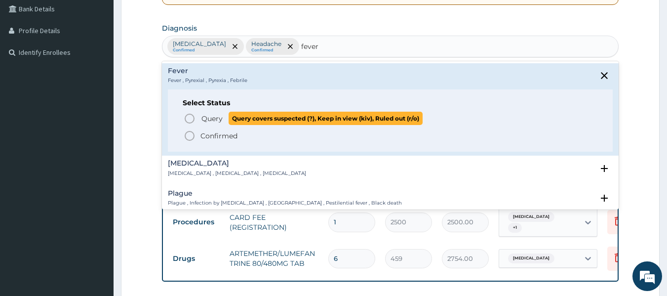
click at [190, 120] on icon "status option query" at bounding box center [190, 119] width 12 height 12
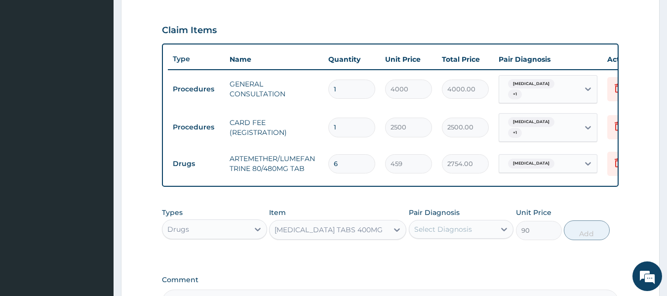
scroll to position [330, 0]
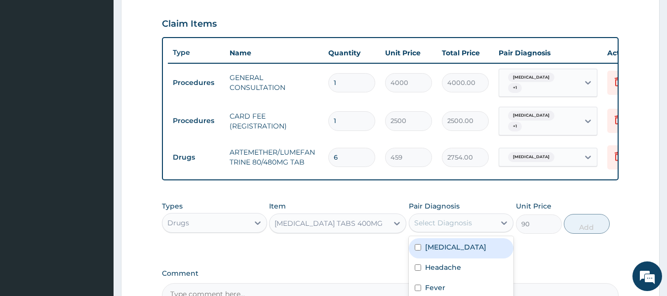
click at [466, 225] on div "Select Diagnosis" at bounding box center [443, 223] width 58 height 10
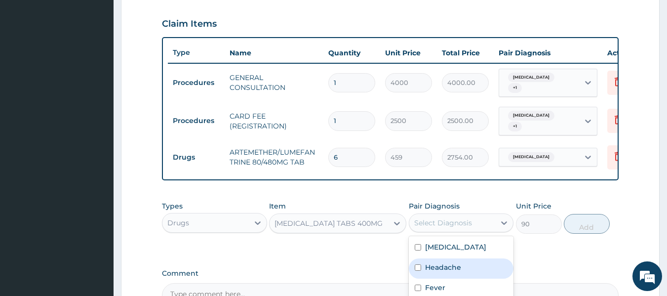
click at [421, 265] on input "checkbox" at bounding box center [418, 267] width 6 height 6
checkbox input "true"
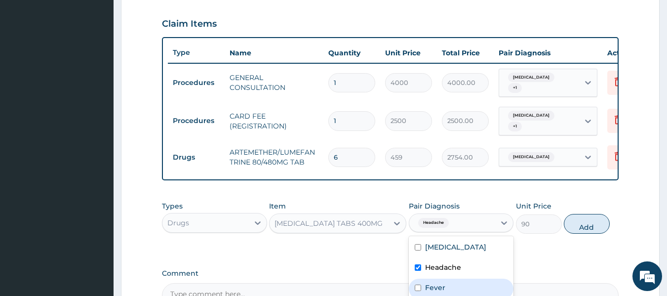
click at [420, 281] on div "Fever" at bounding box center [461, 289] width 105 height 20
checkbox input "true"
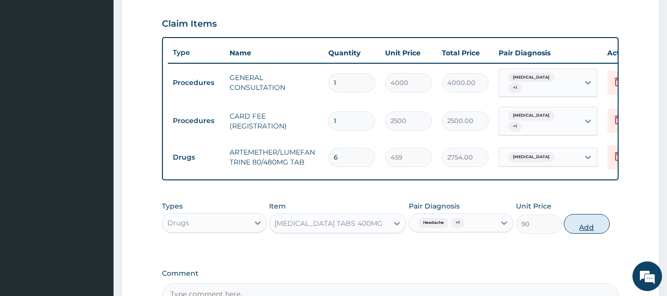
click at [585, 223] on button "Add" at bounding box center [587, 224] width 46 height 20
type input "0"
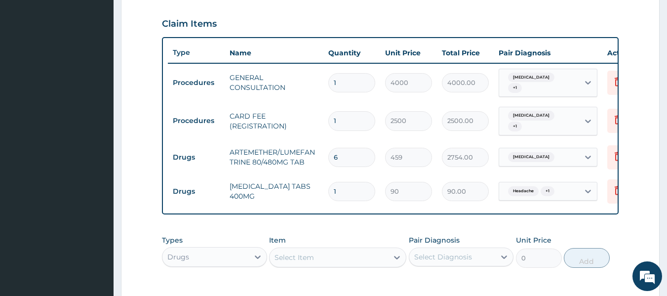
click at [337, 182] on input "1" at bounding box center [351, 191] width 47 height 19
type input "0.00"
type input "6"
type input "540.00"
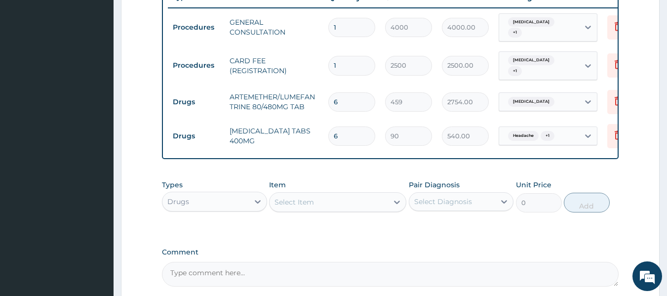
scroll to position [383, 0]
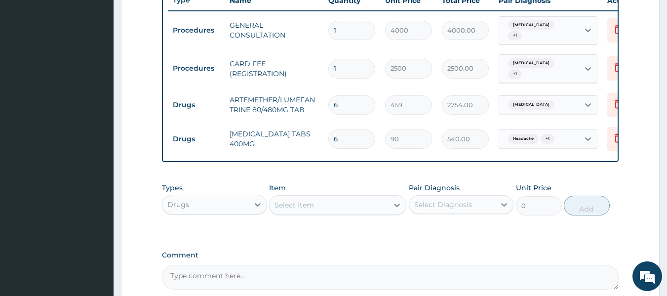
type input "6"
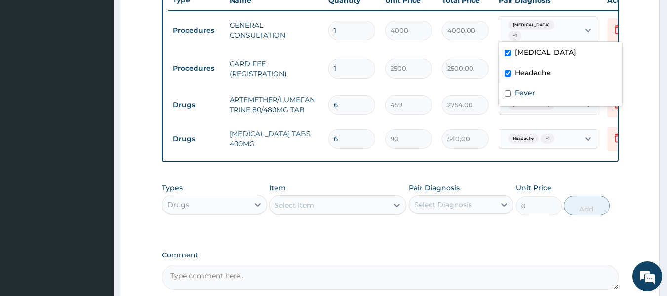
click at [560, 30] on div "Malaria + 1" at bounding box center [539, 31] width 80 height 28
click at [508, 92] on input "checkbox" at bounding box center [508, 93] width 6 height 6
checkbox input "true"
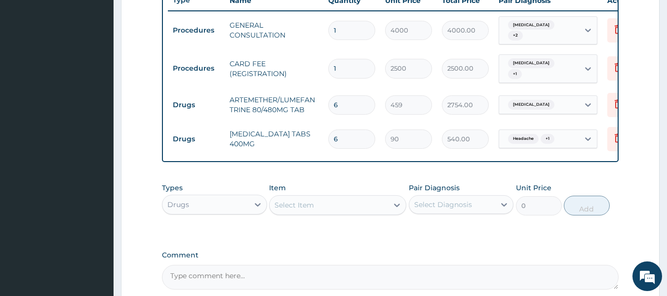
click at [572, 124] on td "Headache + 1" at bounding box center [548, 138] width 109 height 29
click at [583, 64] on icon at bounding box center [588, 69] width 10 height 10
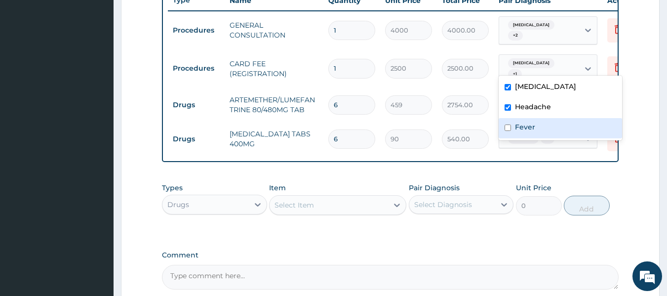
click at [514, 130] on div "Fever" at bounding box center [560, 128] width 123 height 20
checkbox input "true"
click at [638, 101] on form "Step 2 of 2 PA Code / Prescription Code Enter Code(Secondary Care Only) Encount…" at bounding box center [390, 15] width 539 height 690
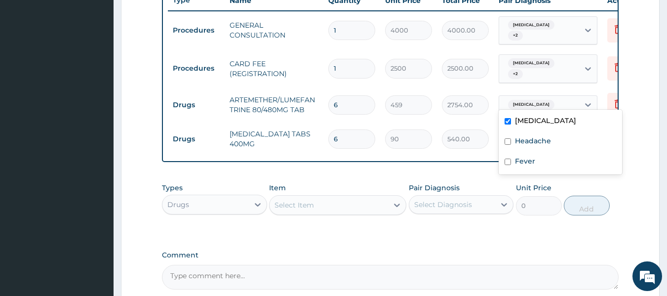
click at [570, 96] on div "[MEDICAL_DATA]" at bounding box center [539, 104] width 80 height 17
click at [640, 86] on form "Step 2 of 2 PA Code / Prescription Code Enter Code(Secondary Care Only) Encount…" at bounding box center [390, 15] width 539 height 690
drag, startPoint x: 590, startPoint y: 100, endPoint x: 600, endPoint y: 89, distance: 14.7
click at [600, 90] on td "option Malaria focused, 1 of 3. 3 results available. Use Up and Down to choose …" at bounding box center [548, 104] width 109 height 29
click at [600, 90] on td "[MEDICAL_DATA]" at bounding box center [548, 104] width 109 height 29
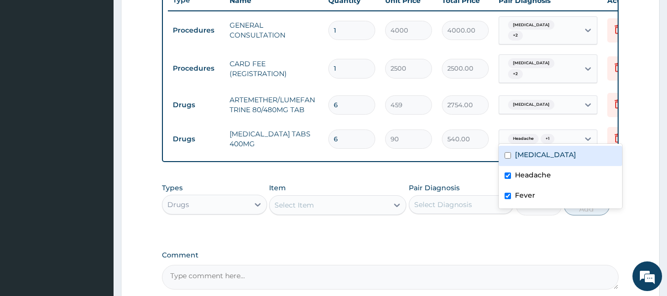
click at [554, 133] on div "Headache + 1" at bounding box center [530, 138] width 52 height 13
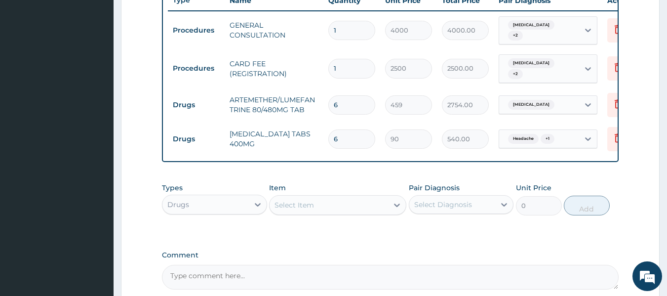
click at [568, 226] on div "Types Drugs Item Select Item Pair Diagnosis Select Diagnosis Unit Price 0 Add" at bounding box center [390, 206] width 457 height 57
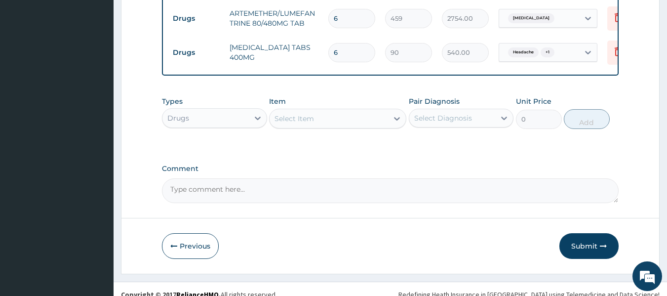
scroll to position [479, 0]
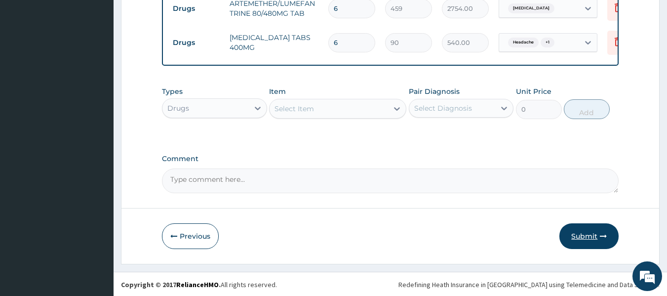
click at [577, 232] on button "Submit" at bounding box center [589, 236] width 59 height 26
click at [581, 236] on button "Submit" at bounding box center [589, 236] width 59 height 26
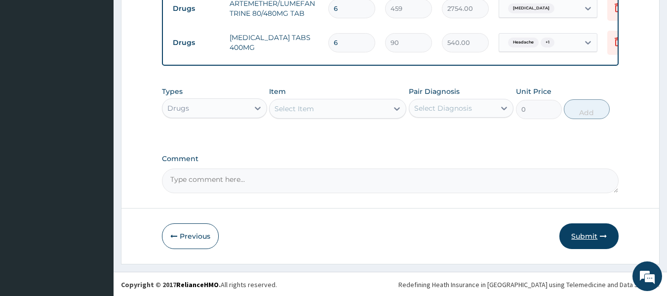
click at [581, 236] on button "Submit" at bounding box center [589, 236] width 59 height 26
click at [602, 234] on icon "button" at bounding box center [603, 236] width 7 height 7
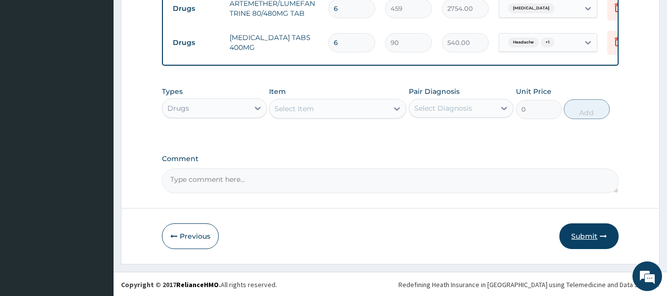
click at [602, 234] on icon "button" at bounding box center [603, 236] width 7 height 7
click at [596, 231] on button "Submit" at bounding box center [589, 236] width 59 height 26
click at [592, 240] on button "Submit" at bounding box center [589, 236] width 59 height 26
click at [593, 238] on button "Submit" at bounding box center [589, 236] width 59 height 26
click at [591, 236] on button "Submit" at bounding box center [589, 236] width 59 height 26
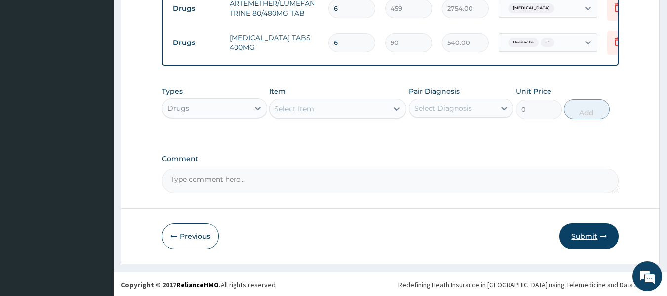
click at [592, 235] on button "Submit" at bounding box center [589, 236] width 59 height 26
click at [593, 233] on button "Submit" at bounding box center [589, 236] width 59 height 26
click at [590, 229] on button "Submit" at bounding box center [589, 236] width 59 height 26
click at [594, 232] on button "Submit" at bounding box center [589, 236] width 59 height 26
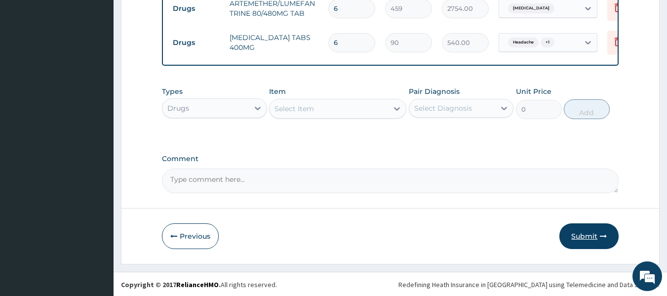
click at [584, 238] on button "Submit" at bounding box center [589, 236] width 59 height 26
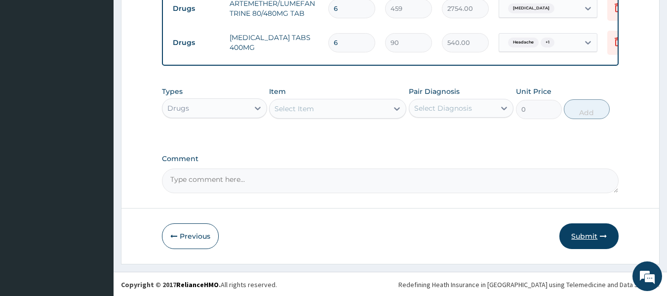
click at [584, 238] on button "Submit" at bounding box center [589, 236] width 59 height 26
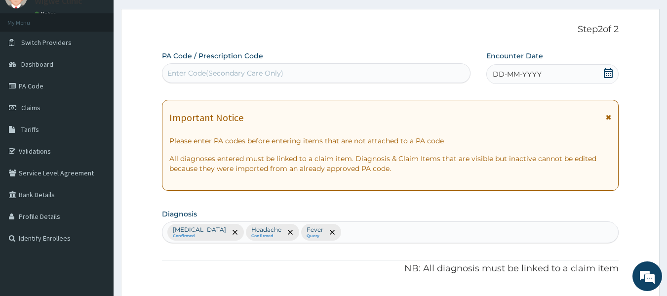
scroll to position [0, 0]
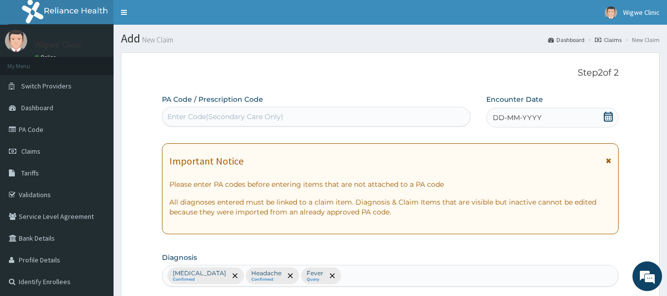
click at [606, 120] on icon at bounding box center [608, 117] width 9 height 10
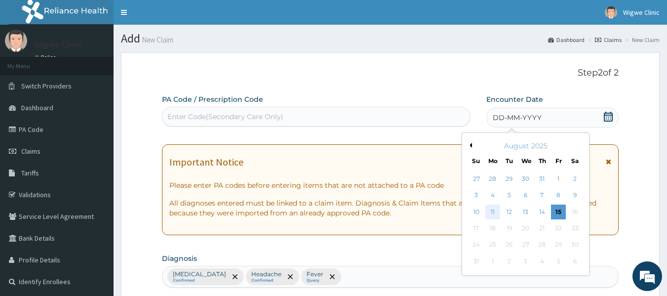
click at [495, 211] on div "11" at bounding box center [492, 211] width 15 height 15
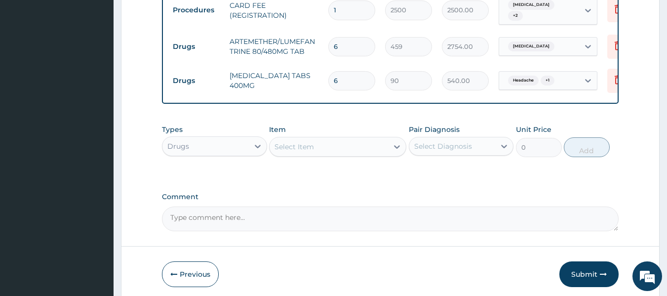
scroll to position [479, 0]
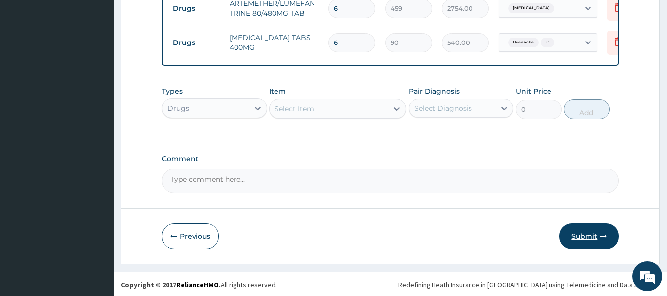
click at [588, 232] on button "Submit" at bounding box center [589, 236] width 59 height 26
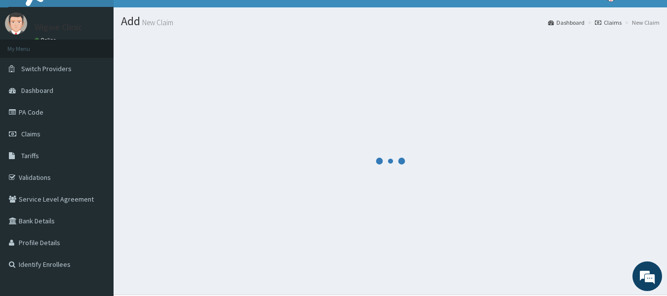
scroll to position [0, 0]
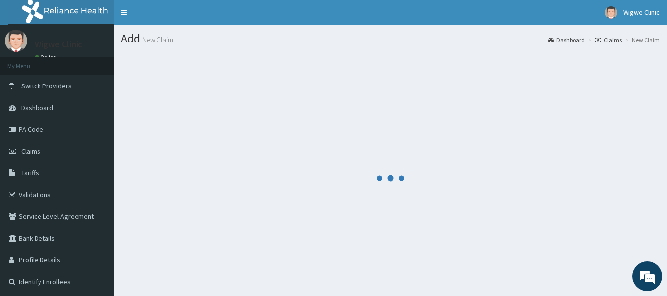
click at [453, 161] on div at bounding box center [390, 177] width 539 height 251
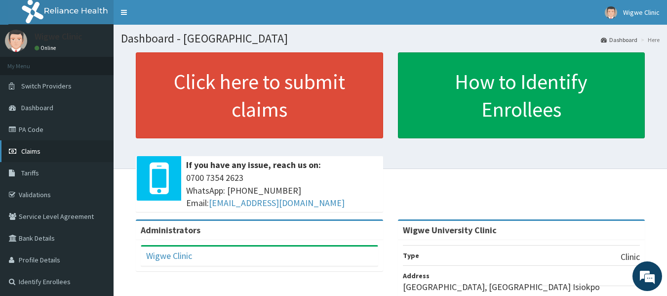
click at [23, 146] on link "Claims" at bounding box center [57, 151] width 114 height 22
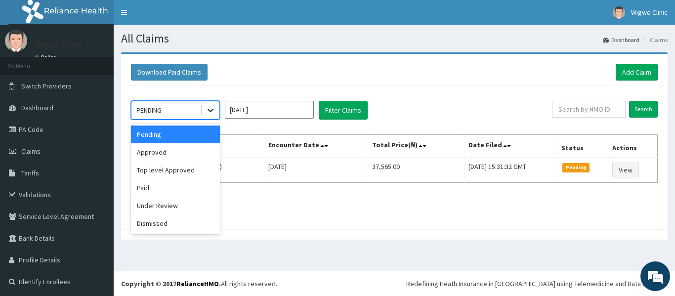
click at [205, 109] on icon at bounding box center [210, 110] width 10 height 10
click at [172, 208] on div "Under Review" at bounding box center [175, 206] width 89 height 18
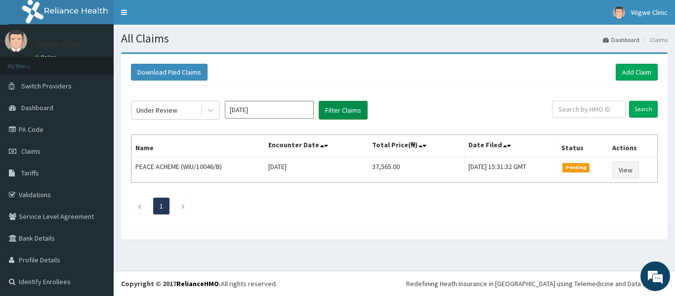
click at [353, 110] on button "Filter Claims" at bounding box center [343, 110] width 49 height 19
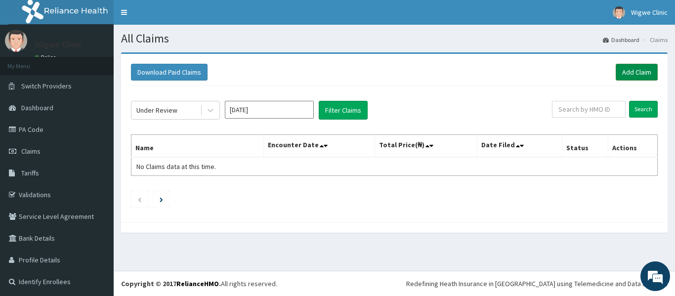
click at [631, 74] on link "Add Claim" at bounding box center [636, 72] width 42 height 17
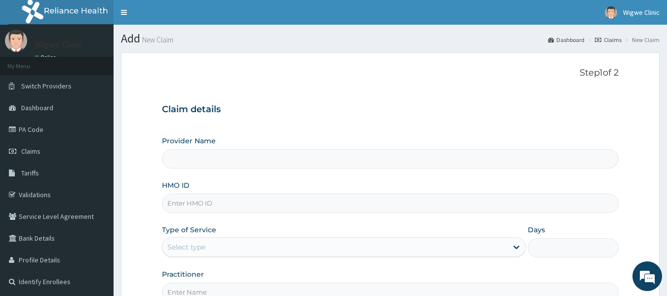
type input "Wigwe University Clinic"
click at [251, 203] on input "HMO ID" at bounding box center [390, 203] width 457 height 19
click at [201, 204] on input "WIU/10046/A" at bounding box center [390, 203] width 457 height 19
type input "WIU/10049/A"
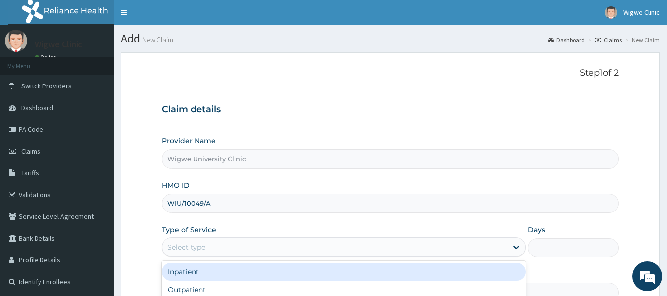
click at [226, 247] on div "Select type" at bounding box center [334, 247] width 345 height 16
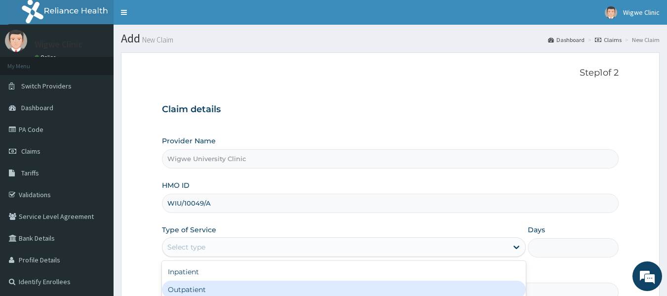
click at [207, 288] on div "Outpatient" at bounding box center [344, 289] width 364 height 18
type input "1"
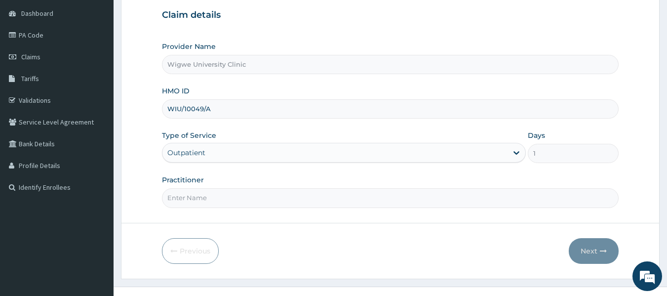
scroll to position [110, 0]
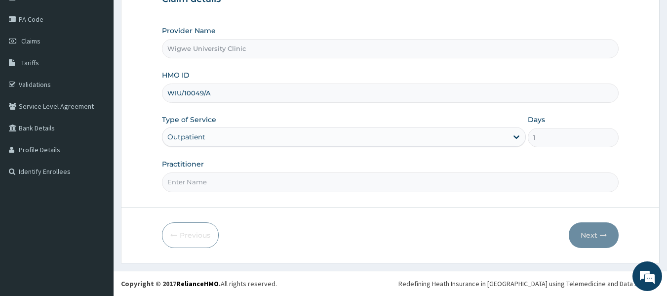
click at [193, 182] on input "Practitioner" at bounding box center [390, 181] width 457 height 19
paste input "[PERSON_NAME]"
type input "[PERSON_NAME]"
click at [594, 240] on button "Next" at bounding box center [594, 235] width 50 height 26
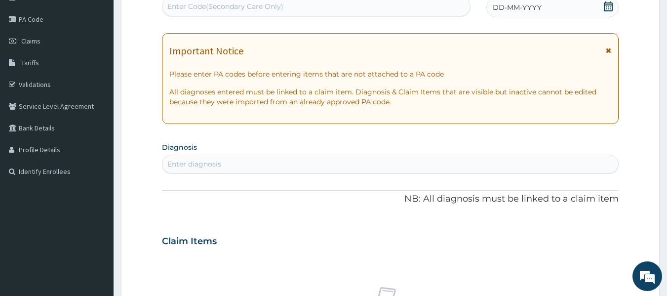
click at [435, 162] on div "Enter diagnosis" at bounding box center [390, 164] width 456 height 16
type input "fever"
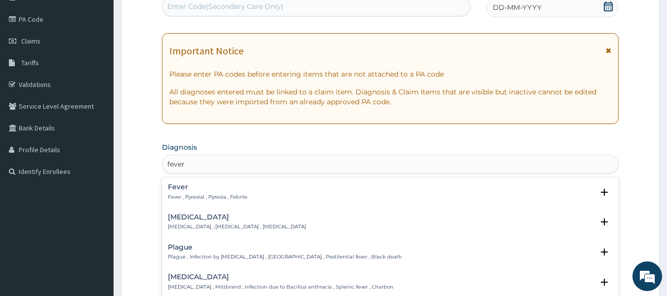
click at [341, 207] on div "Fever Fever , Pyrexial , Pyrexia , Febrile Select Status Query Query covers sus…" at bounding box center [390, 194] width 457 height 30
click at [247, 188] on div "Fever Fever , Pyrexial , Pyrexia , Febrile" at bounding box center [390, 191] width 445 height 17
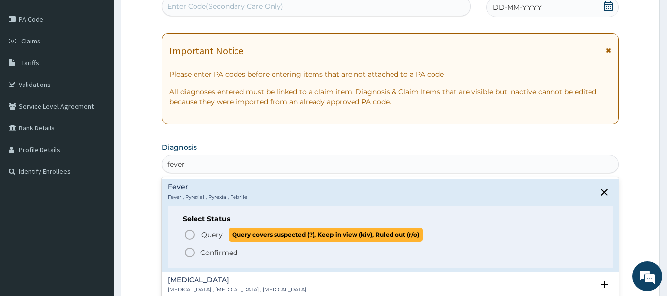
click at [184, 235] on icon "status option query" at bounding box center [190, 235] width 12 height 12
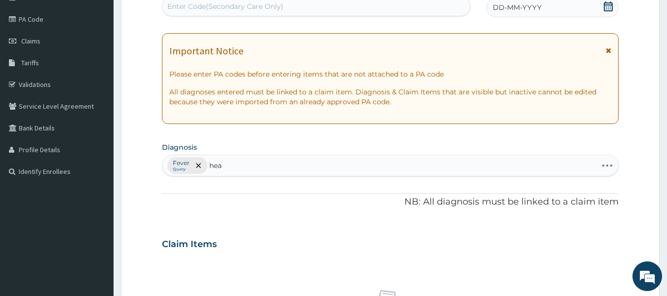
type input "head"
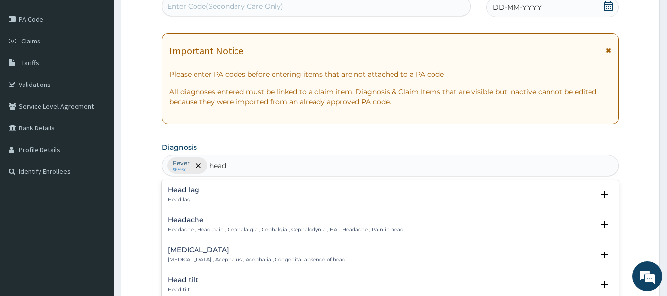
click at [197, 221] on h4 "Headache" at bounding box center [286, 219] width 236 height 7
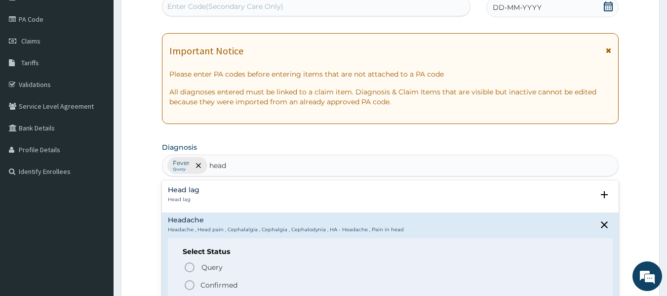
click at [190, 284] on icon "status option filled" at bounding box center [190, 285] width 12 height 12
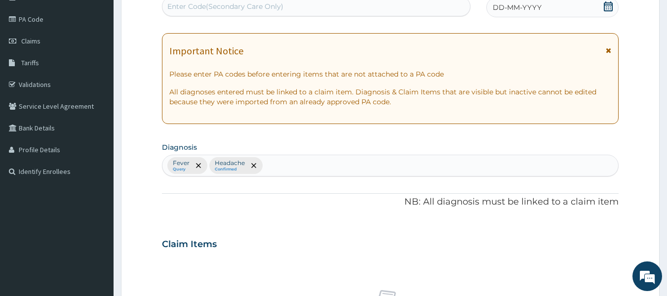
click at [270, 167] on div "Fever Query Headache Confirmed" at bounding box center [390, 165] width 456 height 21
click at [276, 159] on div "Fever Query Headache Confirmed" at bounding box center [390, 165] width 456 height 21
type input "mala"
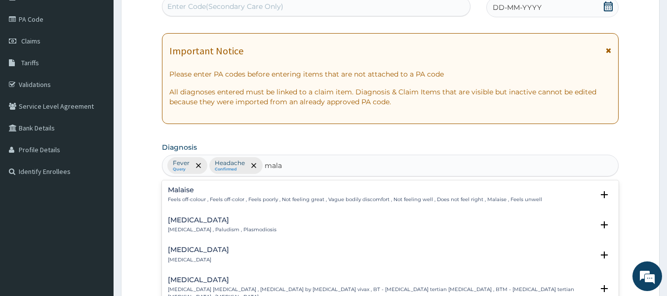
click at [236, 227] on p "Malaria , Paludism , Plasmodiosis" at bounding box center [222, 229] width 109 height 7
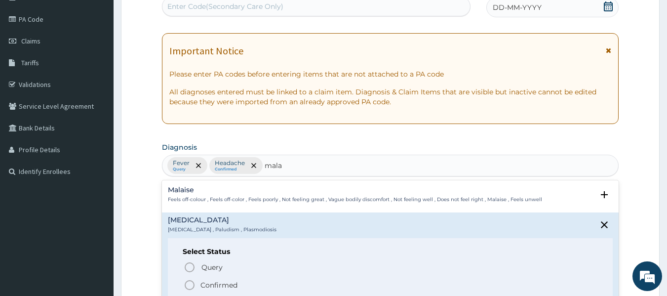
click at [191, 283] on icon "status option filled" at bounding box center [190, 285] width 12 height 12
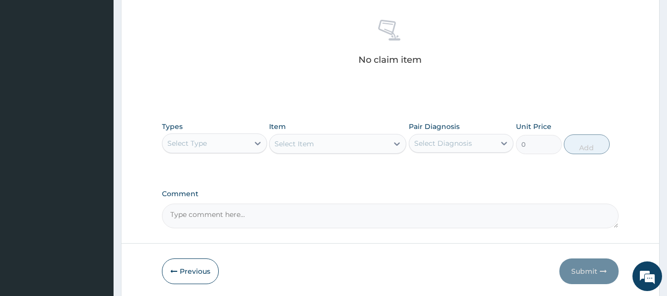
scroll to position [389, 0]
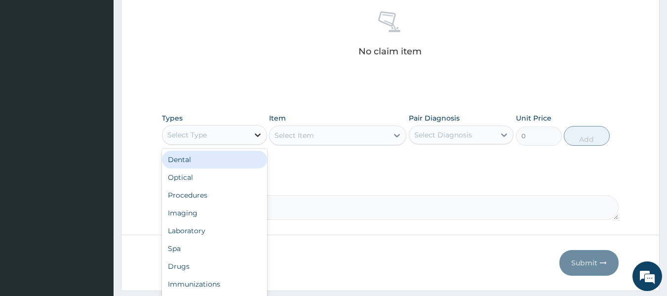
click at [261, 136] on icon at bounding box center [258, 135] width 10 height 10
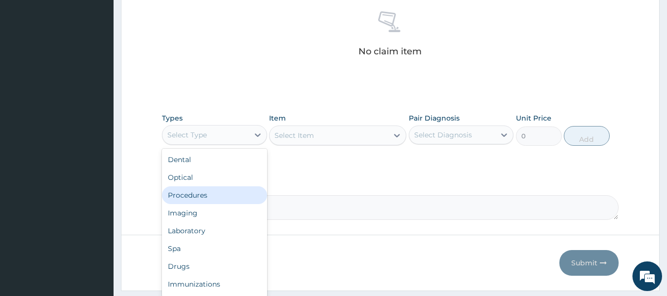
click at [194, 193] on div "Procedures" at bounding box center [214, 195] width 105 height 18
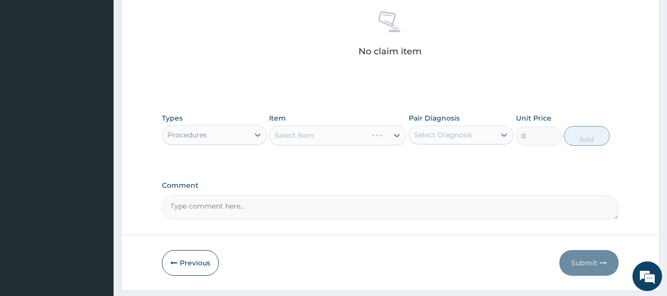
click at [390, 135] on div "Select Item" at bounding box center [337, 135] width 137 height 20
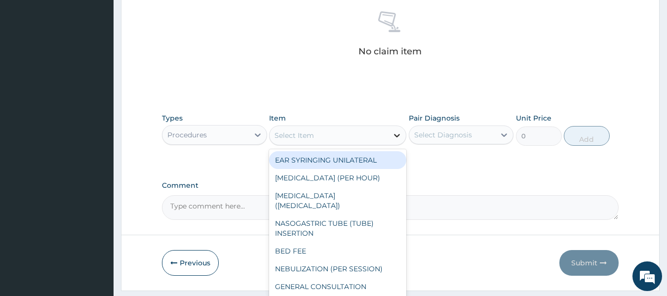
click at [402, 136] on div at bounding box center [397, 135] width 18 height 18
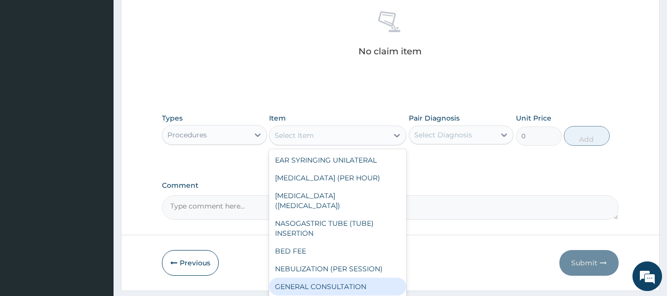
click at [315, 280] on div "GENERAL CONSULTATION" at bounding box center [337, 287] width 137 height 18
type input "4000"
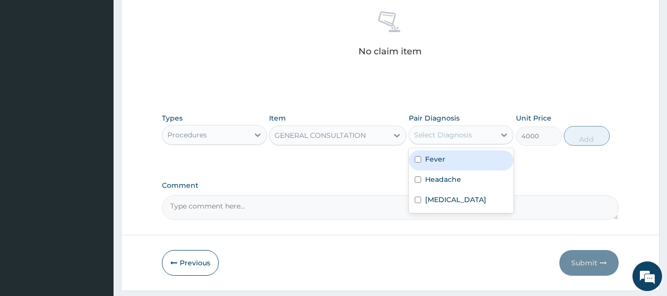
click at [493, 130] on div "Select Diagnosis" at bounding box center [452, 135] width 86 height 16
drag, startPoint x: 419, startPoint y: 163, endPoint x: 420, endPoint y: 154, distance: 9.4
click at [420, 154] on div "Fever" at bounding box center [461, 160] width 105 height 20
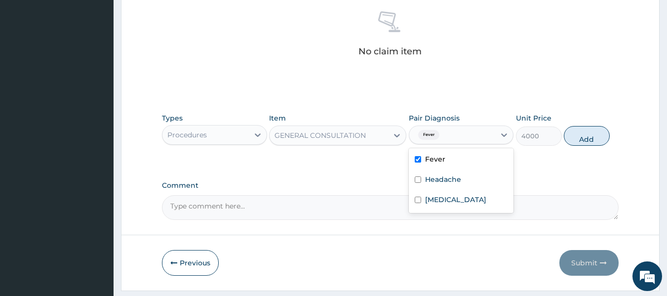
click at [420, 154] on div "Fever" at bounding box center [461, 160] width 105 height 20
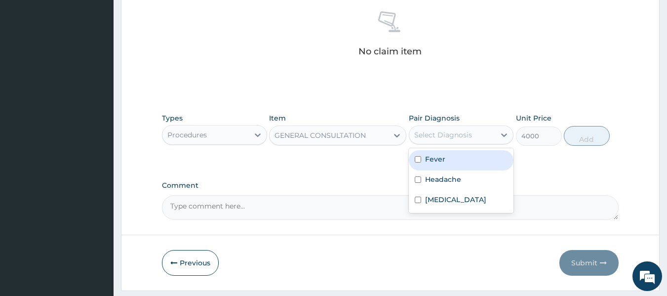
click at [420, 154] on div "Fever" at bounding box center [461, 160] width 105 height 20
checkbox input "true"
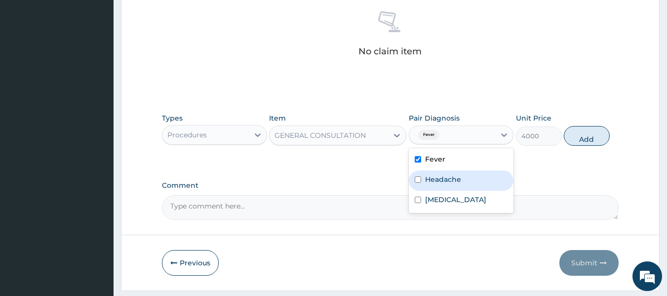
click at [417, 174] on div "Headache" at bounding box center [461, 180] width 105 height 20
checkbox input "true"
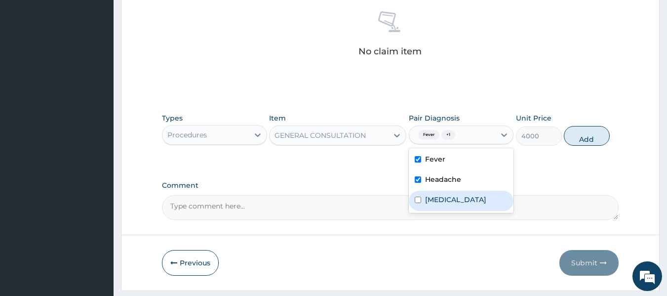
click at [416, 198] on input "checkbox" at bounding box center [418, 200] width 6 height 6
checkbox input "true"
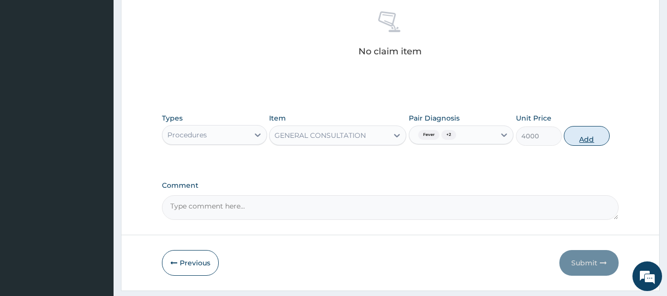
click at [582, 134] on button "Add" at bounding box center [587, 136] width 46 height 20
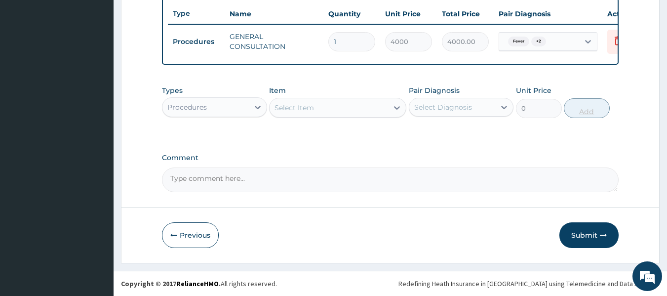
scroll to position [377, 0]
click at [346, 97] on div "Item Select Item" at bounding box center [337, 101] width 137 height 33
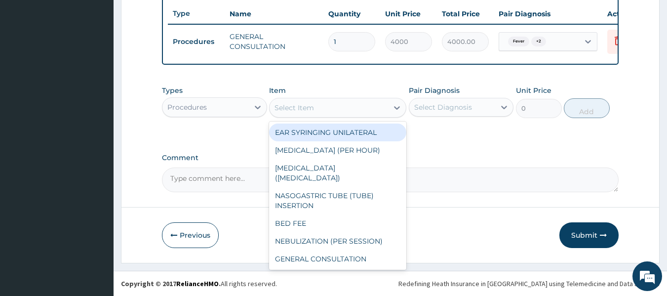
click at [375, 111] on div "Select Item" at bounding box center [329, 108] width 119 height 16
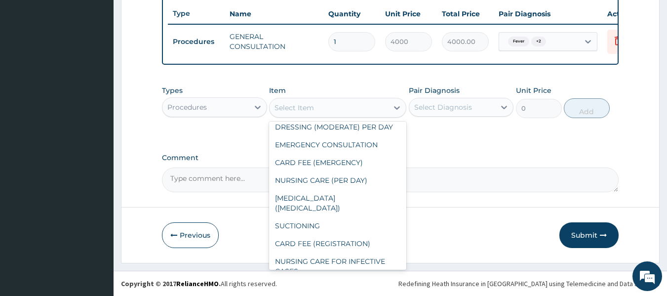
scroll to position [350, 0]
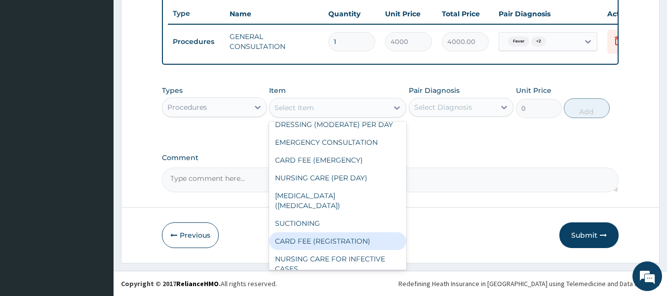
click at [328, 232] on div "CARD FEE (REGISTRATION)" at bounding box center [337, 241] width 137 height 18
type input "2500"
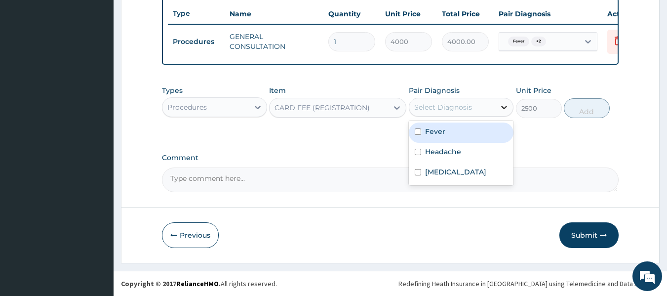
click at [506, 110] on icon at bounding box center [504, 107] width 10 height 10
click at [422, 131] on div "Fever" at bounding box center [461, 132] width 105 height 20
checkbox input "true"
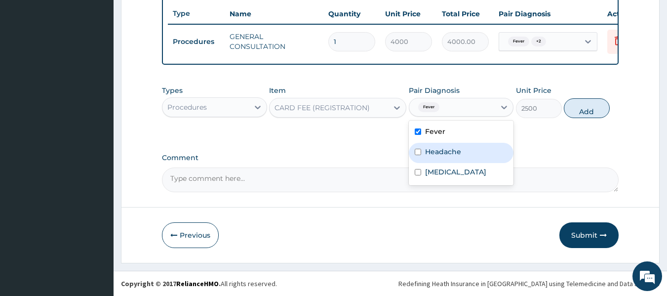
click at [415, 151] on input "checkbox" at bounding box center [418, 152] width 6 height 6
checkbox input "true"
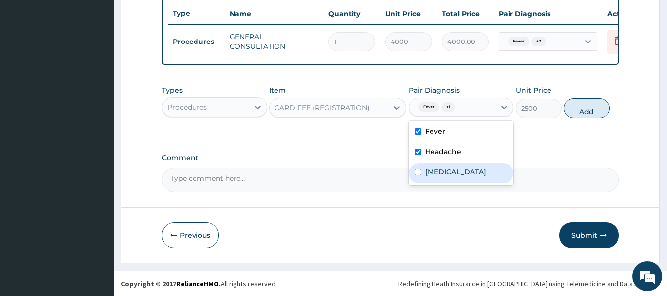
click at [416, 171] on input "checkbox" at bounding box center [418, 172] width 6 height 6
checkbox input "true"
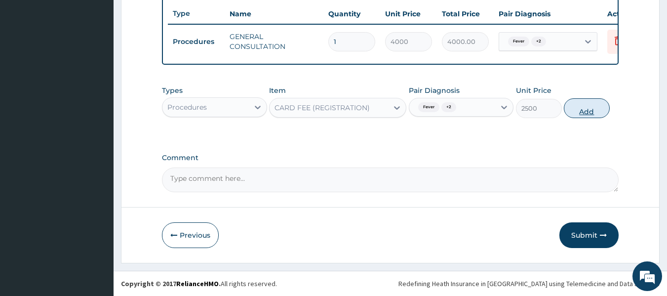
click at [587, 113] on button "Add" at bounding box center [587, 108] width 46 height 20
type input "0"
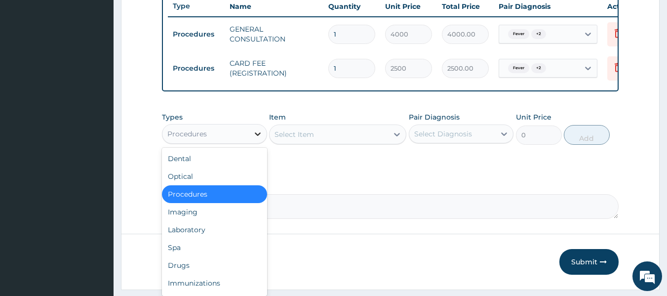
click at [256, 136] on icon at bounding box center [258, 133] width 6 height 3
click at [203, 273] on div "Drugs" at bounding box center [214, 265] width 105 height 18
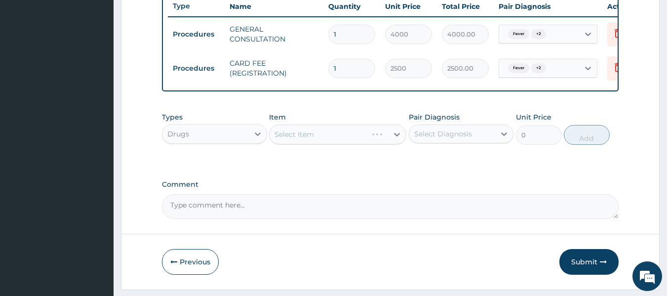
click at [396, 139] on div "Select Item" at bounding box center [337, 134] width 137 height 20
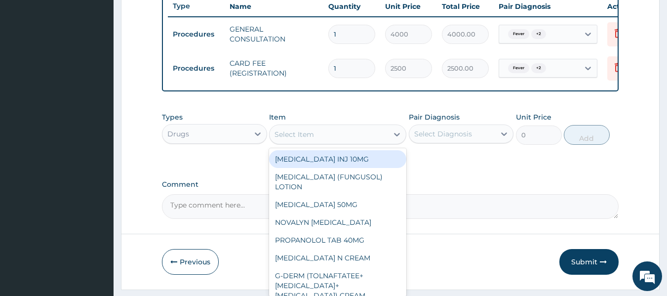
click at [395, 139] on icon at bounding box center [397, 134] width 10 height 10
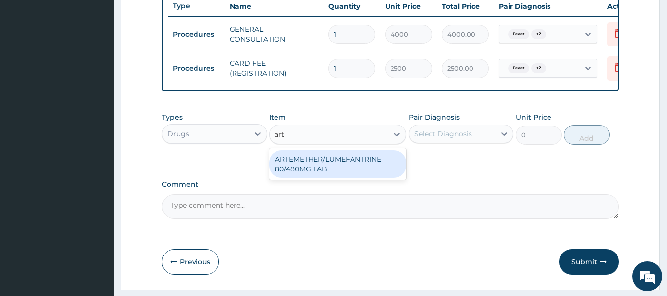
scroll to position [0, 0]
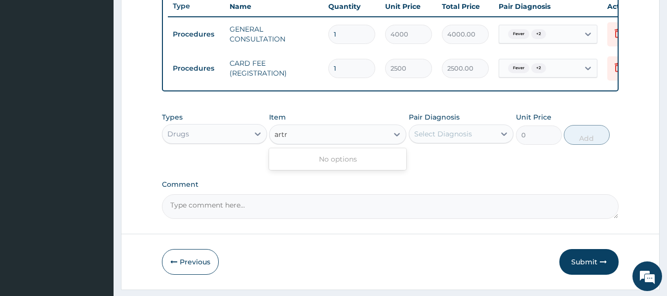
type input "art"
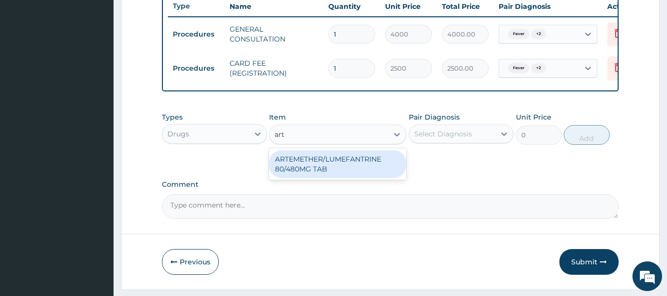
click at [320, 169] on div "ARTEMETHER/LUMEFANTRINE 80/480MG TAB" at bounding box center [337, 164] width 137 height 28
type input "459"
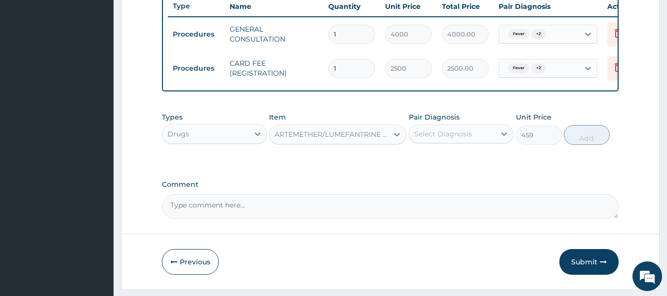
click at [424, 137] on div "Select Diagnosis" at bounding box center [443, 134] width 58 height 10
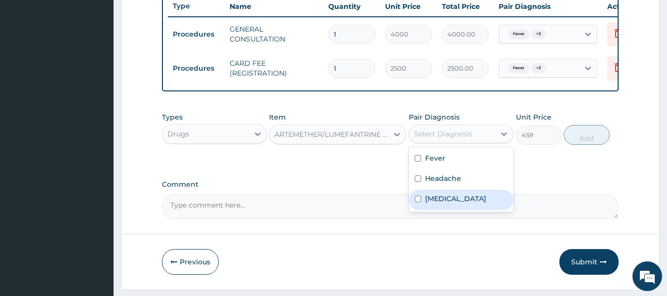
click at [415, 202] on input "checkbox" at bounding box center [418, 199] width 6 height 6
checkbox input "true"
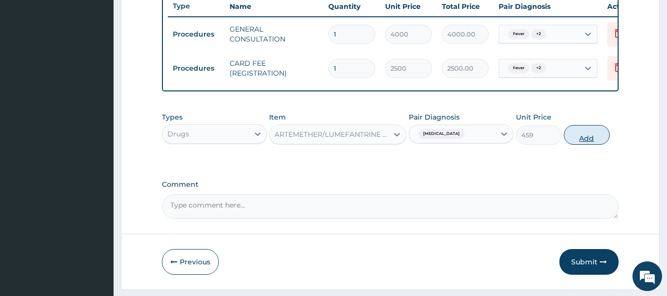
click at [588, 141] on button "Add" at bounding box center [587, 135] width 46 height 20
type input "0"
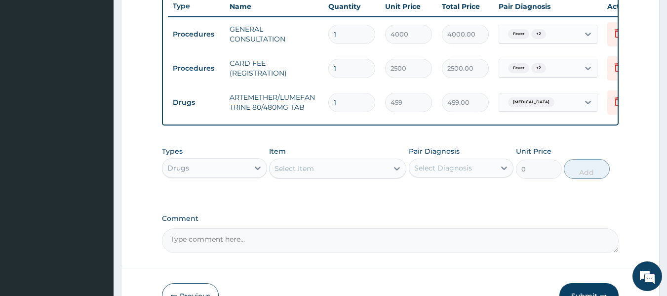
click at [350, 100] on input "1" at bounding box center [351, 102] width 47 height 19
type input "0.00"
type input "6"
type input "2754.00"
type input "6"
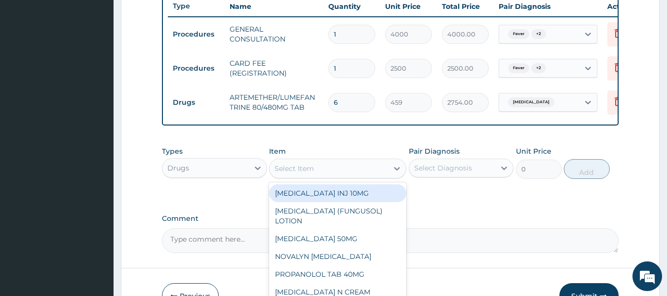
click at [378, 176] on div "Select Item" at bounding box center [329, 168] width 119 height 16
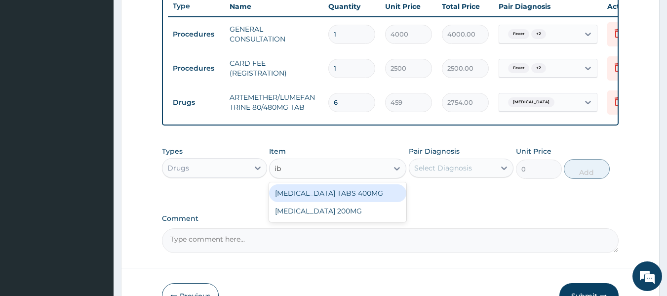
type input "ibu"
click at [354, 202] on div "IBUPROFEN TABS 400MG" at bounding box center [337, 193] width 137 height 18
type input "90"
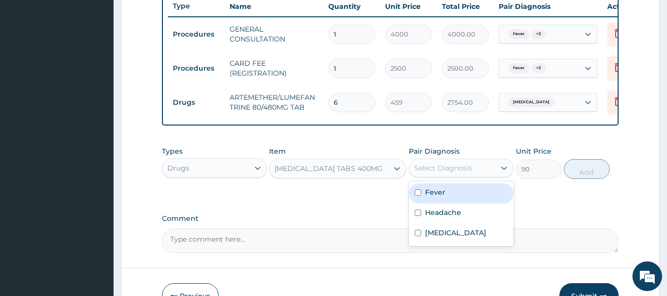
click at [462, 173] on div "Select Diagnosis" at bounding box center [443, 168] width 58 height 10
click at [418, 196] on input "checkbox" at bounding box center [418, 192] width 6 height 6
checkbox input "true"
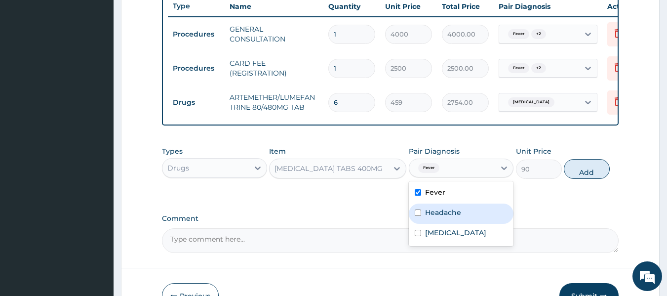
click at [416, 216] on input "checkbox" at bounding box center [418, 212] width 6 height 6
checkbox input "true"
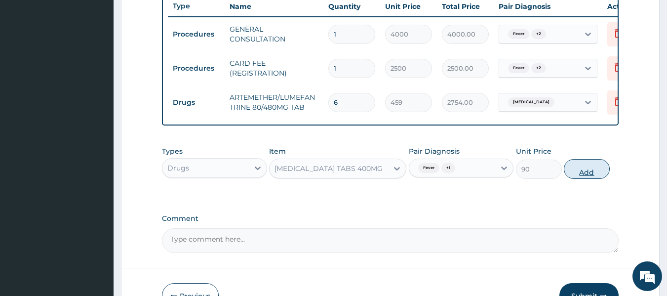
click at [586, 178] on button "Add" at bounding box center [587, 169] width 46 height 20
type input "0"
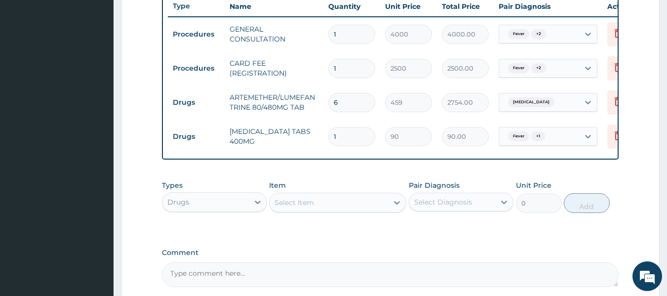
click at [342, 137] on input "1" at bounding box center [351, 136] width 47 height 19
type input "0.00"
type input "6"
type input "540.00"
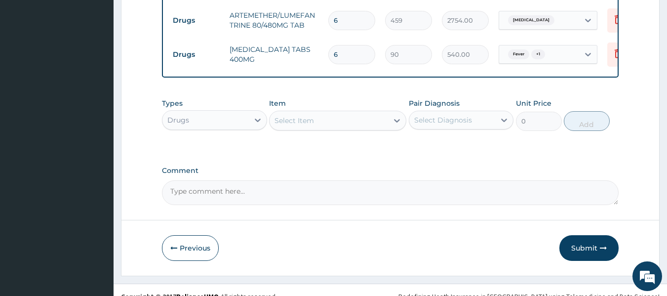
scroll to position [459, 0]
type input "6"
click at [587, 249] on button "Submit" at bounding box center [589, 248] width 59 height 26
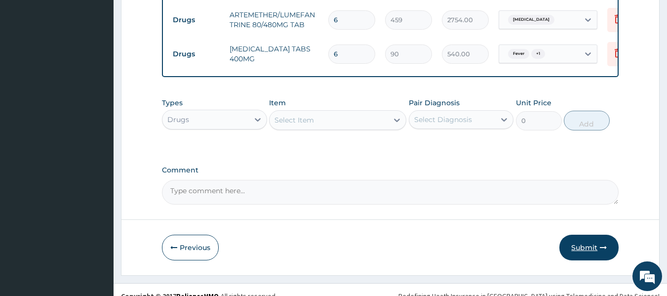
click at [587, 249] on button "Submit" at bounding box center [589, 248] width 59 height 26
click at [585, 254] on button "Submit" at bounding box center [589, 248] width 59 height 26
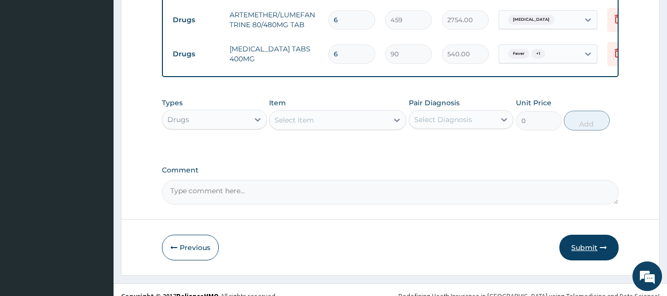
click at [585, 254] on button "Submit" at bounding box center [589, 248] width 59 height 26
click at [600, 260] on button "Submit" at bounding box center [589, 248] width 59 height 26
click at [610, 254] on button "Submit" at bounding box center [589, 248] width 59 height 26
click at [602, 251] on icon "button" at bounding box center [603, 247] width 7 height 7
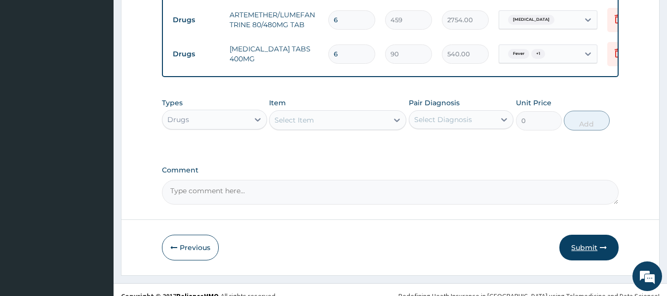
click at [601, 251] on icon "button" at bounding box center [603, 247] width 7 height 7
click at [595, 254] on button "Submit" at bounding box center [589, 248] width 59 height 26
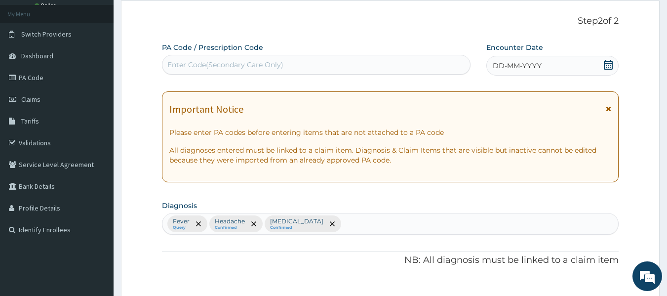
scroll to position [51, 0]
click at [612, 66] on icon at bounding box center [608, 65] width 10 height 10
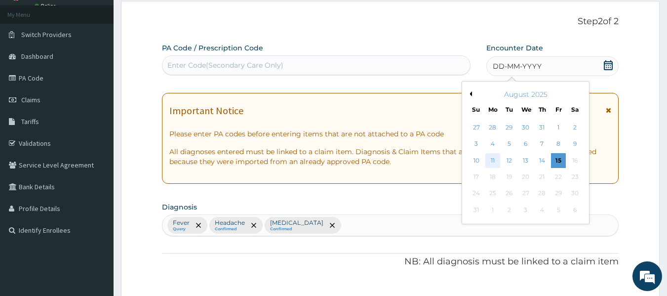
click at [495, 164] on div "11" at bounding box center [492, 160] width 15 height 15
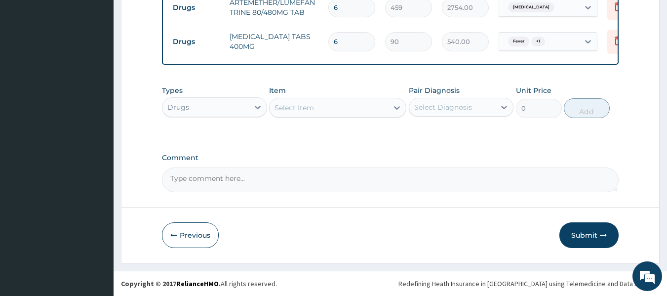
scroll to position [479, 0]
click at [579, 236] on button "Submit" at bounding box center [589, 235] width 59 height 26
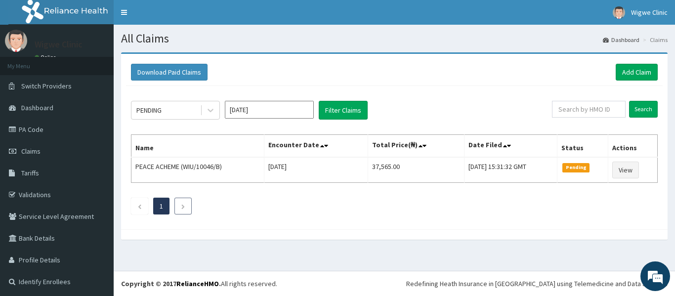
click at [182, 211] on li at bounding box center [182, 206] width 17 height 17
click at [221, 108] on div "PENDING [DATE] Filter Claims" at bounding box center [341, 110] width 421 height 19
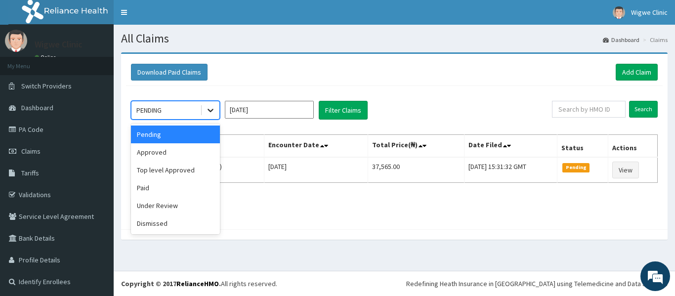
click at [210, 108] on icon at bounding box center [210, 110] width 10 height 10
click at [172, 204] on div "Under Review" at bounding box center [175, 206] width 89 height 18
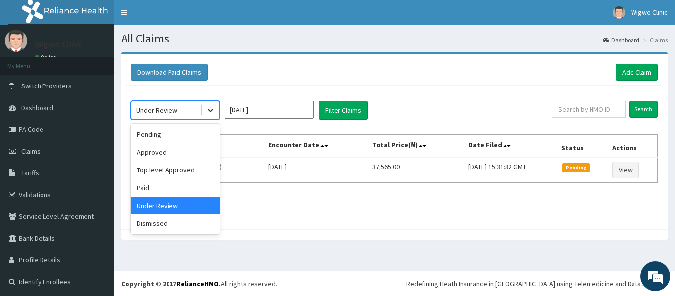
click at [212, 111] on icon at bounding box center [210, 110] width 10 height 10
click at [174, 221] on div "Dismissed" at bounding box center [175, 223] width 89 height 18
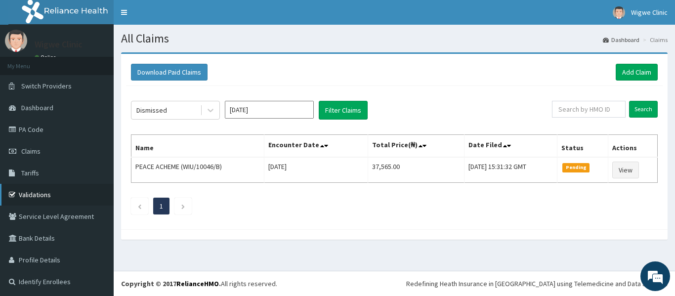
click at [40, 197] on link "Validations" at bounding box center [57, 195] width 114 height 22
click at [635, 73] on link "Add Claim" at bounding box center [636, 72] width 42 height 17
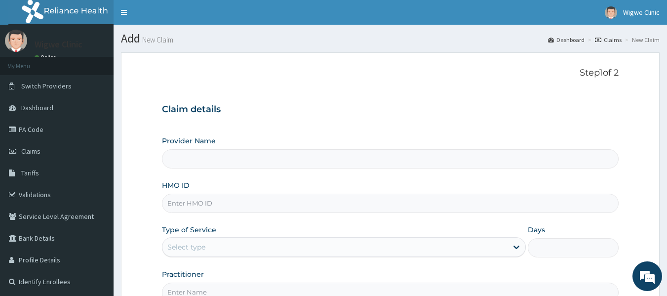
type input "Wigwe University Clinic"
click at [193, 193] on div "HMO ID" at bounding box center [390, 196] width 457 height 33
click at [195, 204] on input "HMO ID" at bounding box center [390, 203] width 457 height 19
click at [202, 203] on input "WIU/10060/A" at bounding box center [390, 203] width 457 height 19
type input "WIU/10065/A"
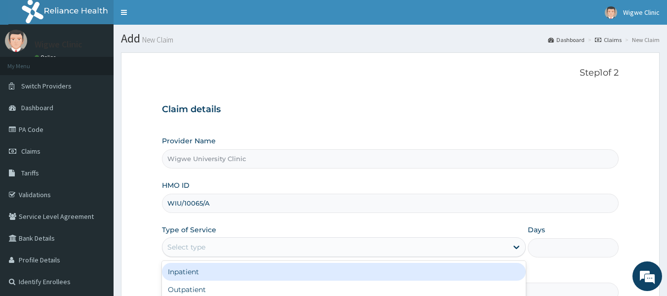
click at [314, 244] on div "Select type" at bounding box center [334, 247] width 345 height 16
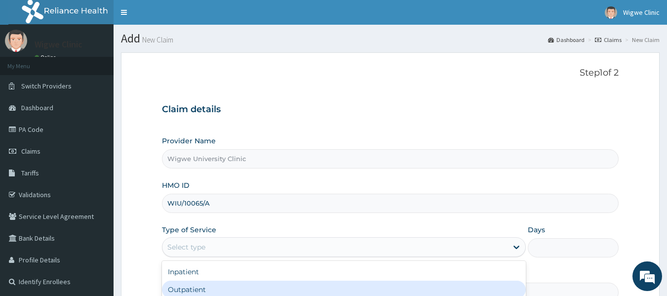
click at [210, 291] on div "Outpatient" at bounding box center [344, 289] width 364 height 18
type input "1"
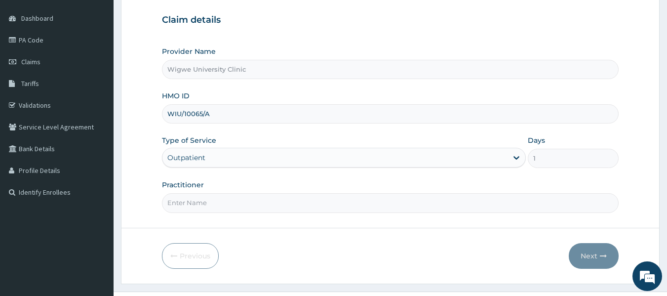
scroll to position [90, 0]
paste input "[PERSON_NAME]"
type input "[PERSON_NAME]"
click at [319, 156] on div "Outpatient" at bounding box center [334, 157] width 345 height 16
click at [225, 203] on input "Practitioner" at bounding box center [390, 202] width 457 height 19
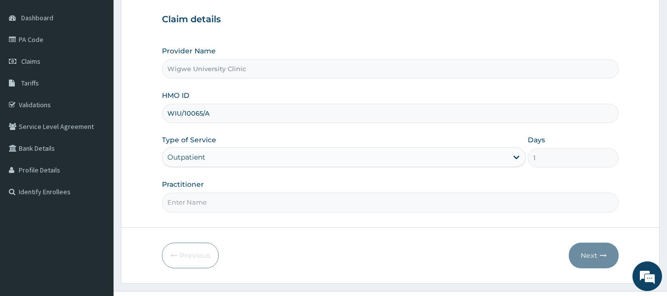
paste input "[PERSON_NAME]"
type input "[PERSON_NAME]"
click at [596, 247] on button "Next" at bounding box center [594, 255] width 50 height 26
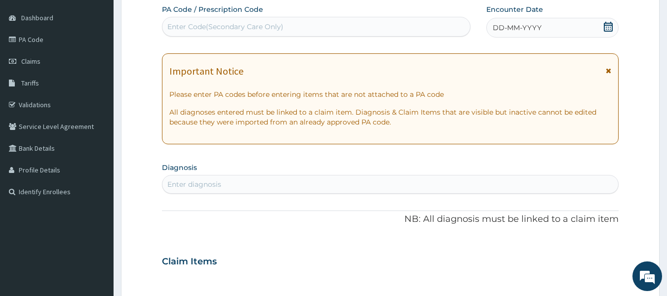
click at [606, 28] on icon at bounding box center [608, 27] width 10 height 10
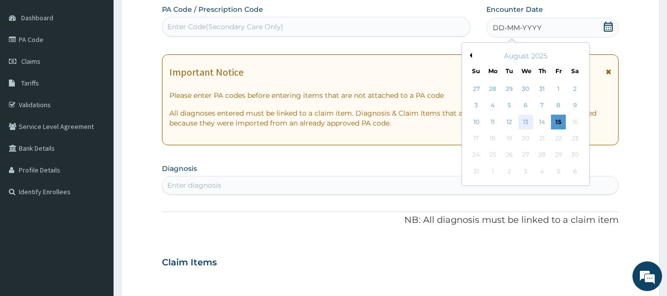
click at [525, 123] on div "13" at bounding box center [526, 122] width 15 height 15
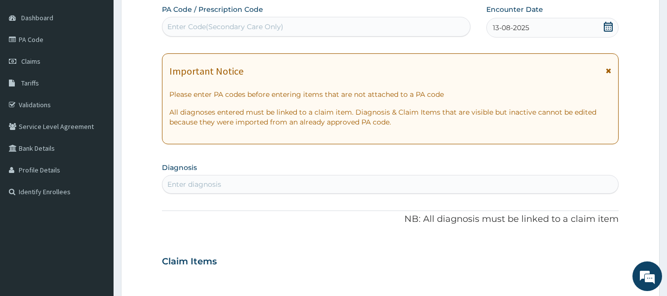
click at [235, 182] on div "Enter diagnosis" at bounding box center [390, 184] width 456 height 16
type input "mala"
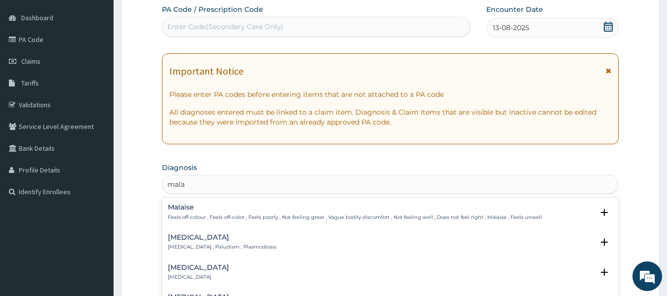
click at [198, 239] on h4 "Malaria" at bounding box center [222, 237] width 109 height 7
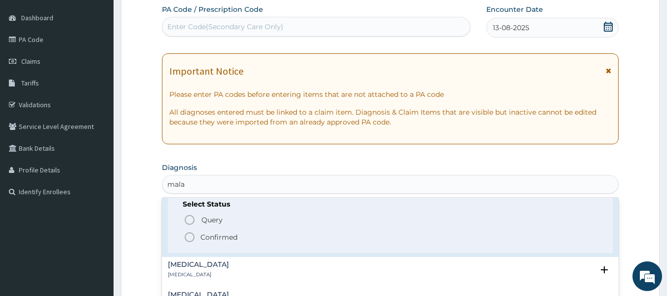
scroll to position [68, 0]
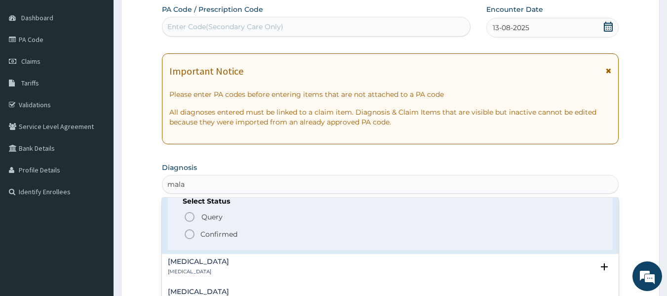
click at [188, 232] on icon "status option filled" at bounding box center [190, 234] width 12 height 12
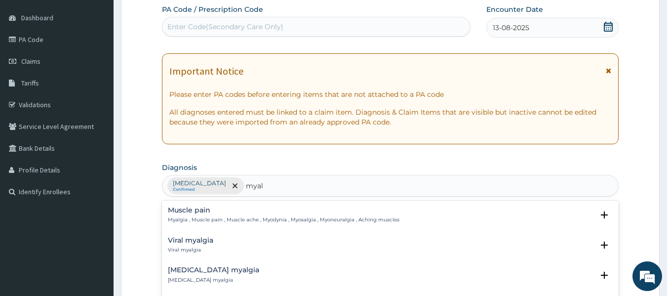
type input "myalg"
click at [204, 215] on div "Muscle pain Myalgia , Muscle pain , Muscle ache , Myodynia , Myosalgia , Myoneu…" at bounding box center [284, 214] width 232 height 17
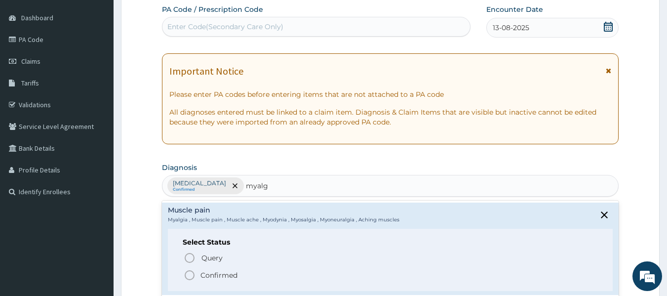
click at [189, 278] on icon "status option filled" at bounding box center [190, 275] width 12 height 12
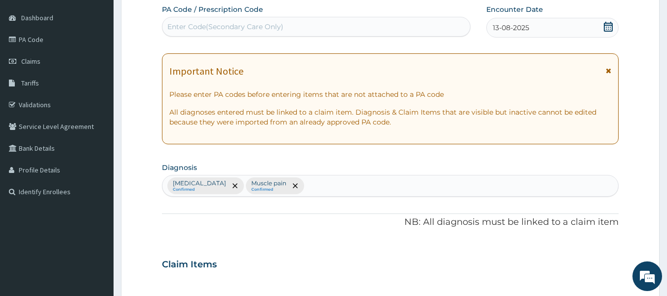
click at [282, 185] on div "Malaria Confirmed Muscle pain Confirmed" at bounding box center [390, 185] width 456 height 21
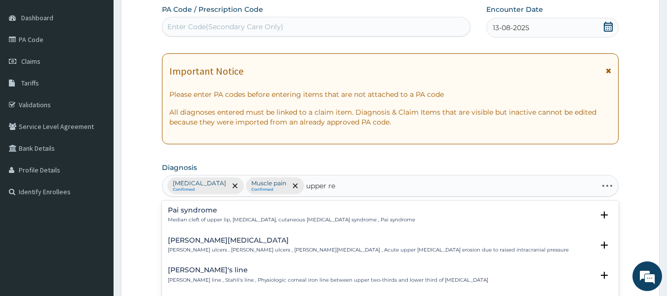
type input "upper res"
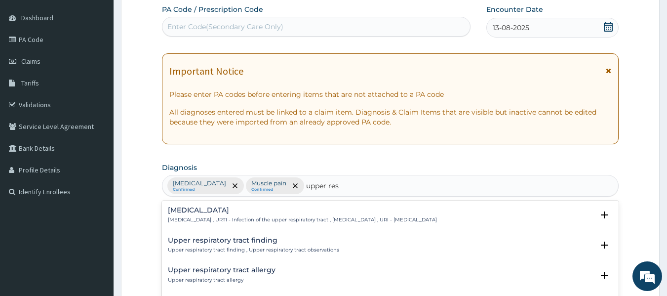
click at [262, 217] on p "Upper respiratory infection , URTI - Infection of the upper respiratory tract ,…" at bounding box center [302, 219] width 269 height 7
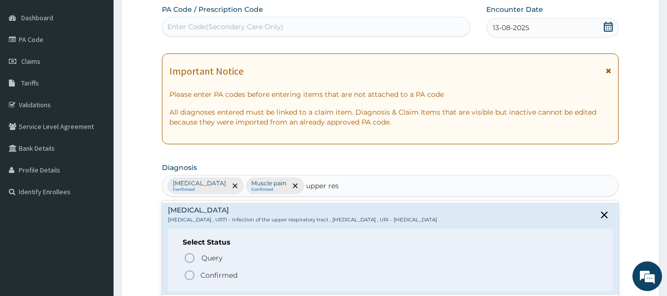
click at [193, 276] on icon "status option filled" at bounding box center [190, 275] width 12 height 12
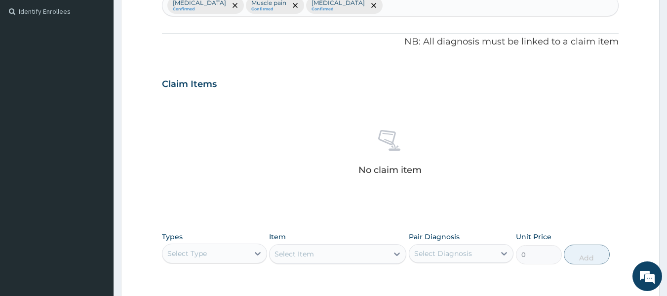
scroll to position [271, 0]
click at [261, 250] on icon at bounding box center [258, 253] width 10 height 10
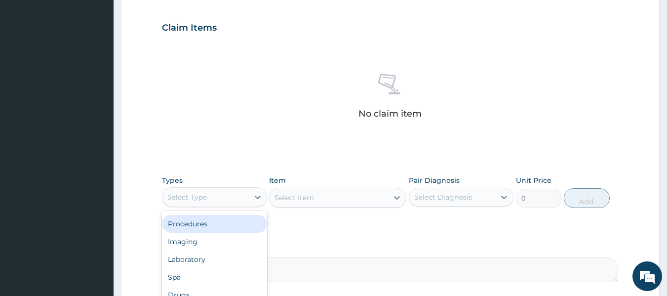
scroll to position [327, 0]
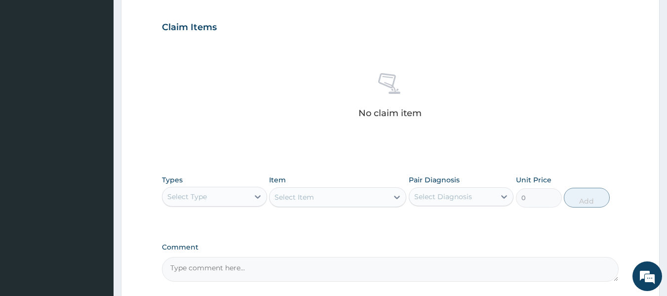
drag, startPoint x: 309, startPoint y: 139, endPoint x: 454, endPoint y: 68, distance: 161.2
click at [454, 68] on div "No claim item" at bounding box center [390, 97] width 457 height 114
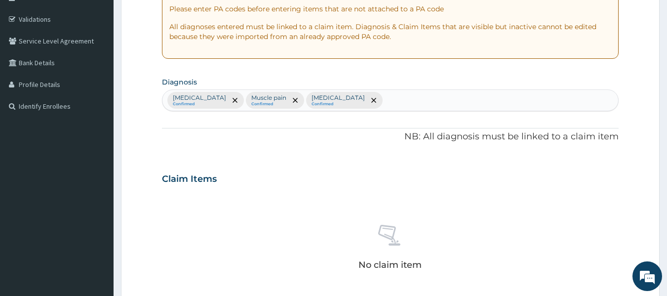
scroll to position [172, 0]
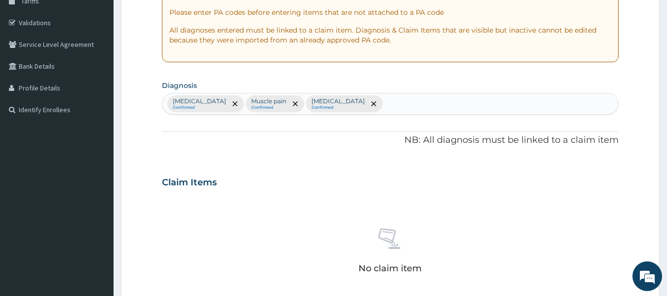
click at [389, 104] on div "Malaria Confirmed Muscle pain Confirmed Upper respiratory infection Confirmed" at bounding box center [390, 103] width 456 height 21
type input "fever"
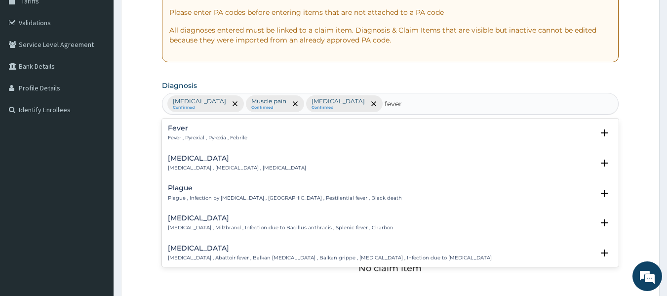
click at [319, 134] on div "Fever Fever , Pyrexial , Pyrexia , Febrile" at bounding box center [390, 132] width 445 height 17
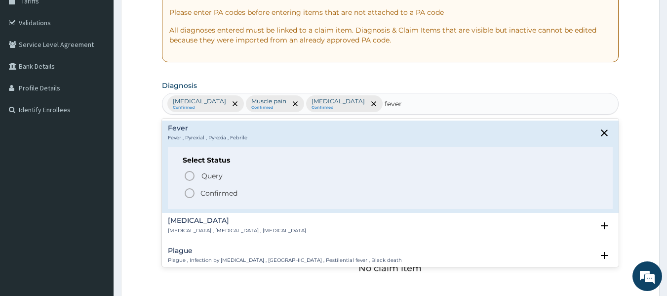
click at [188, 193] on icon "status option filled" at bounding box center [190, 193] width 12 height 12
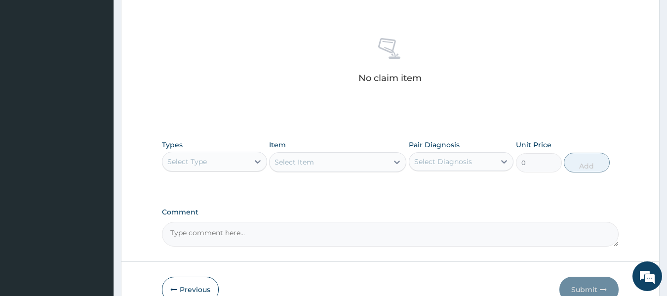
scroll to position [363, 0]
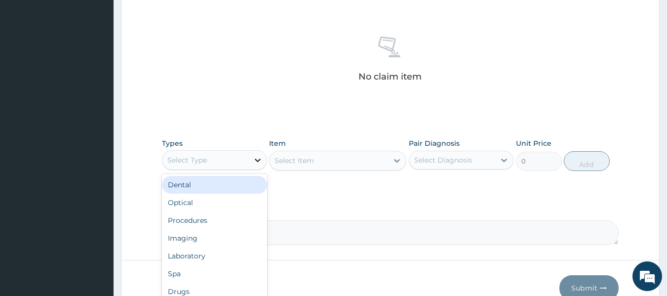
click at [256, 160] on icon at bounding box center [258, 160] width 6 height 3
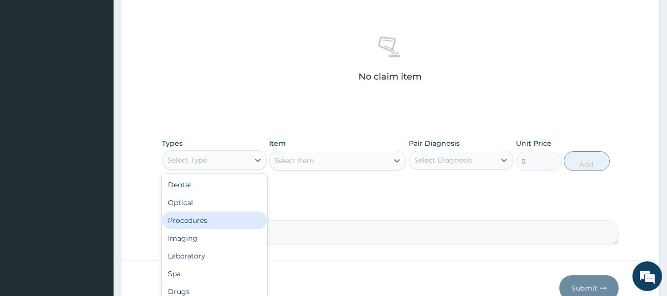
click at [211, 221] on div "Procedures" at bounding box center [214, 220] width 105 height 18
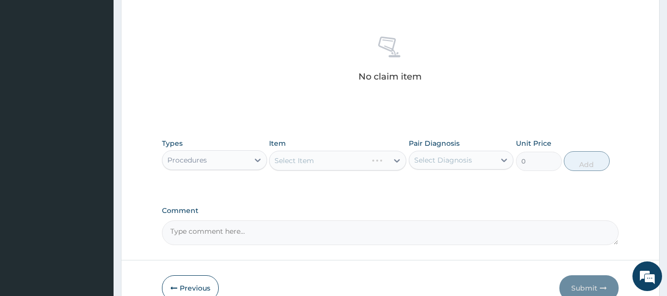
click at [392, 161] on div "Select Item" at bounding box center [337, 161] width 137 height 20
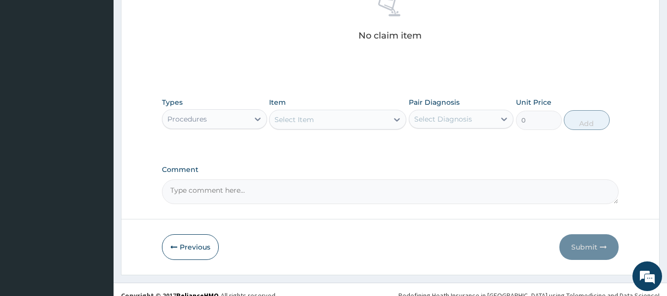
scroll to position [416, 0]
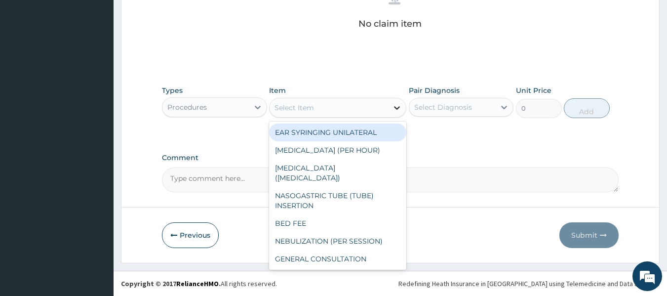
click at [400, 107] on icon at bounding box center [397, 108] width 10 height 10
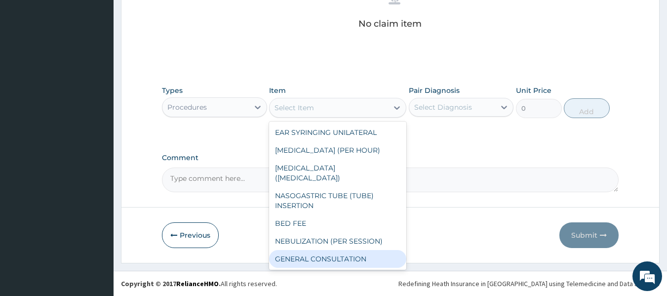
click at [344, 250] on div "GENERAL CONSULTATION" at bounding box center [337, 259] width 137 height 18
type input "4000"
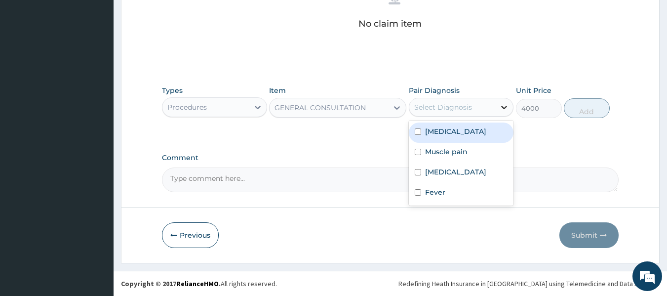
click at [502, 105] on icon at bounding box center [504, 107] width 10 height 10
click at [416, 135] on div "[MEDICAL_DATA]" at bounding box center [461, 132] width 105 height 20
checkbox input "true"
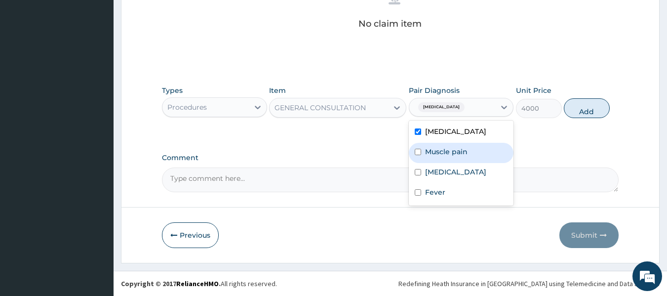
click at [416, 153] on input "checkbox" at bounding box center [418, 152] width 6 height 6
checkbox input "true"
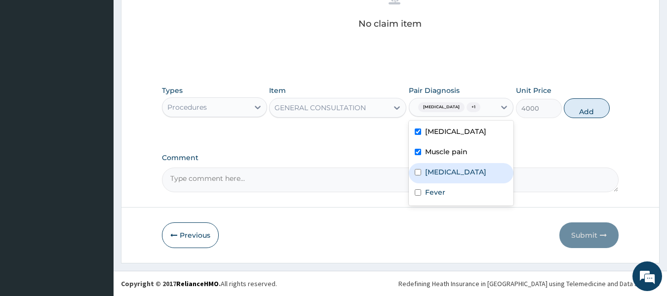
click at [419, 175] on input "checkbox" at bounding box center [418, 172] width 6 height 6
checkbox input "true"
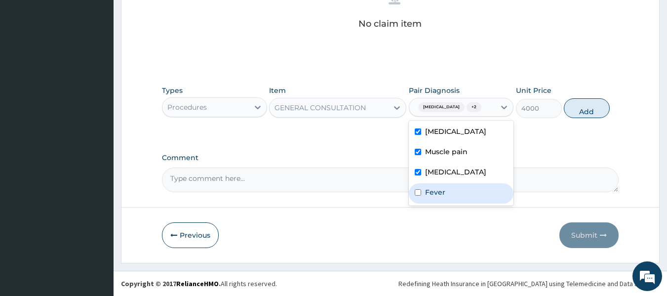
click at [419, 196] on input "checkbox" at bounding box center [418, 192] width 6 height 6
checkbox input "true"
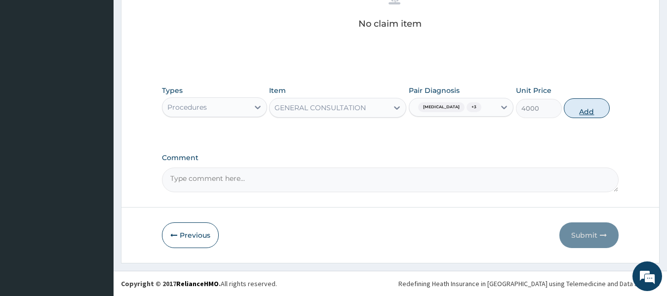
click at [582, 112] on button "Add" at bounding box center [587, 108] width 46 height 20
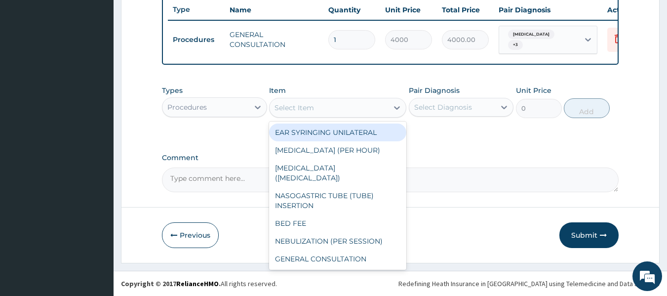
click at [373, 108] on div "Select Item" at bounding box center [329, 108] width 119 height 16
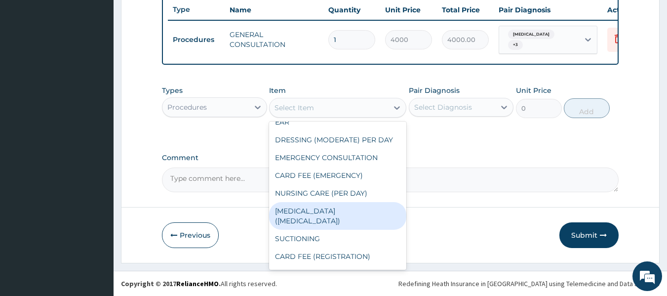
scroll to position [335, 0]
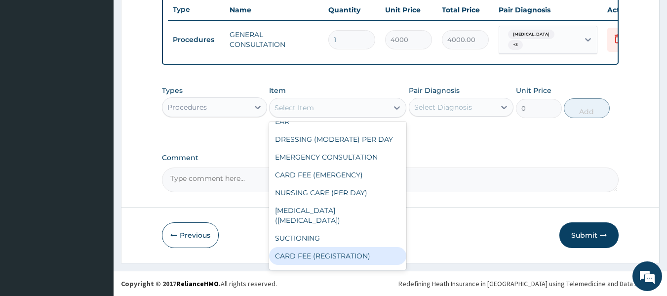
click at [301, 250] on div "CARD FEE (REGISTRATION)" at bounding box center [337, 256] width 137 height 18
type input "2500"
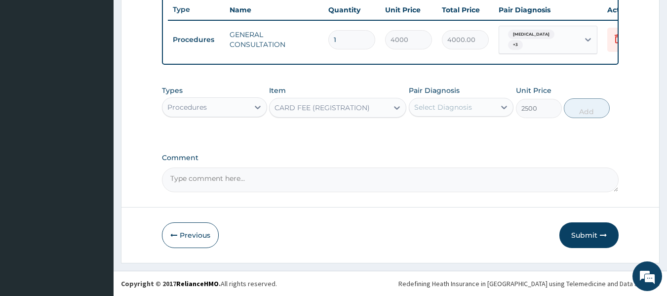
click at [492, 107] on div "Select Diagnosis" at bounding box center [452, 107] width 86 height 16
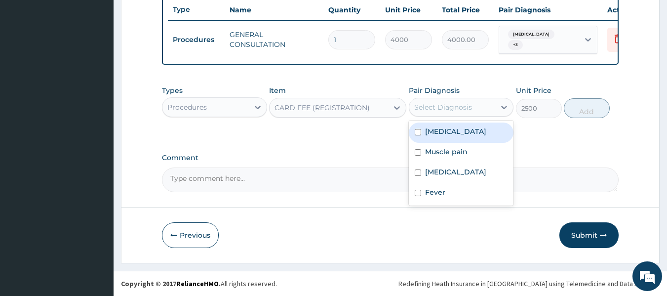
click at [420, 129] on input "checkbox" at bounding box center [418, 132] width 6 height 6
checkbox input "true"
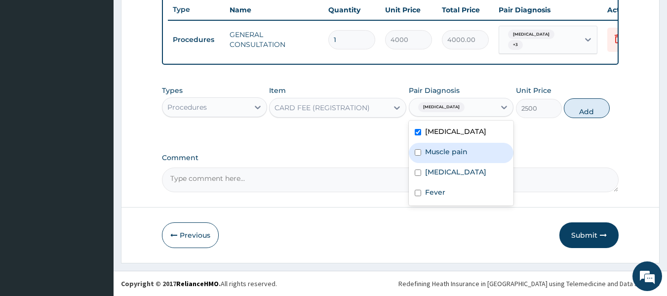
click at [416, 148] on div "Muscle pain" at bounding box center [461, 153] width 105 height 20
checkbox input "true"
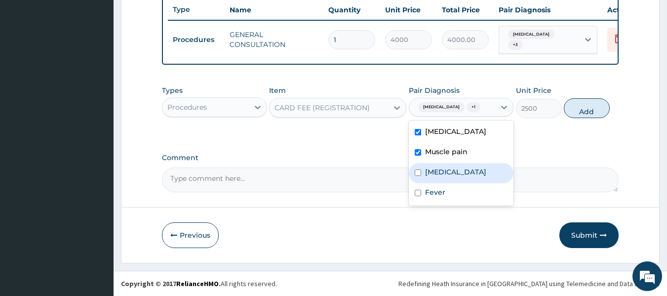
click at [415, 176] on input "checkbox" at bounding box center [418, 172] width 6 height 6
checkbox input "true"
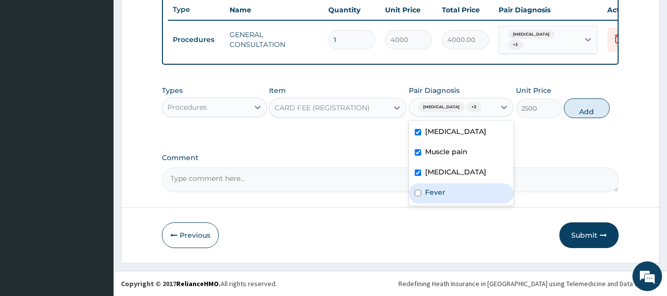
click at [414, 198] on div "Fever" at bounding box center [461, 193] width 105 height 20
checkbox input "true"
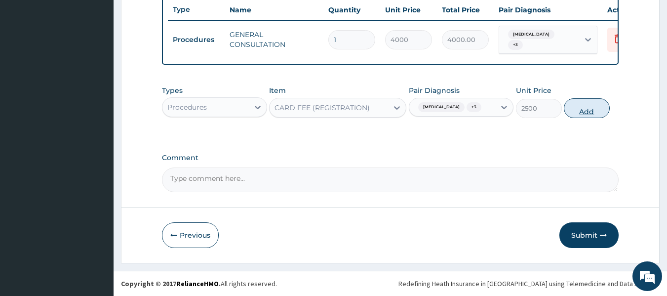
click at [593, 112] on button "Add" at bounding box center [587, 108] width 46 height 20
type input "0"
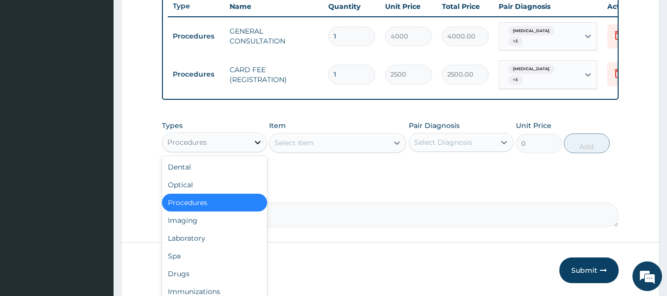
click at [252, 143] on div at bounding box center [258, 142] width 18 height 18
click at [199, 269] on div "Drugs" at bounding box center [214, 274] width 105 height 18
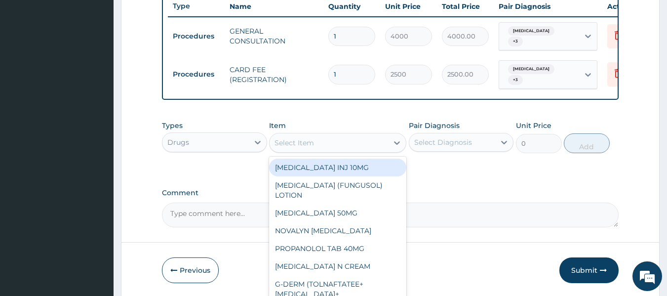
click at [334, 144] on div "Select Item" at bounding box center [329, 143] width 119 height 16
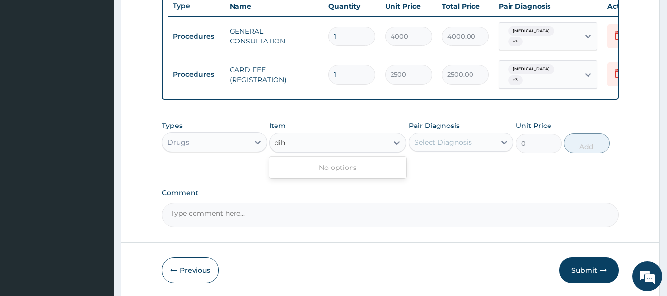
type input "dihy"
click at [391, 139] on div at bounding box center [397, 143] width 18 height 18
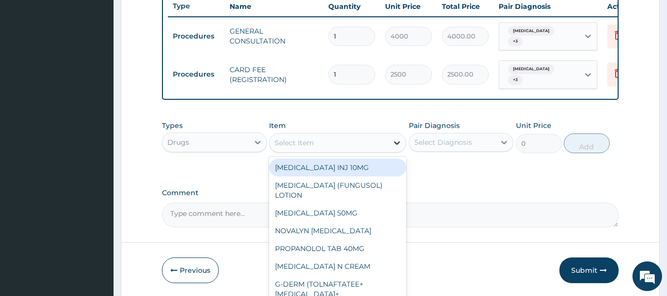
click at [391, 139] on div at bounding box center [397, 143] width 18 height 18
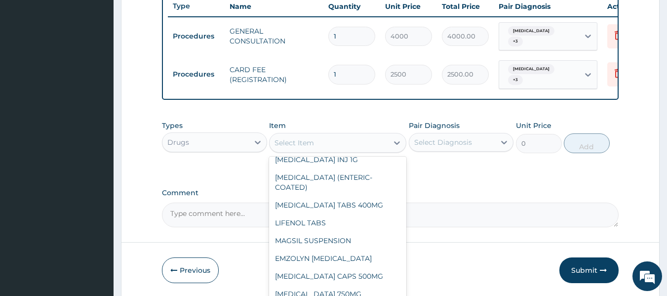
scroll to position [0, 0]
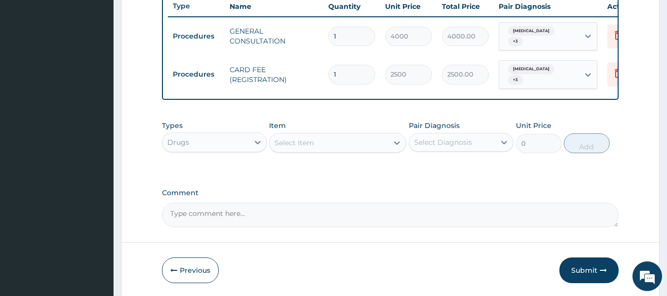
click at [284, 142] on div "Select Item" at bounding box center [295, 143] width 40 height 10
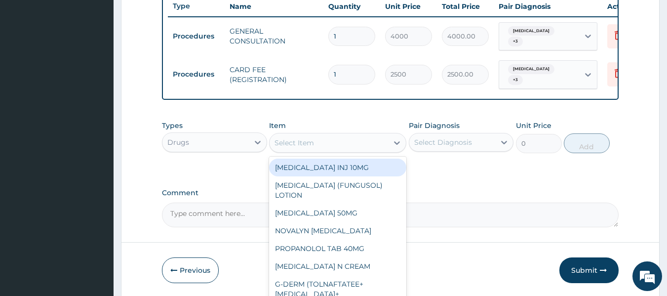
click at [284, 142] on div "Select Item" at bounding box center [295, 143] width 40 height 10
type input "ar"
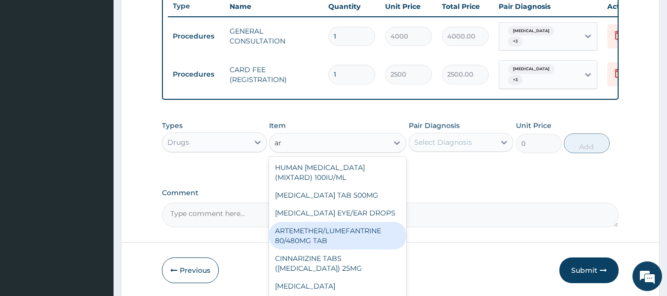
click at [351, 233] on div "ARTEMETHER/LUMEFANTRINE 80/480MG TAB" at bounding box center [337, 236] width 137 height 28
type input "459"
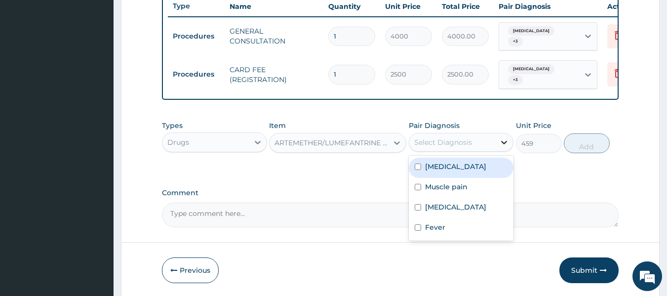
click at [508, 140] on icon at bounding box center [504, 142] width 10 height 10
click at [418, 164] on input "checkbox" at bounding box center [418, 166] width 6 height 6
checkbox input "true"
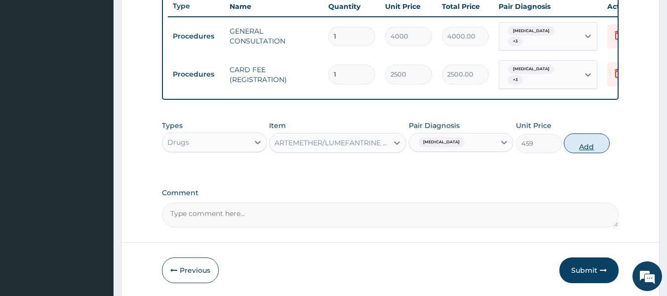
click at [587, 143] on button "Add" at bounding box center [587, 143] width 46 height 20
type input "0"
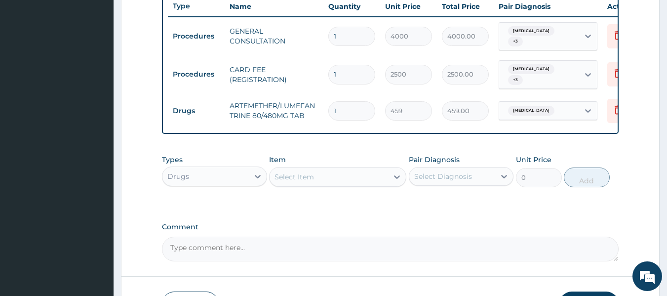
click at [346, 103] on input "1" at bounding box center [351, 110] width 47 height 19
type input "0.00"
type input "6"
type input "2754.00"
type input "6"
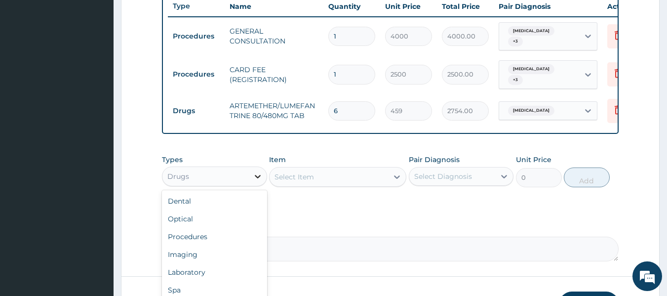
click at [260, 177] on icon at bounding box center [258, 176] width 10 height 10
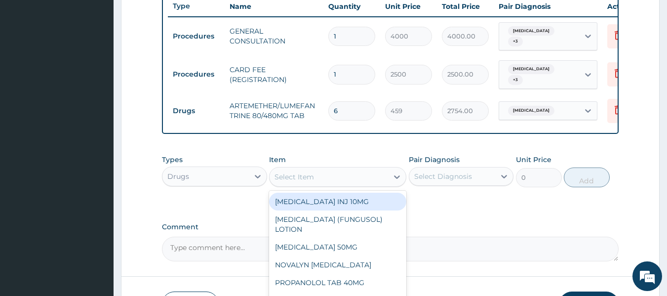
click at [333, 170] on div "Select Item" at bounding box center [329, 177] width 119 height 16
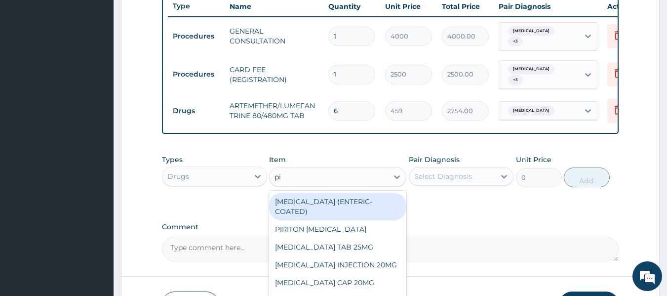
type input "pir"
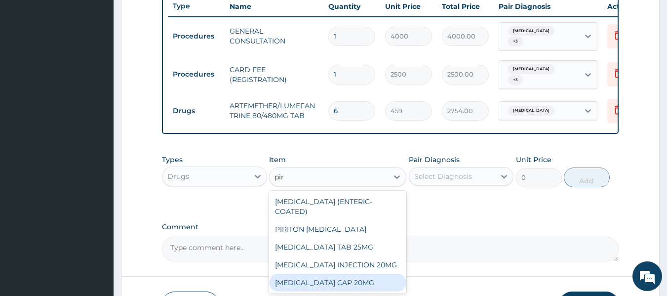
click at [320, 274] on div "PIROXICAM CAP 20MG" at bounding box center [337, 283] width 137 height 18
type input "45"
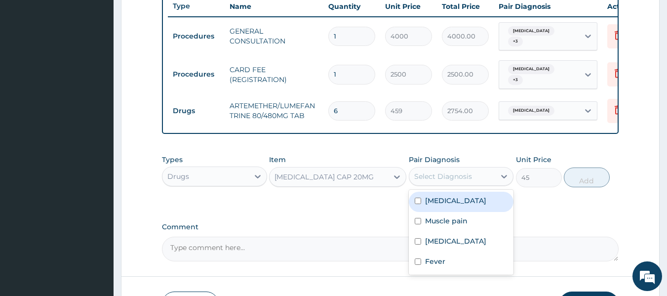
click at [452, 168] on div "Select Diagnosis" at bounding box center [452, 176] width 86 height 16
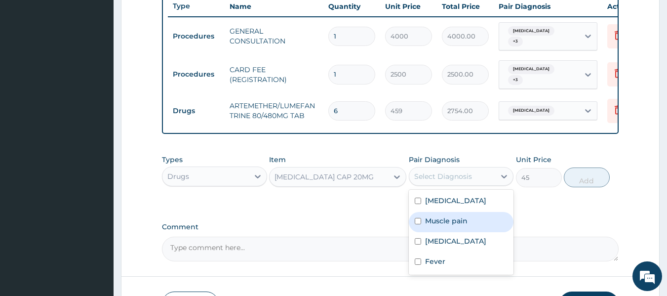
click at [423, 222] on div "Muscle pain" at bounding box center [461, 222] width 105 height 20
checkbox input "true"
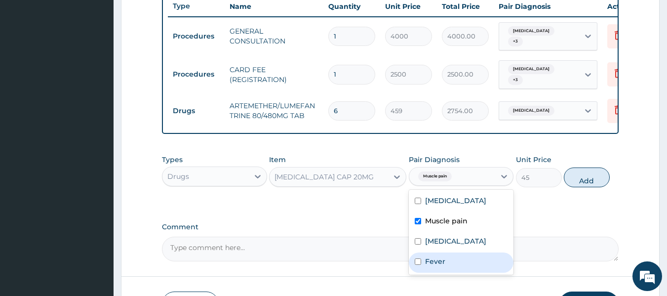
click at [422, 270] on div "Fever" at bounding box center [461, 262] width 105 height 20
checkbox input "true"
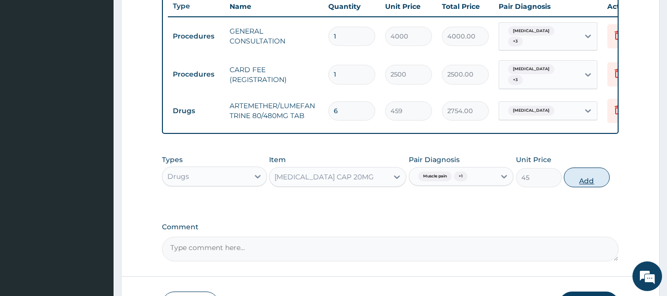
click at [589, 182] on button "Add" at bounding box center [587, 177] width 46 height 20
type input "0"
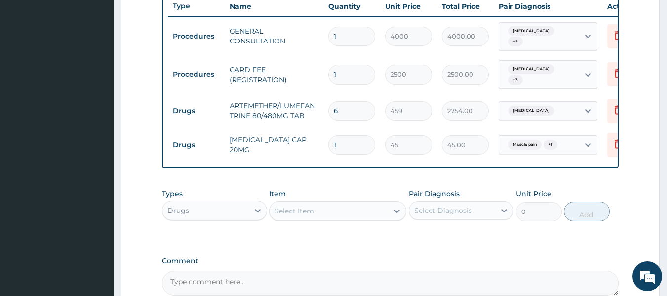
type input "0.00"
type input "5"
type input "225.00"
type input "5"
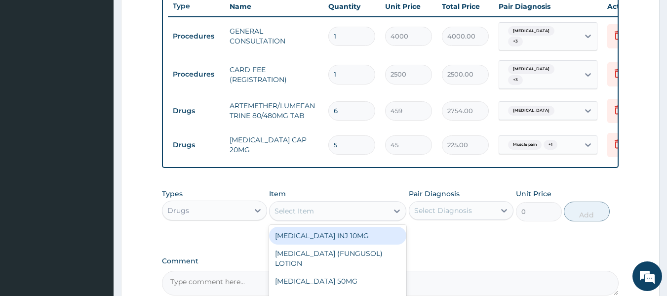
click at [380, 211] on div "Select Item" at bounding box center [329, 211] width 119 height 16
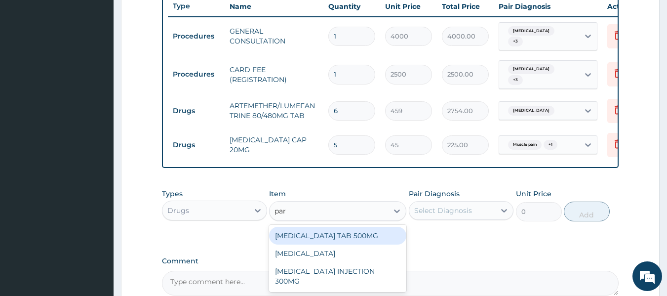
type input "para"
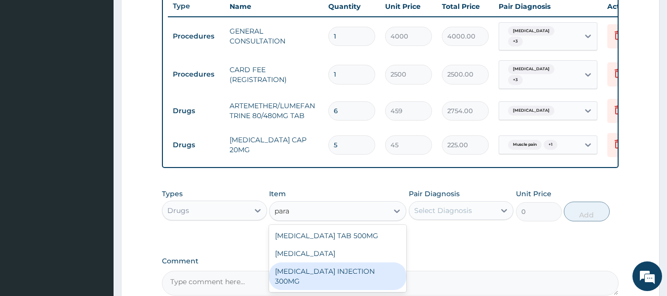
click at [360, 272] on div "PARACETAMOL INJECTION 300MG" at bounding box center [337, 276] width 137 height 28
type input "450"
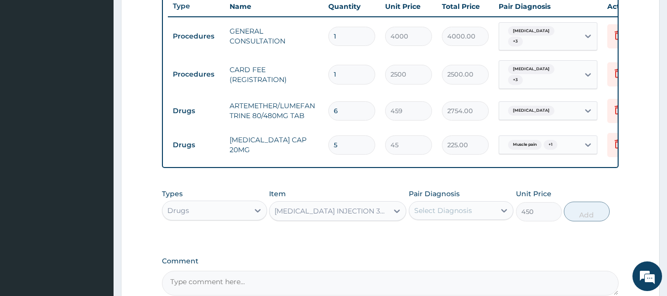
click at [508, 201] on div "Select Diagnosis" at bounding box center [461, 210] width 105 height 19
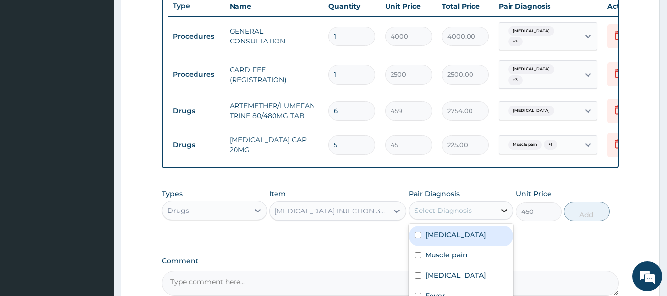
click at [506, 205] on icon at bounding box center [504, 210] width 10 height 10
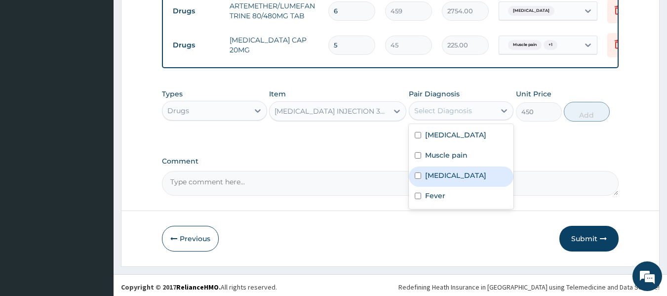
scroll to position [479, 0]
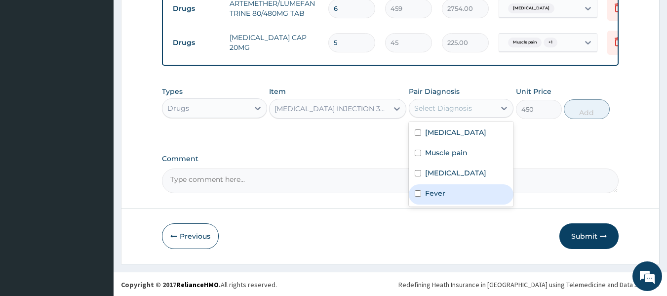
click at [418, 204] on div "Fever" at bounding box center [461, 194] width 105 height 20
checkbox input "true"
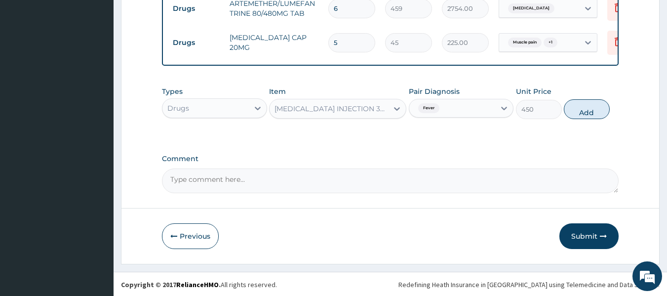
click at [584, 115] on button "Add" at bounding box center [587, 109] width 46 height 20
type input "0"
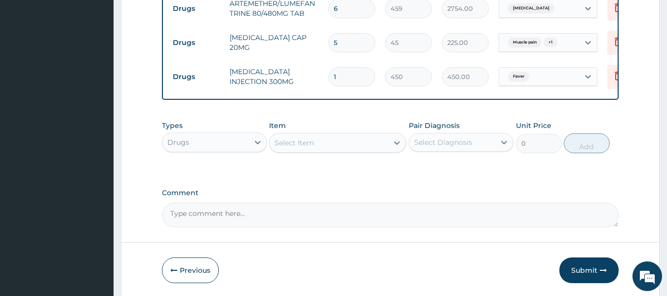
click at [339, 71] on input "1" at bounding box center [351, 76] width 47 height 19
type input "0.00"
type input "2"
type input "900.00"
type input "2"
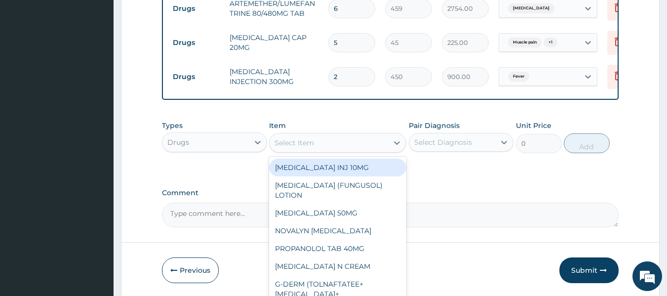
click at [372, 137] on div "Select Item" at bounding box center [329, 143] width 119 height 16
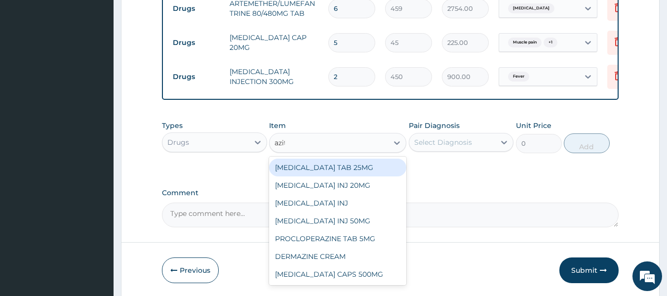
type input "azith"
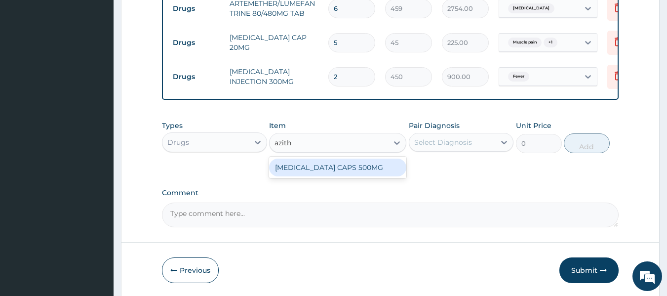
click at [363, 161] on div "AZITHROMYCIN CAPS 500MG" at bounding box center [337, 168] width 137 height 18
type input "495"
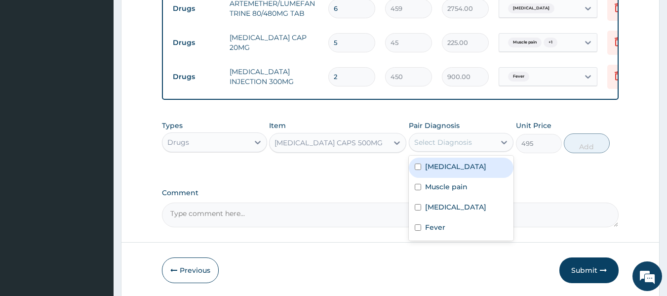
click at [459, 135] on div "Select Diagnosis" at bounding box center [452, 142] width 86 height 16
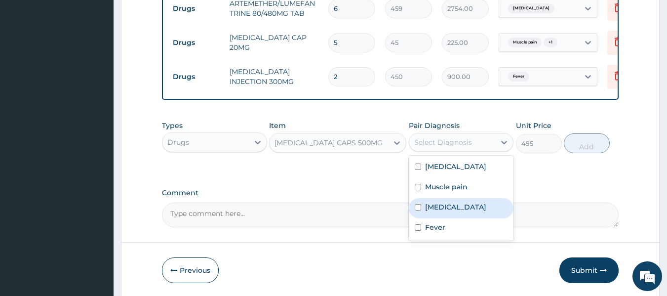
click at [418, 209] on input "checkbox" at bounding box center [418, 207] width 6 height 6
checkbox input "true"
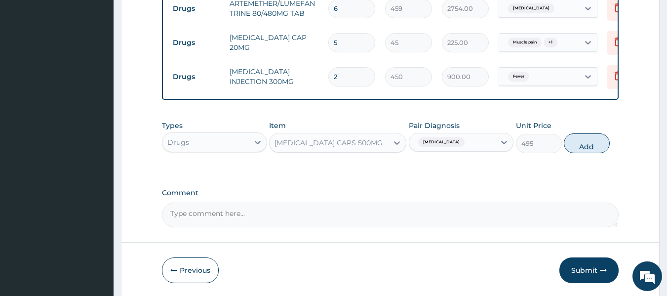
click at [592, 142] on button "Add" at bounding box center [587, 143] width 46 height 20
type input "0"
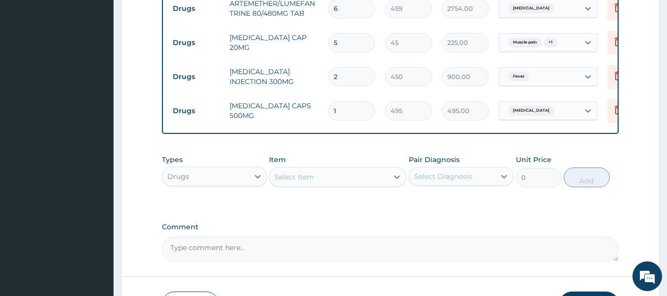
click at [344, 101] on input "1" at bounding box center [351, 110] width 47 height 19
type input "0.00"
type input "3"
type input "1485.00"
type input "3"
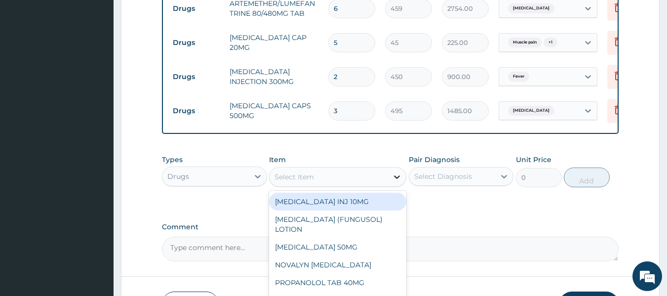
click at [400, 173] on icon at bounding box center [397, 177] width 10 height 10
type input "br"
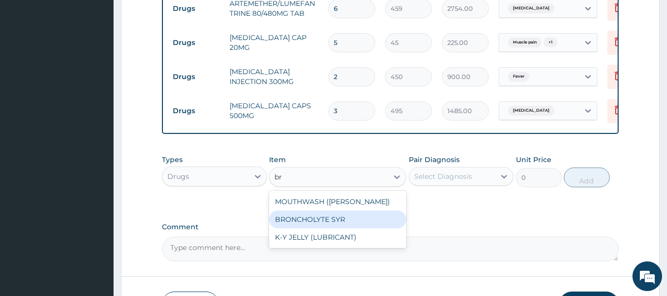
click at [350, 214] on div "BRONCHOLYTE SYR" at bounding box center [337, 219] width 137 height 18
type input "1890"
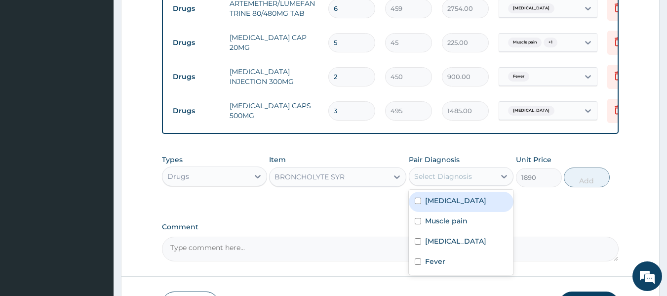
click at [488, 175] on div "Select Diagnosis" at bounding box center [452, 176] width 86 height 16
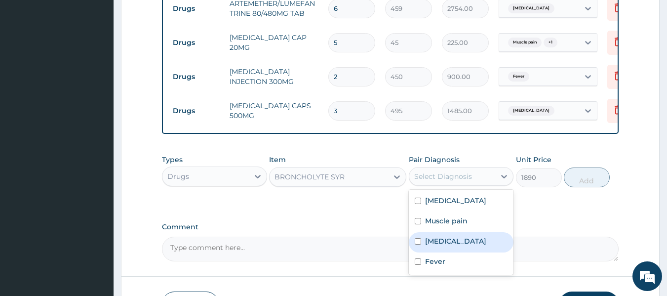
click at [418, 244] on input "checkbox" at bounding box center [418, 241] width 6 height 6
checkbox input "true"
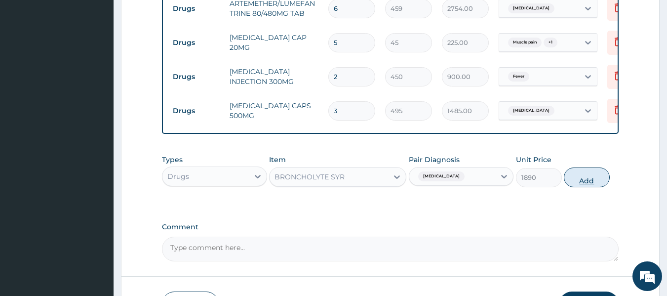
click at [581, 177] on button "Add" at bounding box center [587, 177] width 46 height 20
type input "0"
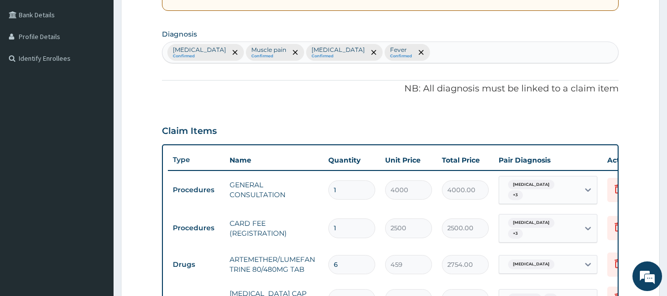
scroll to position [219, 0]
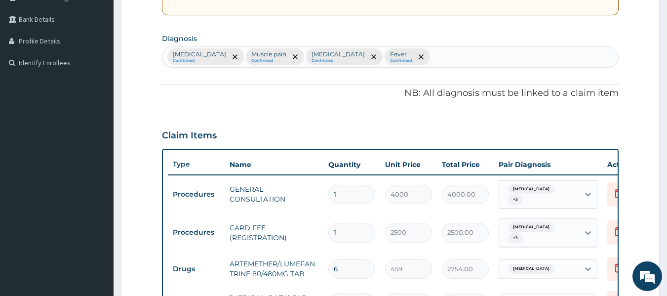
click at [448, 53] on div "Malaria Confirmed Muscle pain Confirmed Upper respiratory infection Confirmed F…" at bounding box center [390, 56] width 456 height 21
type input "cough"
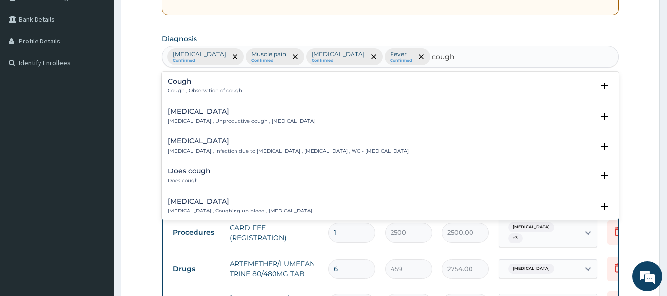
click at [322, 94] on div "Cough Cough , Observation of cough" at bounding box center [390, 86] width 445 height 17
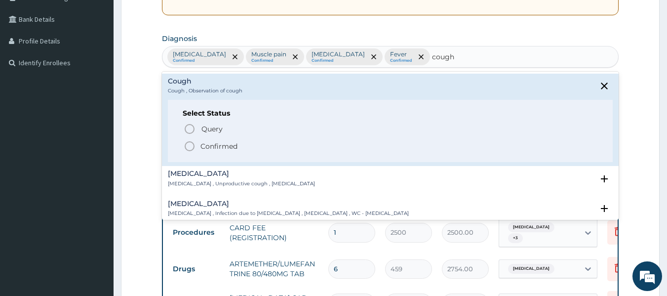
click at [190, 150] on icon "status option filled" at bounding box center [190, 146] width 12 height 12
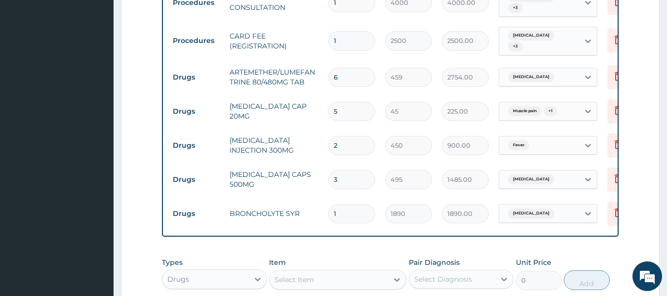
scroll to position [411, 0]
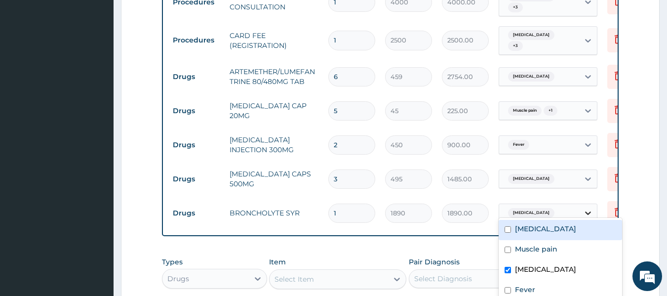
click at [583, 208] on icon at bounding box center [588, 213] width 10 height 10
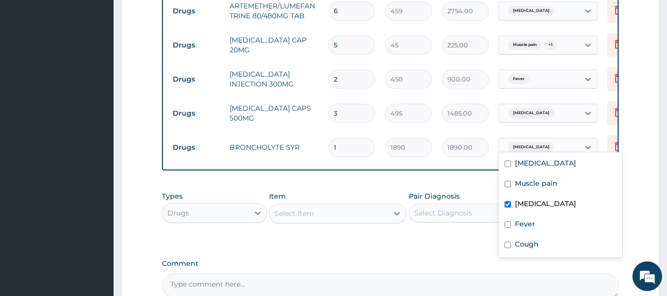
scroll to position [478, 0]
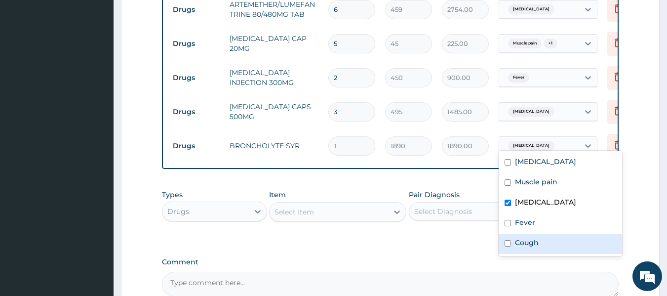
click at [511, 241] on input "checkbox" at bounding box center [508, 243] width 6 height 6
checkbox input "true"
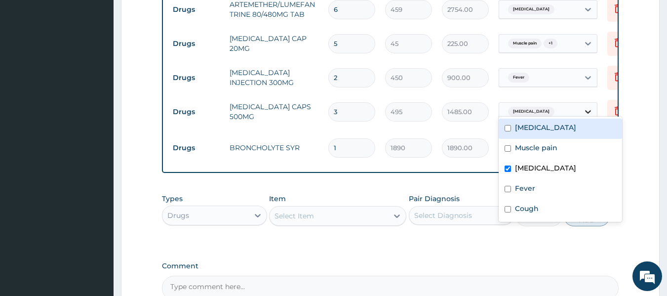
click at [587, 107] on icon at bounding box center [588, 112] width 10 height 10
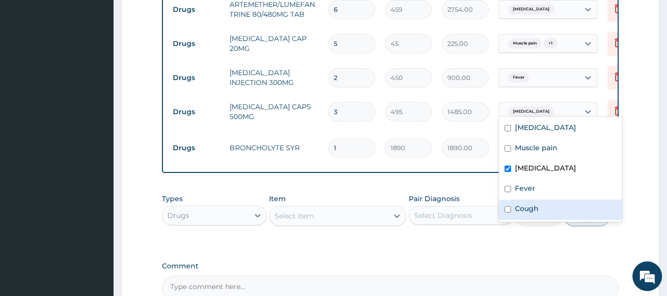
click at [508, 211] on input "checkbox" at bounding box center [508, 209] width 6 height 6
checkbox input "true"
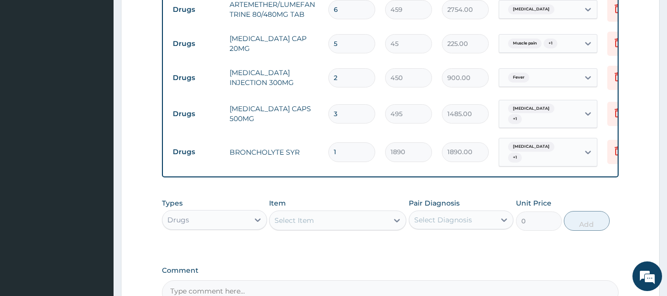
click at [510, 241] on div "Types Drugs Item Select Item Pair Diagnosis Select Diagnosis Unit Price 0 Add" at bounding box center [390, 221] width 457 height 57
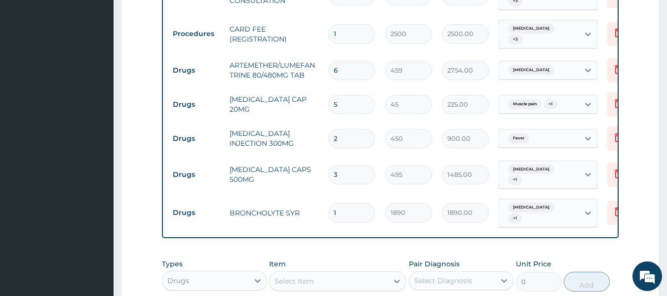
scroll to position [417, 0]
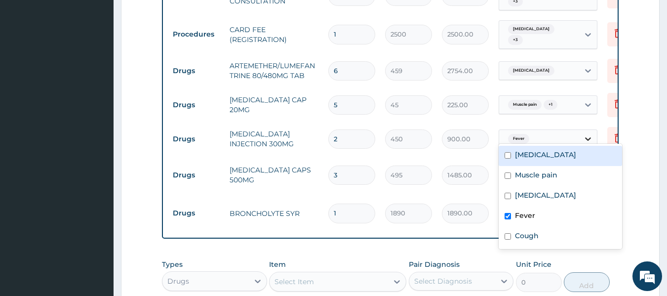
click at [586, 134] on icon at bounding box center [588, 139] width 10 height 10
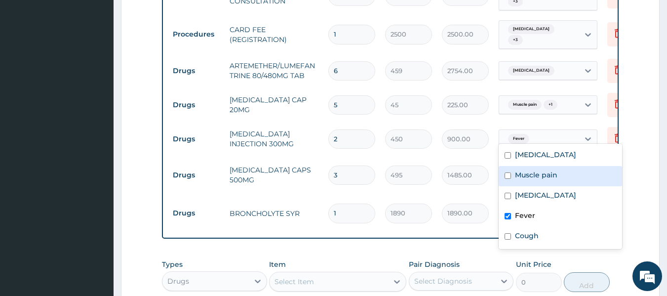
click at [507, 177] on input "checkbox" at bounding box center [508, 175] width 6 height 6
checkbox input "true"
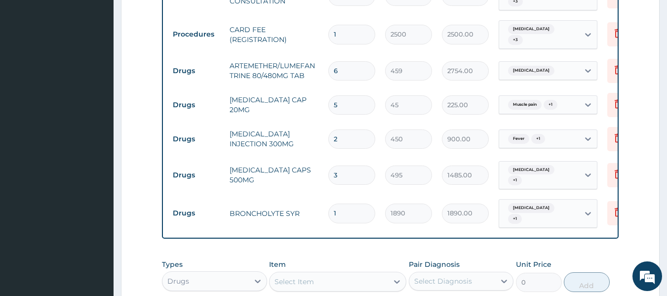
click at [453, 247] on div "PA Code / Prescription Code Enter Code(Secondary Care Only) Encounter Date 13-0…" at bounding box center [390, 22] width 457 height 688
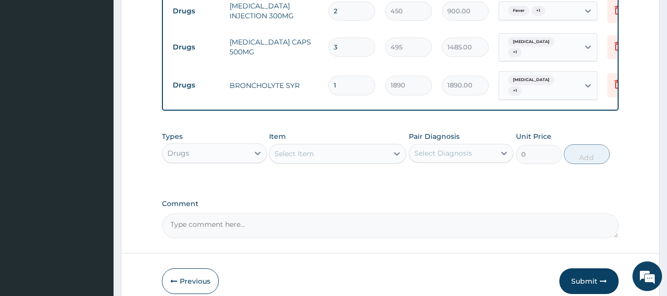
scroll to position [590, 0]
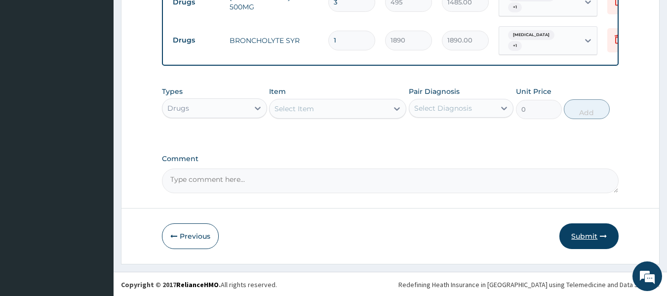
click at [580, 231] on button "Submit" at bounding box center [589, 236] width 59 height 26
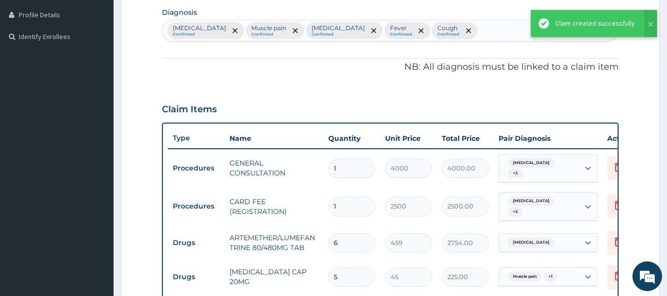
scroll to position [241, 0]
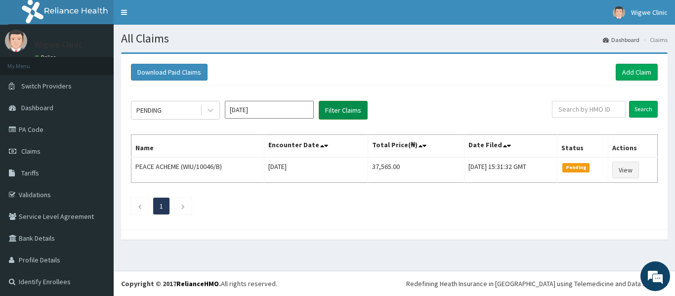
click at [337, 110] on button "Filter Claims" at bounding box center [343, 110] width 49 height 19
click at [47, 190] on link "Validations" at bounding box center [57, 195] width 114 height 22
click at [642, 72] on link "Add Claim" at bounding box center [636, 72] width 42 height 17
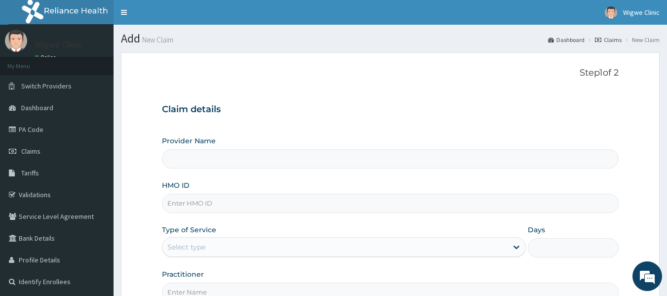
type input "Wigwe University Clinic"
click at [230, 205] on input "HMO ID" at bounding box center [390, 203] width 457 height 19
click at [202, 201] on input "WIU/10046/A" at bounding box center [390, 203] width 457 height 19
type input "WIU/10040/A"
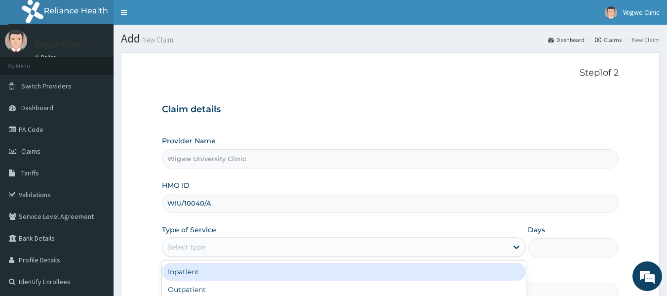
click at [217, 240] on div "Select type" at bounding box center [334, 247] width 345 height 16
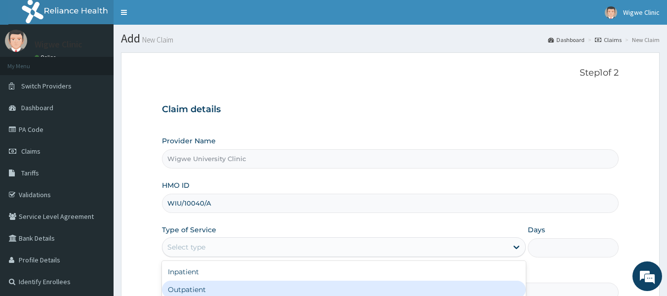
click at [195, 283] on div "Outpatient" at bounding box center [344, 289] width 364 height 18
type input "1"
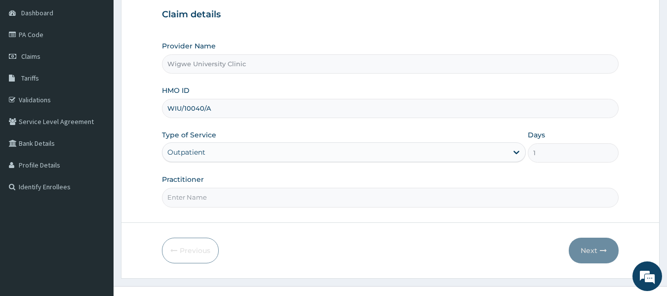
scroll to position [110, 0]
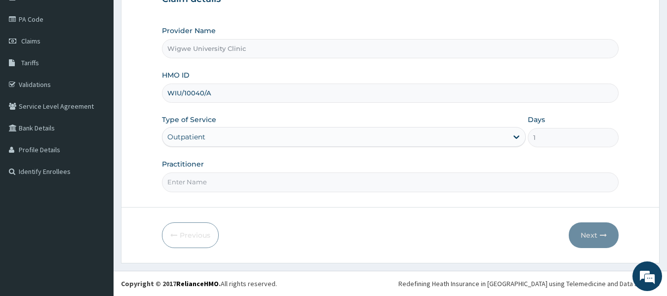
click at [207, 181] on input "Practitioner" at bounding box center [390, 181] width 457 height 19
paste input "[PERSON_NAME]"
type input "[PERSON_NAME]"
click at [611, 238] on button "Next" at bounding box center [594, 235] width 50 height 26
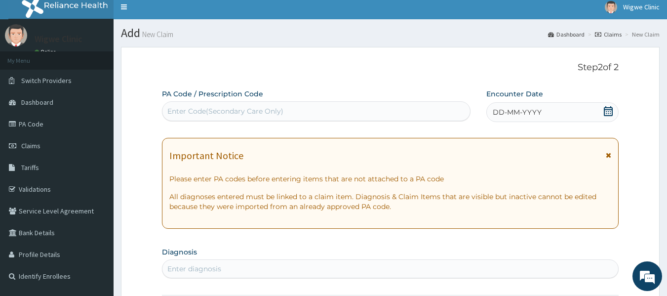
scroll to position [0, 0]
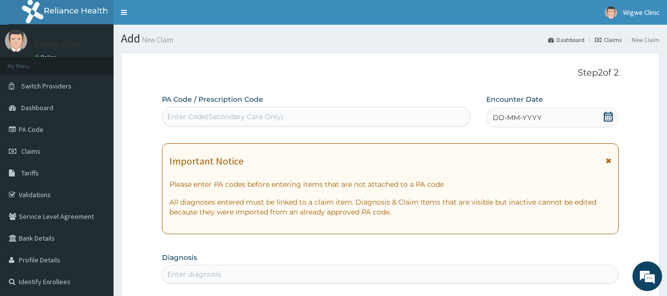
click at [610, 122] on span at bounding box center [608, 118] width 10 height 12
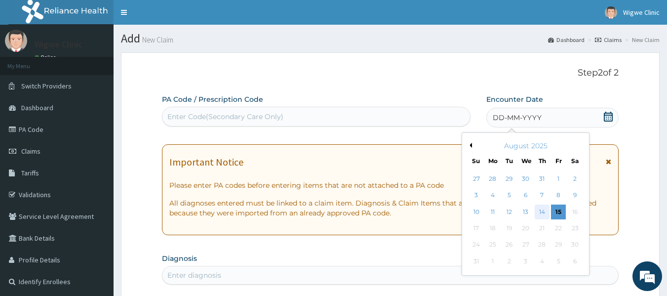
click at [545, 212] on div "14" at bounding box center [542, 211] width 15 height 15
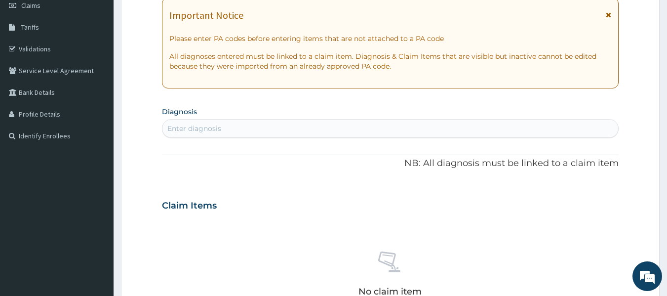
scroll to position [147, 0]
click at [275, 123] on div "Enter diagnosis" at bounding box center [390, 128] width 456 height 16
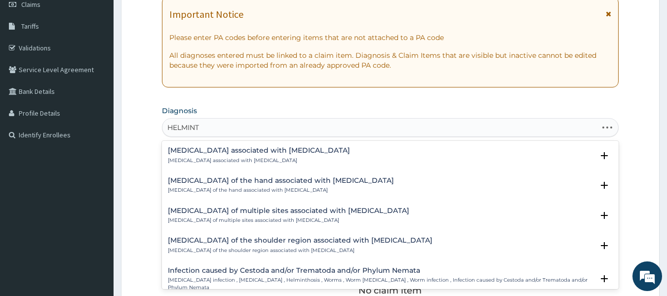
type input "HELMINTH"
click at [277, 272] on h4 "Infection caused by Cestoda and/or Trematoda and/or Phylum Nemata" at bounding box center [381, 270] width 426 height 7
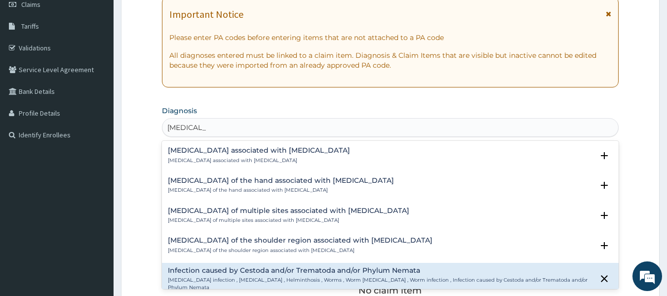
click at [294, 274] on h4 "Infection caused by Cestoda and/or Trematoda and/or Phylum Nemata" at bounding box center [381, 270] width 426 height 7
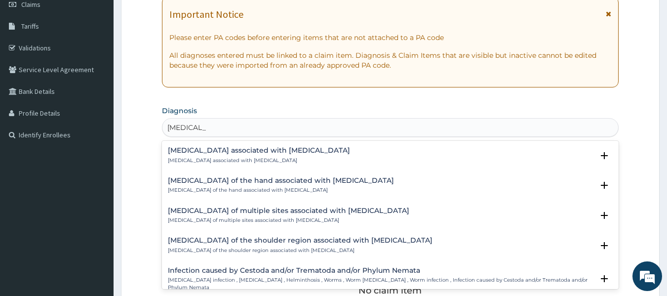
click at [282, 274] on h4 "Infection caused by Cestoda and/or Trematoda and/or Phylum Nemata" at bounding box center [381, 270] width 426 height 7
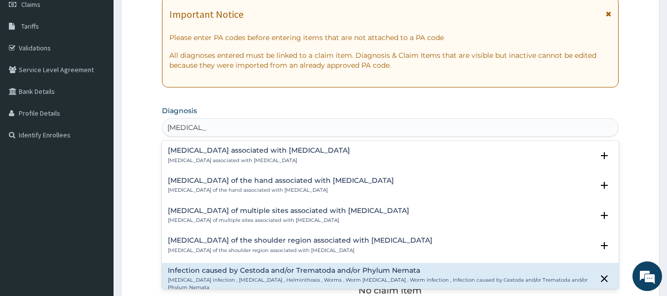
click at [549, 247] on div "Arthropathy of the shoulder region associated with helminthiasis Arthropathy of…" at bounding box center [390, 245] width 445 height 17
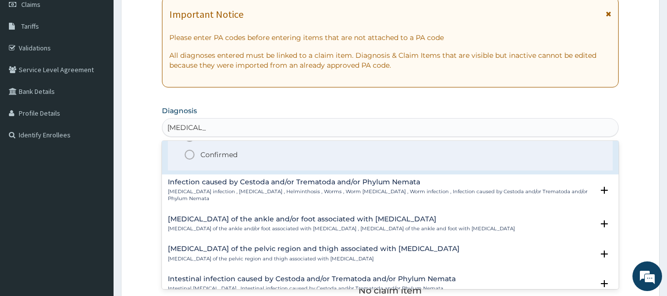
scroll to position [158, 0]
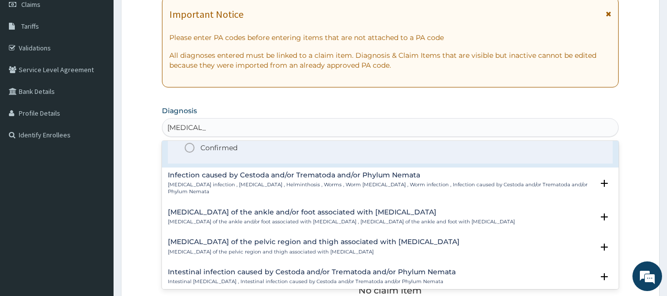
click at [385, 179] on h4 "Infection caused by Cestoda and/or Trematoda and/or Phylum Nemata" at bounding box center [381, 174] width 426 height 7
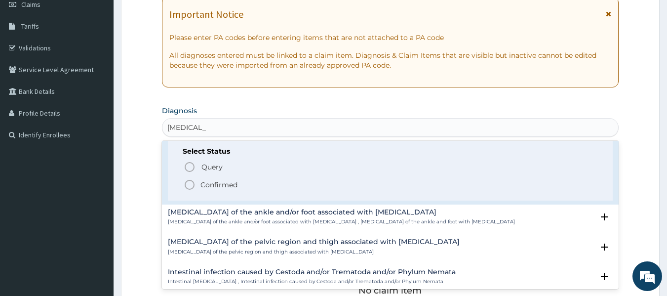
click at [187, 179] on icon "status option filled" at bounding box center [190, 185] width 12 height 12
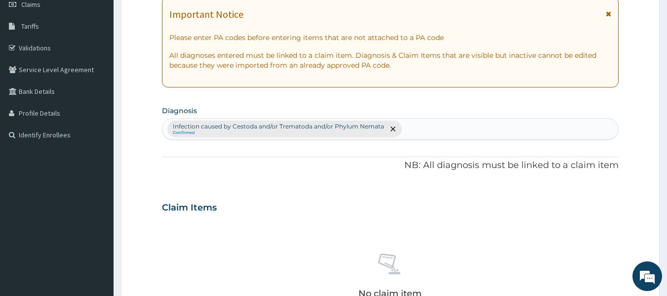
click at [406, 121] on div "Infection caused by Cestoda and/or Trematoda and/or Phylum Nemata Confirmed" at bounding box center [390, 129] width 456 height 21
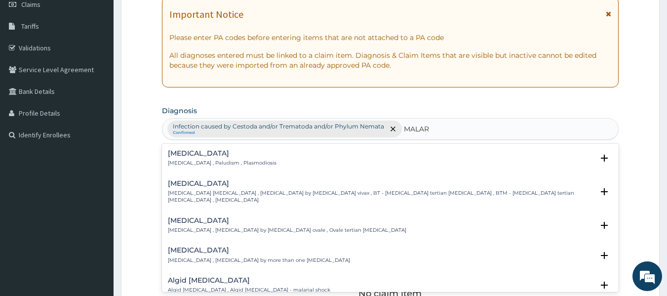
type input "MALARI"
click at [238, 164] on p "[MEDICAL_DATA] , Paludism , Plasmodiosis" at bounding box center [222, 163] width 109 height 7
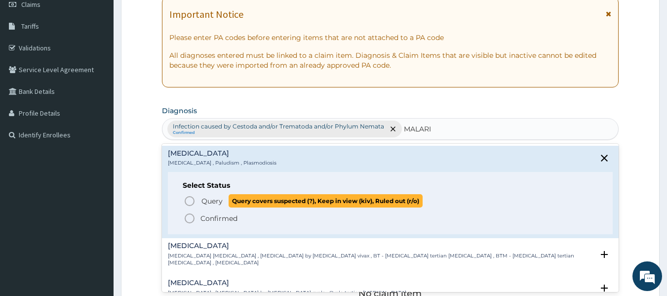
click at [192, 198] on icon "status option query" at bounding box center [190, 201] width 12 height 12
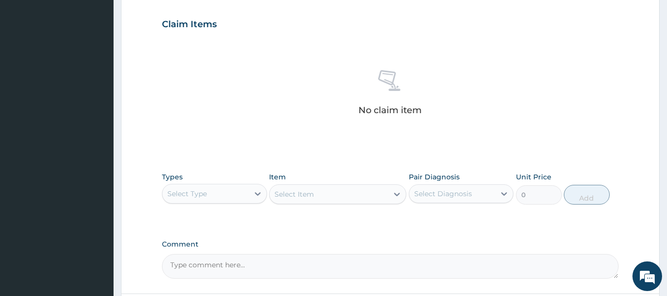
scroll to position [330, 0]
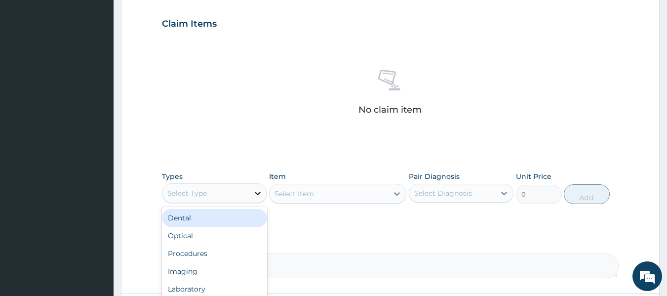
click at [255, 197] on icon at bounding box center [258, 193] width 10 height 10
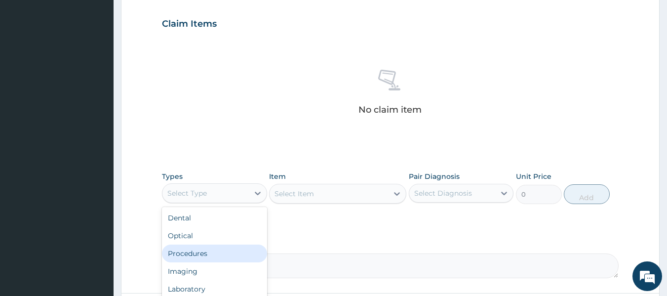
click at [223, 248] on div "Procedures" at bounding box center [214, 253] width 105 height 18
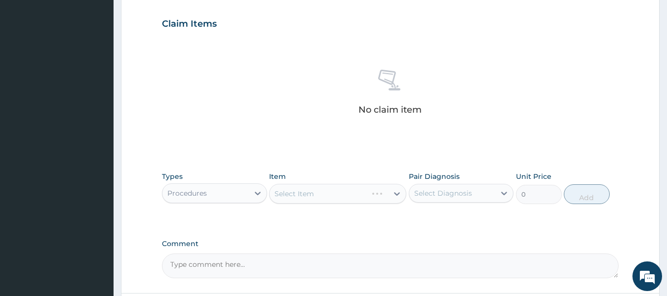
click at [336, 199] on div "Select Item" at bounding box center [337, 194] width 137 height 20
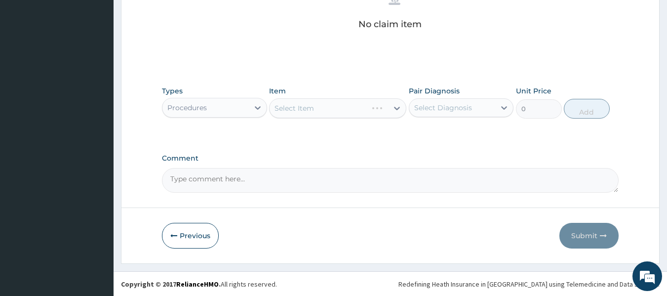
scroll to position [416, 0]
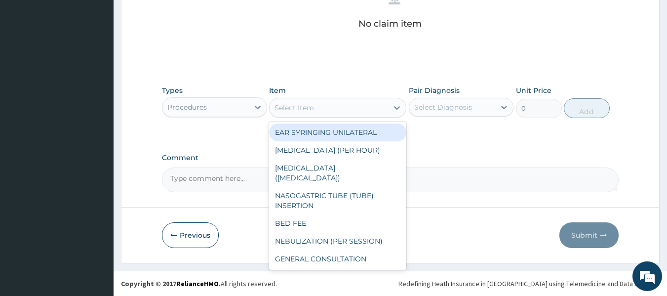
click at [395, 109] on icon at bounding box center [397, 108] width 10 height 10
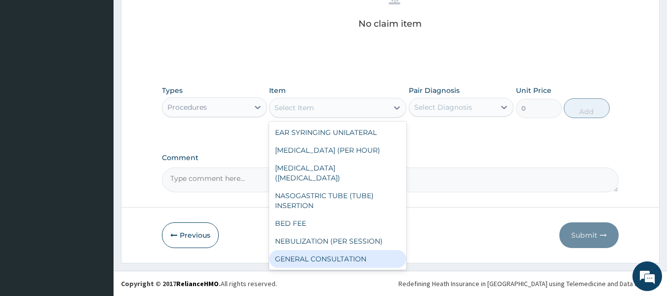
click at [307, 250] on div "GENERAL CONSULTATION" at bounding box center [337, 259] width 137 height 18
type input "4000"
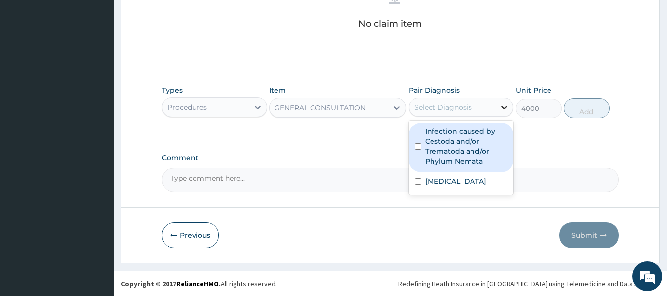
click at [503, 106] on icon at bounding box center [504, 107] width 10 height 10
click at [417, 151] on div "Infection caused by Cestoda and/or Trematoda and/or Phylum Nemata" at bounding box center [461, 147] width 105 height 50
checkbox input "true"
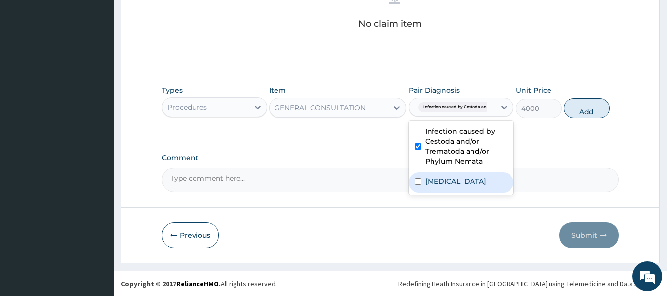
click at [417, 177] on div "[MEDICAL_DATA]" at bounding box center [461, 182] width 105 height 20
checkbox input "true"
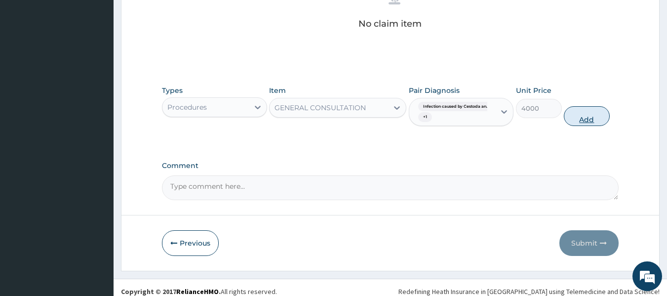
click at [574, 122] on button "Add" at bounding box center [587, 116] width 46 height 20
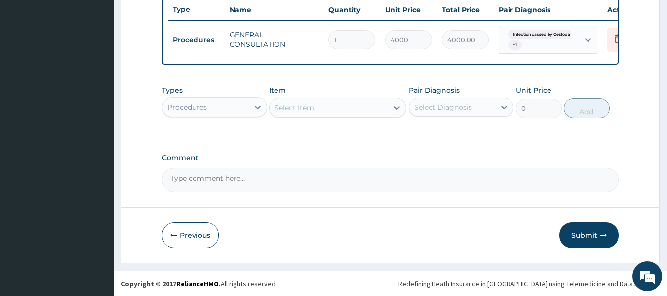
scroll to position [381, 0]
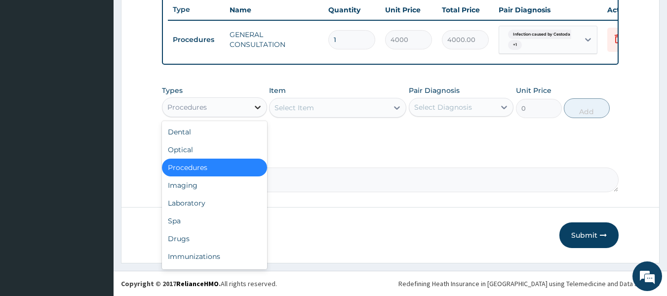
click at [258, 107] on icon at bounding box center [258, 107] width 10 height 10
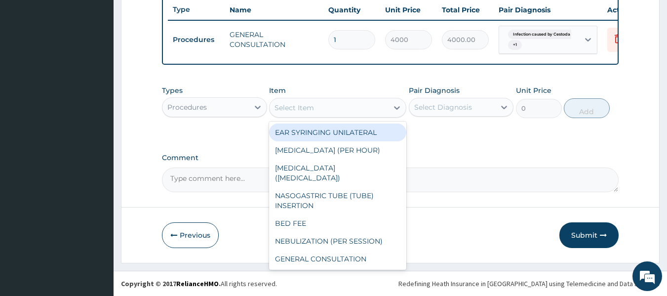
click at [355, 104] on div "Select Item" at bounding box center [329, 108] width 119 height 16
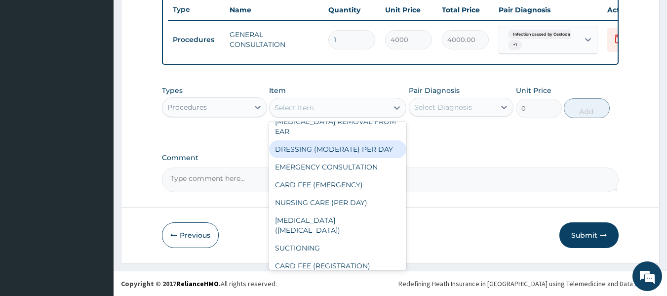
scroll to position [326, 0]
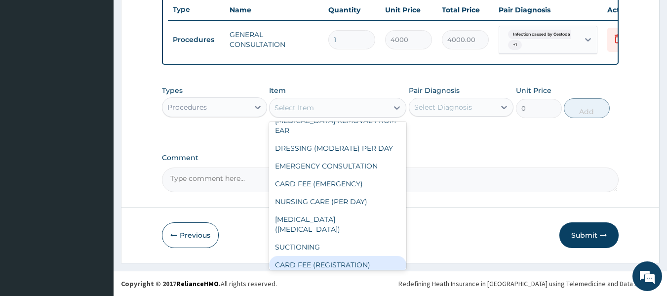
click at [307, 256] on div "CARD FEE (REGISTRATION)" at bounding box center [337, 265] width 137 height 18
type input "2500"
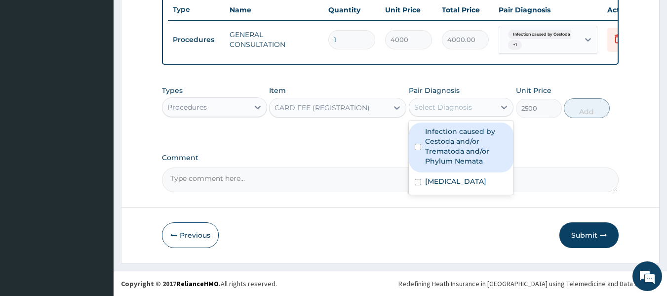
click at [488, 100] on div "Select Diagnosis" at bounding box center [452, 107] width 86 height 16
click at [416, 147] on input "checkbox" at bounding box center [418, 147] width 6 height 6
checkbox input "true"
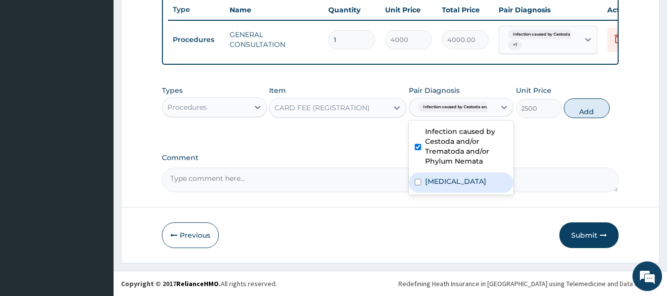
click at [418, 179] on input "checkbox" at bounding box center [418, 182] width 6 height 6
checkbox input "true"
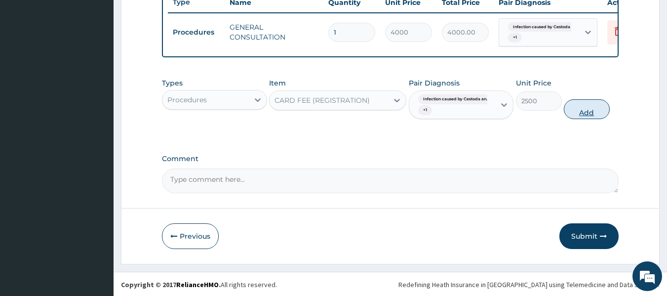
click at [581, 116] on button "Add" at bounding box center [587, 109] width 46 height 20
type input "0"
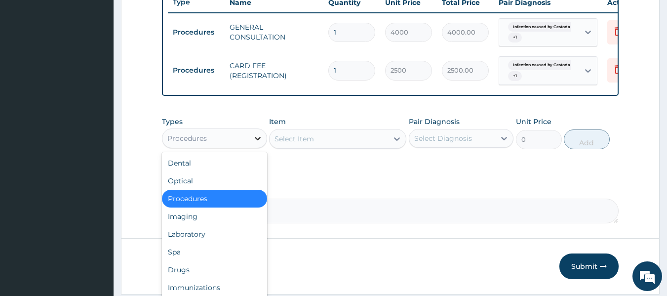
click at [261, 143] on icon at bounding box center [258, 138] width 10 height 10
click at [206, 270] on div "Drugs" at bounding box center [214, 270] width 105 height 18
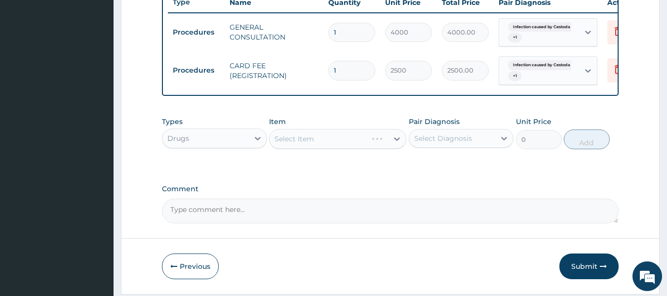
click at [380, 137] on div "Select Item" at bounding box center [337, 139] width 137 height 20
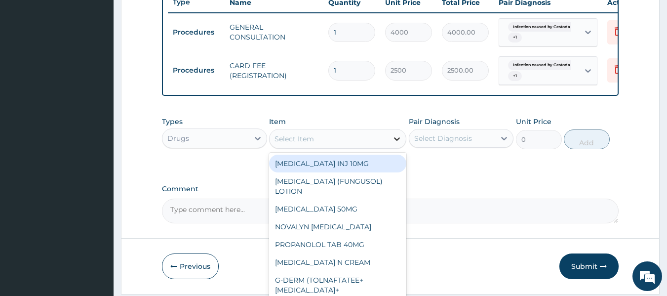
click at [398, 144] on icon at bounding box center [397, 139] width 10 height 10
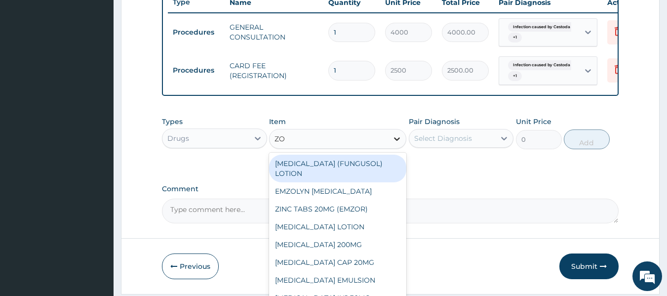
type input "Z"
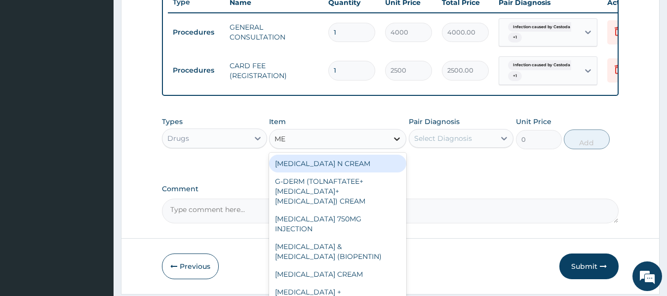
type input "M"
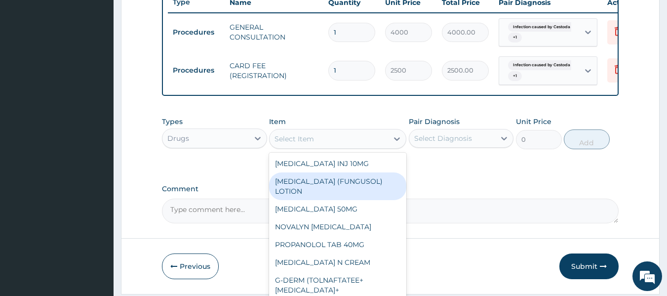
type input "A"
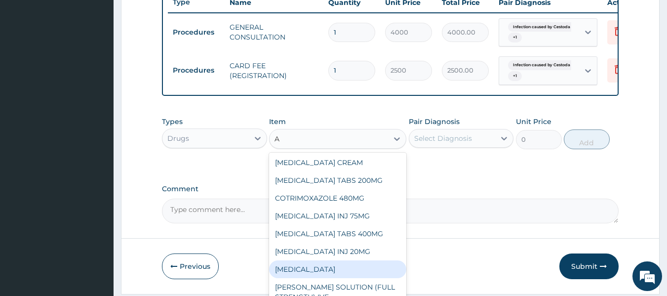
scroll to position [2057, 0]
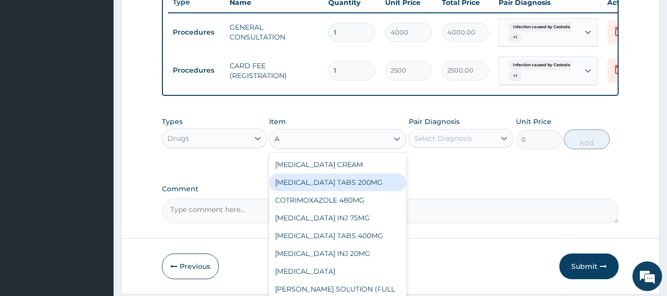
click at [312, 184] on div "ALBENDAZOLE TABS 200MG" at bounding box center [337, 182] width 137 height 18
type input "360"
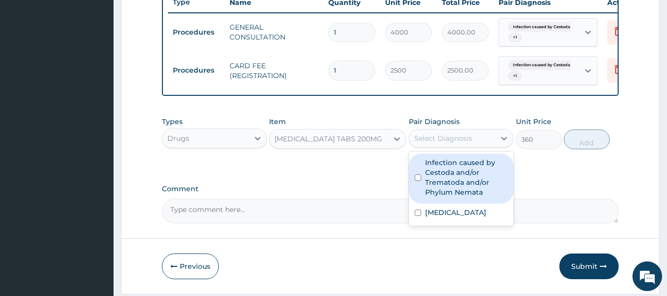
click at [441, 142] on div "Select Diagnosis" at bounding box center [443, 138] width 58 height 10
click at [417, 181] on input "checkbox" at bounding box center [418, 177] width 6 height 6
checkbox input "true"
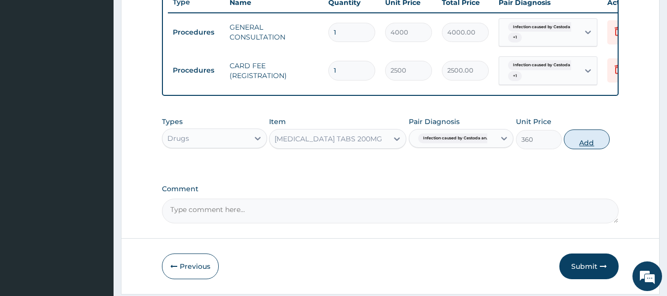
click at [591, 149] on button "Add" at bounding box center [587, 139] width 46 height 20
type input "0"
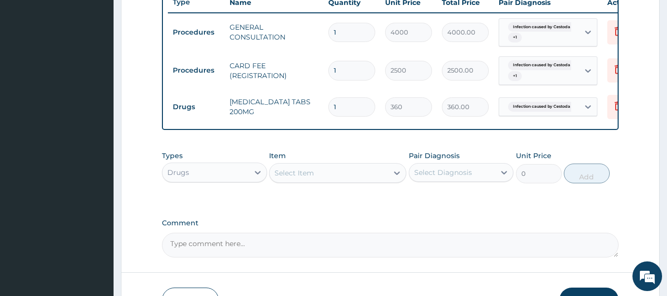
type input "1"
type input "360.00"
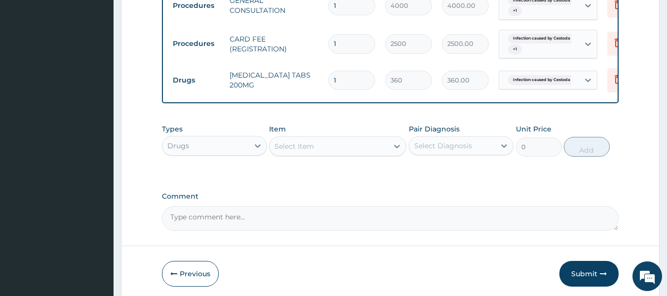
scroll to position [408, 0]
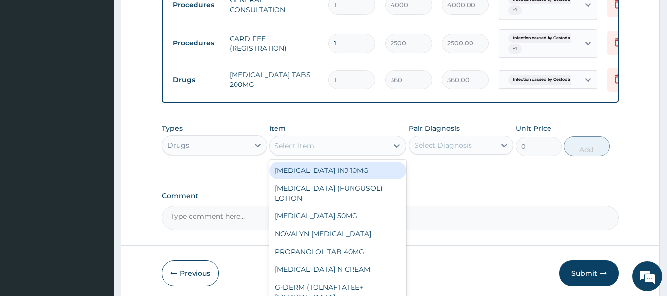
click at [377, 154] on div "Select Item" at bounding box center [329, 146] width 119 height 16
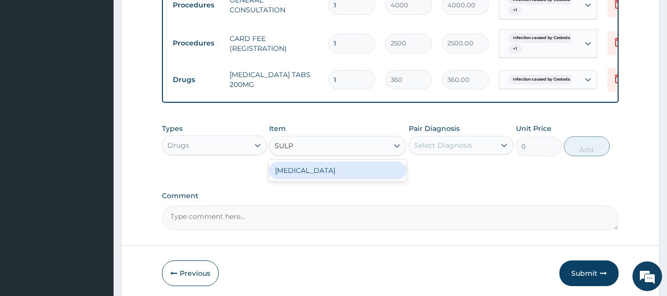
type input "SUL"
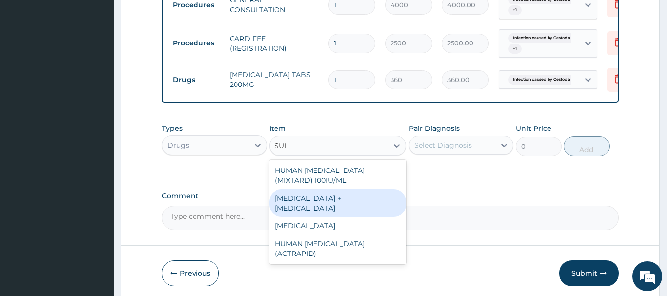
click at [350, 204] on div "PYRIMETHAMINE + SULFADOXINE" at bounding box center [337, 203] width 137 height 28
type input "990"
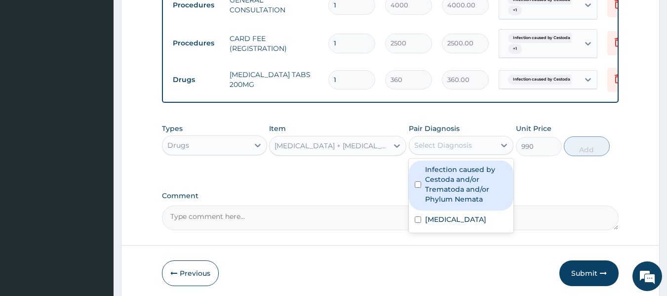
click at [494, 152] on div "Select Diagnosis" at bounding box center [452, 145] width 86 height 16
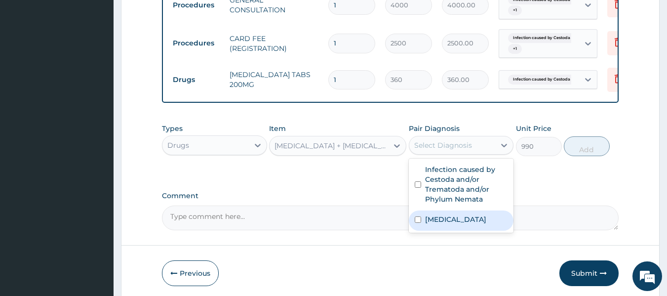
click at [421, 230] on div "[MEDICAL_DATA]" at bounding box center [461, 220] width 105 height 20
checkbox input "true"
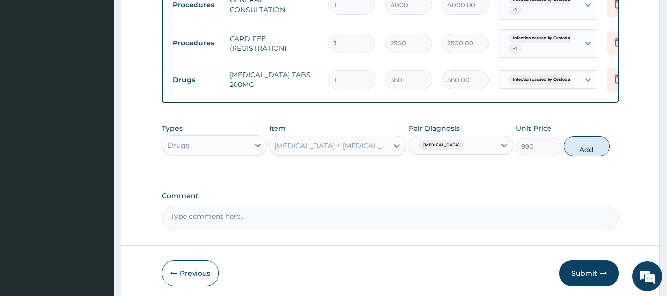
click at [576, 156] on button "Add" at bounding box center [587, 146] width 46 height 20
type input "0"
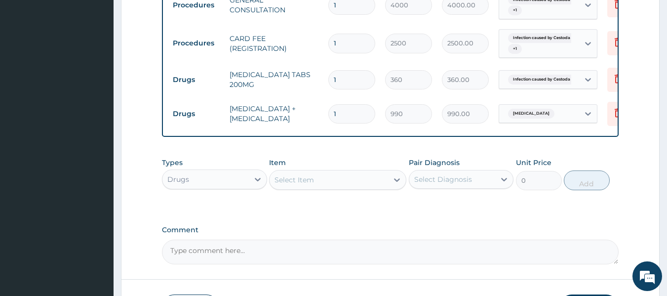
click at [347, 114] on input "1" at bounding box center [351, 113] width 47 height 19
type input "0.00"
type input "3"
type input "2970.00"
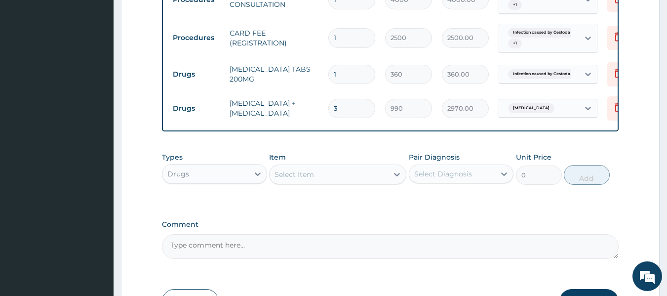
scroll to position [487, 0]
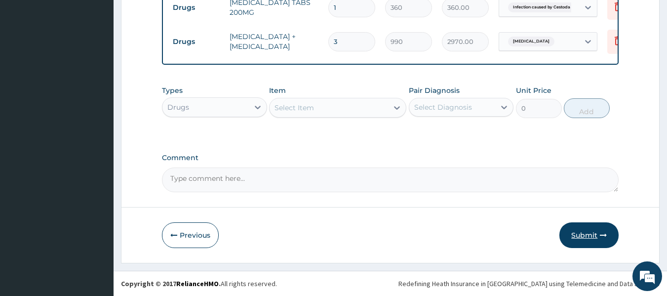
type input "3"
click at [582, 232] on button "Submit" at bounding box center [589, 235] width 59 height 26
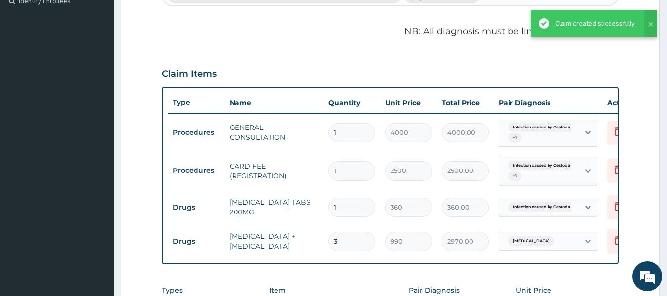
scroll to position [263, 0]
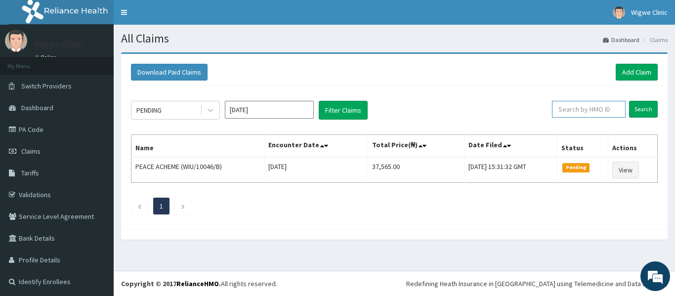
click at [578, 109] on input "text" at bounding box center [589, 109] width 74 height 17
click at [638, 74] on link "Add Claim" at bounding box center [636, 72] width 42 height 17
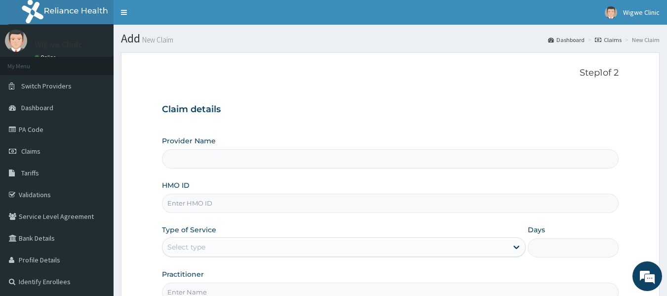
type input "Wigwe University Clinic"
click at [210, 204] on input "HMO ID" at bounding box center [390, 203] width 457 height 19
click at [202, 202] on input "WIU/10046/A" at bounding box center [390, 203] width 457 height 19
click at [211, 202] on input "WIU/10040/A" at bounding box center [390, 203] width 457 height 19
type input "WIU/10040/B"
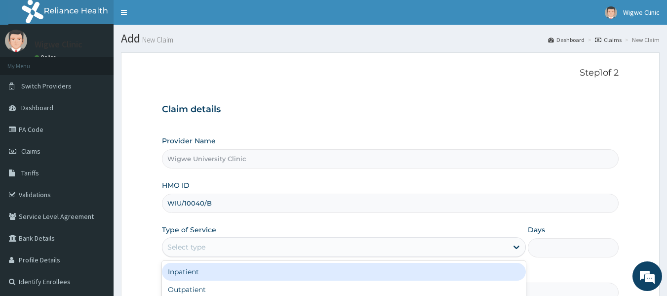
click at [298, 251] on div "Select type" at bounding box center [334, 247] width 345 height 16
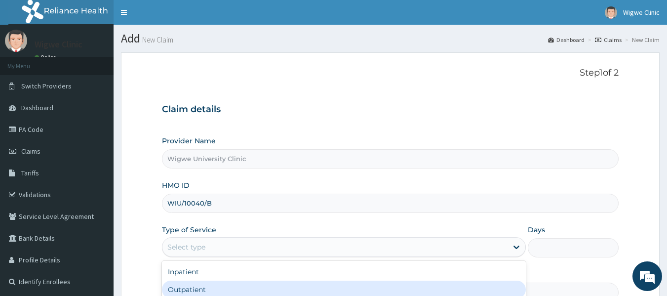
click at [256, 289] on div "Outpatient" at bounding box center [344, 289] width 364 height 18
type input "1"
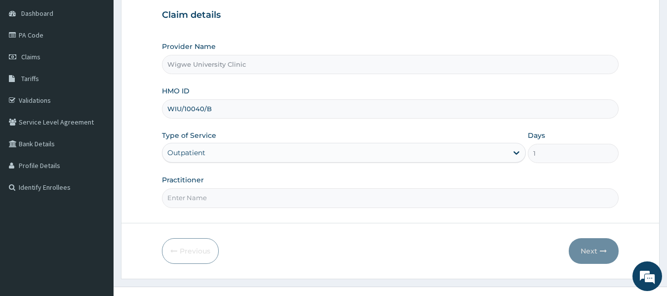
scroll to position [97, 0]
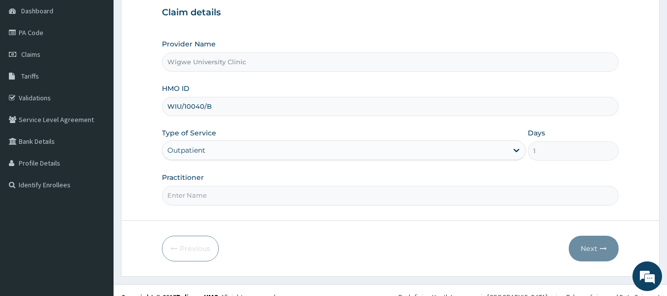
paste input "[PERSON_NAME]"
type input "[PERSON_NAME]"
click at [229, 197] on input "Practitioner" at bounding box center [390, 195] width 457 height 19
paste input "[PERSON_NAME]"
type input "[PERSON_NAME]"
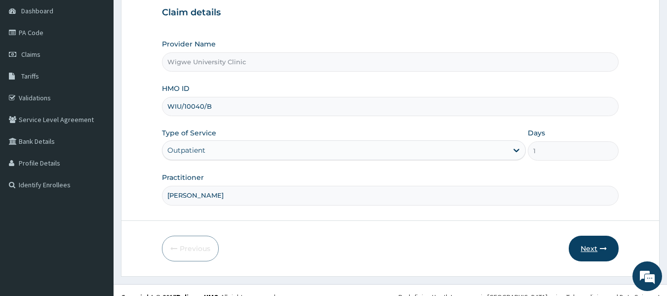
click at [595, 244] on button "Next" at bounding box center [594, 249] width 50 height 26
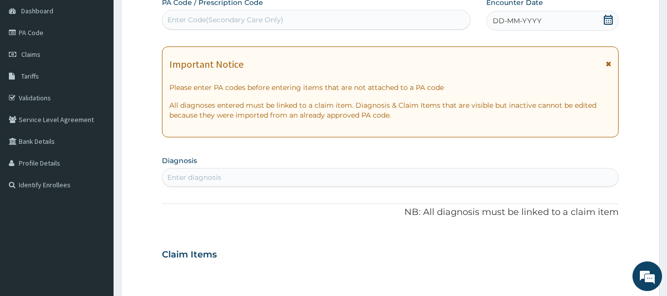
click at [601, 23] on div "DD-MM-YYYY" at bounding box center [552, 21] width 132 height 20
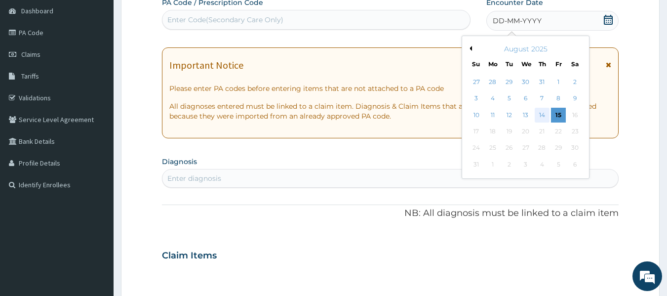
click at [541, 114] on div "14" at bounding box center [542, 115] width 15 height 15
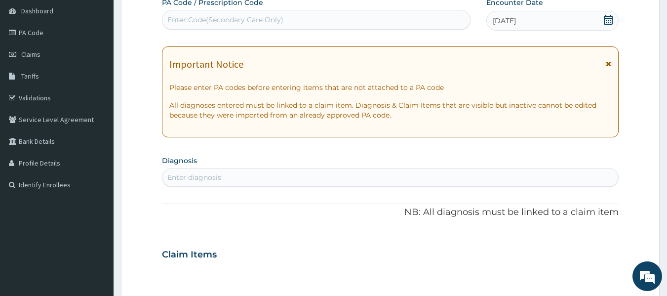
click at [398, 181] on div "Enter diagnosis" at bounding box center [390, 177] width 456 height 16
type input "MAL"
click at [398, 181] on div "Enter diagnosis" at bounding box center [390, 177] width 456 height 16
type input "MALA"
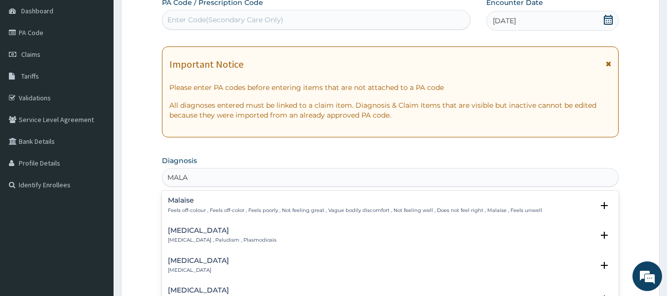
click at [296, 238] on div "[MEDICAL_DATA] [MEDICAL_DATA] , Paludism , Plasmodiosis" at bounding box center [390, 235] width 445 height 17
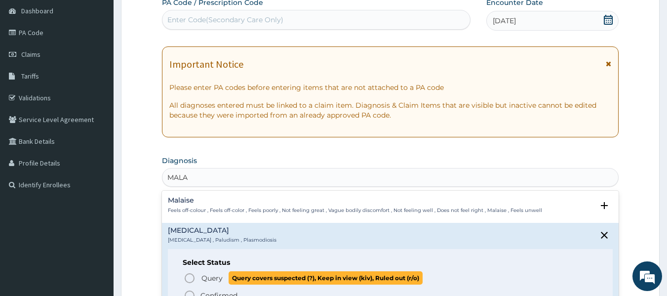
click at [192, 276] on icon "status option query" at bounding box center [190, 278] width 12 height 12
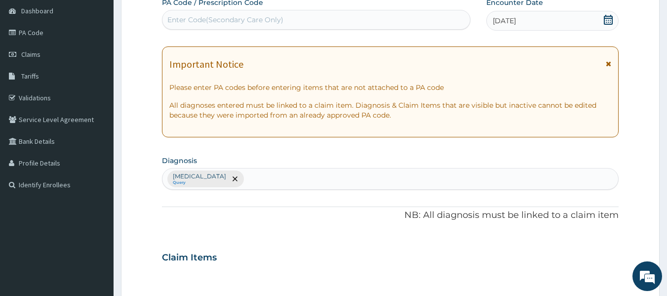
click at [235, 176] on div "Malaria Query" at bounding box center [390, 178] width 456 height 21
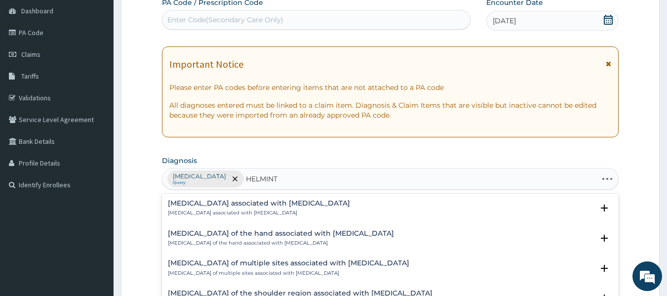
type input "HELMINTH"
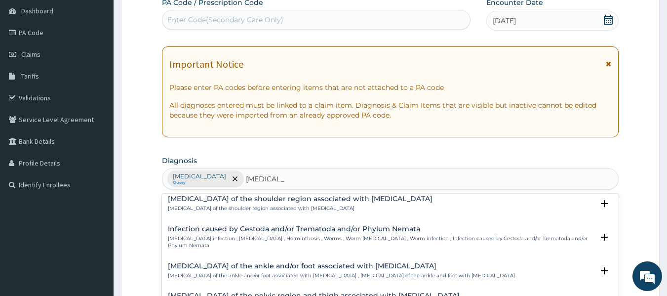
scroll to position [95, 0]
click at [227, 231] on h4 "Infection caused by Cestoda and/or Trematoda and/or Phylum Nemata" at bounding box center [381, 228] width 426 height 7
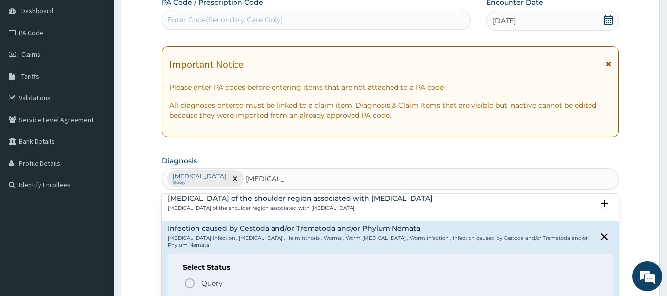
click at [191, 294] on icon "status option filled" at bounding box center [190, 300] width 12 height 12
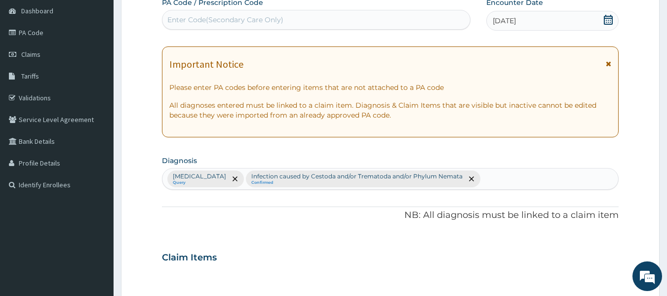
click at [451, 182] on div "Malaria Query Infection caused by Cestoda and/or Trematoda and/or Phylum Nemata…" at bounding box center [390, 178] width 456 height 21
type input "GAS"
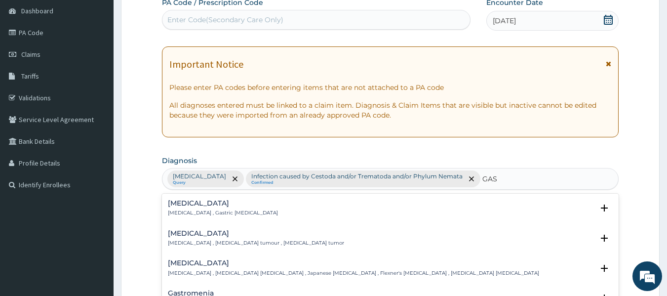
click at [253, 207] on div "Gastritis Gastritis , Gastric catarrh" at bounding box center [390, 208] width 445 height 17
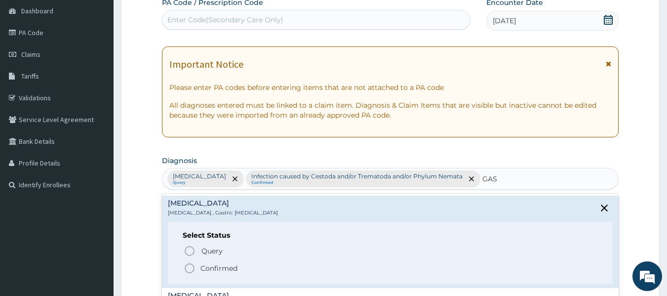
click at [191, 271] on icon "status option filled" at bounding box center [190, 268] width 12 height 12
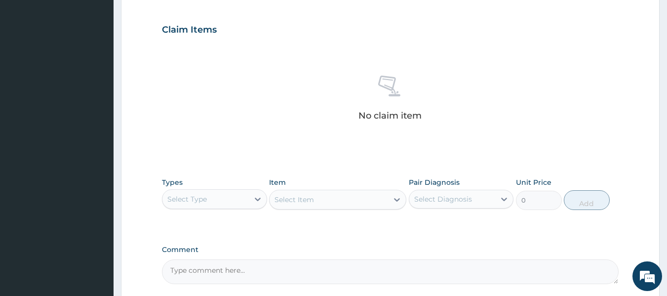
scroll to position [325, 0]
click at [242, 197] on div "Select Type" at bounding box center [205, 199] width 86 height 16
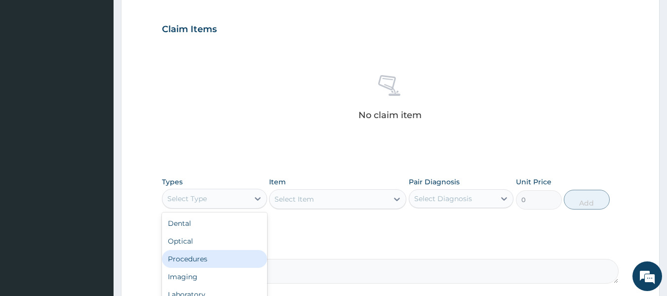
click at [192, 262] on div "Procedures" at bounding box center [214, 259] width 105 height 18
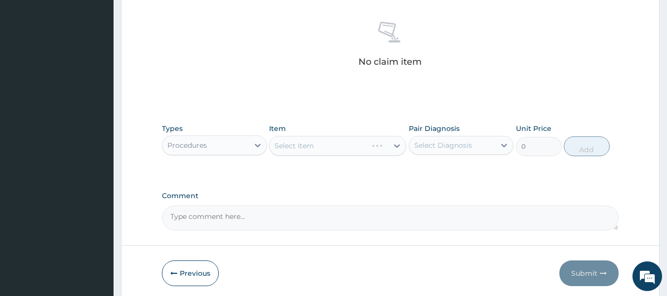
scroll to position [379, 0]
click at [398, 144] on icon at bounding box center [397, 145] width 10 height 10
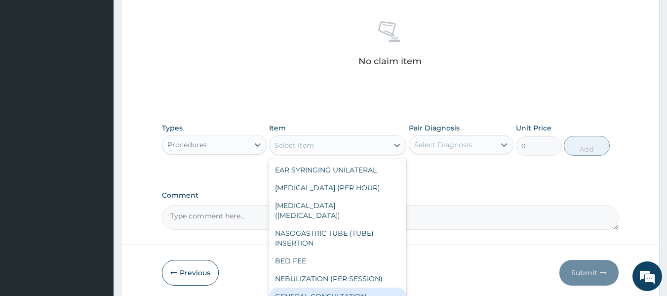
click at [322, 287] on div "GENERAL CONSULTATION" at bounding box center [337, 296] width 137 height 18
type input "4000"
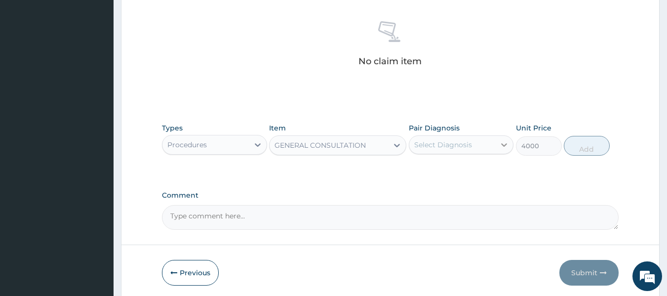
click at [499, 146] on icon at bounding box center [504, 145] width 10 height 10
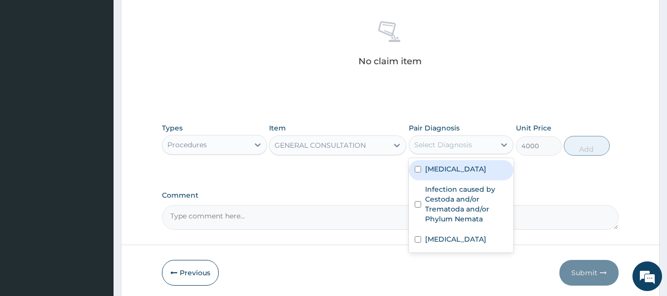
click at [415, 165] on div "[MEDICAL_DATA]" at bounding box center [461, 170] width 105 height 20
checkbox input "true"
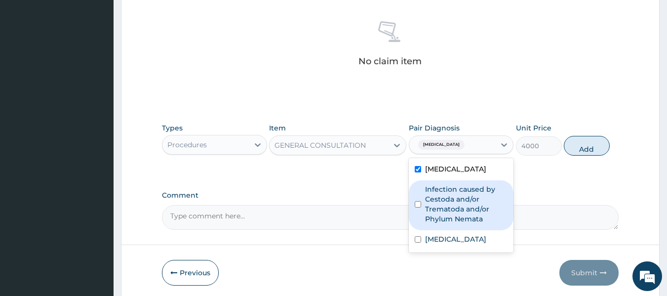
click at [420, 204] on input "checkbox" at bounding box center [418, 204] width 6 height 6
checkbox input "true"
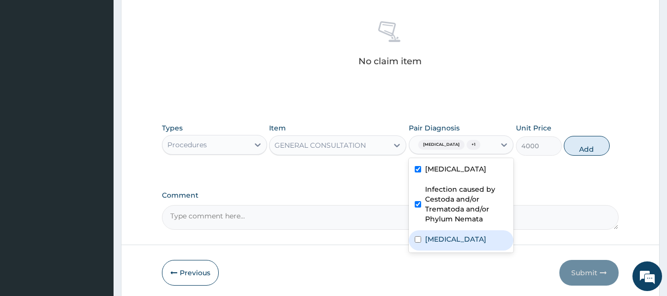
click at [417, 236] on input "checkbox" at bounding box center [418, 239] width 6 height 6
checkbox input "true"
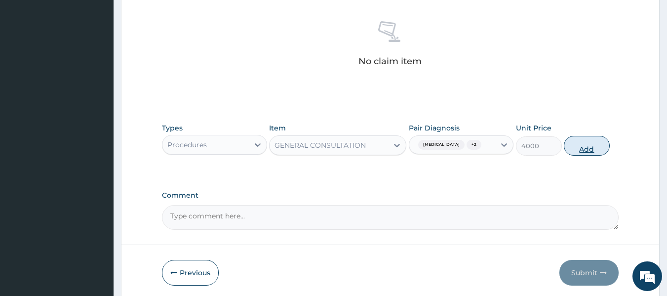
click at [585, 148] on button "Add" at bounding box center [587, 146] width 46 height 20
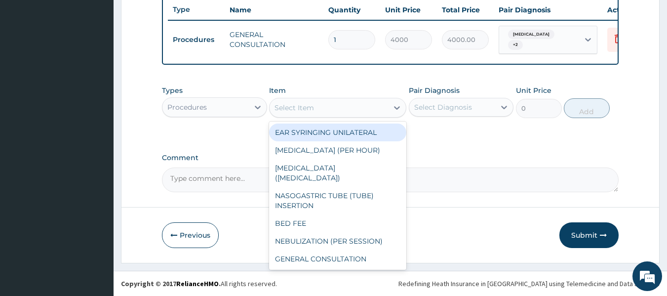
click at [384, 104] on div "Select Item" at bounding box center [329, 108] width 119 height 16
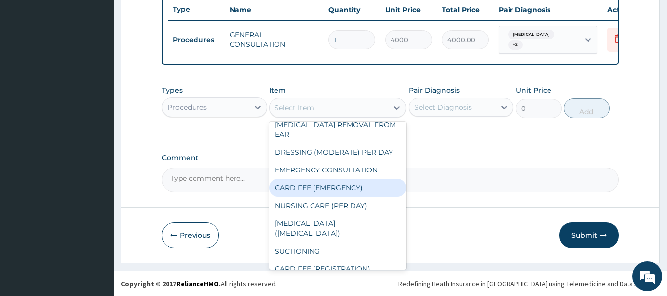
scroll to position [322, 0]
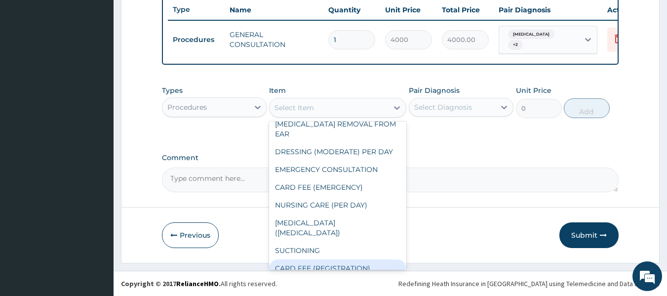
click at [335, 261] on div "CARD FEE (REGISTRATION)" at bounding box center [337, 268] width 137 height 18
type input "2500"
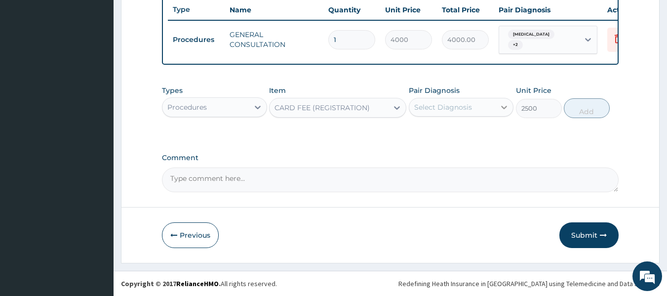
click at [503, 104] on icon at bounding box center [504, 107] width 10 height 10
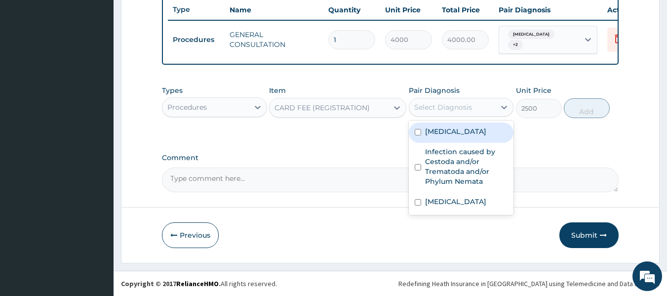
click at [419, 135] on div "[MEDICAL_DATA]" at bounding box center [461, 132] width 105 height 20
checkbox input "true"
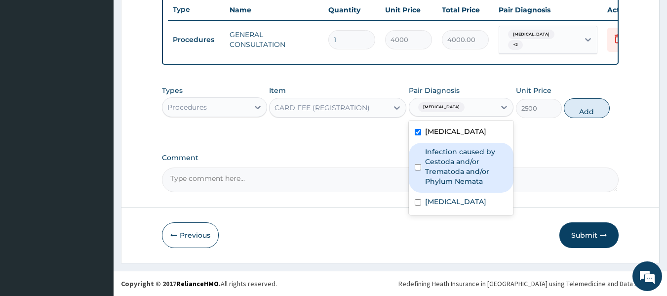
click at [415, 167] on input "checkbox" at bounding box center [418, 167] width 6 height 6
checkbox input "true"
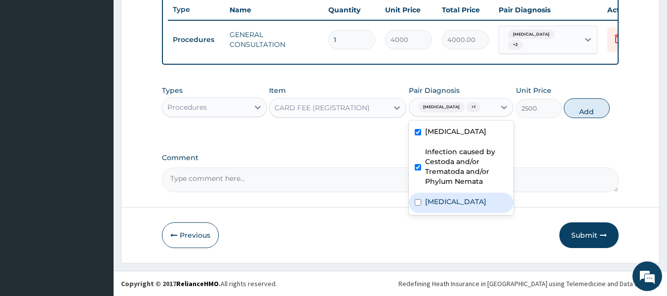
click at [419, 201] on input "checkbox" at bounding box center [418, 202] width 6 height 6
checkbox input "true"
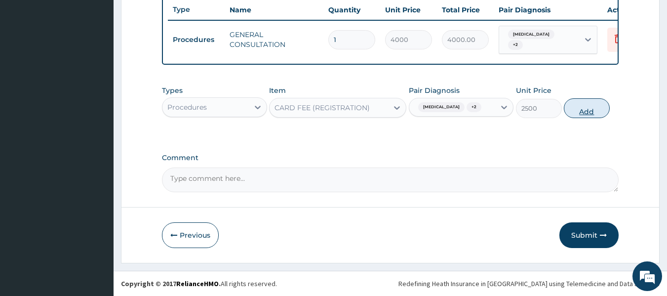
click at [585, 108] on button "Add" at bounding box center [587, 108] width 46 height 20
type input "0"
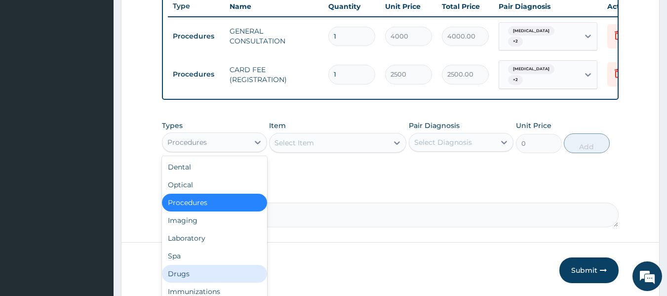
drag, startPoint x: 253, startPoint y: 144, endPoint x: 197, endPoint y: 279, distance: 146.1
click at [197, 152] on div "option Procedures, selected. option Drugs focused, 7 of 10. 10 results availabl…" at bounding box center [214, 142] width 105 height 20
click at [197, 279] on div "Drugs" at bounding box center [214, 274] width 105 height 18
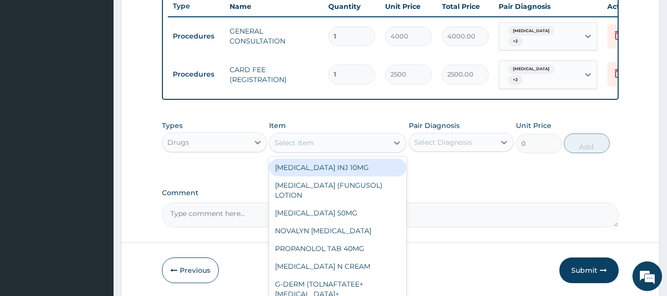
click at [398, 144] on icon at bounding box center [397, 143] width 10 height 10
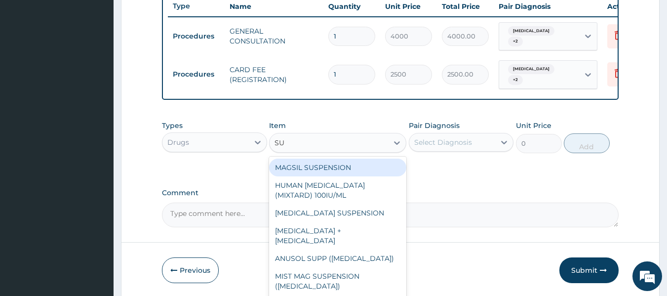
type input "SUL"
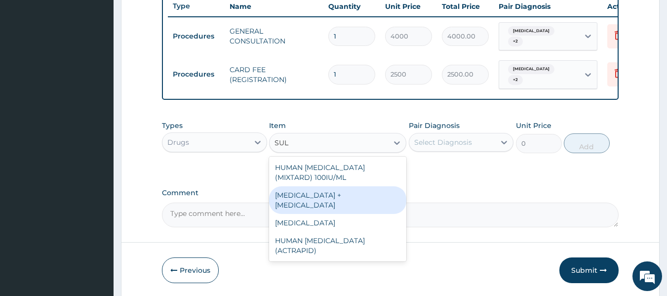
click at [325, 191] on div "PYRIMETHAMINE + SULFADOXINE" at bounding box center [337, 200] width 137 height 28
type input "990"
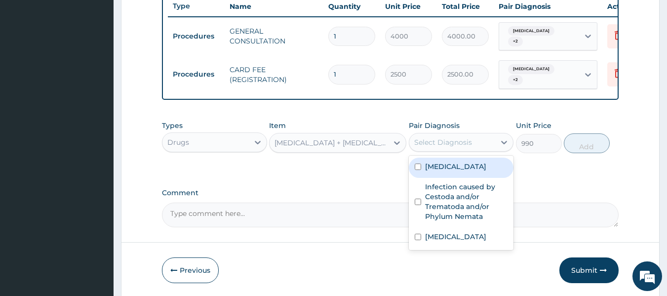
click at [436, 142] on div "Select Diagnosis" at bounding box center [443, 142] width 58 height 10
click at [419, 163] on input "checkbox" at bounding box center [418, 166] width 6 height 6
checkbox input "true"
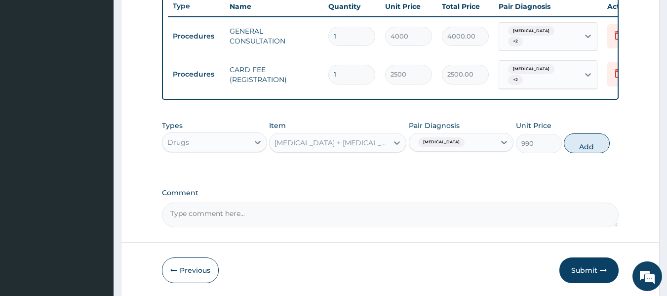
click at [589, 140] on button "Add" at bounding box center [587, 143] width 46 height 20
type input "0"
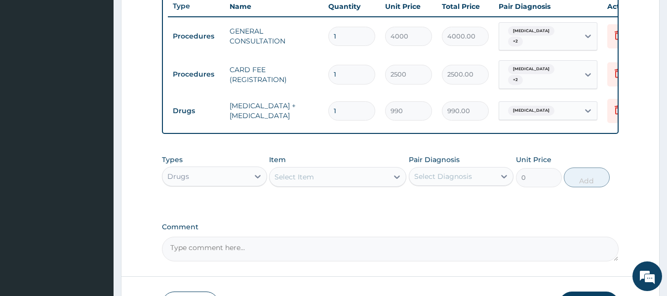
click at [357, 101] on input "1" at bounding box center [351, 110] width 47 height 19
type input "0.00"
type input "2"
type input "1980.00"
type input "2"
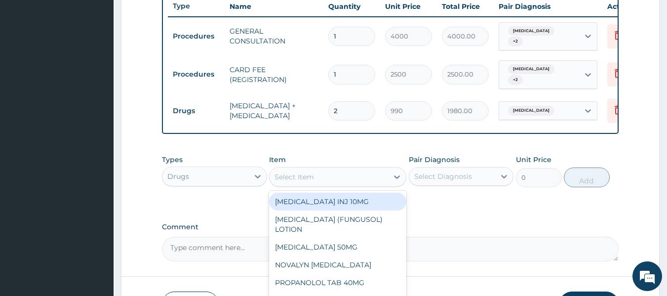
click at [377, 170] on div "Select Item" at bounding box center [329, 177] width 119 height 16
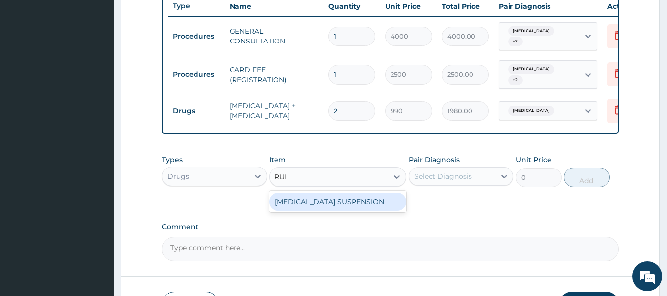
type input "RULO"
click at [353, 204] on div "RULOX SUSPENSION" at bounding box center [337, 202] width 137 height 18
type input "3420"
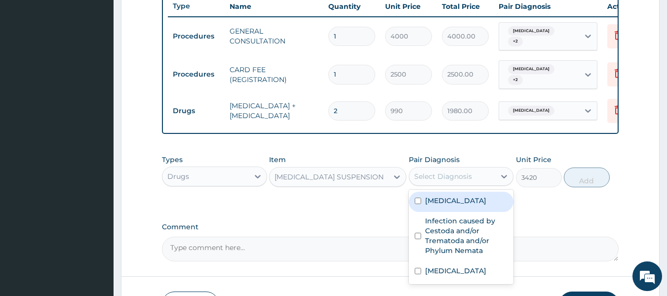
click at [444, 171] on div "Select Diagnosis" at bounding box center [443, 176] width 58 height 10
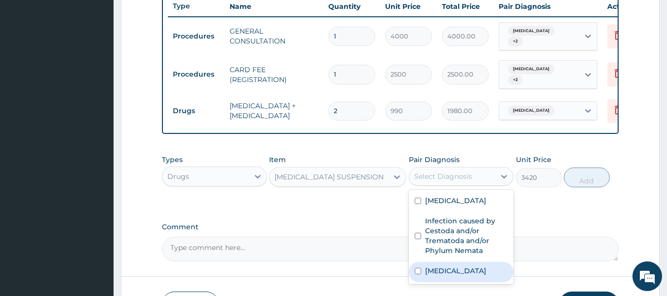
click at [416, 271] on input "checkbox" at bounding box center [418, 271] width 6 height 6
checkbox input "true"
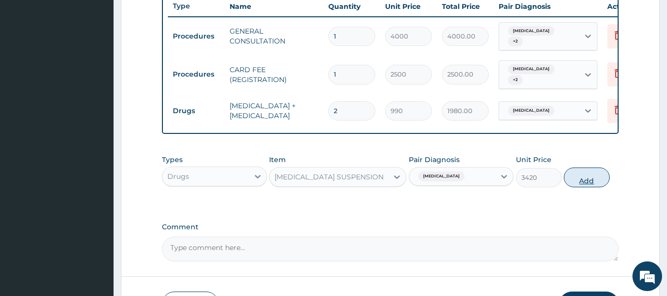
click at [587, 174] on button "Add" at bounding box center [587, 177] width 46 height 20
type input "0"
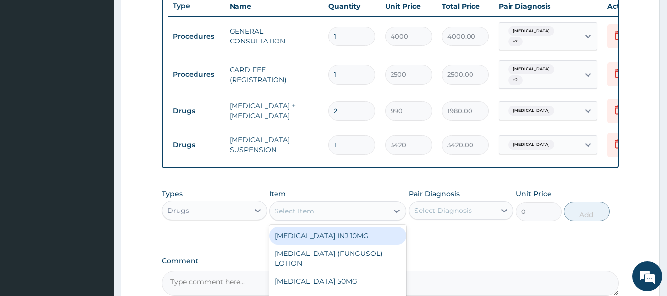
click at [372, 203] on div "Select Item" at bounding box center [329, 211] width 119 height 16
type input "ALB"
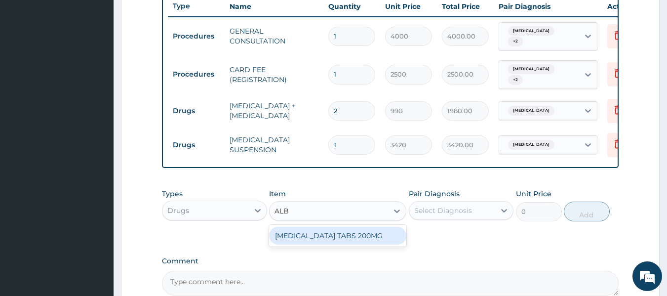
click at [372, 236] on div "ALBENDAZOLE TABS 200MG" at bounding box center [337, 236] width 137 height 18
type input "360"
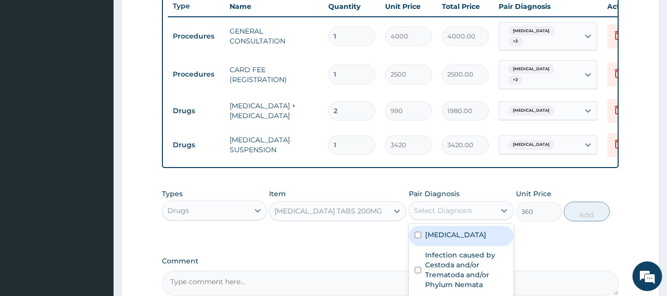
click at [462, 206] on div "Select Diagnosis" at bounding box center [443, 210] width 58 height 10
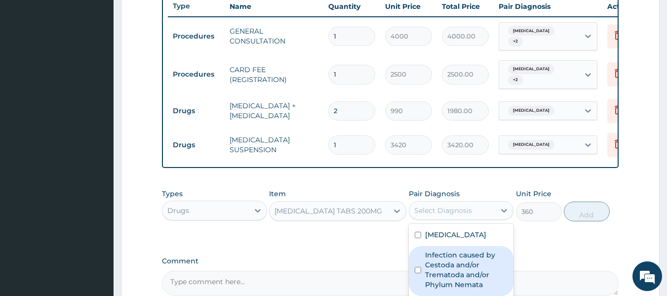
click at [417, 267] on input "checkbox" at bounding box center [418, 270] width 6 height 6
checkbox input "true"
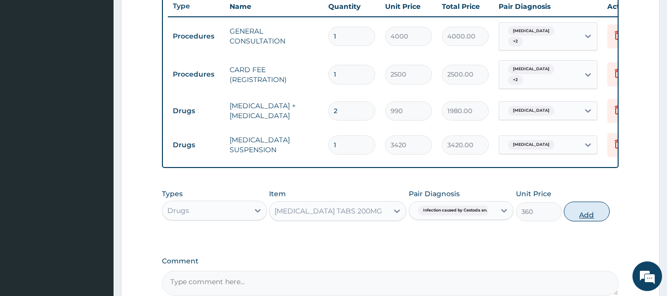
click at [573, 215] on button "Add" at bounding box center [587, 211] width 46 height 20
type input "0"
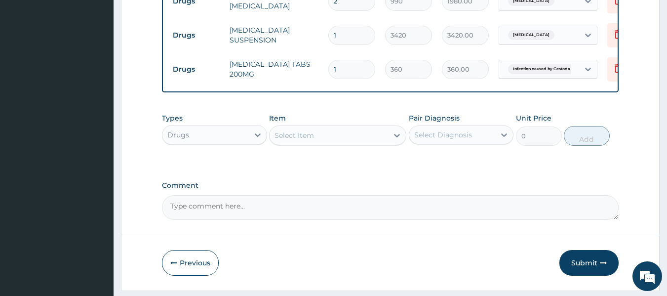
scroll to position [489, 0]
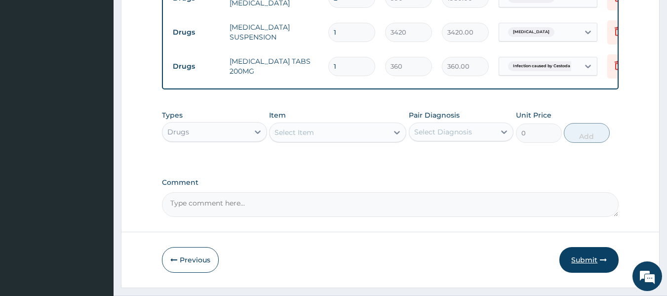
click at [585, 256] on button "Submit" at bounding box center [589, 260] width 59 height 26
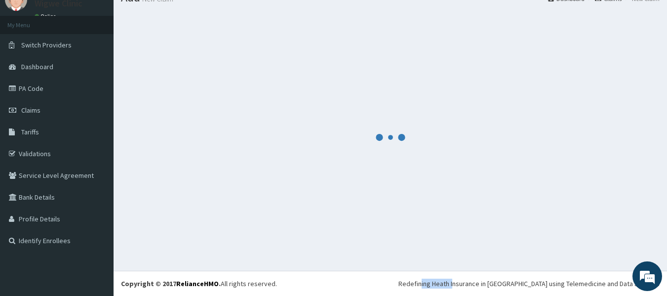
scroll to position [41, 0]
click at [585, 256] on div at bounding box center [390, 136] width 539 height 251
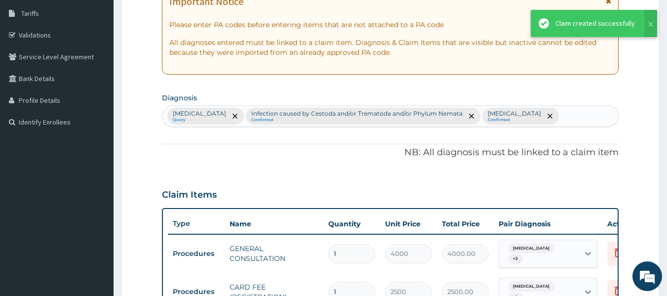
scroll to position [135, 0]
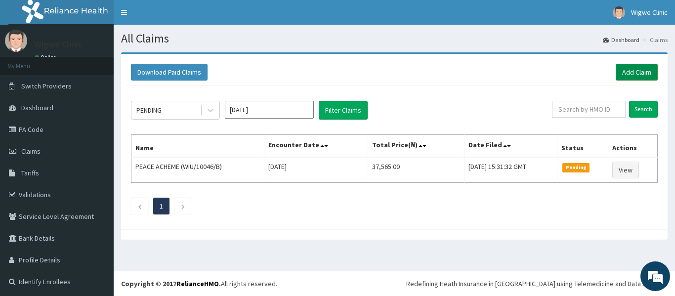
click at [624, 71] on link "Add Claim" at bounding box center [636, 72] width 42 height 17
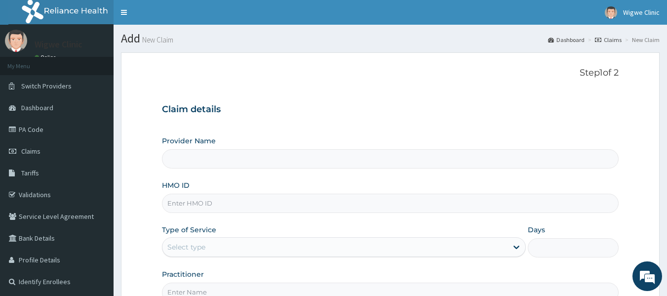
type input "Wigwe University Clinic"
click at [219, 197] on input "HMO ID" at bounding box center [390, 203] width 457 height 19
click at [203, 203] on input "WIU/10046/A" at bounding box center [390, 203] width 457 height 19
click at [214, 205] on input "WIU/10040/A" at bounding box center [390, 203] width 457 height 19
type input "WIU/10040/C"
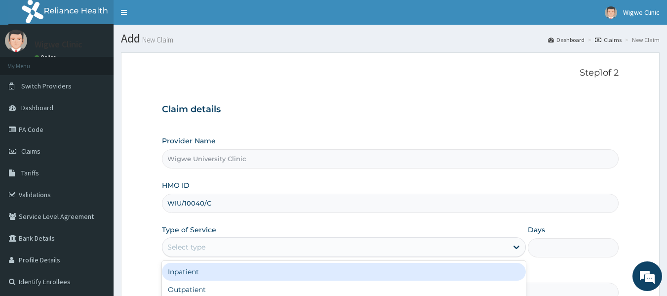
click at [215, 243] on div "Select type" at bounding box center [334, 247] width 345 height 16
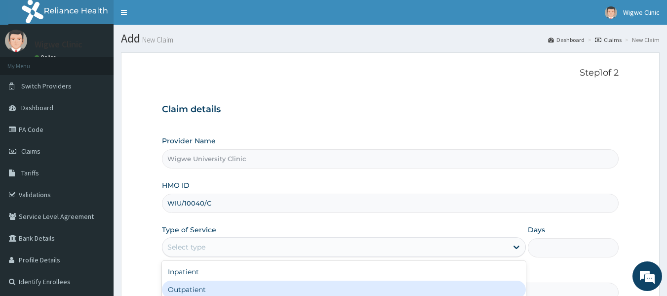
click at [202, 291] on div "Outpatient" at bounding box center [344, 289] width 364 height 18
type input "1"
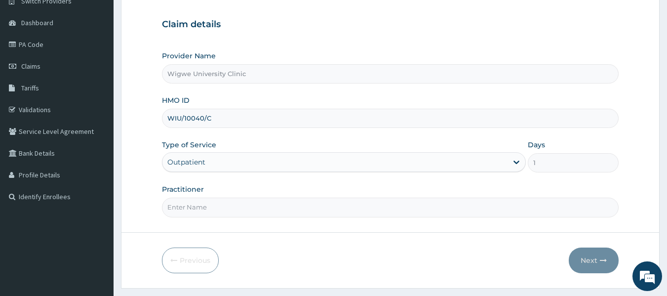
scroll to position [110, 0]
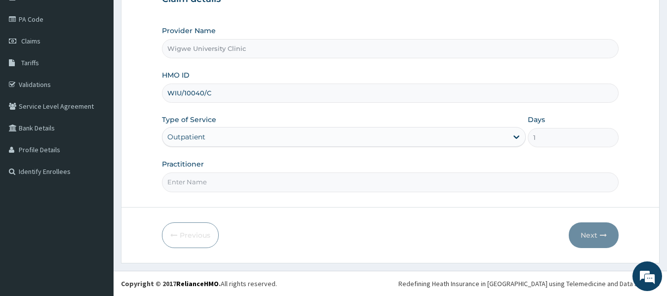
click at [187, 179] on input "Practitioner" at bounding box center [390, 181] width 457 height 19
paste input "[PERSON_NAME]"
click at [187, 179] on input "[PERSON_NAME]" at bounding box center [390, 181] width 457 height 19
type input "[PERSON_NAME]"
click at [601, 235] on icon "button" at bounding box center [603, 235] width 7 height 7
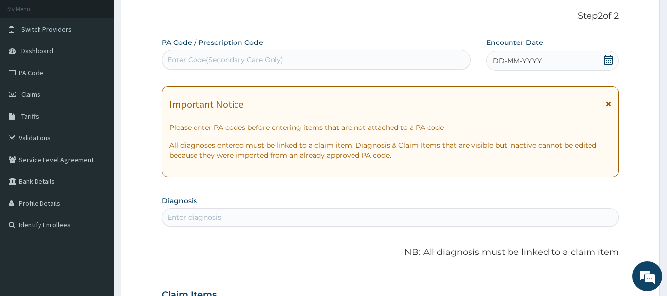
scroll to position [55, 0]
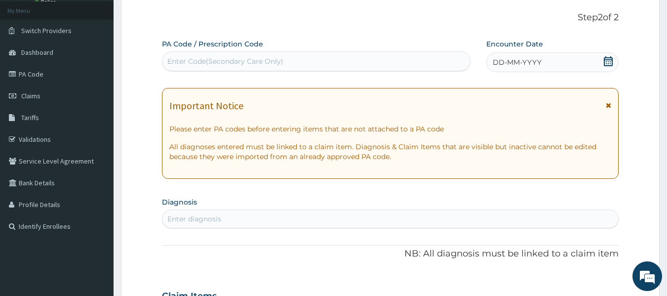
click at [608, 56] on icon at bounding box center [608, 61] width 10 height 10
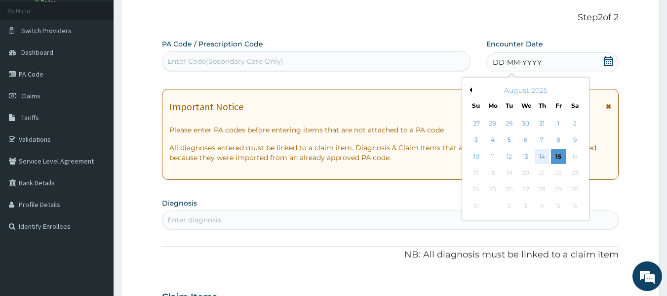
click at [541, 152] on div "14" at bounding box center [542, 156] width 15 height 15
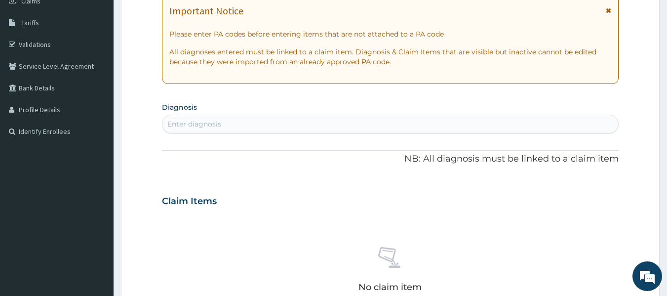
scroll to position [151, 0]
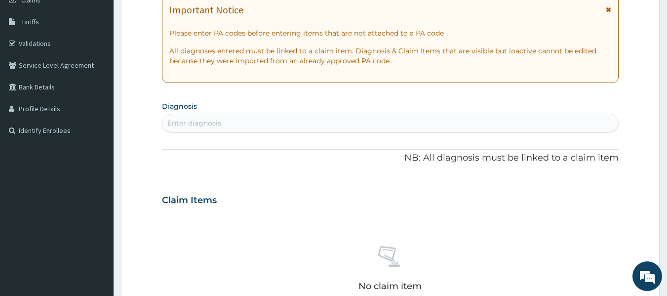
click at [215, 116] on div "Enter diagnosis" at bounding box center [390, 123] width 456 height 16
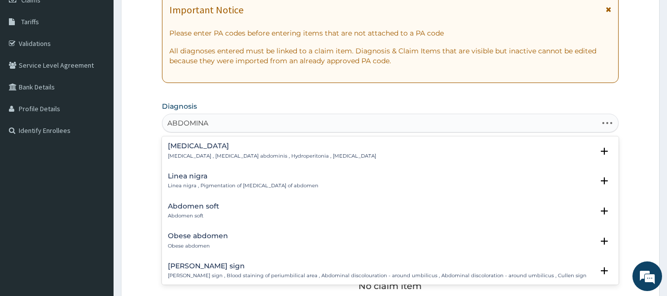
type input "ABDOMINAL"
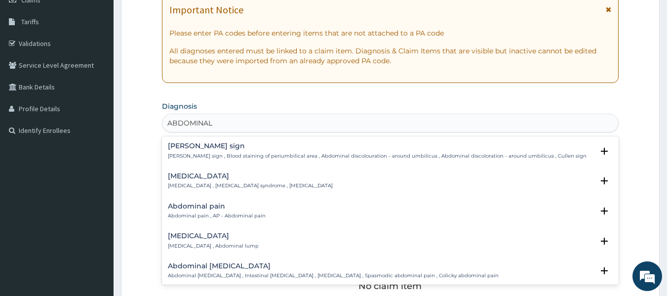
click at [205, 200] on div "Abdominal pain Abdominal pain , AP - Abdominal pain Select Status Query Query c…" at bounding box center [390, 214] width 457 height 30
click at [208, 207] on h4 "Abdominal pain" at bounding box center [217, 205] width 98 height 7
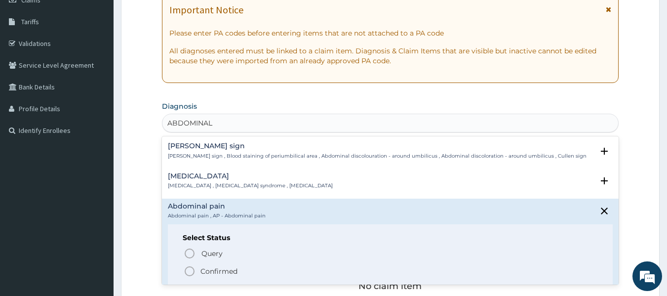
click at [189, 271] on icon "status option filled" at bounding box center [190, 271] width 12 height 12
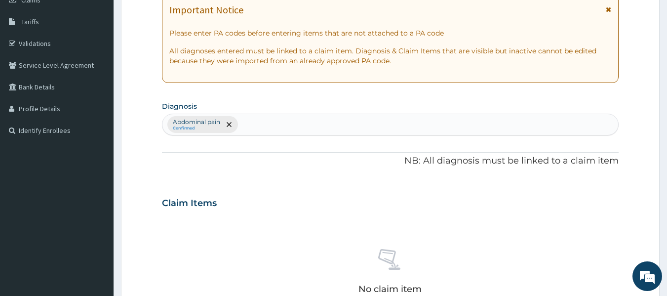
click at [268, 130] on div "Abdominal pain Confirmed" at bounding box center [390, 124] width 456 height 21
type input "MAL"
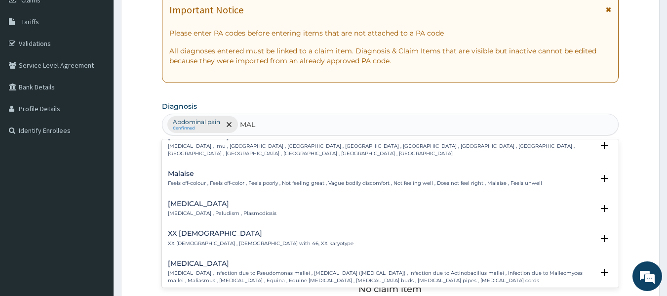
scroll to position [107, 0]
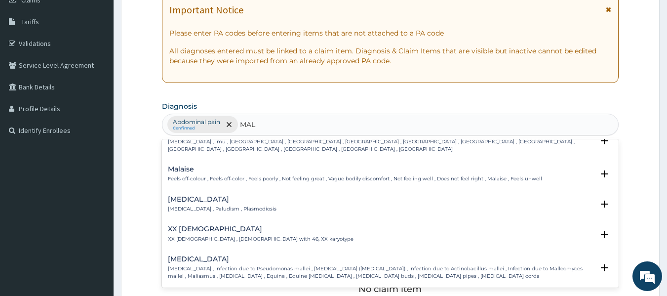
click at [197, 197] on div "[MEDICAL_DATA] [MEDICAL_DATA] , Paludism , Plasmodiosis" at bounding box center [222, 204] width 109 height 17
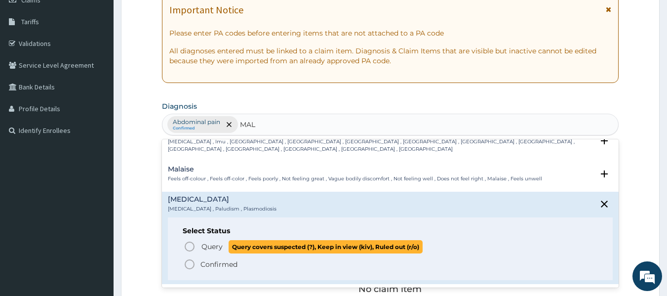
click at [190, 240] on icon "status option query" at bounding box center [190, 246] width 12 height 12
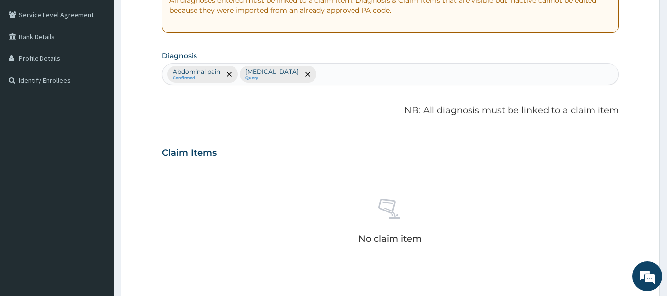
scroll to position [200, 0]
click at [308, 64] on div "Abdominal pain Confirmed [MEDICAL_DATA] Query" at bounding box center [390, 75] width 457 height 22
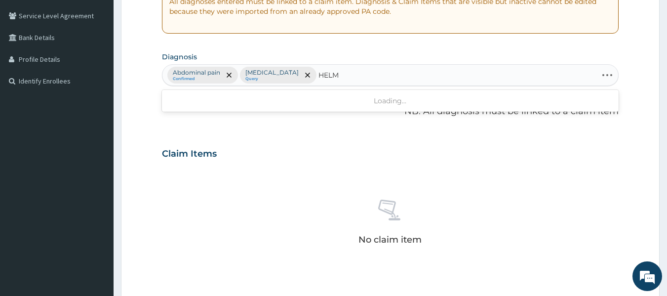
type input "HELMI"
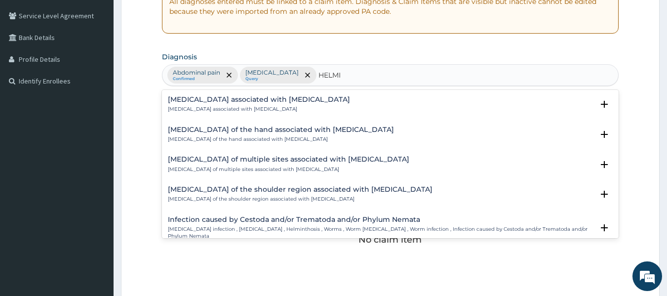
click at [261, 223] on h4 "Infection caused by Cestoda and/or Trematoda and/or Phylum Nemata" at bounding box center [381, 219] width 426 height 7
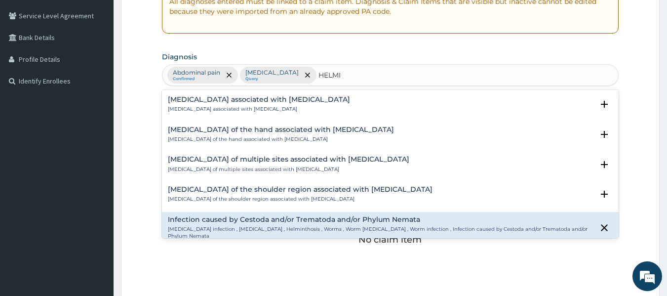
click at [261, 223] on h4 "Infection caused by Cestoda and/or Trematoda and/or Phylum Nemata" at bounding box center [381, 219] width 426 height 7
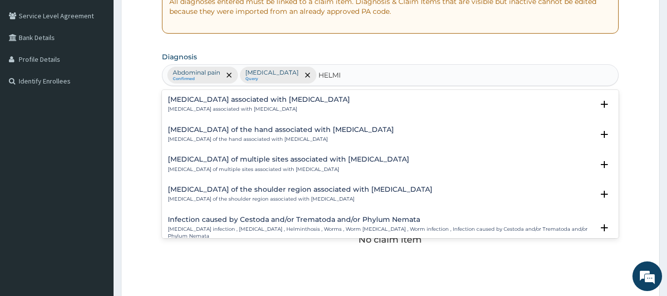
click at [261, 223] on h4 "Infection caused by Cestoda and/or Trematoda and/or Phylum Nemata" at bounding box center [381, 219] width 426 height 7
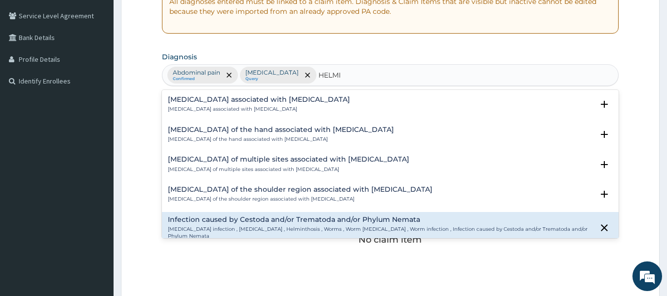
click at [261, 223] on h4 "Infection caused by Cestoda and/or Trematoda and/or Phylum Nemata" at bounding box center [381, 219] width 426 height 7
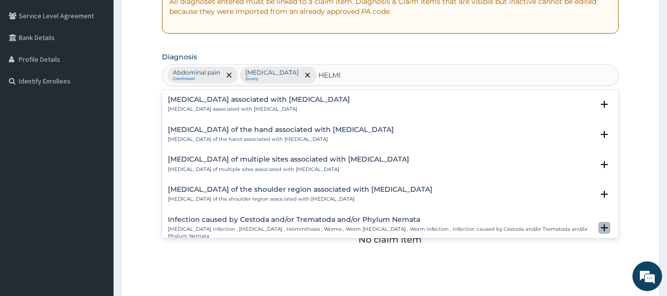
click at [601, 224] on icon "open select status" at bounding box center [604, 227] width 7 height 7
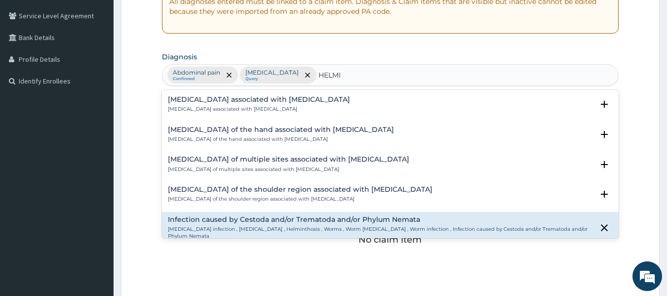
click at [601, 224] on icon "close select status" at bounding box center [604, 227] width 7 height 7
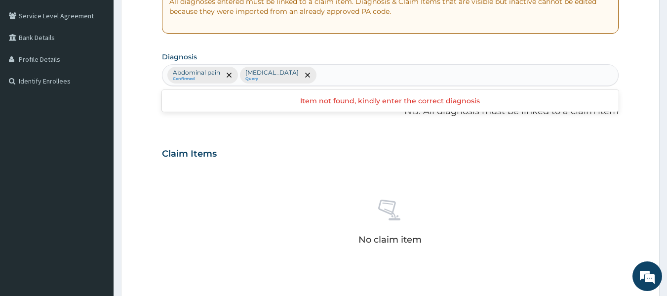
click at [318, 75] on div "Abdominal pain Confirmed [MEDICAL_DATA] Query" at bounding box center [390, 75] width 456 height 21
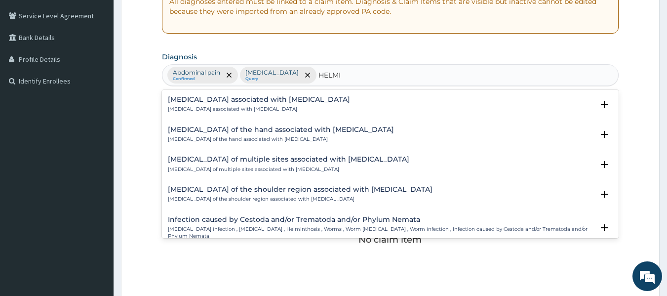
click at [265, 222] on h4 "Infection caused by Cestoda and/or Trematoda and/or Phylum Nemata" at bounding box center [381, 219] width 426 height 7
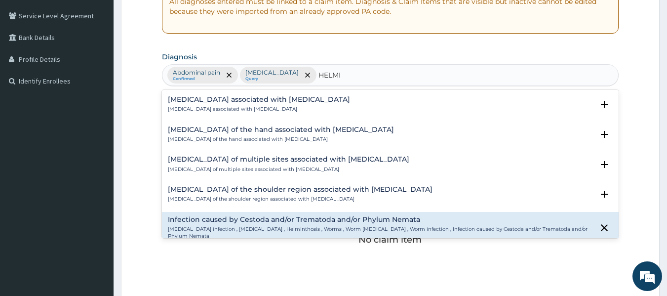
click at [265, 222] on h4 "Infection caused by Cestoda and/or Trematoda and/or Phylum Nemata" at bounding box center [381, 219] width 426 height 7
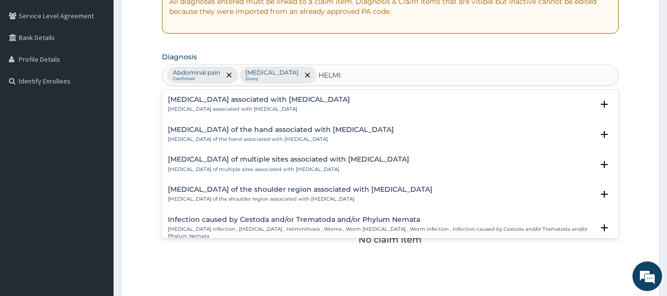
click at [265, 222] on h4 "Infection caused by Cestoda and/or Trematoda and/or Phylum Nemata" at bounding box center [381, 219] width 426 height 7
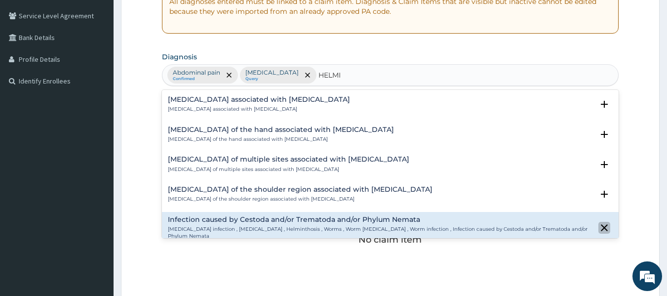
click at [599, 222] on icon "close select status" at bounding box center [605, 228] width 12 height 12
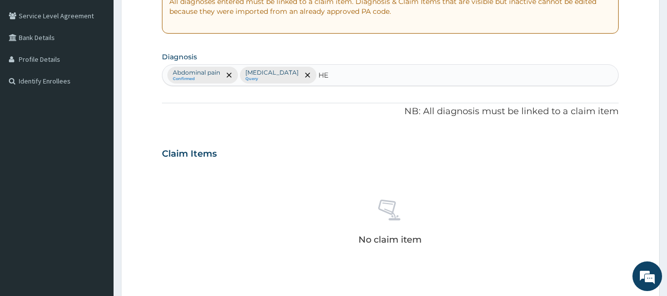
type input "H"
type input "WORM"
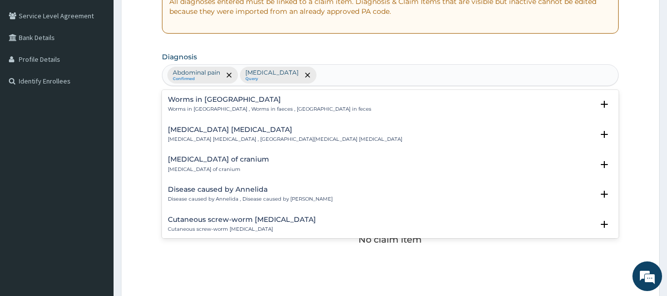
click at [319, 70] on div "Abdominal pain Confirmed [MEDICAL_DATA] Query WORM" at bounding box center [390, 75] width 456 height 21
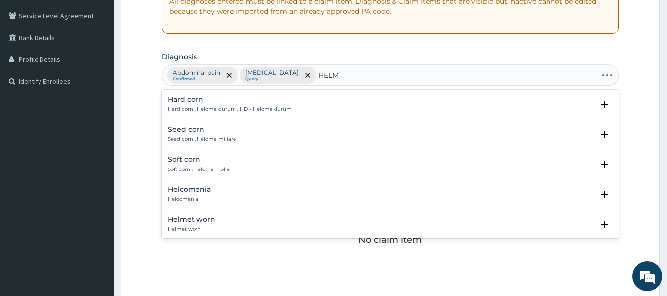
type input "HELMI"
